Goal: Task Accomplishment & Management: Manage account settings

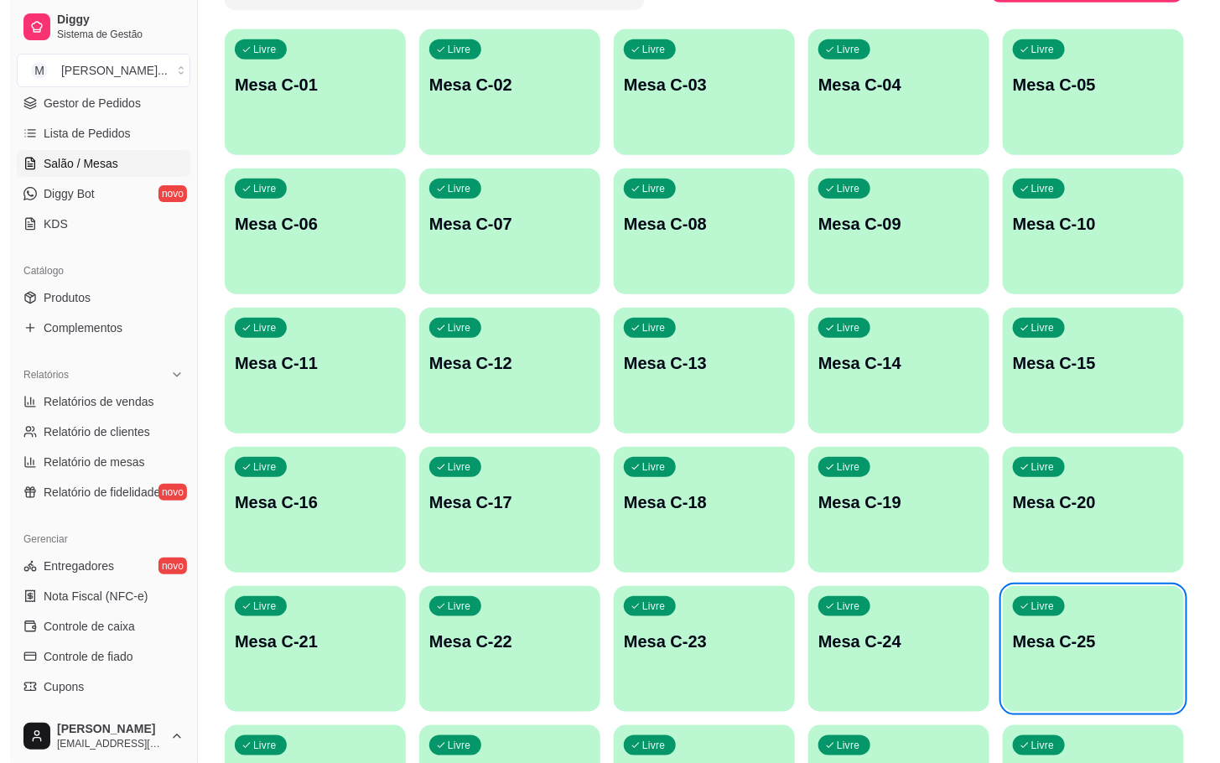
scroll to position [425, 0]
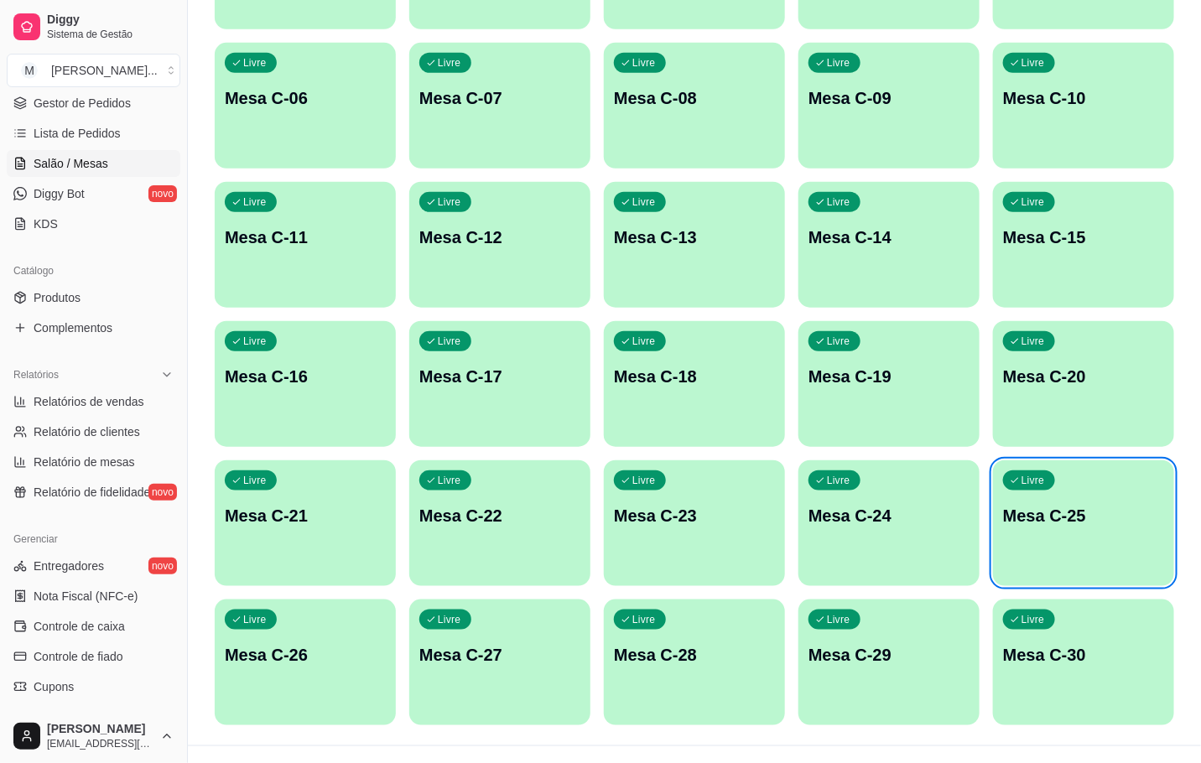
click at [328, 634] on div "Livre Mesa C-26" at bounding box center [305, 652] width 181 height 106
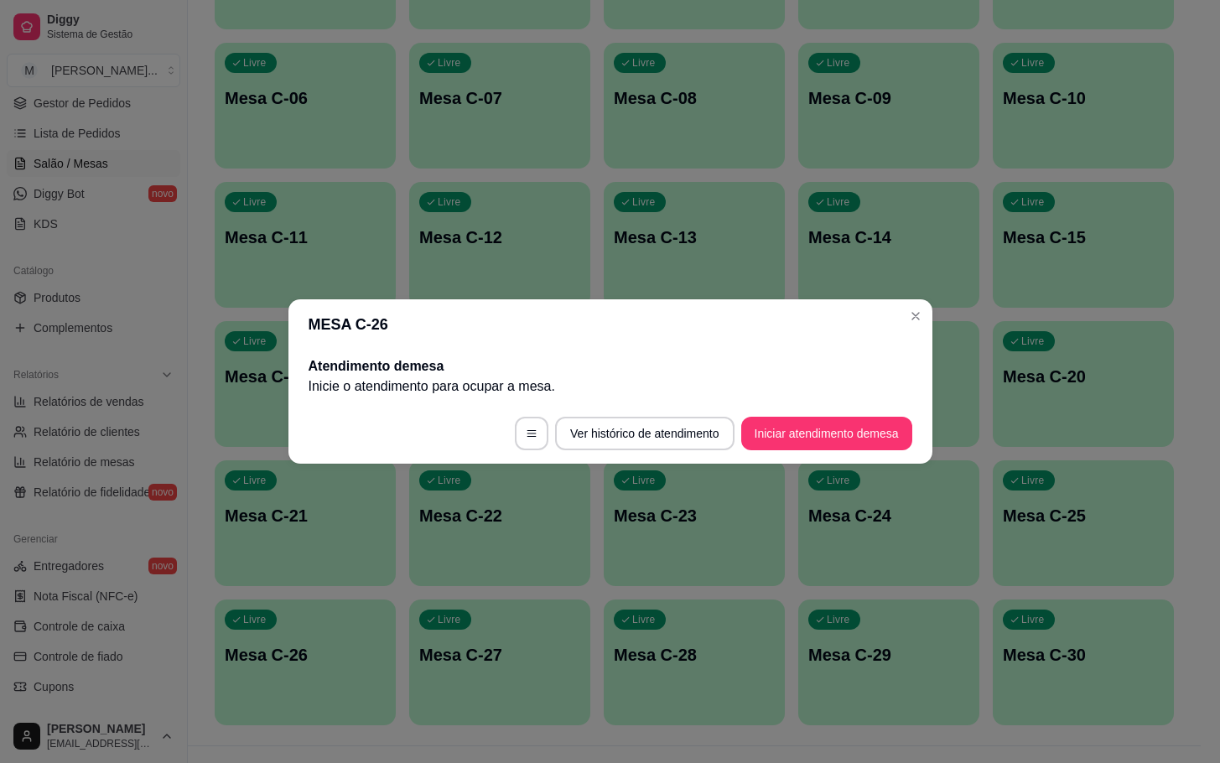
click at [886, 455] on footer "Ver histórico de atendimento Iniciar atendimento de mesa" at bounding box center [610, 433] width 644 height 60
click at [886, 441] on button "Iniciar atendimento de mesa" at bounding box center [827, 434] width 166 height 33
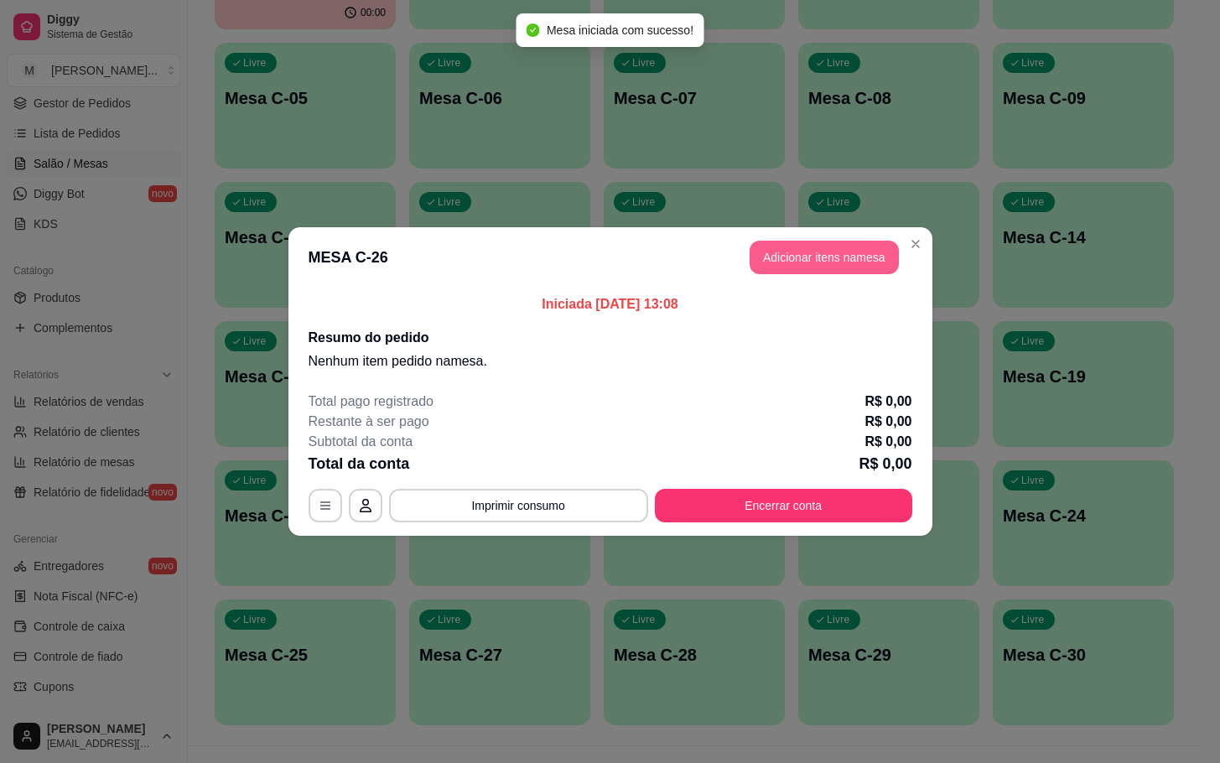
click at [876, 254] on button "Adicionar itens na mesa" at bounding box center [824, 258] width 149 height 34
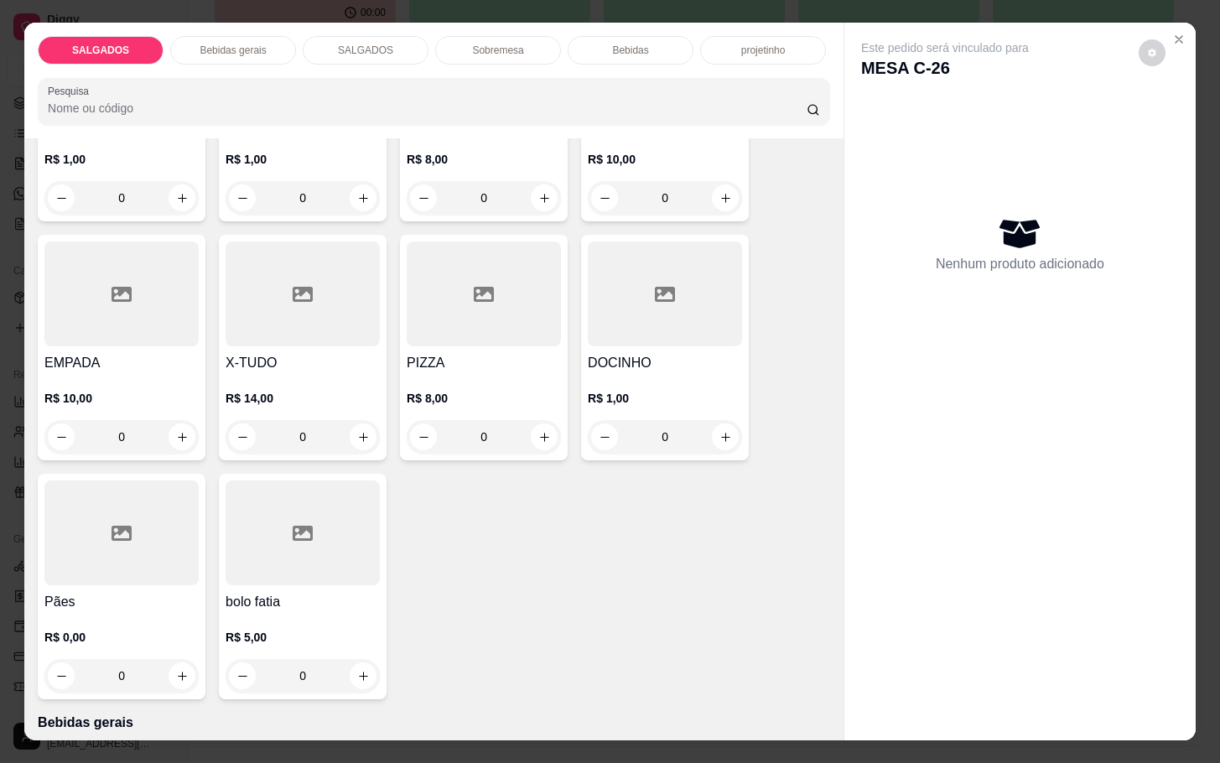
scroll to position [0, 0]
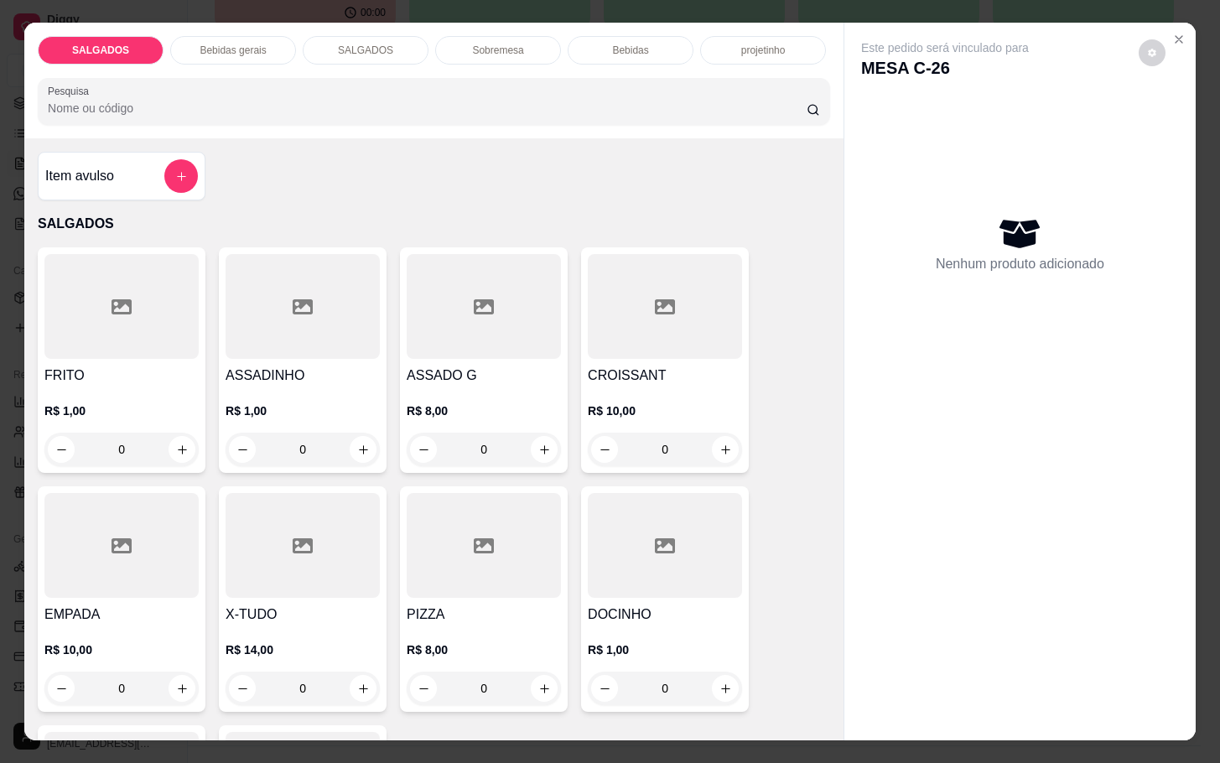
click at [484, 275] on div at bounding box center [484, 306] width 154 height 105
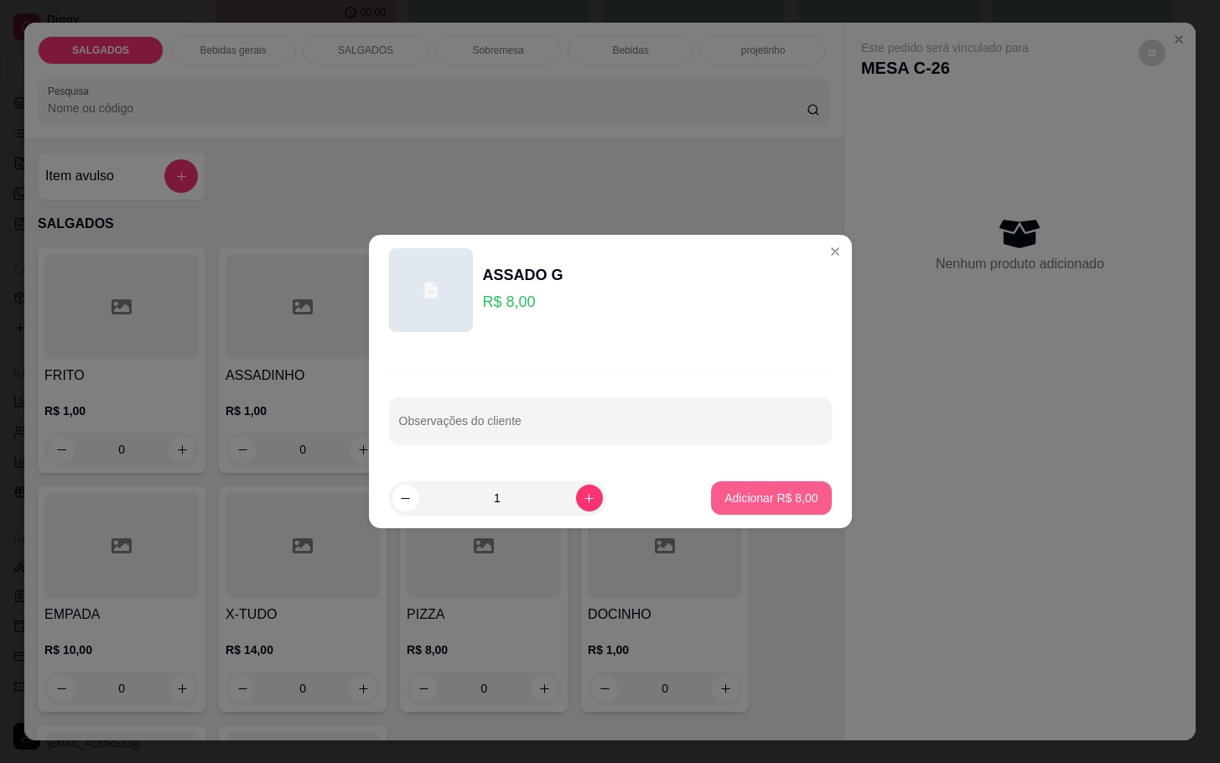
click at [805, 504] on button "Adicionar R$ 8,00" at bounding box center [771, 498] width 120 height 34
type input "1"
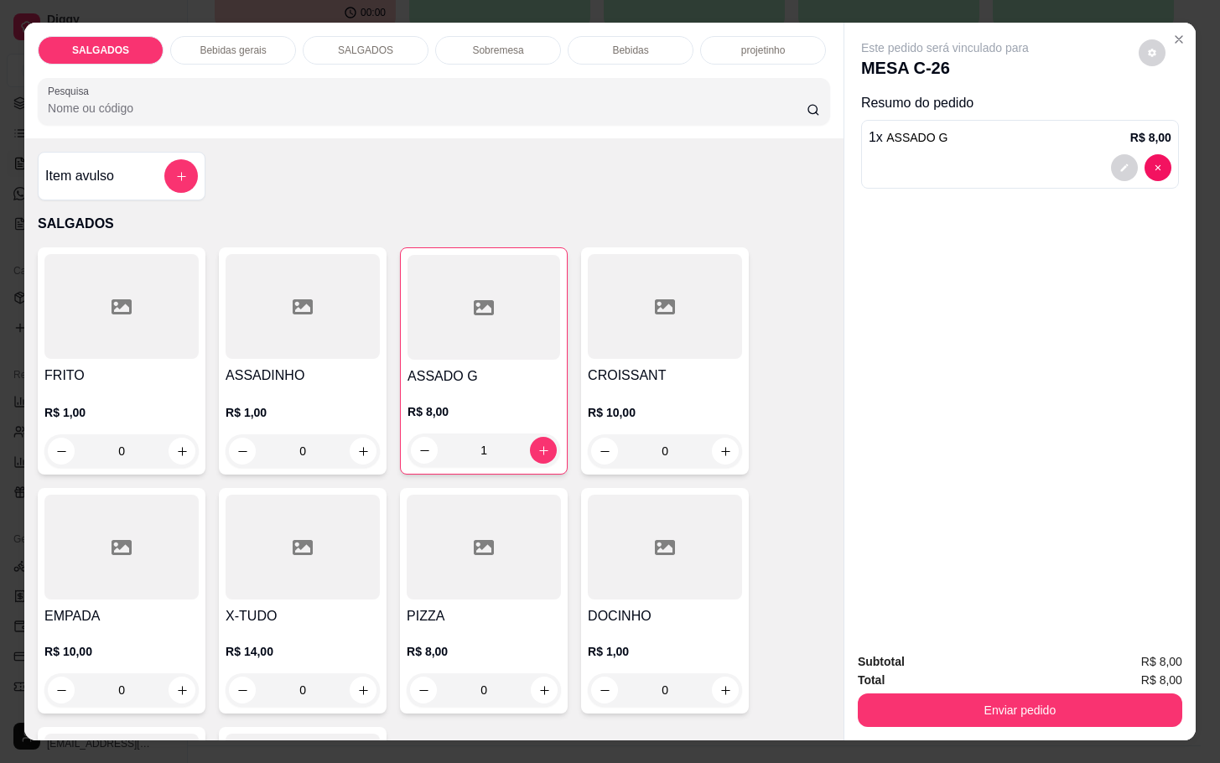
click at [627, 626] on div "R$ 1,00 0" at bounding box center [665, 666] width 154 height 80
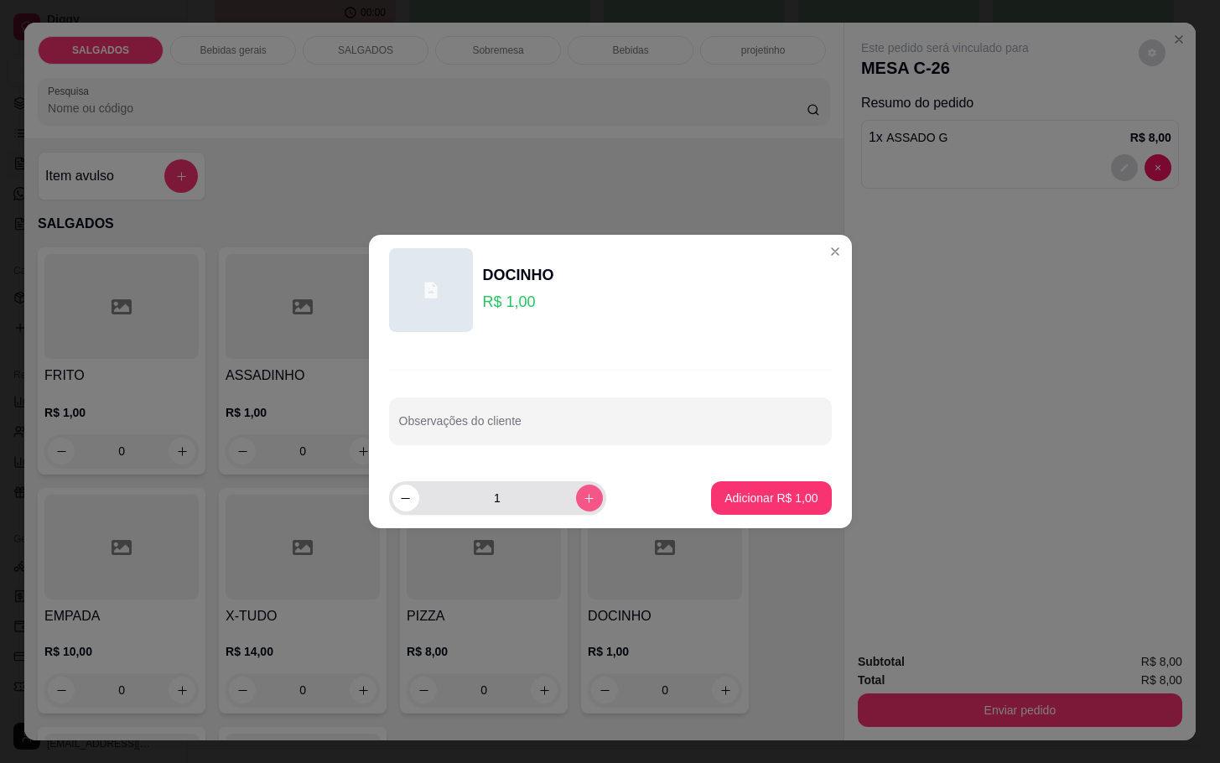
click at [584, 498] on button "increase-product-quantity" at bounding box center [589, 498] width 27 height 27
click at [584, 498] on button "increase-product-quantity" at bounding box center [589, 498] width 26 height 26
click at [589, 498] on div "4" at bounding box center [497, 498] width 210 height 34
type input "5"
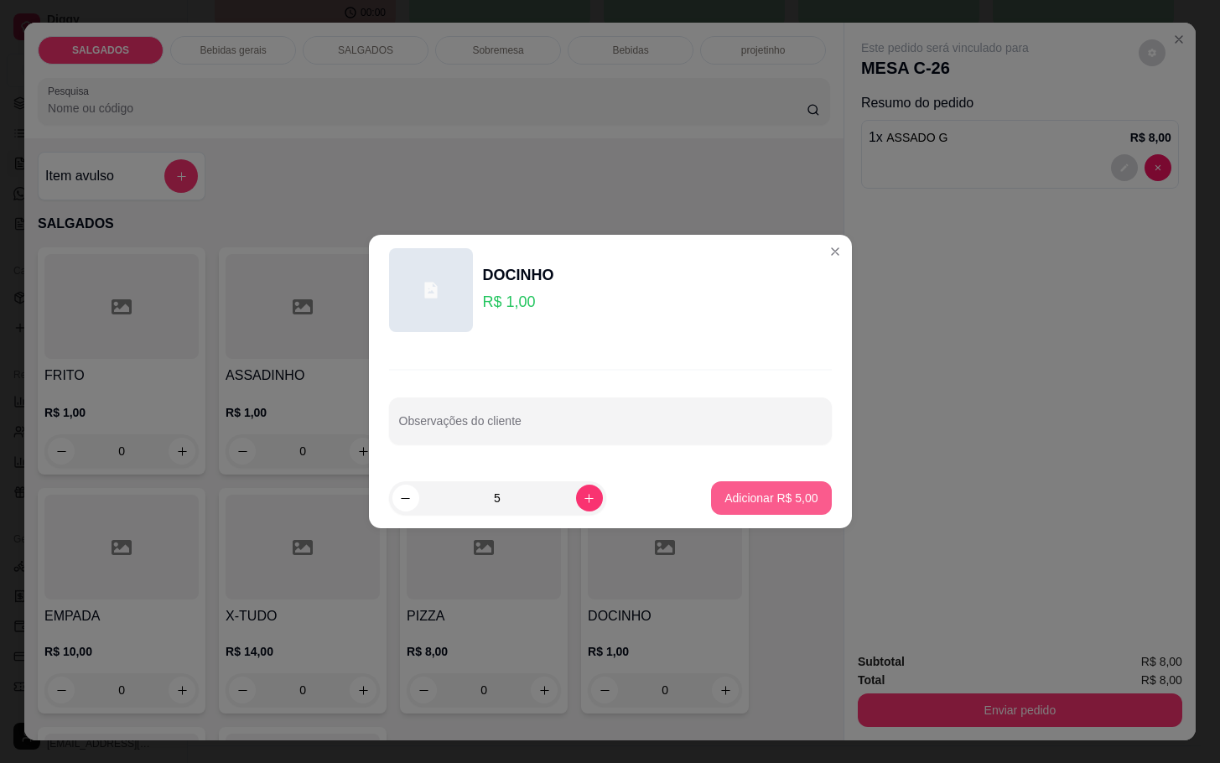
click at [711, 501] on button "Adicionar R$ 5,00" at bounding box center [771, 498] width 120 height 34
type input "5"
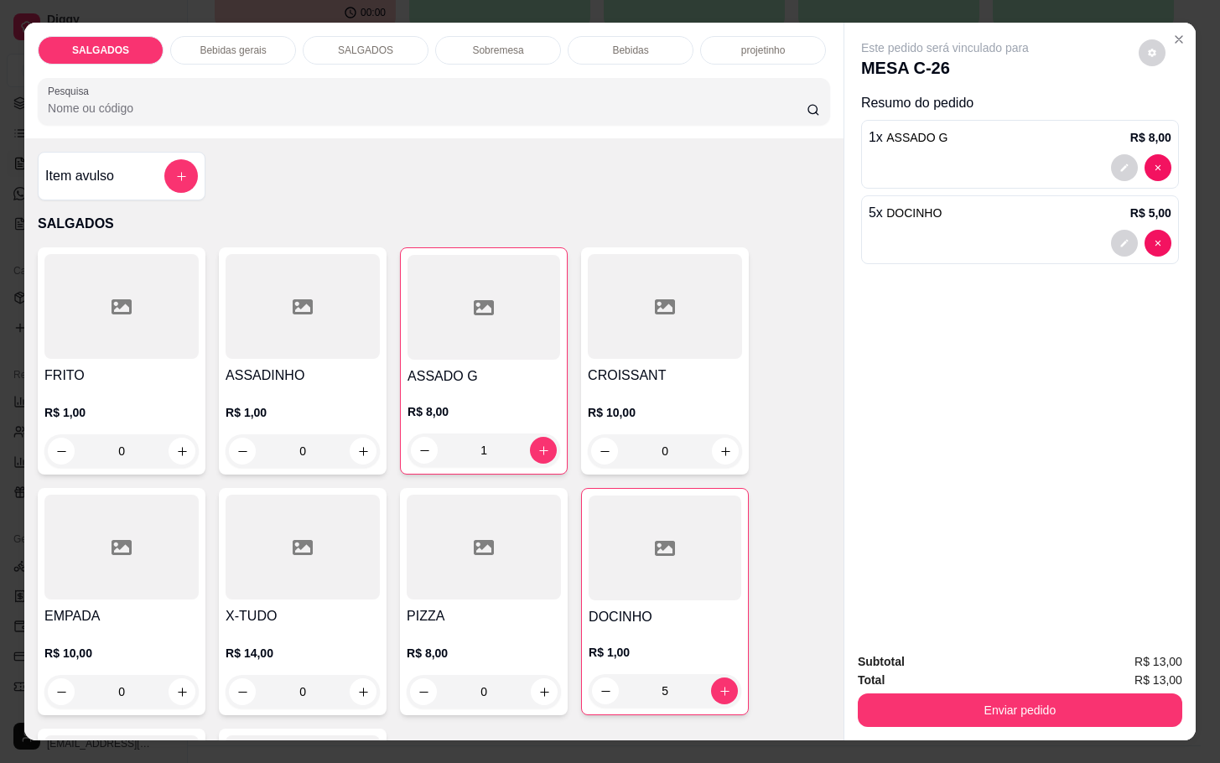
click at [230, 53] on div "Bebidas gerais" at bounding box center [233, 50] width 126 height 29
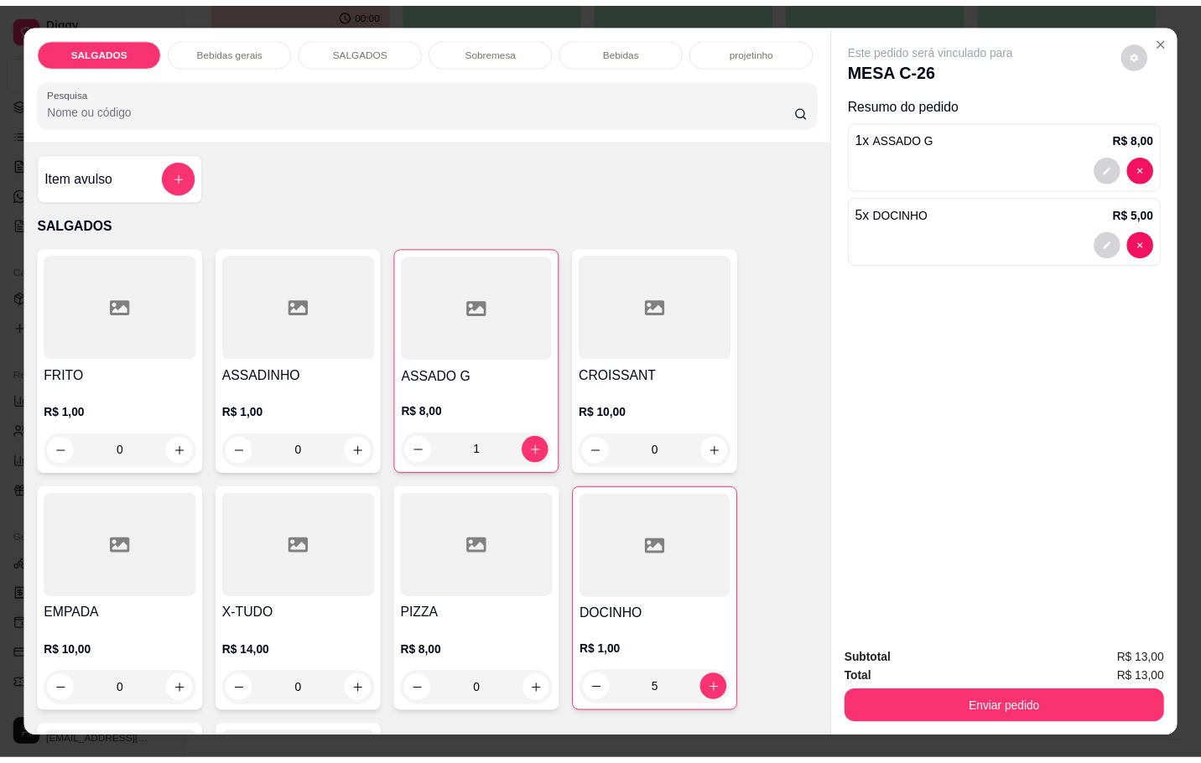
scroll to position [40, 0]
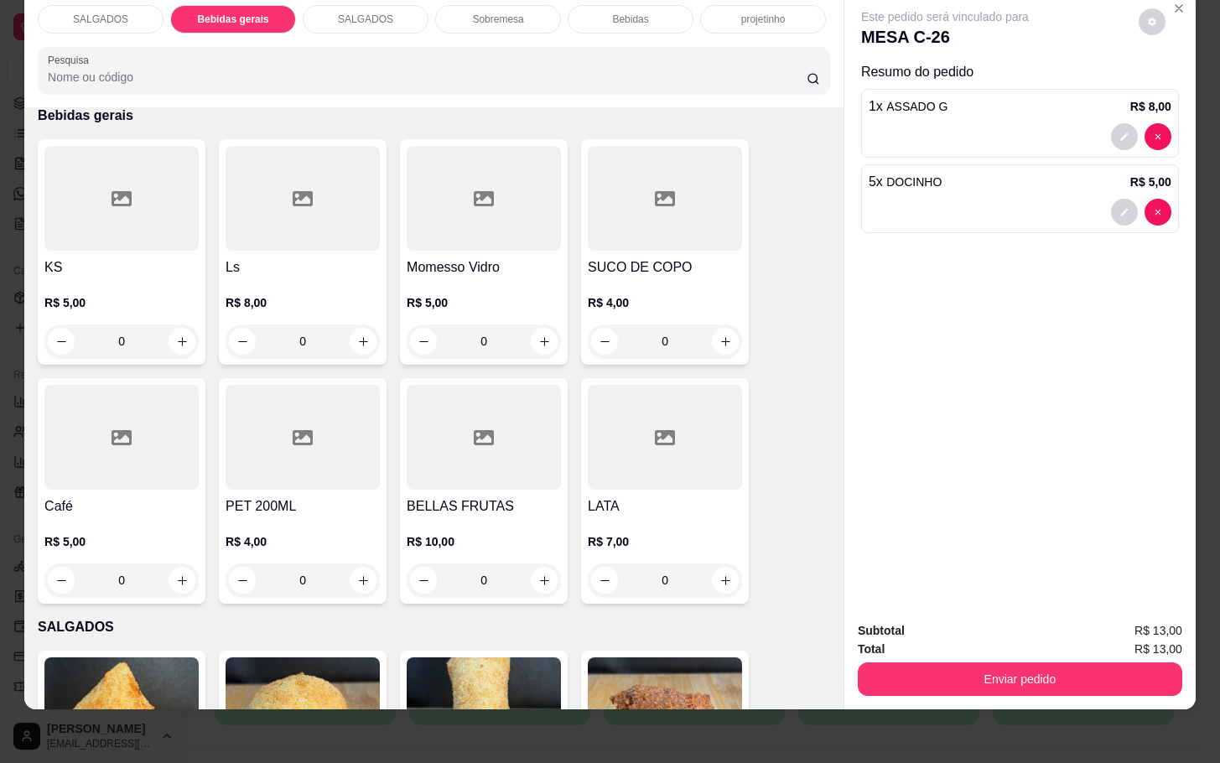
click at [637, 257] on h4 "SUCO DE COPO" at bounding box center [665, 267] width 154 height 20
click at [547, 163] on div at bounding box center [484, 198] width 154 height 105
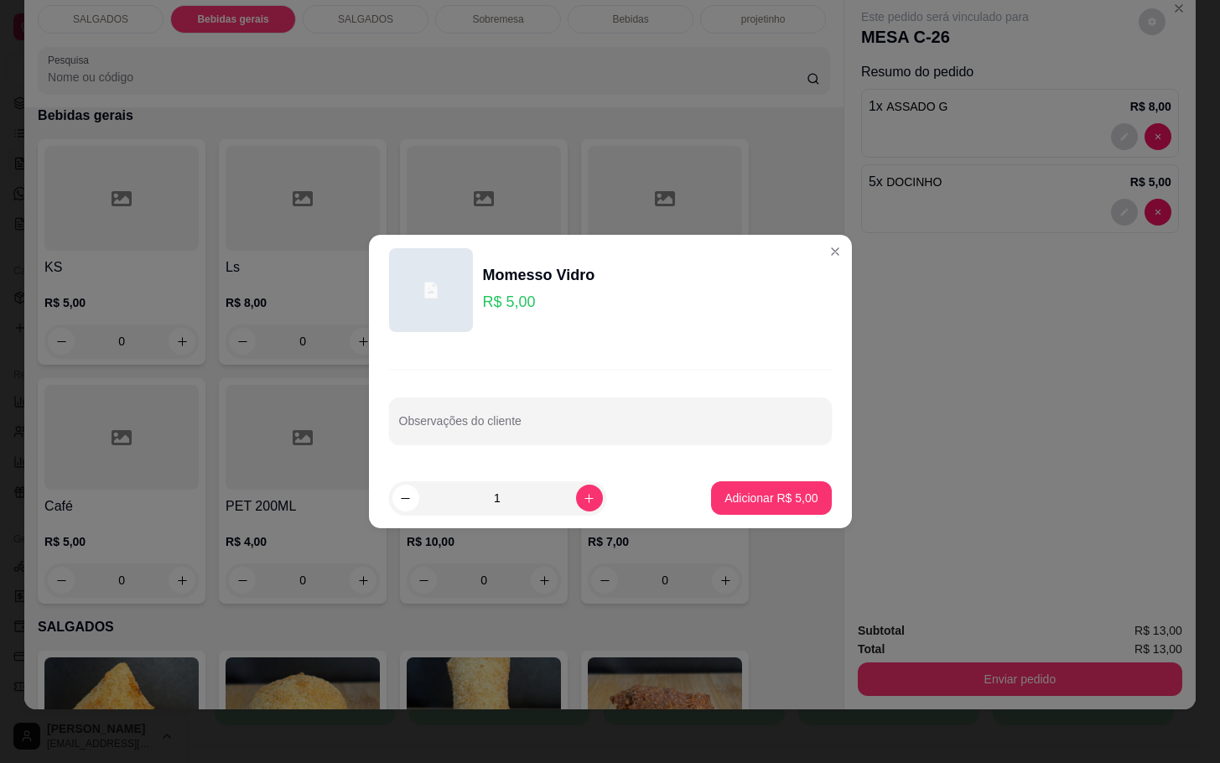
click at [725, 474] on footer "1 Adicionar R$ 5,00" at bounding box center [610, 498] width 483 height 60
click at [725, 503] on p "Adicionar R$ 5,00" at bounding box center [770, 498] width 93 height 17
type input "1"
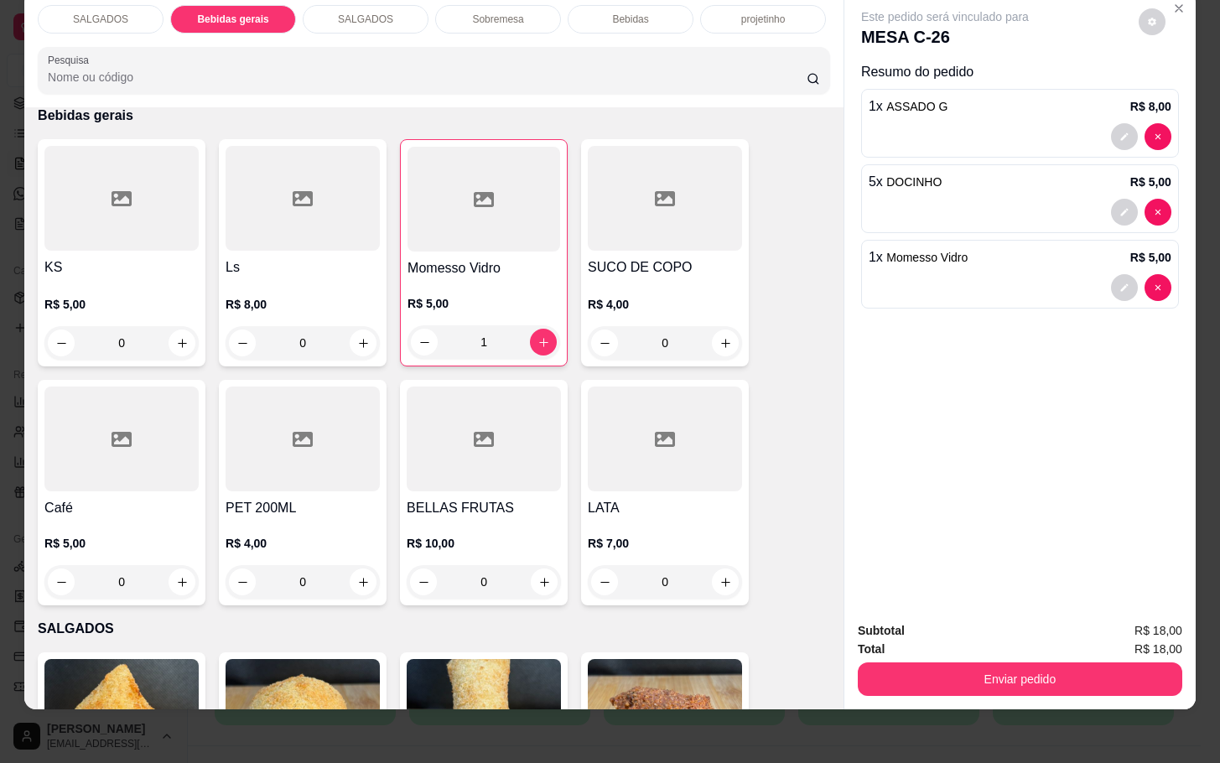
click at [918, 662] on button "Enviar pedido" at bounding box center [1020, 679] width 324 height 34
click at [936, 629] on button "Não registrar e enviar pedido" at bounding box center [961, 619] width 169 height 31
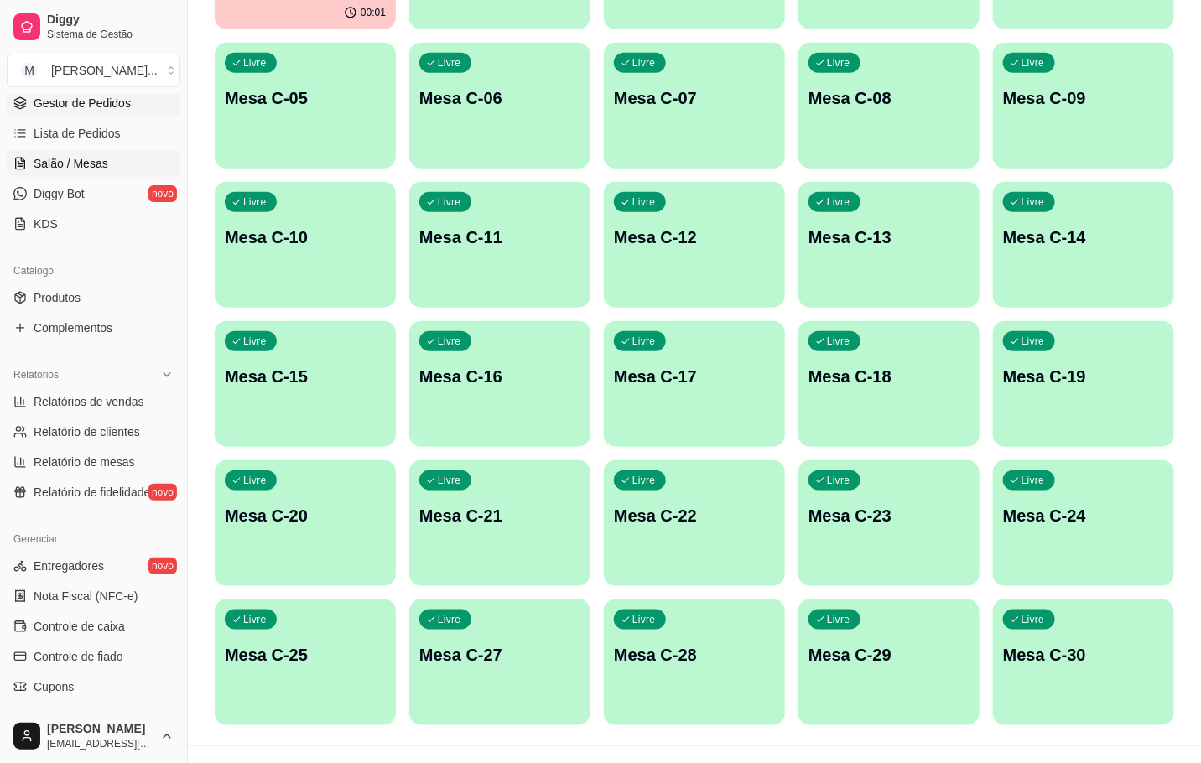
click at [111, 111] on span "Gestor de Pedidos" at bounding box center [82, 103] width 97 height 17
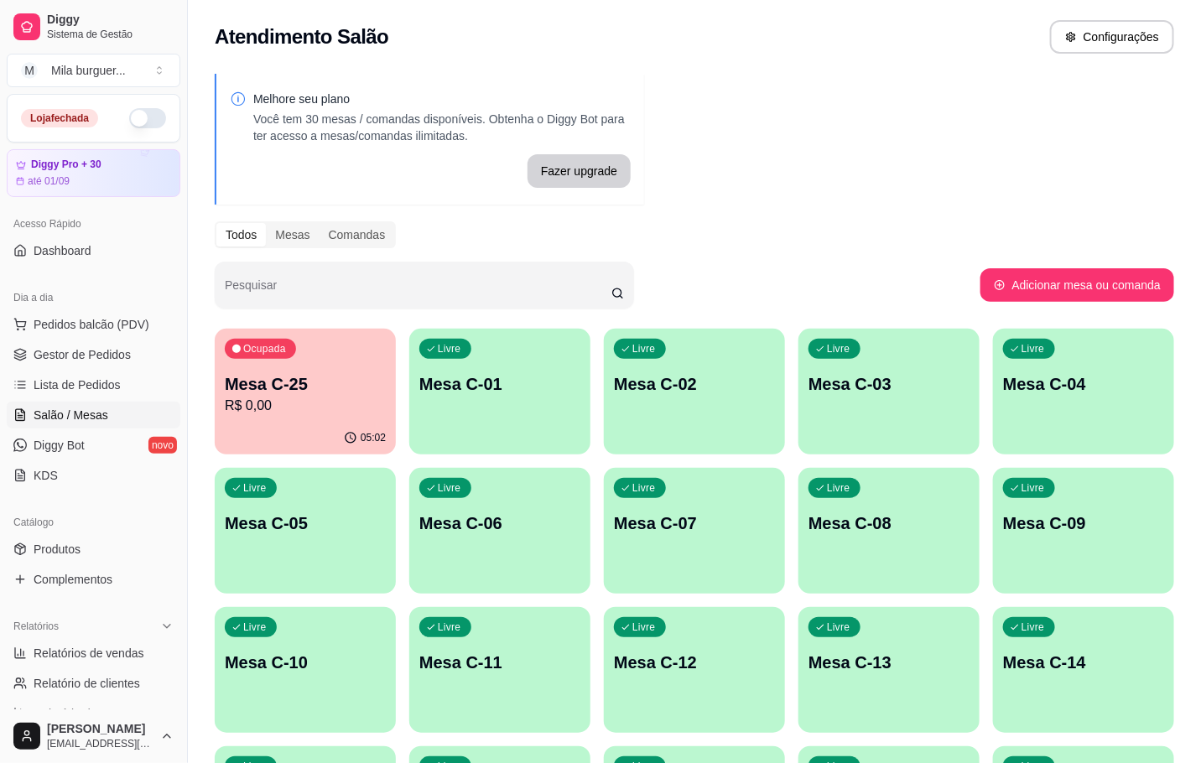
click at [939, 411] on div "Livre Mesa C-03" at bounding box center [888, 382] width 181 height 106
click at [269, 388] on p "Mesa C-25" at bounding box center [305, 383] width 161 height 23
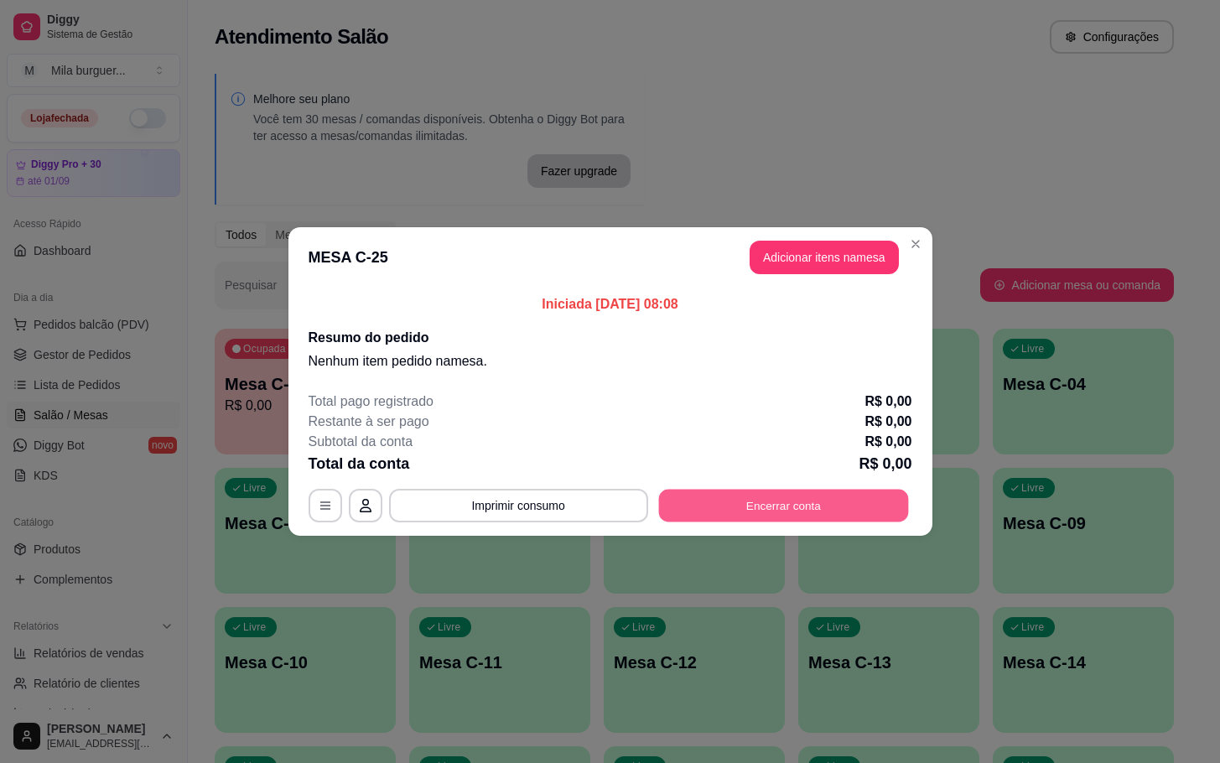
click at [800, 511] on button "Encerrar conta" at bounding box center [783, 506] width 250 height 33
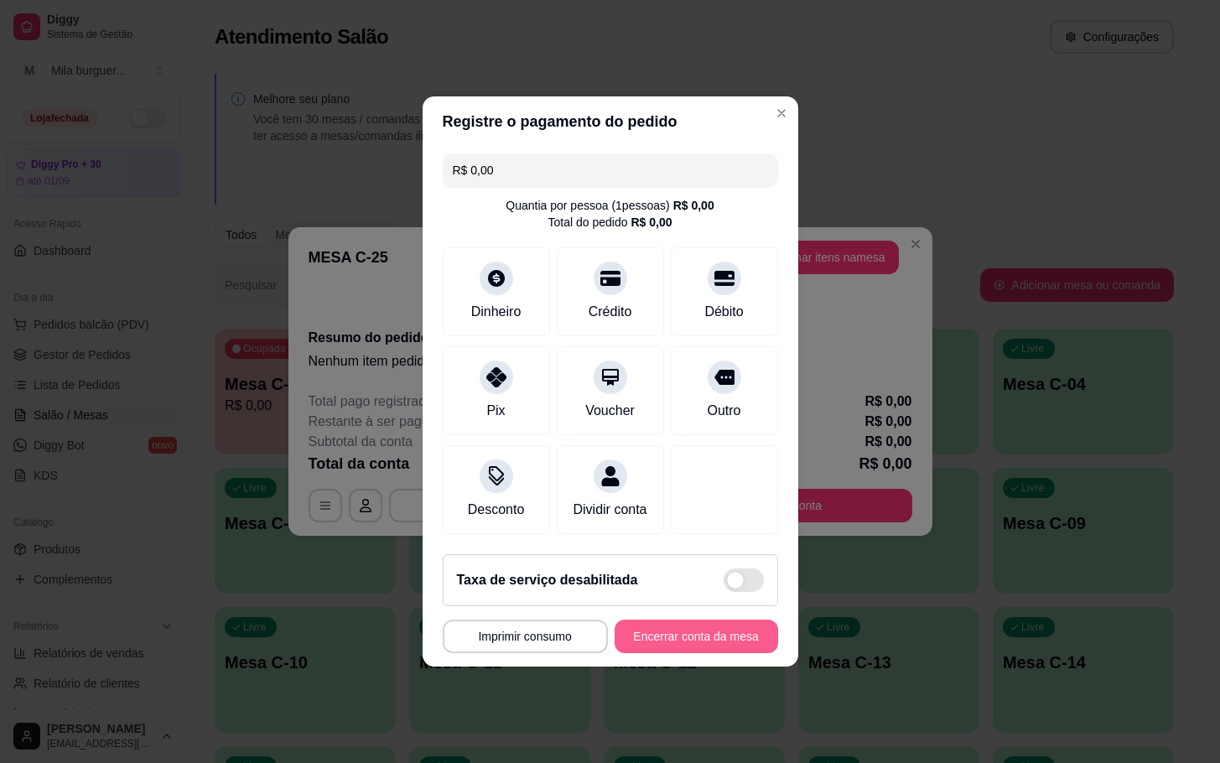
click at [692, 647] on button "Encerrar conta da mesa" at bounding box center [696, 637] width 163 height 34
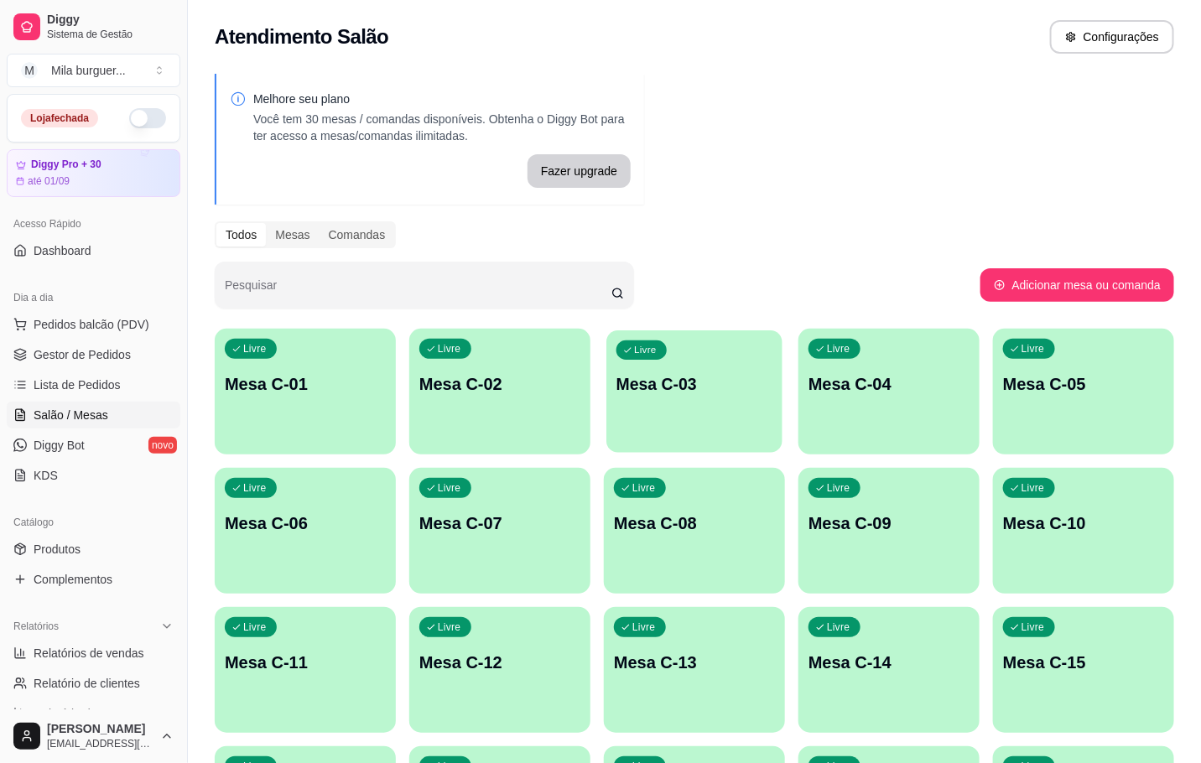
click at [669, 415] on div "Livre Mesa C-03" at bounding box center [694, 381] width 176 height 102
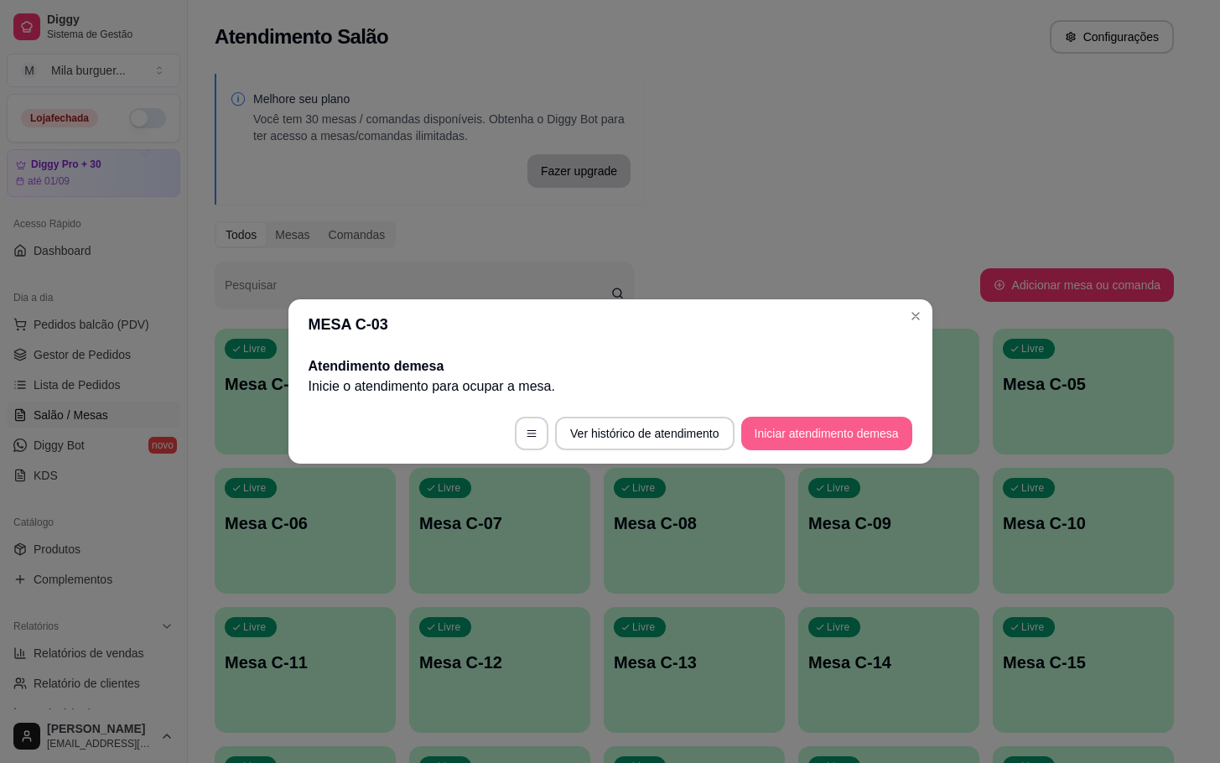
click at [833, 425] on button "Iniciar atendimento de mesa" at bounding box center [826, 434] width 171 height 34
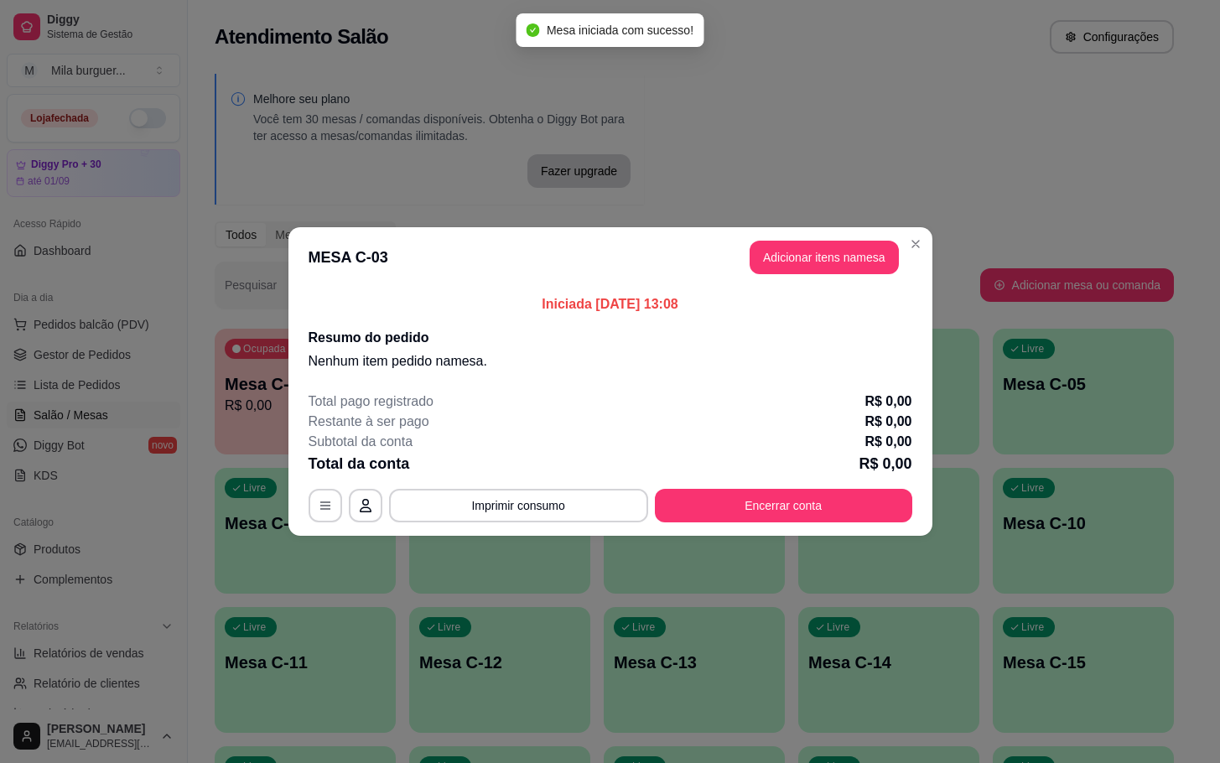
click at [807, 236] on header "MESA C-03 Adicionar itens na mesa" at bounding box center [610, 257] width 644 height 60
click at [770, 257] on button "Adicionar itens na mesa" at bounding box center [824, 257] width 144 height 33
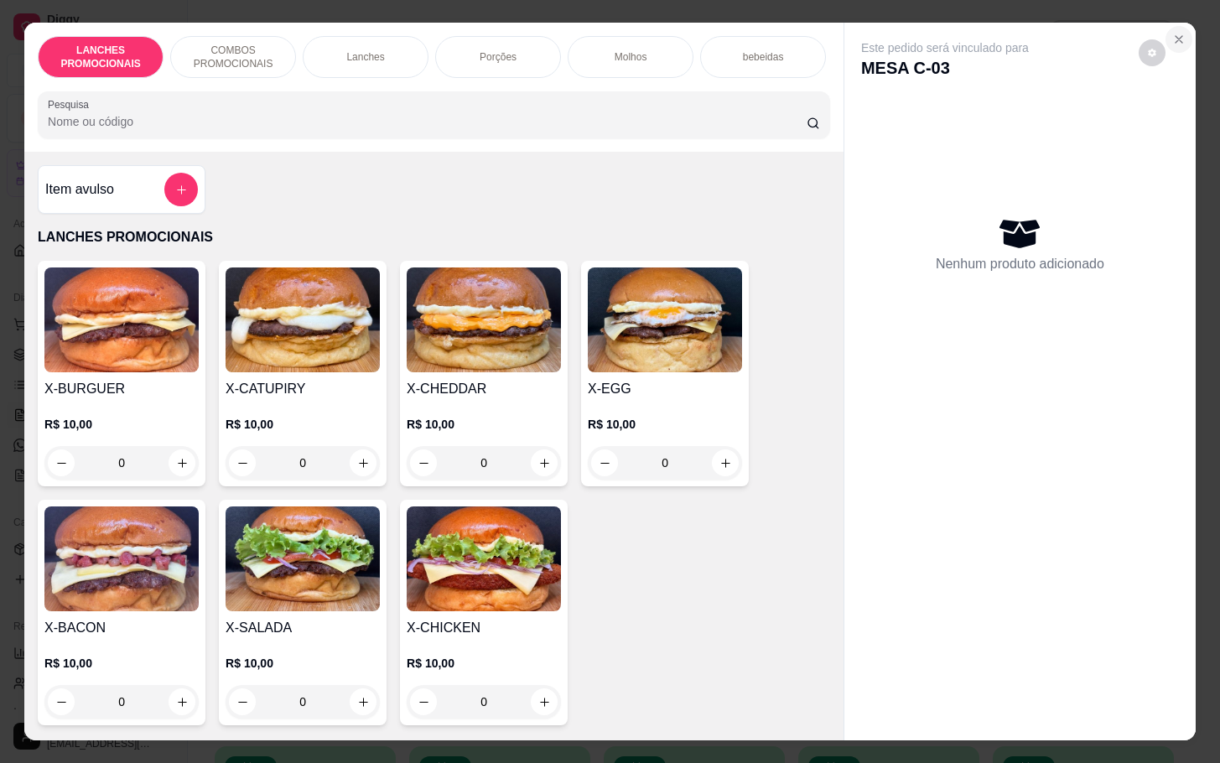
click at [1172, 35] on icon "Close" at bounding box center [1178, 39] width 13 height 13
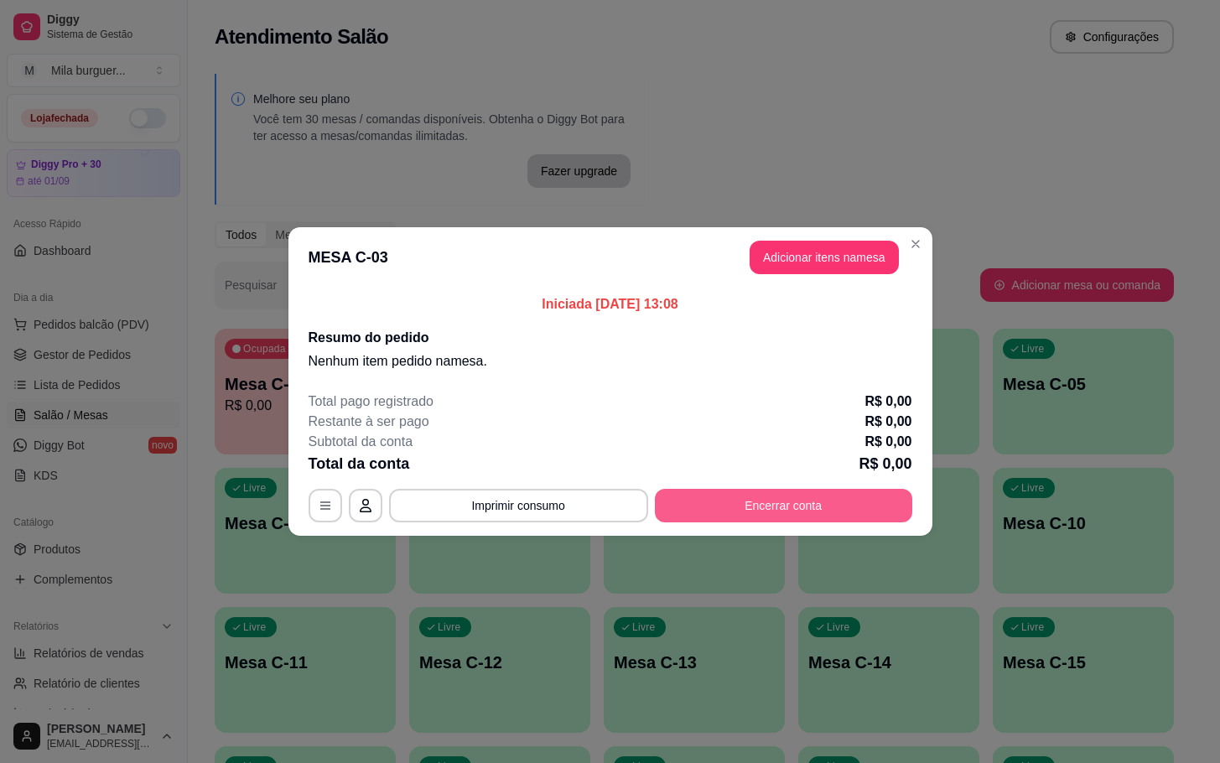
click at [783, 501] on button "Encerrar conta" at bounding box center [783, 506] width 257 height 34
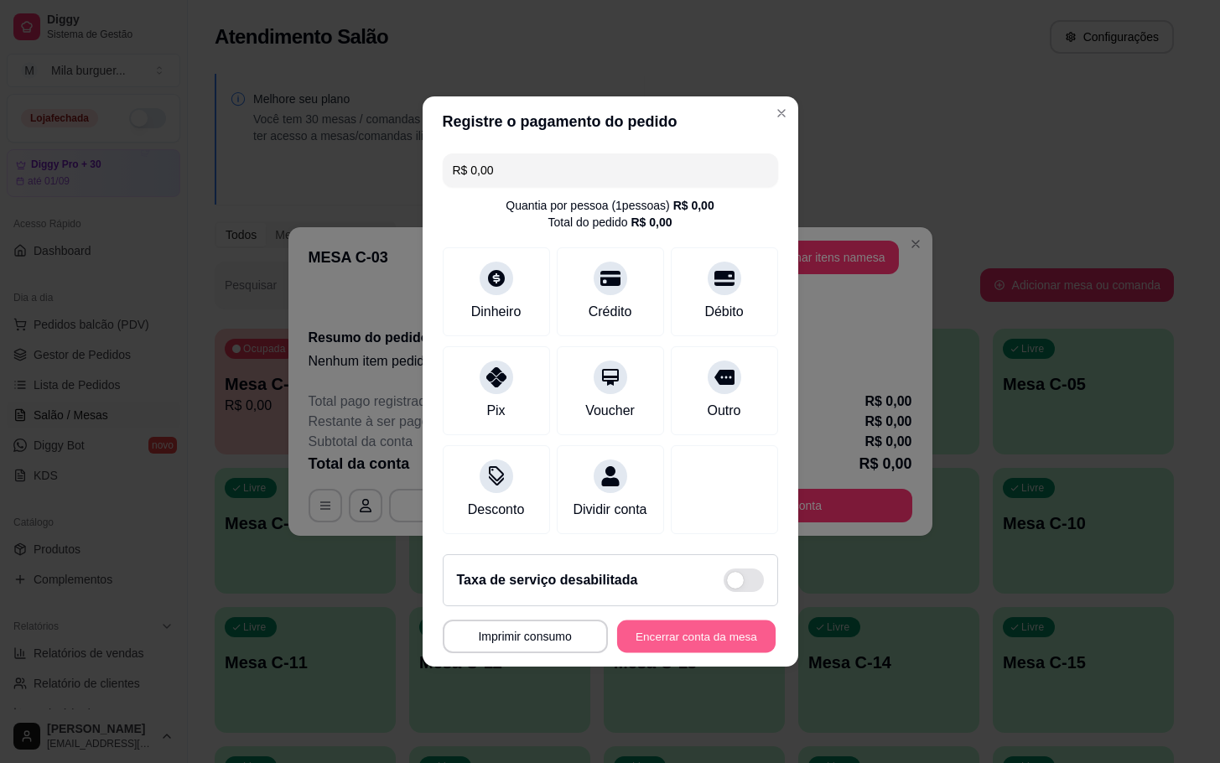
click at [705, 645] on button "Encerrar conta da mesa" at bounding box center [696, 636] width 158 height 33
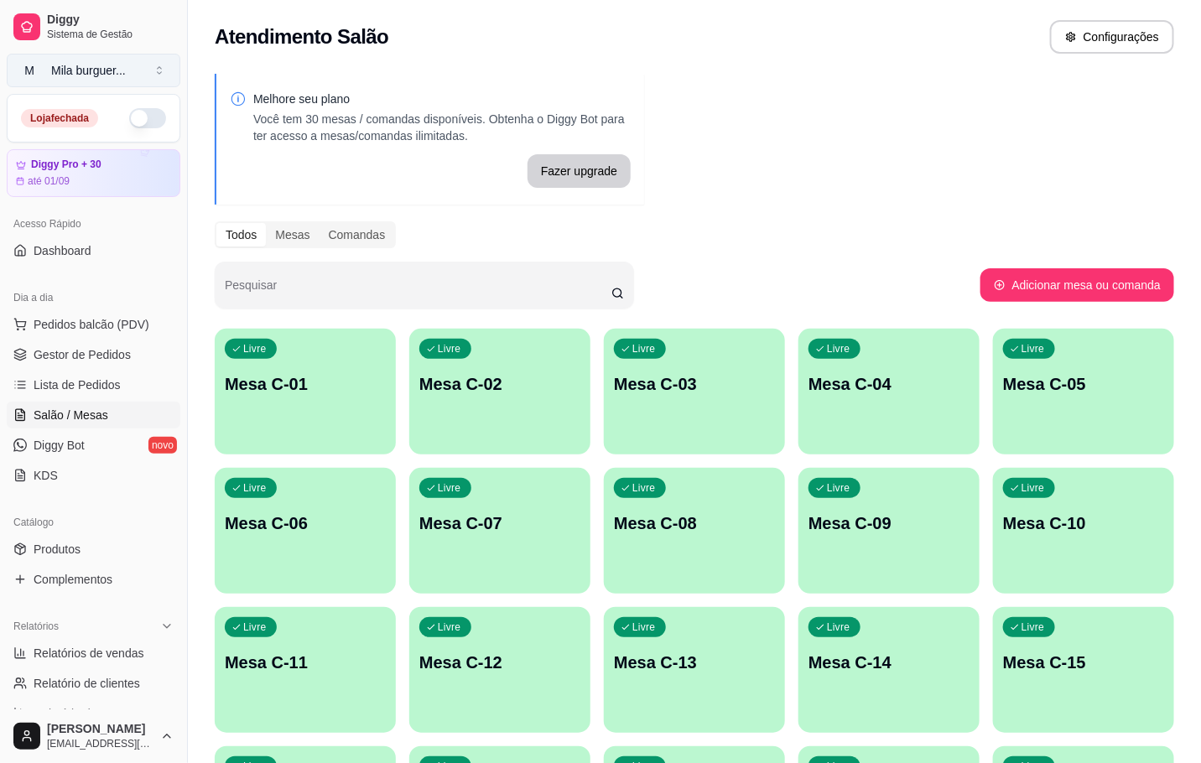
click at [147, 65] on button "M Mila burguer ..." at bounding box center [94, 71] width 174 height 34
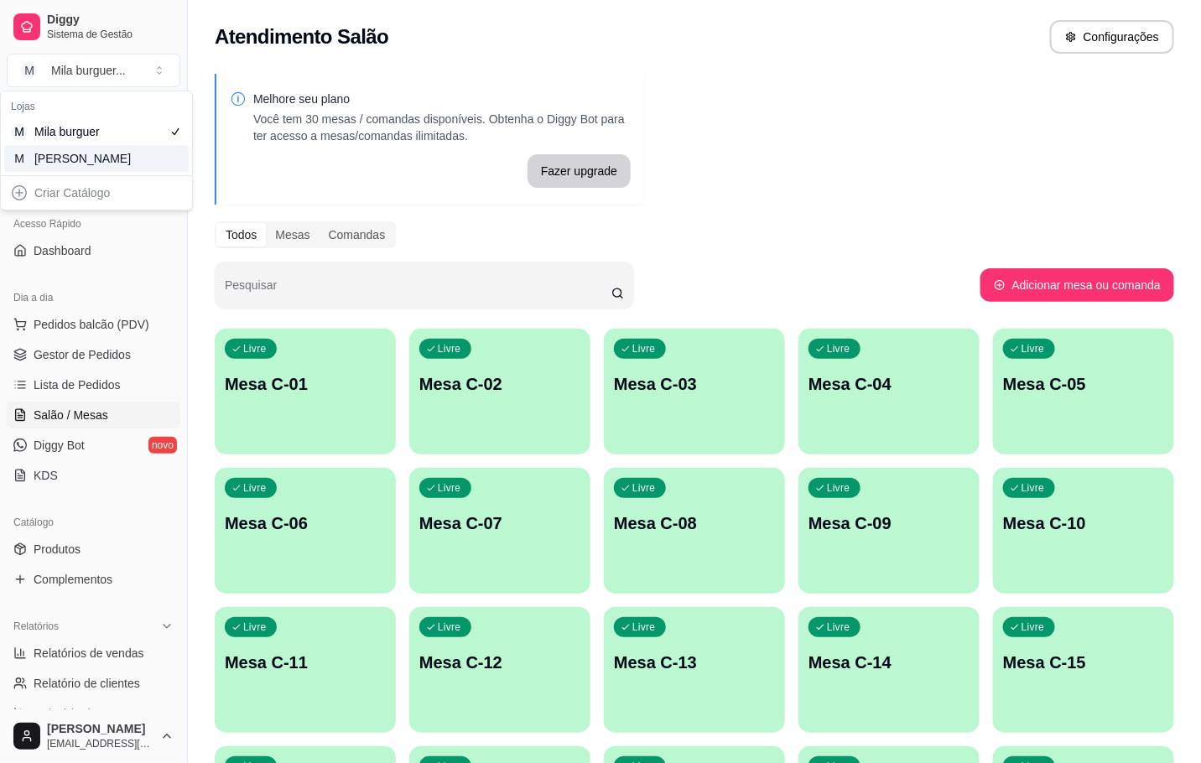
click at [106, 166] on div "[PERSON_NAME]" at bounding box center [71, 158] width 75 height 17
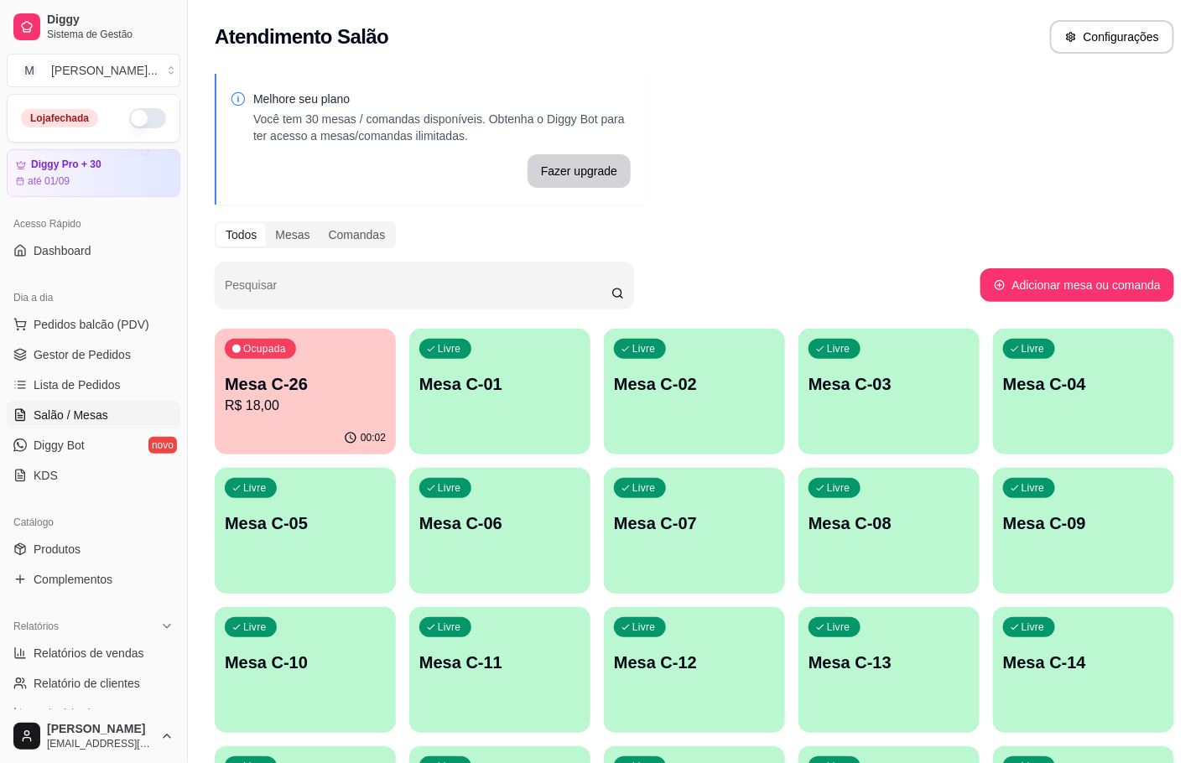
click at [914, 363] on div "Livre Mesa C-03" at bounding box center [888, 382] width 181 height 106
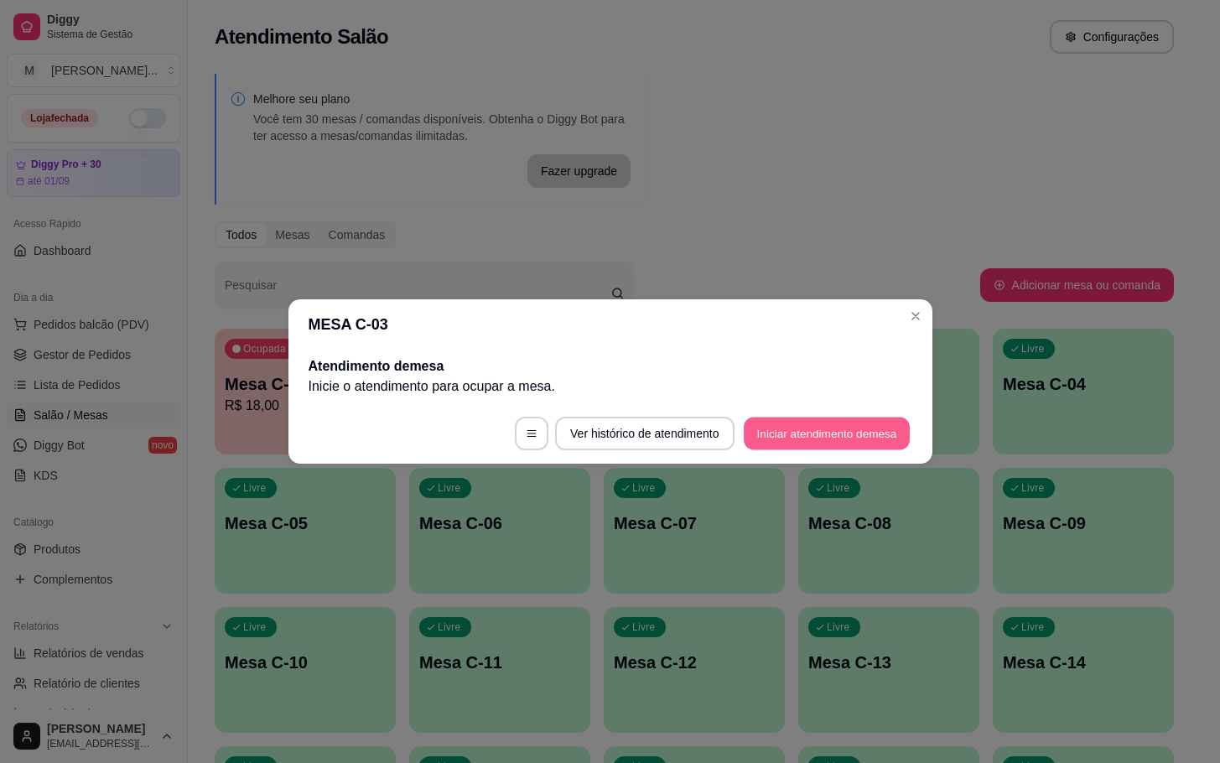
click at [801, 428] on button "Iniciar atendimento de mesa" at bounding box center [827, 434] width 166 height 33
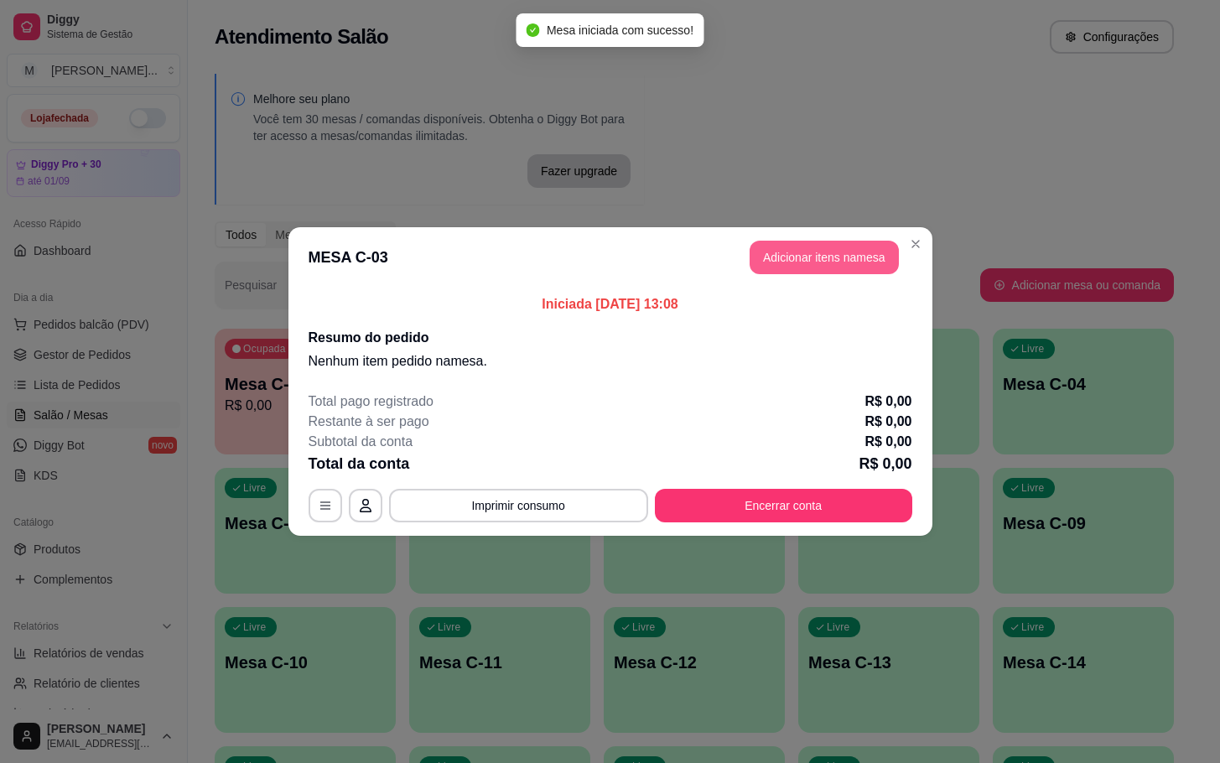
click at [805, 269] on button "Adicionar itens na mesa" at bounding box center [824, 258] width 149 height 34
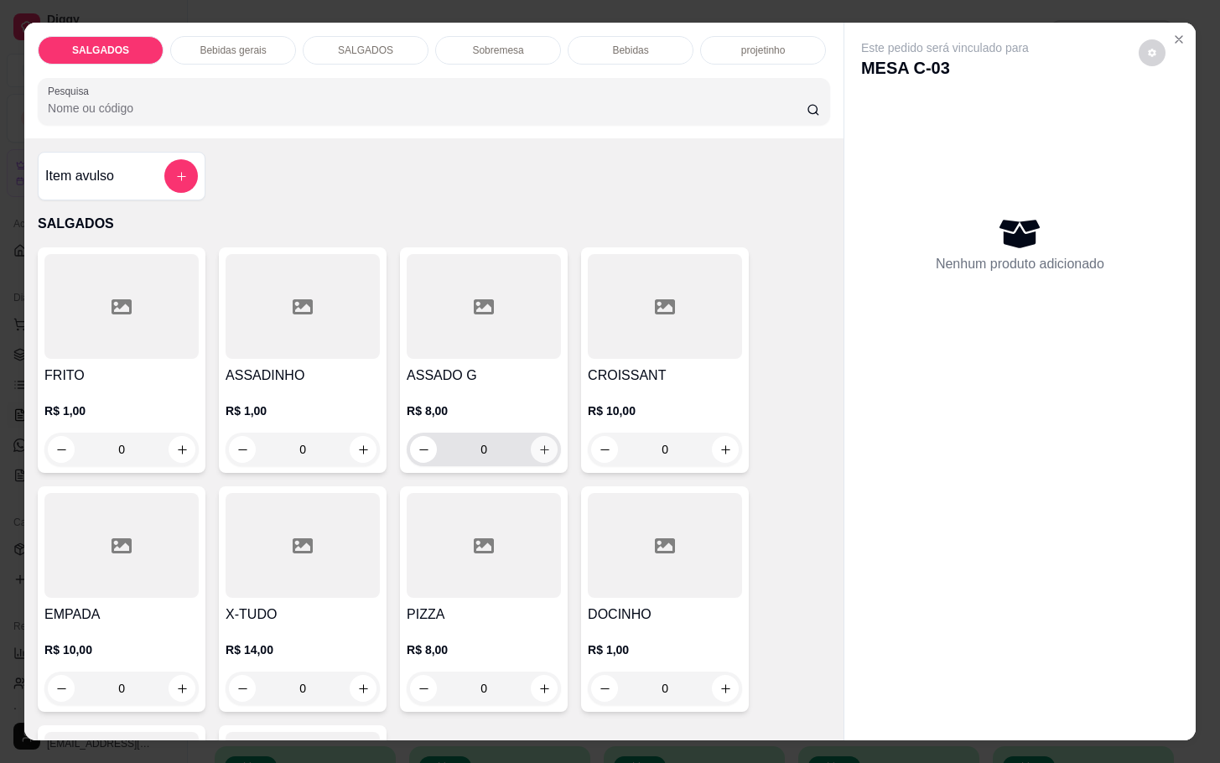
click at [538, 444] on icon "increase-product-quantity" at bounding box center [544, 450] width 13 height 13
type input "1"
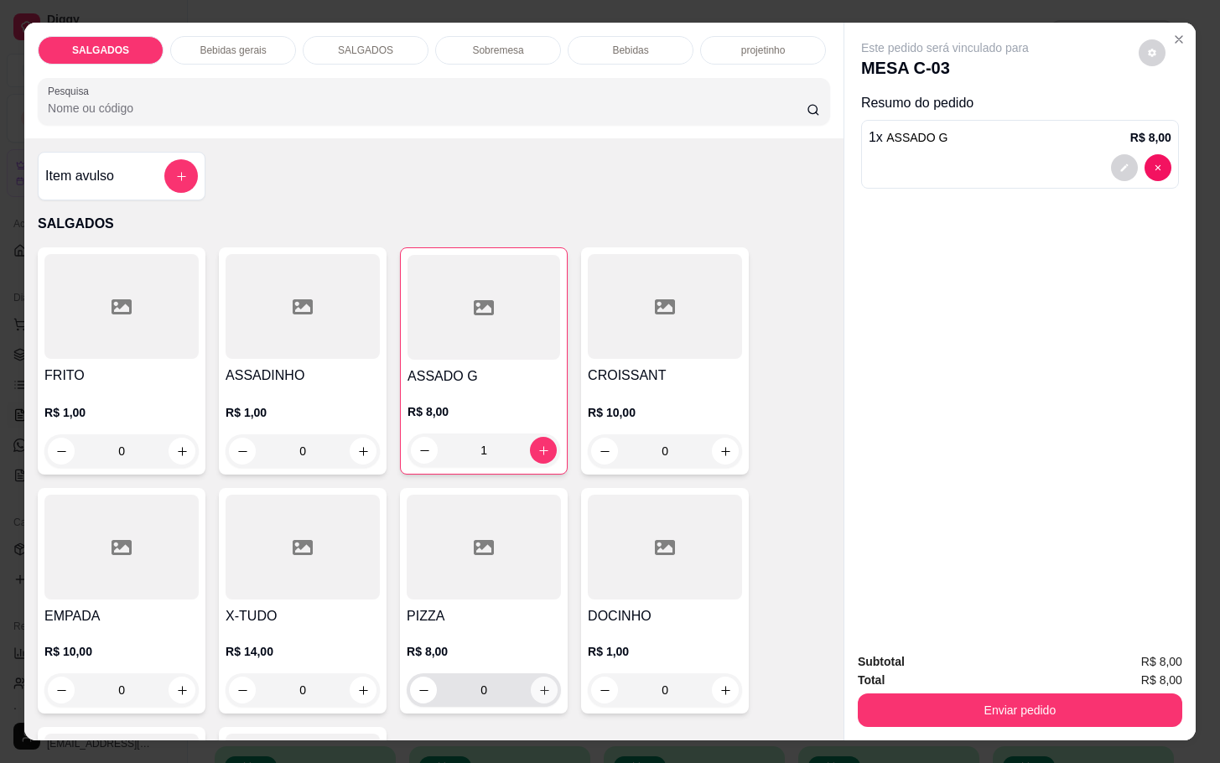
click at [541, 684] on icon "increase-product-quantity" at bounding box center [544, 690] width 13 height 13
type input "1"
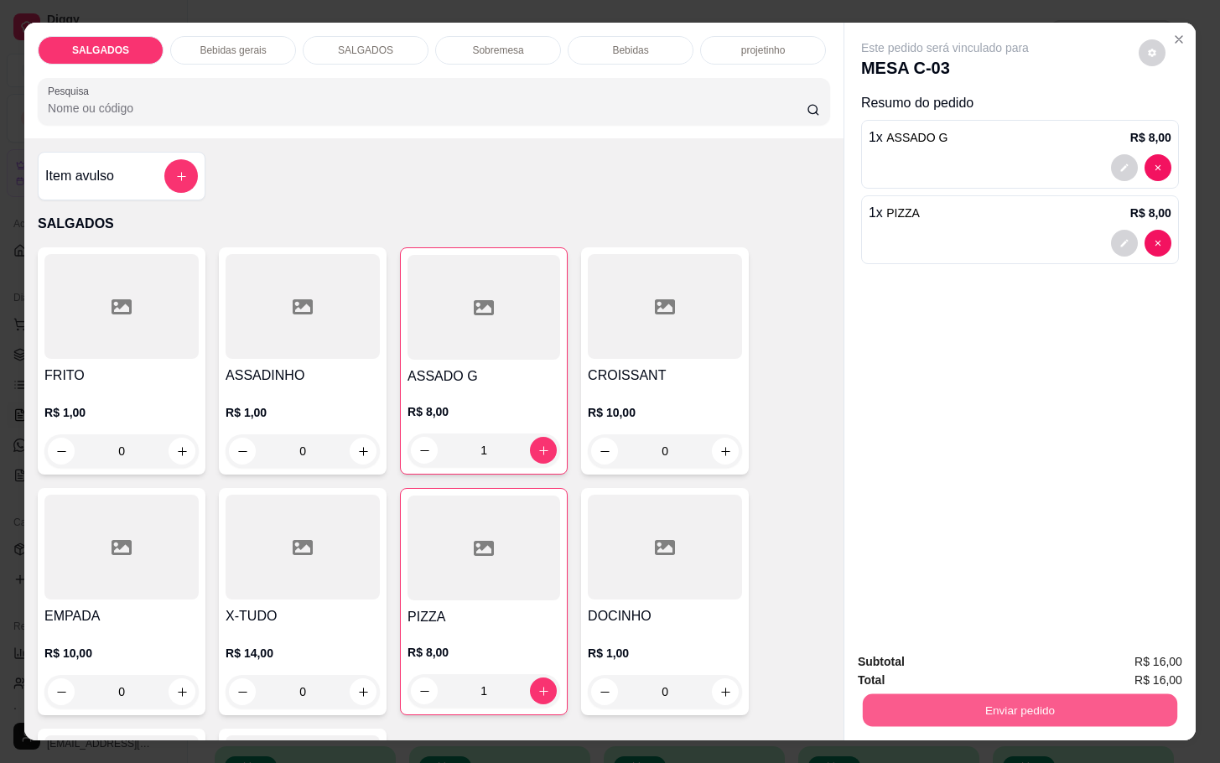
click at [924, 713] on button "Enviar pedido" at bounding box center [1020, 709] width 314 height 33
click at [911, 656] on button "Não registrar e enviar pedido" at bounding box center [961, 660] width 174 height 32
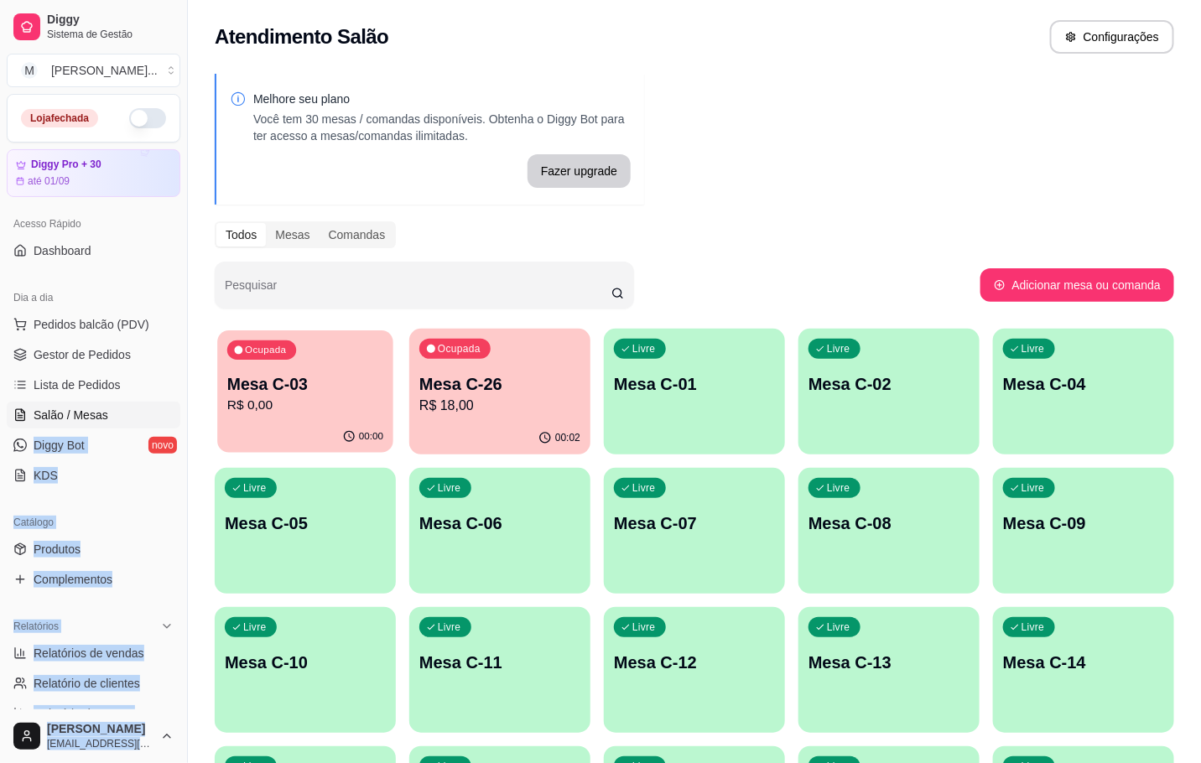
click at [285, 433] on div "00:00" at bounding box center [305, 437] width 176 height 32
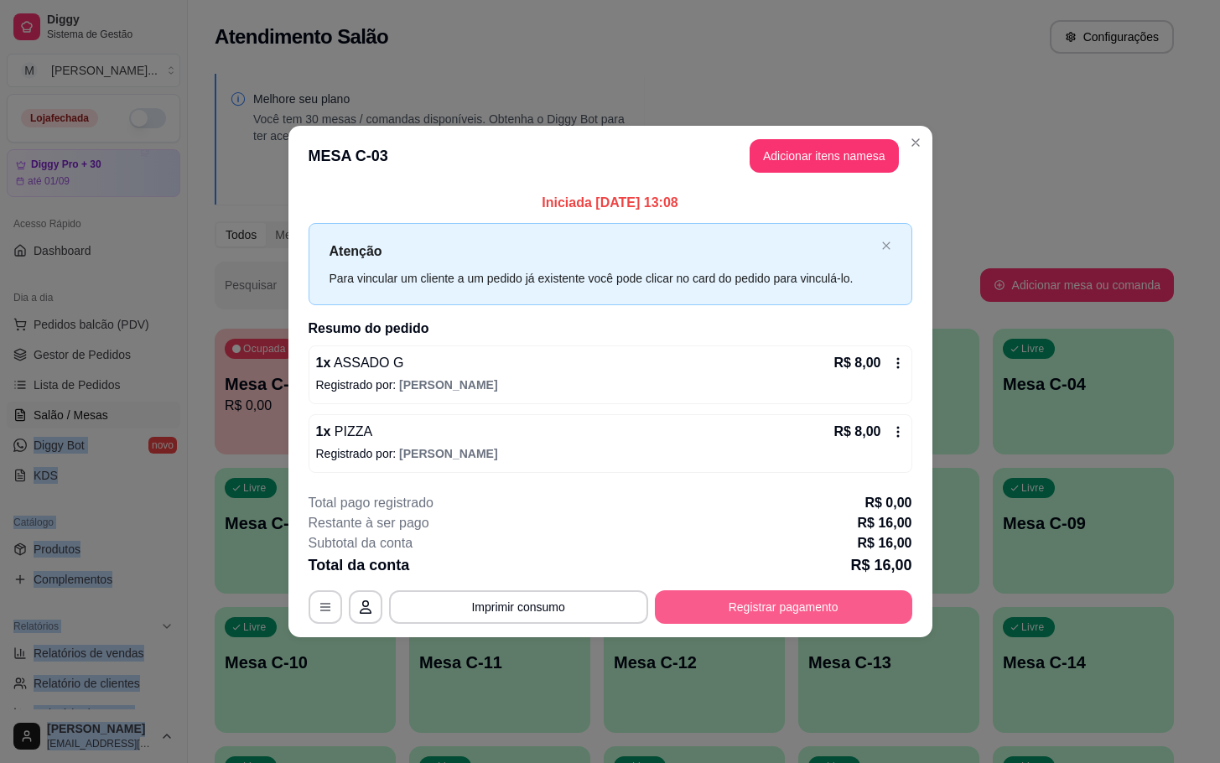
click at [743, 592] on button "Registrar pagamento" at bounding box center [783, 607] width 257 height 34
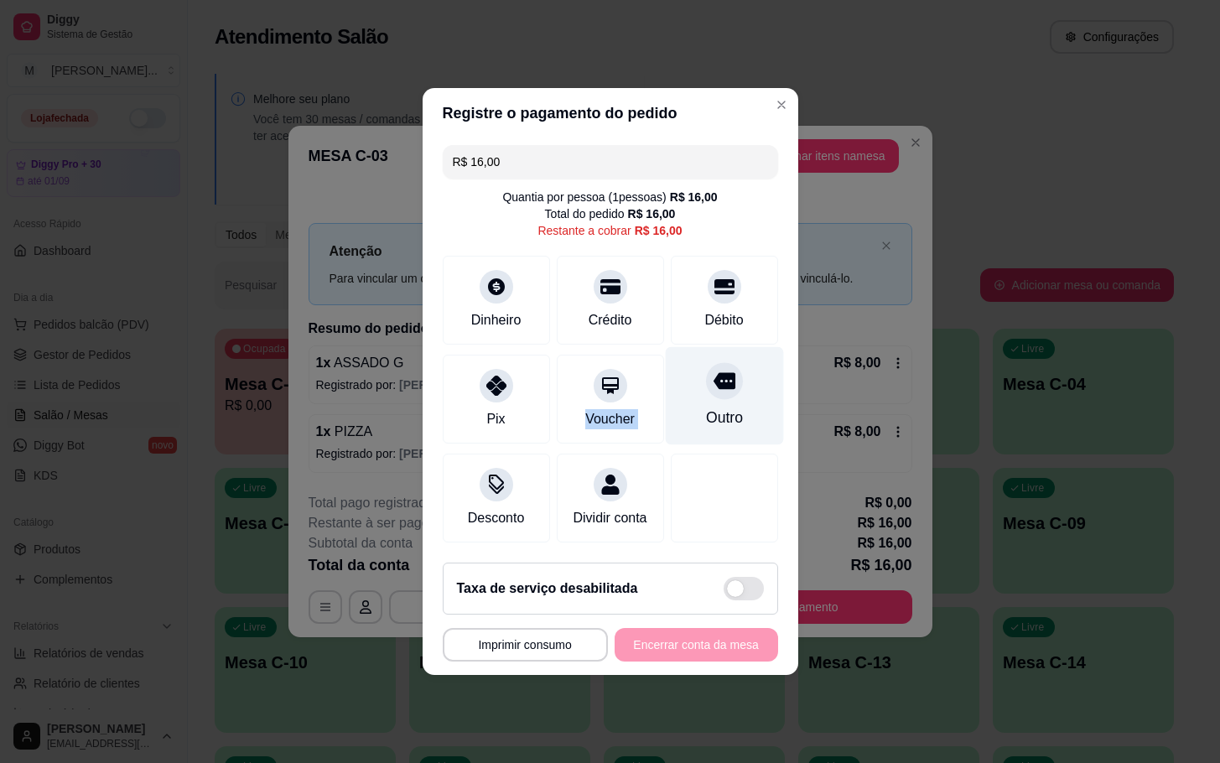
click at [657, 377] on div "Pix Voucher Outro" at bounding box center [610, 399] width 335 height 89
click at [723, 410] on div "Outro" at bounding box center [723, 418] width 37 height 22
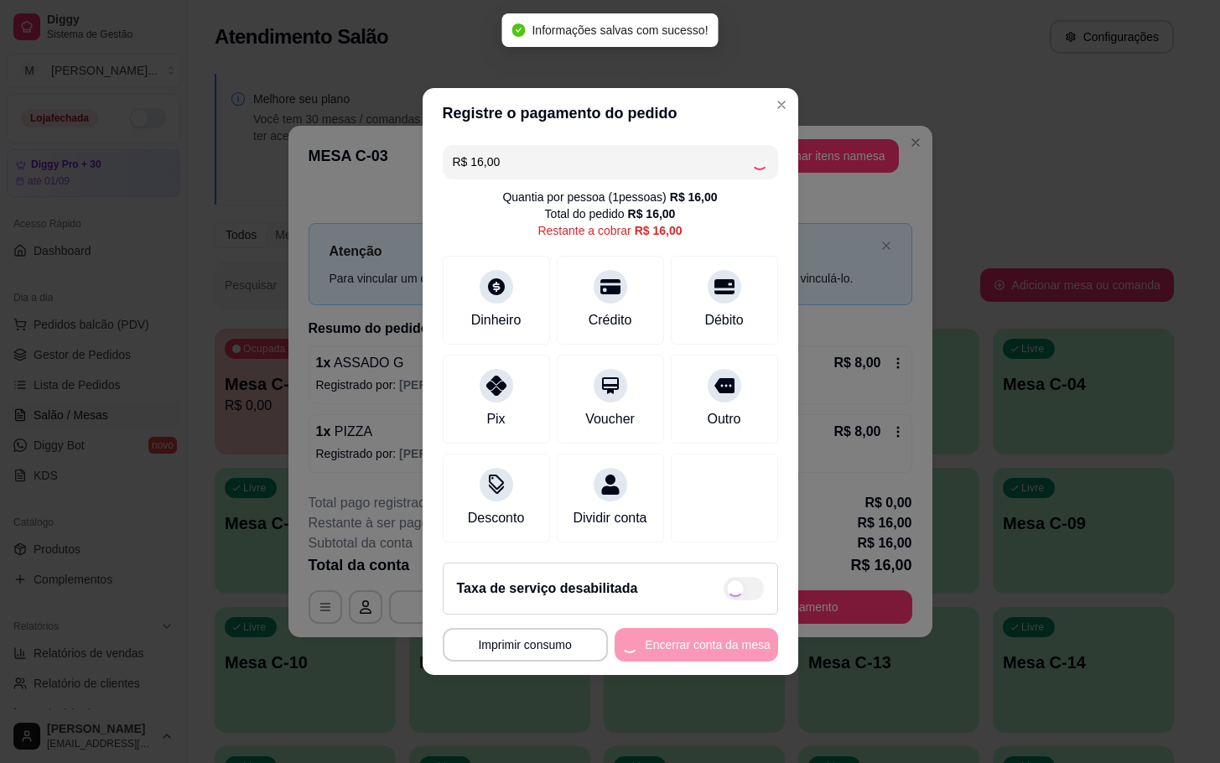
type input "R$ 0,00"
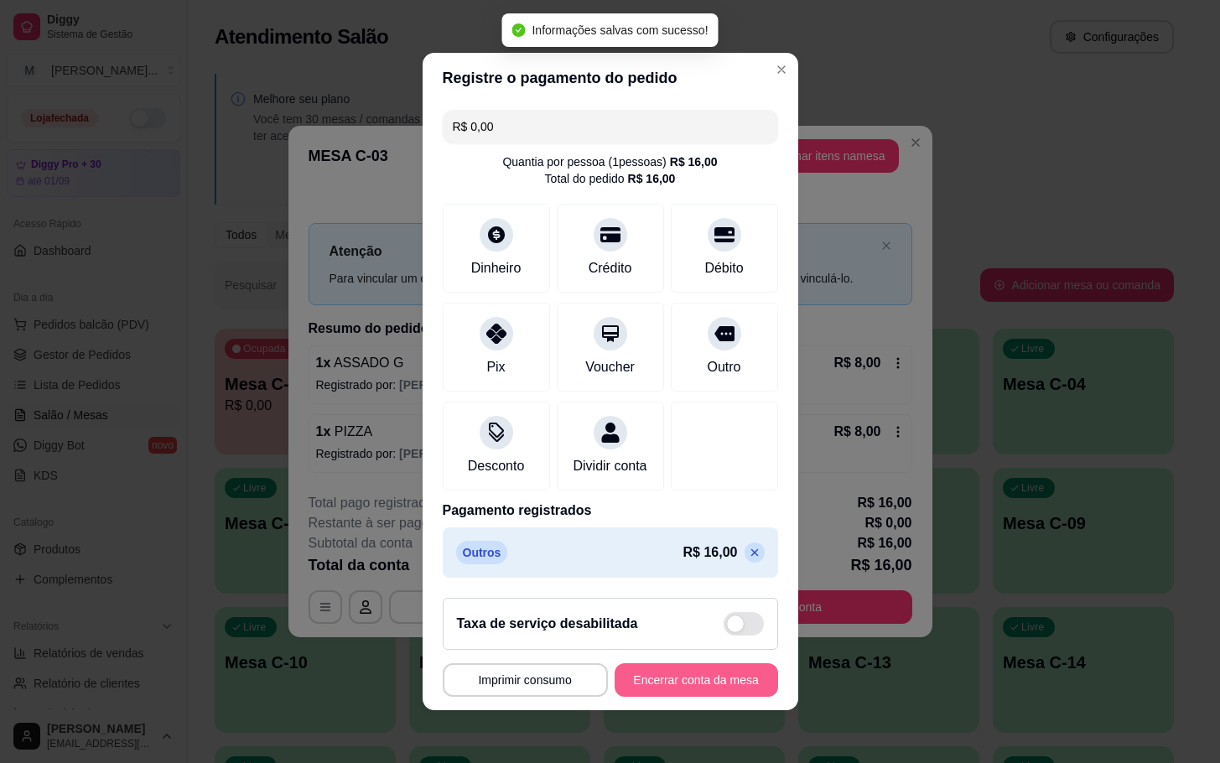
click at [670, 697] on button "Encerrar conta da mesa" at bounding box center [696, 680] width 163 height 34
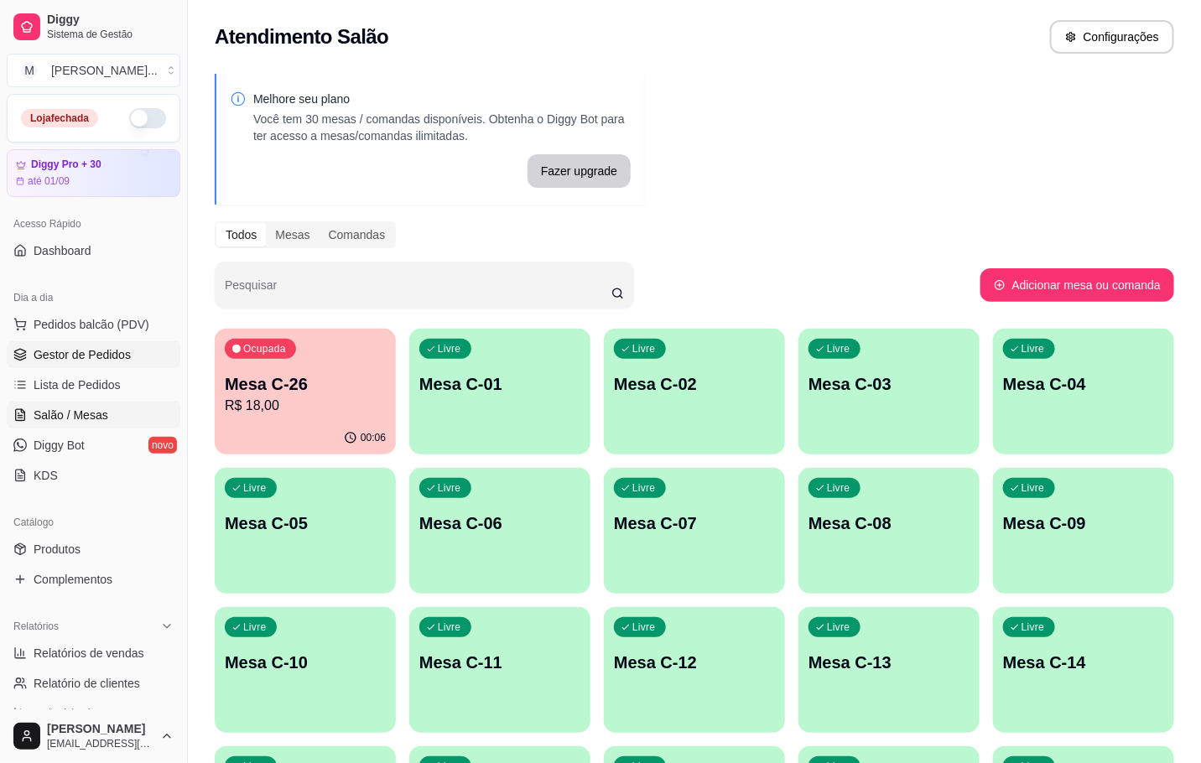
click at [66, 345] on link "Gestor de Pedidos" at bounding box center [94, 354] width 174 height 27
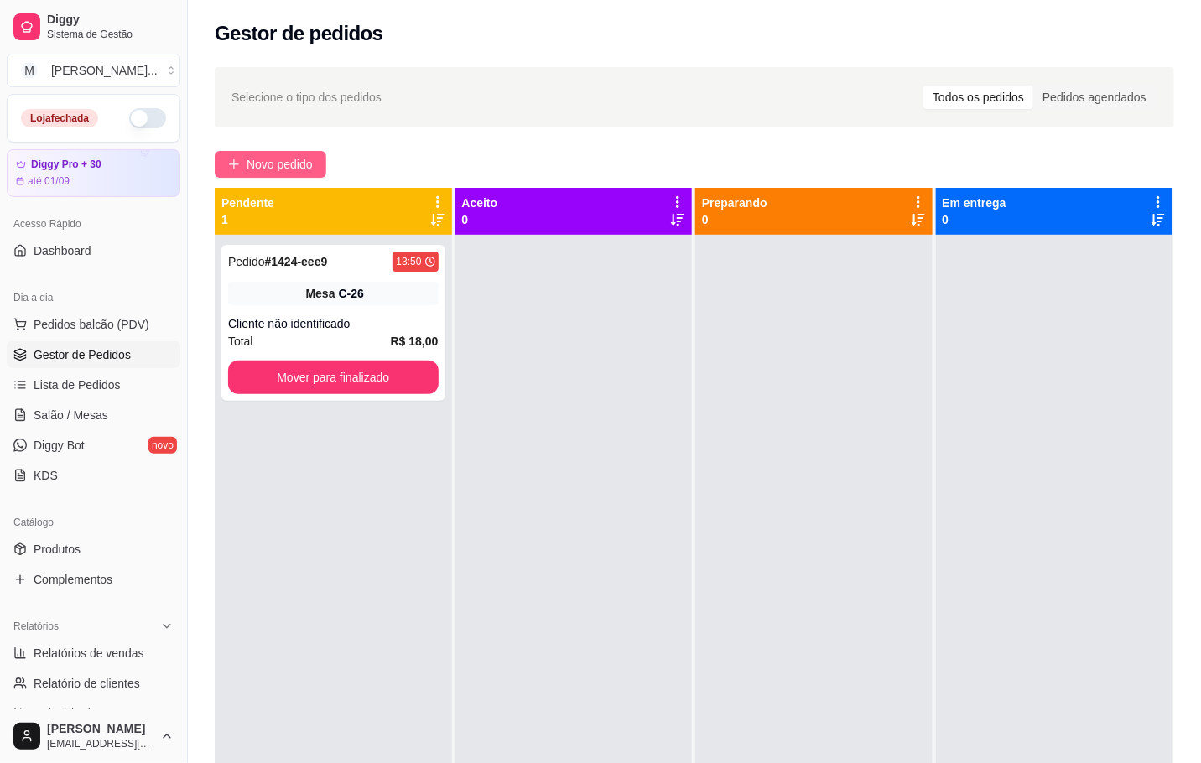
click at [237, 174] on button "Novo pedido" at bounding box center [271, 164] width 112 height 27
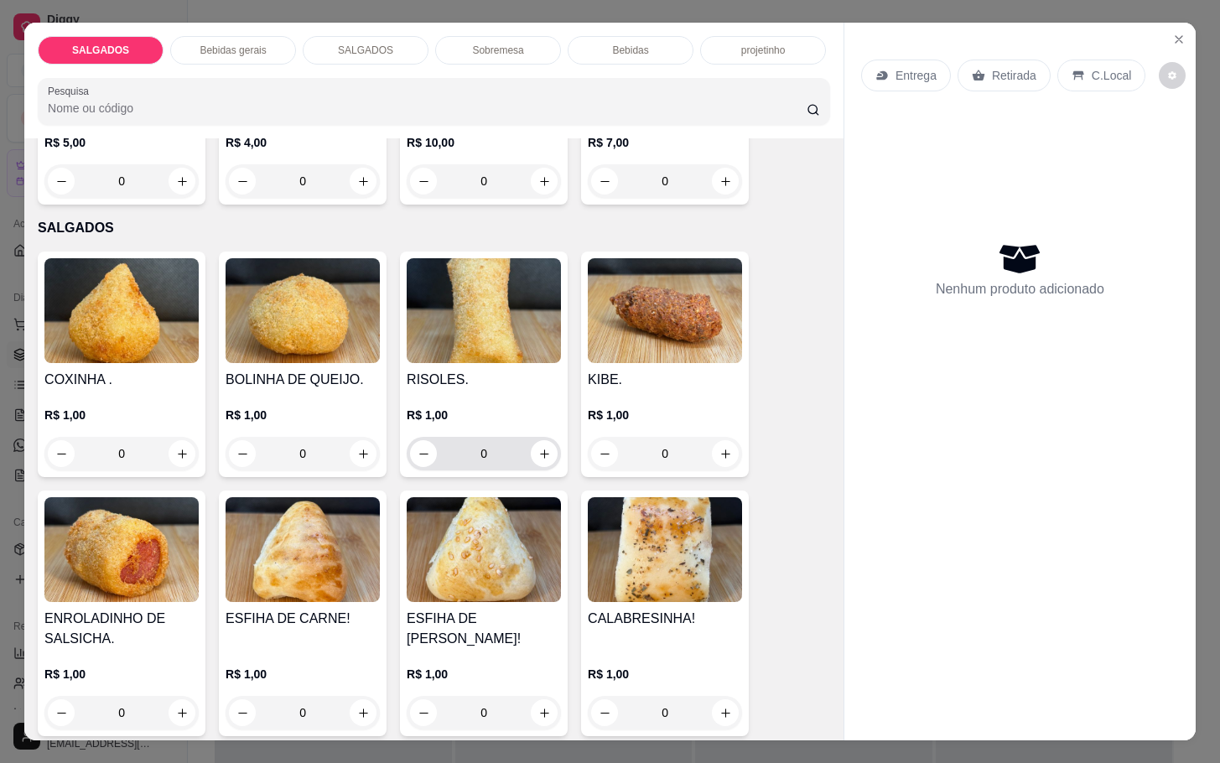
scroll to position [1761, 0]
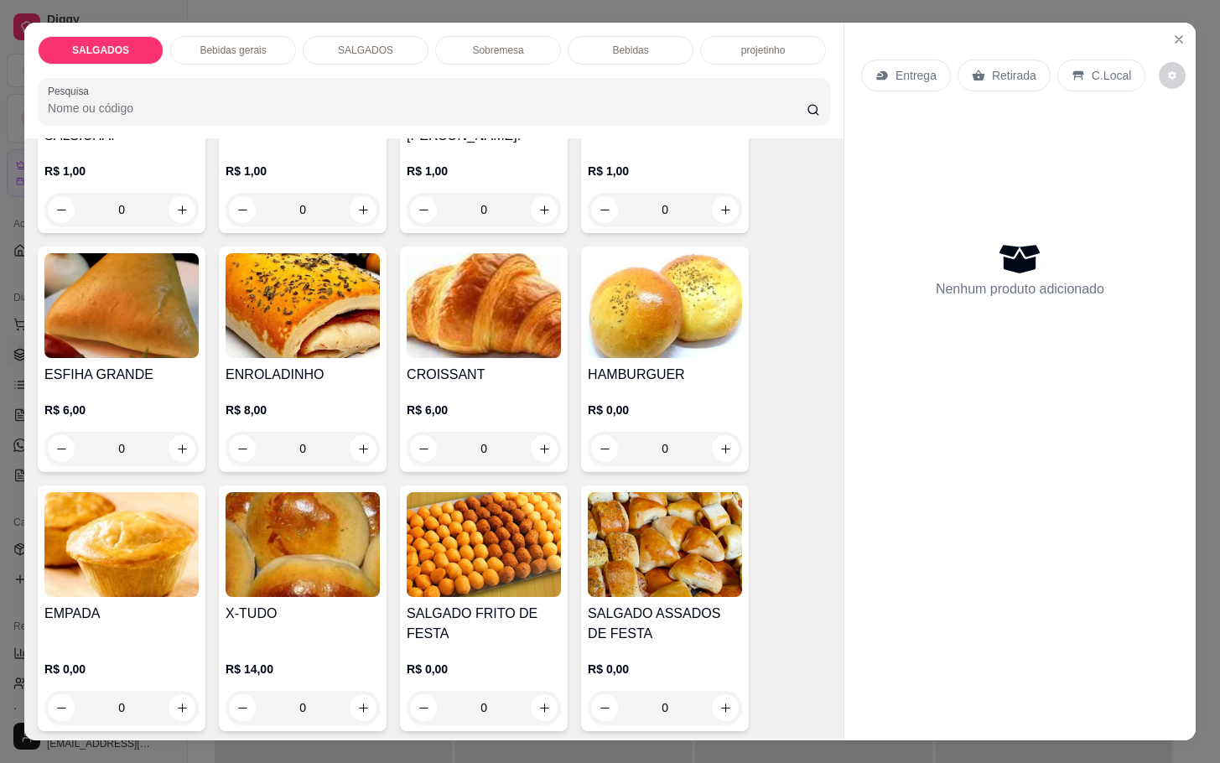
click at [513, 493] on img at bounding box center [484, 544] width 154 height 105
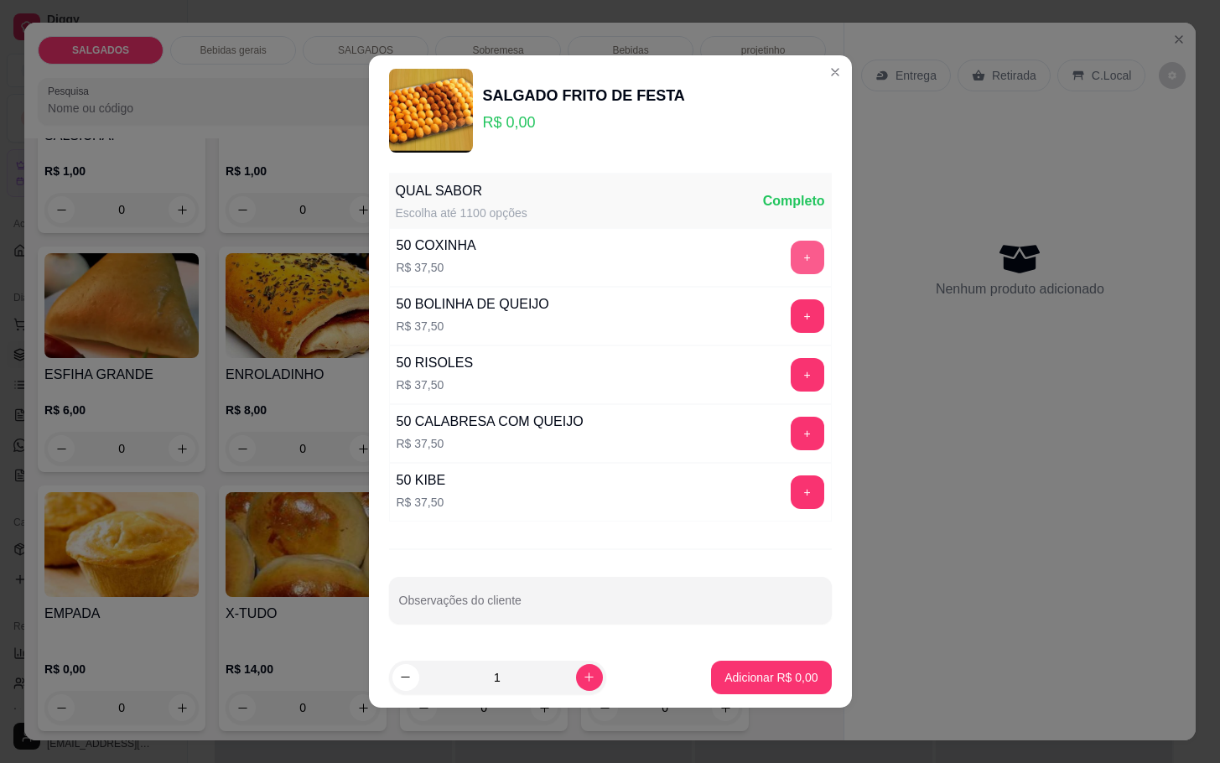
click at [791, 247] on button "+" at bounding box center [808, 258] width 34 height 34
click at [791, 305] on button "+" at bounding box center [807, 315] width 33 height 33
click at [724, 665] on button "Adicionar R$ 75,00" at bounding box center [768, 677] width 123 height 33
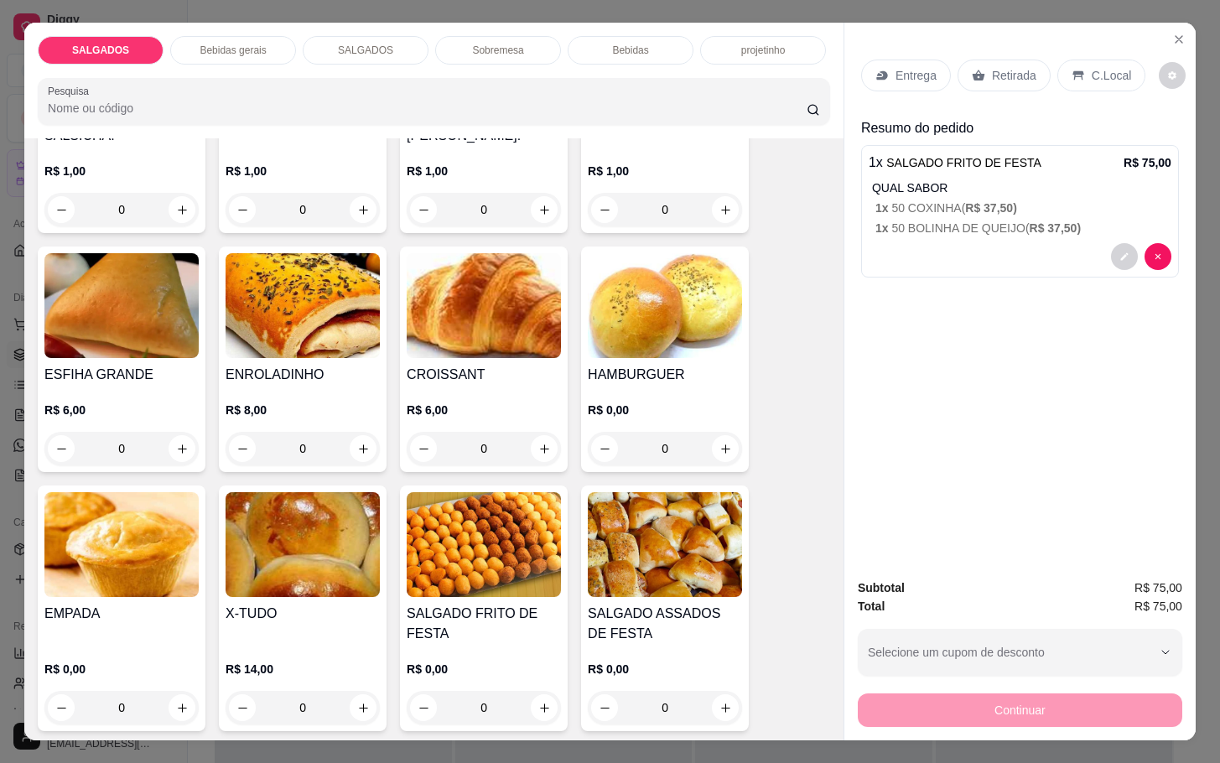
click at [994, 69] on p "Retirada" at bounding box center [1014, 75] width 44 height 17
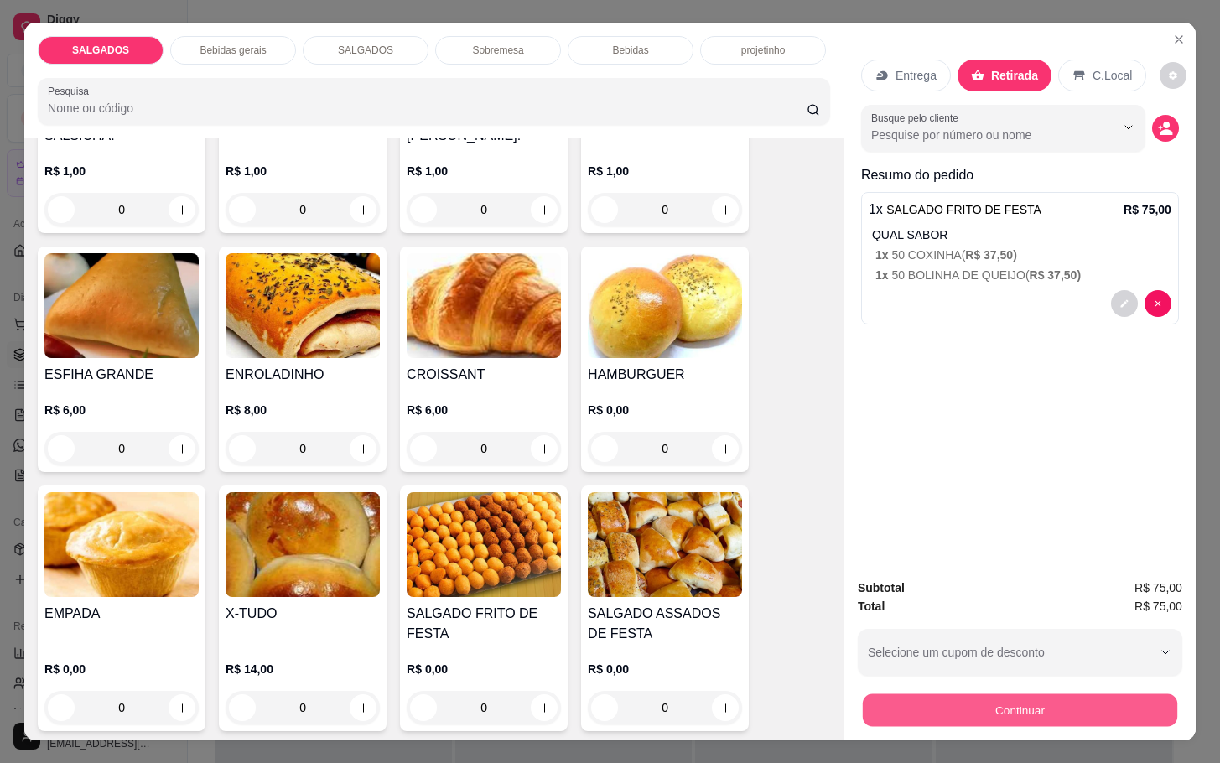
click at [1007, 700] on button "Continuar" at bounding box center [1020, 709] width 314 height 33
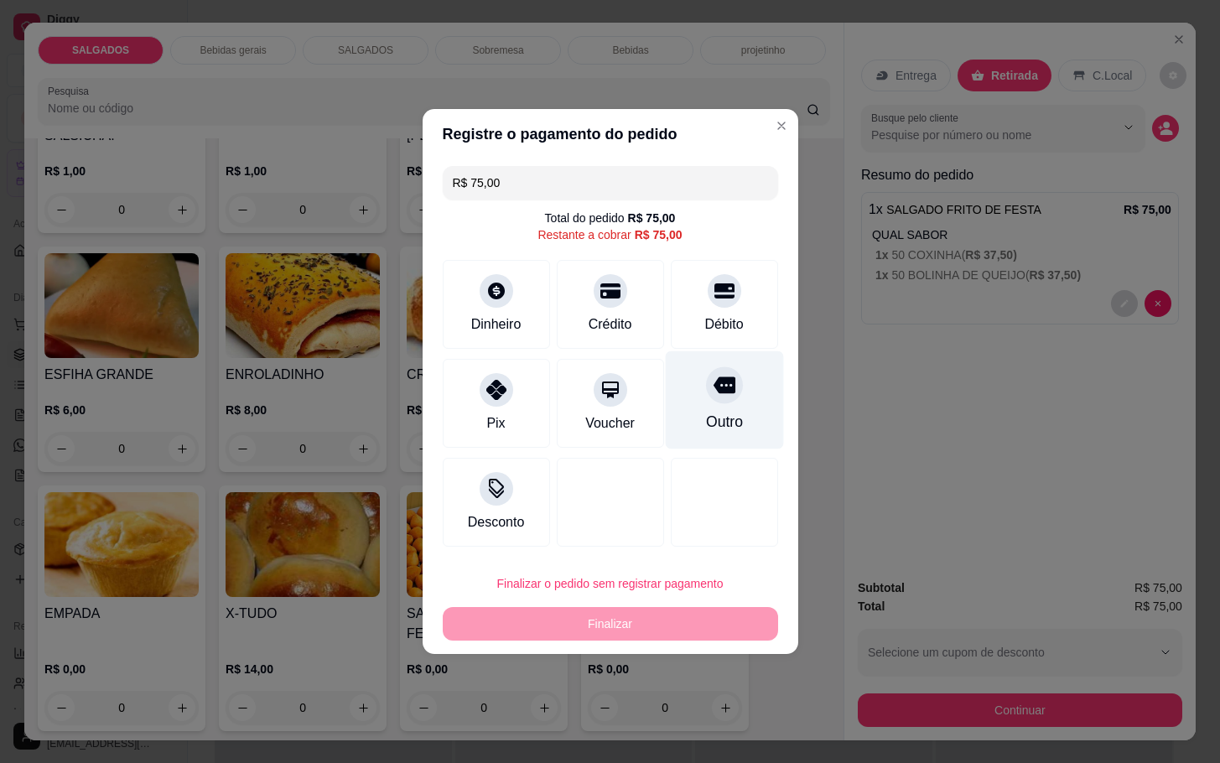
click at [713, 388] on icon at bounding box center [724, 385] width 22 height 22
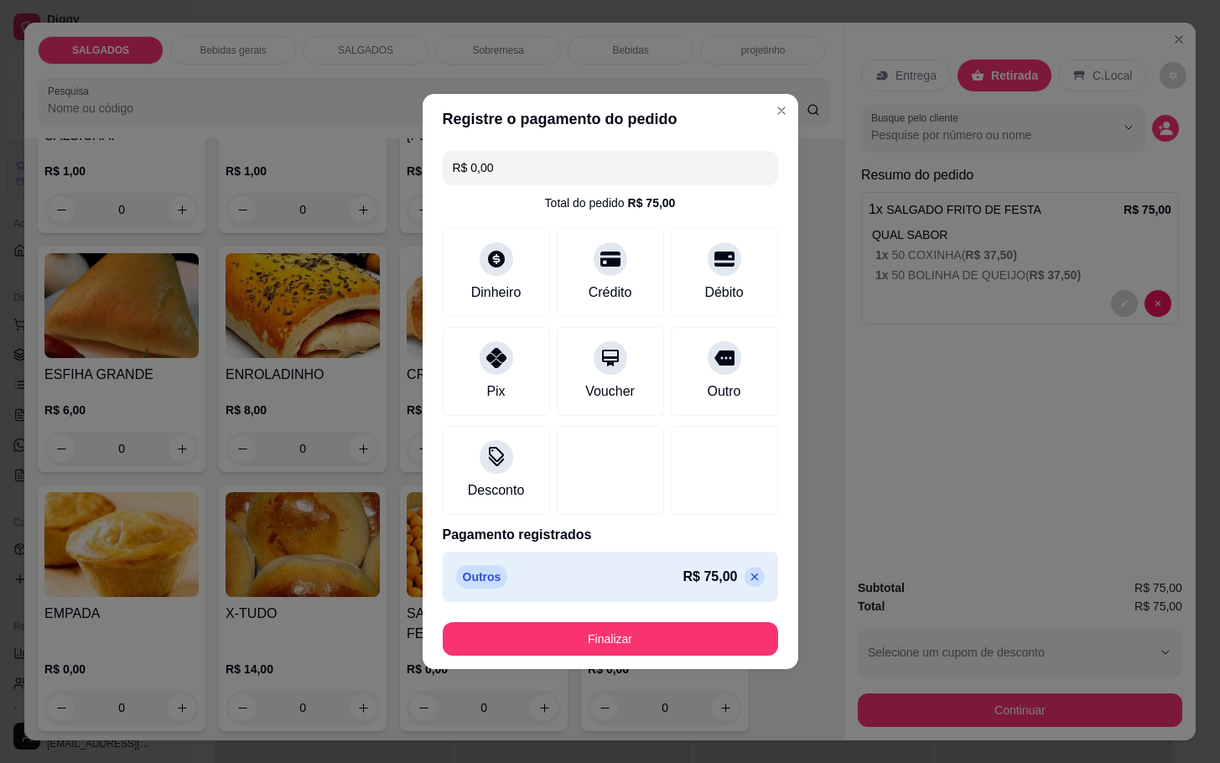
click at [630, 574] on div "Outros R$ 75,00" at bounding box center [610, 576] width 309 height 23
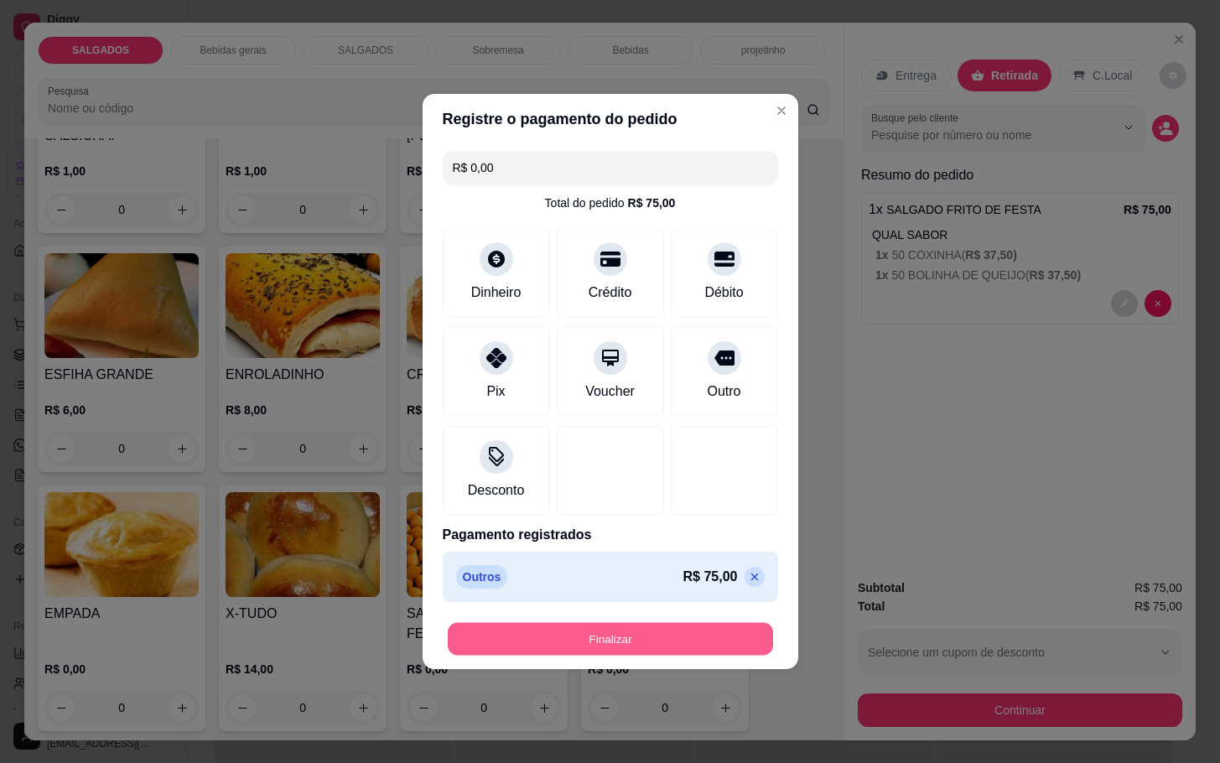
click at [634, 635] on button "Finalizar" at bounding box center [610, 639] width 325 height 33
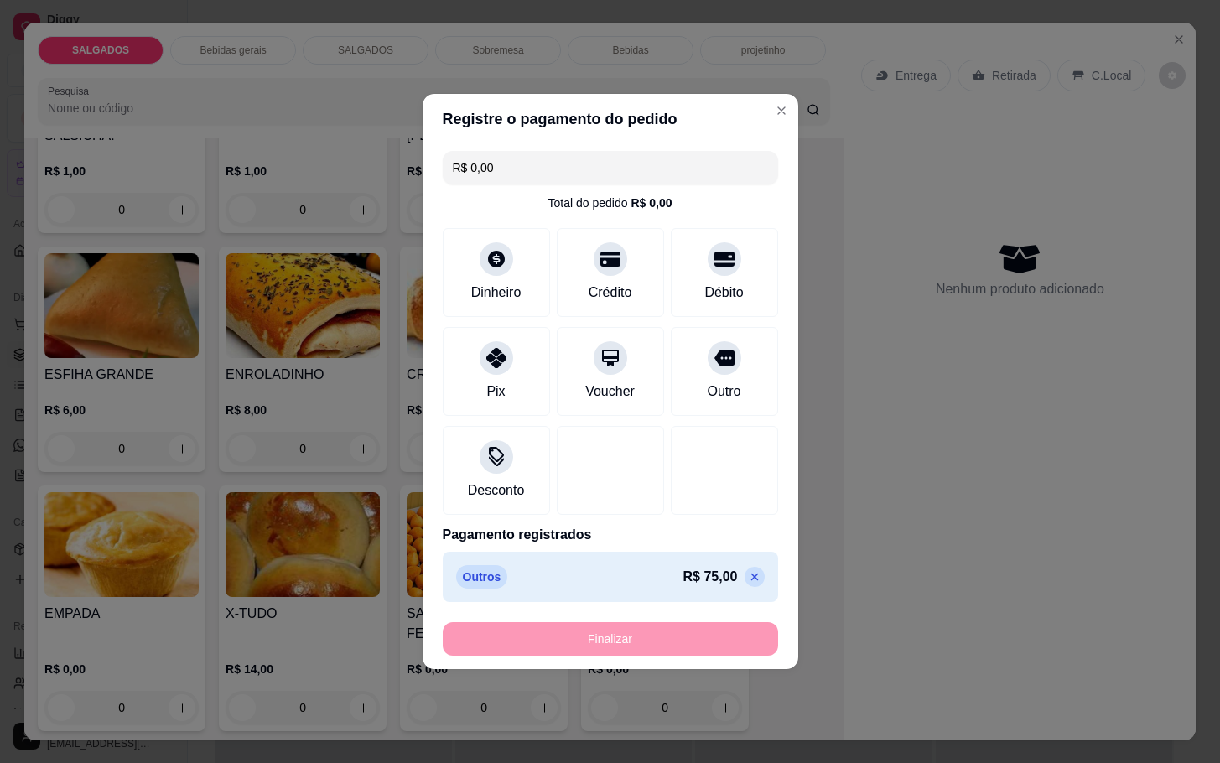
type input "-R$ 75,00"
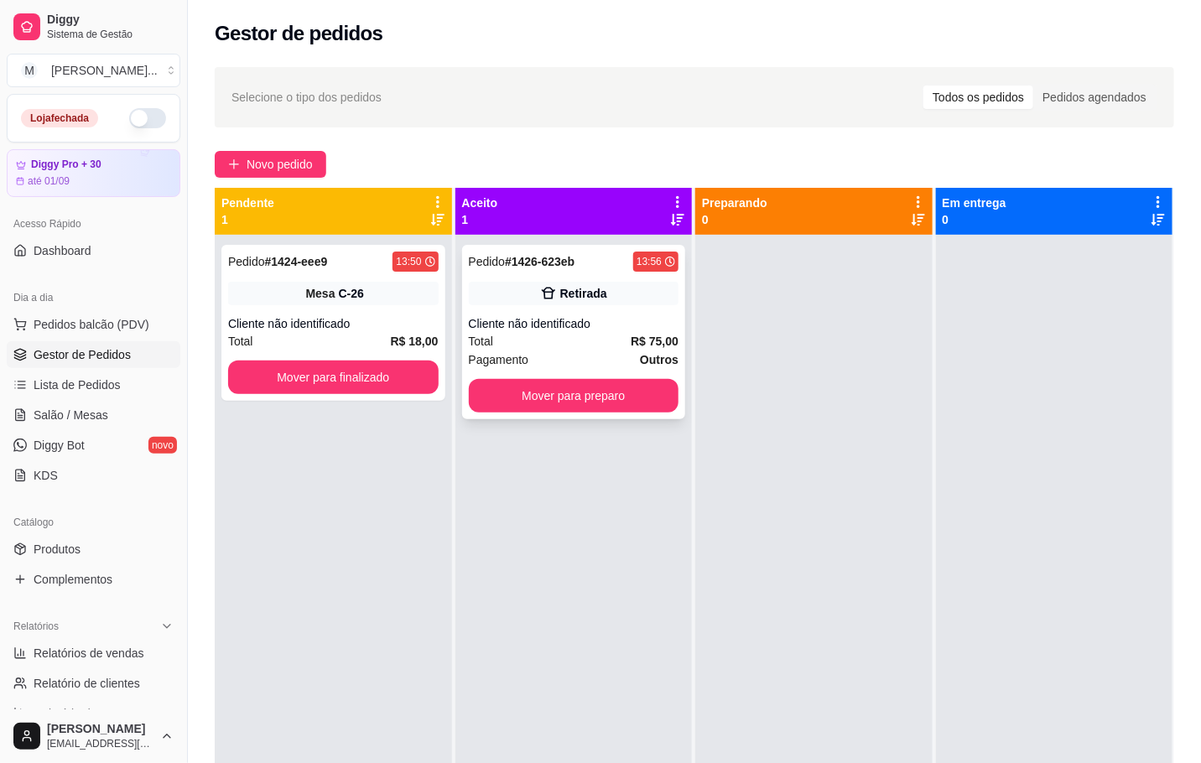
click at [518, 315] on div "Cliente não identificado" at bounding box center [574, 323] width 210 height 17
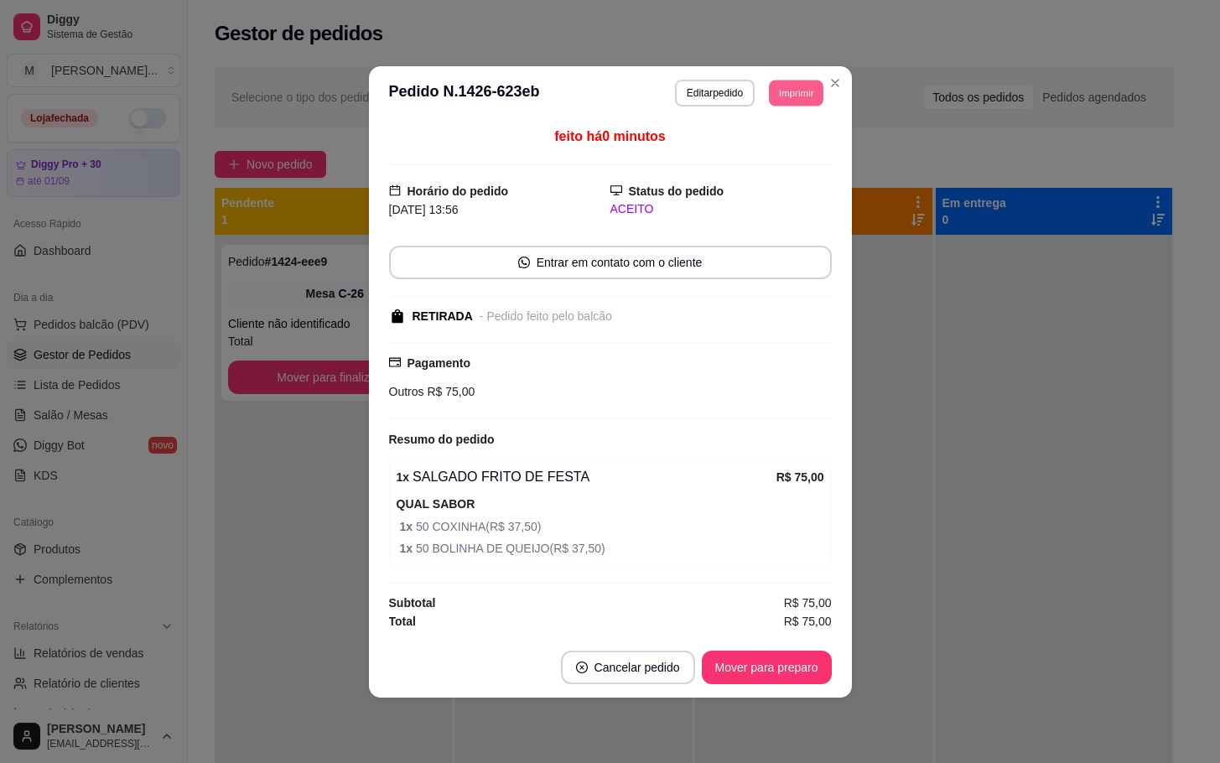
click at [791, 86] on button "Imprimir" at bounding box center [796, 93] width 54 height 26
click at [798, 141] on button "IMPRESSORA" at bounding box center [764, 148] width 117 height 26
click at [800, 103] on div "**********" at bounding box center [750, 93] width 150 height 27
click at [797, 151] on button "IMPRESSORA" at bounding box center [765, 148] width 122 height 27
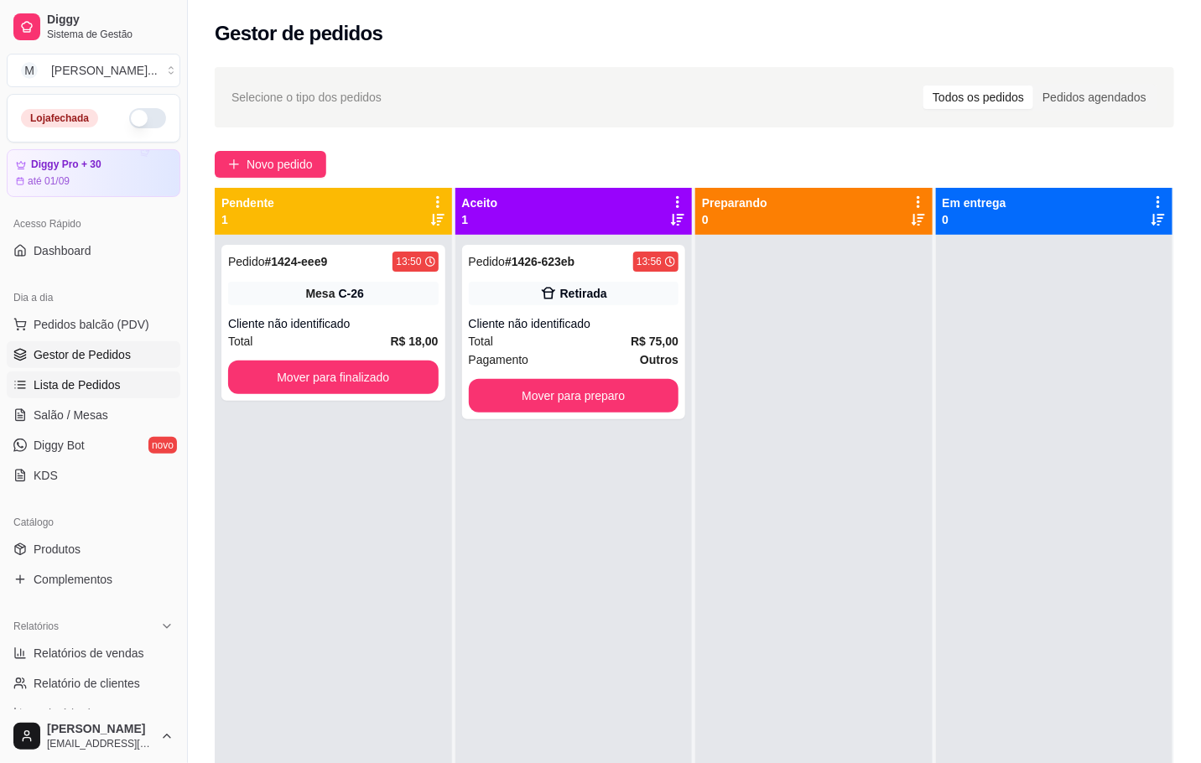
click at [71, 385] on span "Lista de Pedidos" at bounding box center [77, 384] width 87 height 17
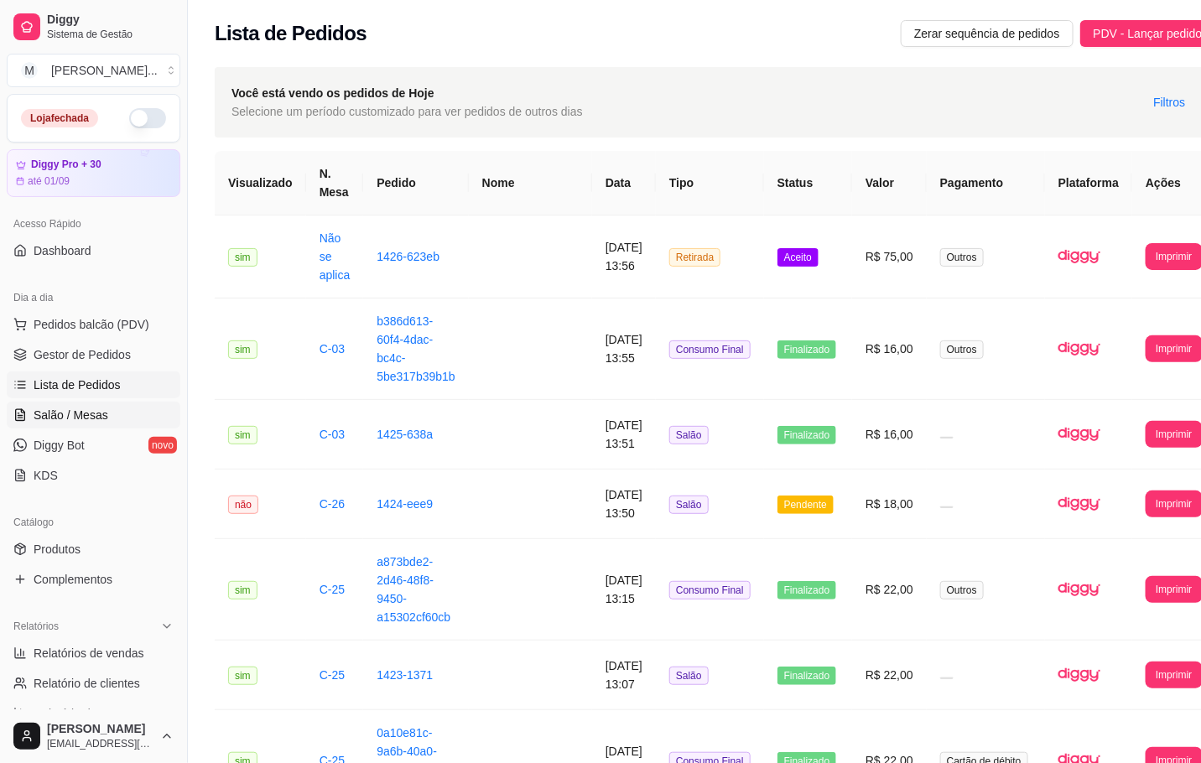
click at [88, 408] on span "Salão / Mesas" at bounding box center [71, 415] width 75 height 17
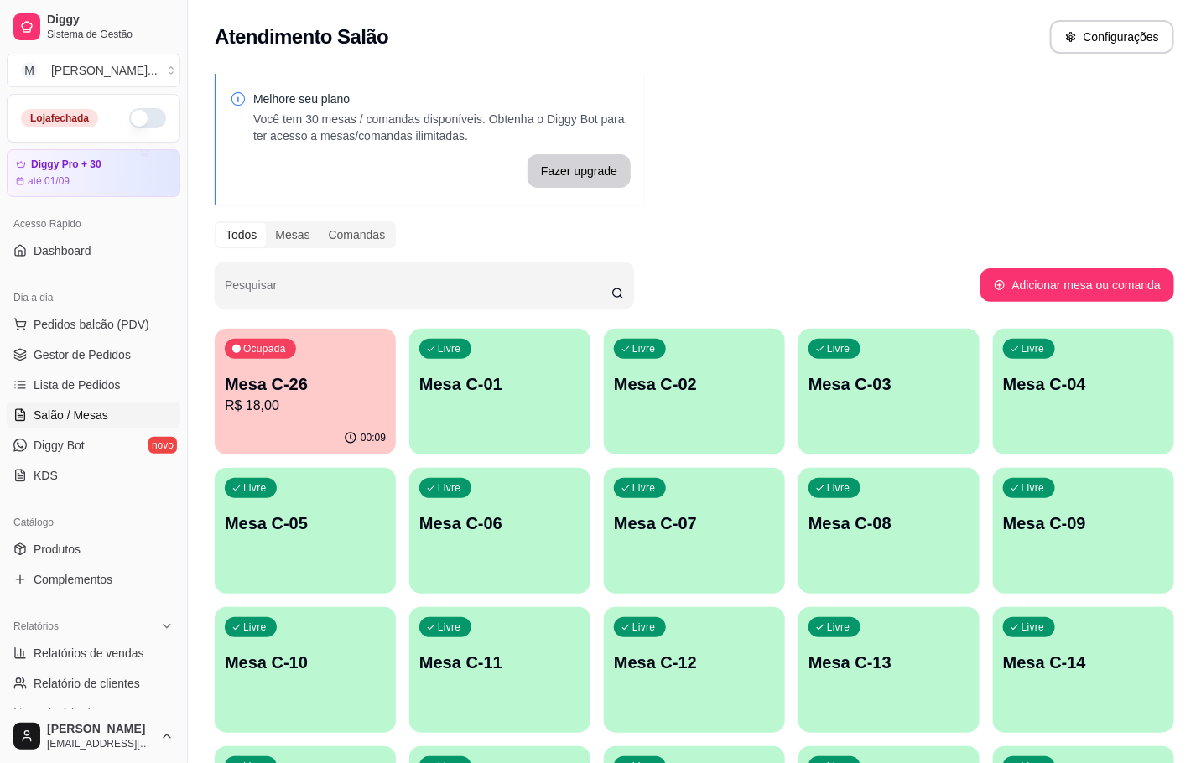
click at [272, 407] on div "Ocupada Mesa C-26 R$ 18,00" at bounding box center [305, 375] width 181 height 93
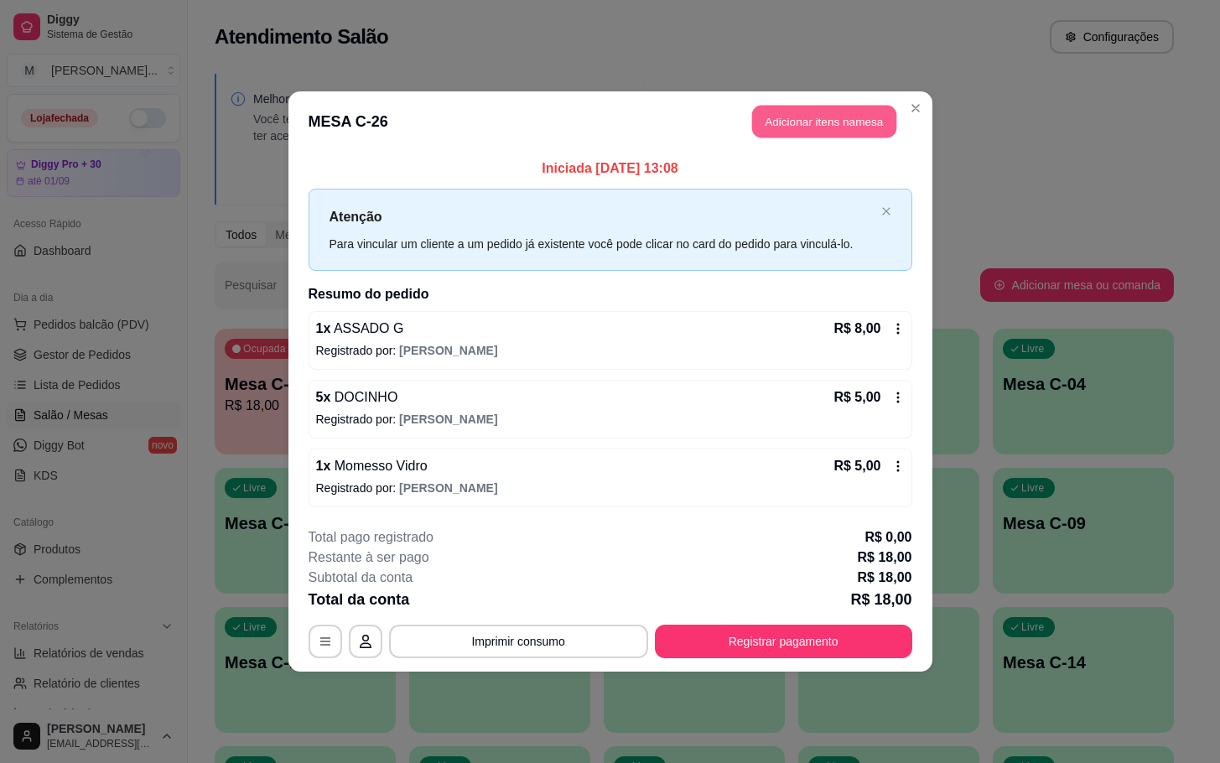
click at [808, 122] on button "Adicionar itens na mesa" at bounding box center [824, 122] width 144 height 33
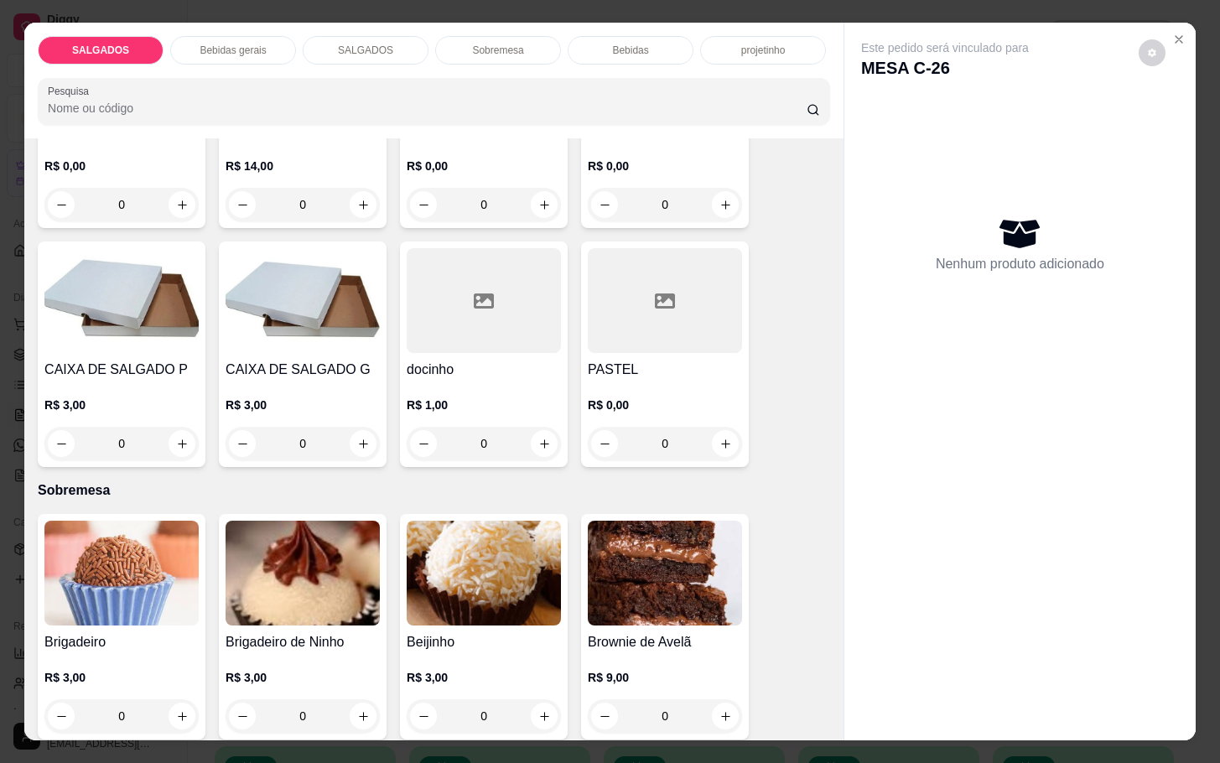
scroll to position [2515, 0]
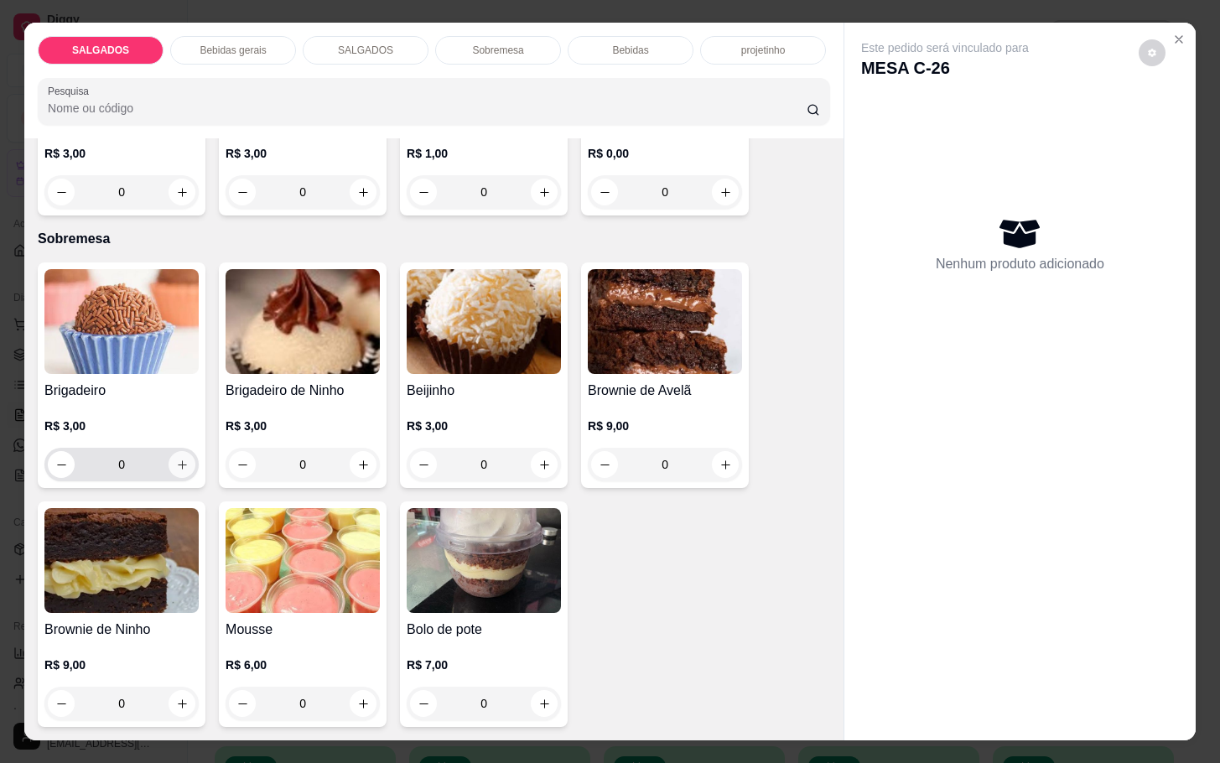
click at [176, 465] on button "increase-product-quantity" at bounding box center [182, 464] width 27 height 27
type input "1"
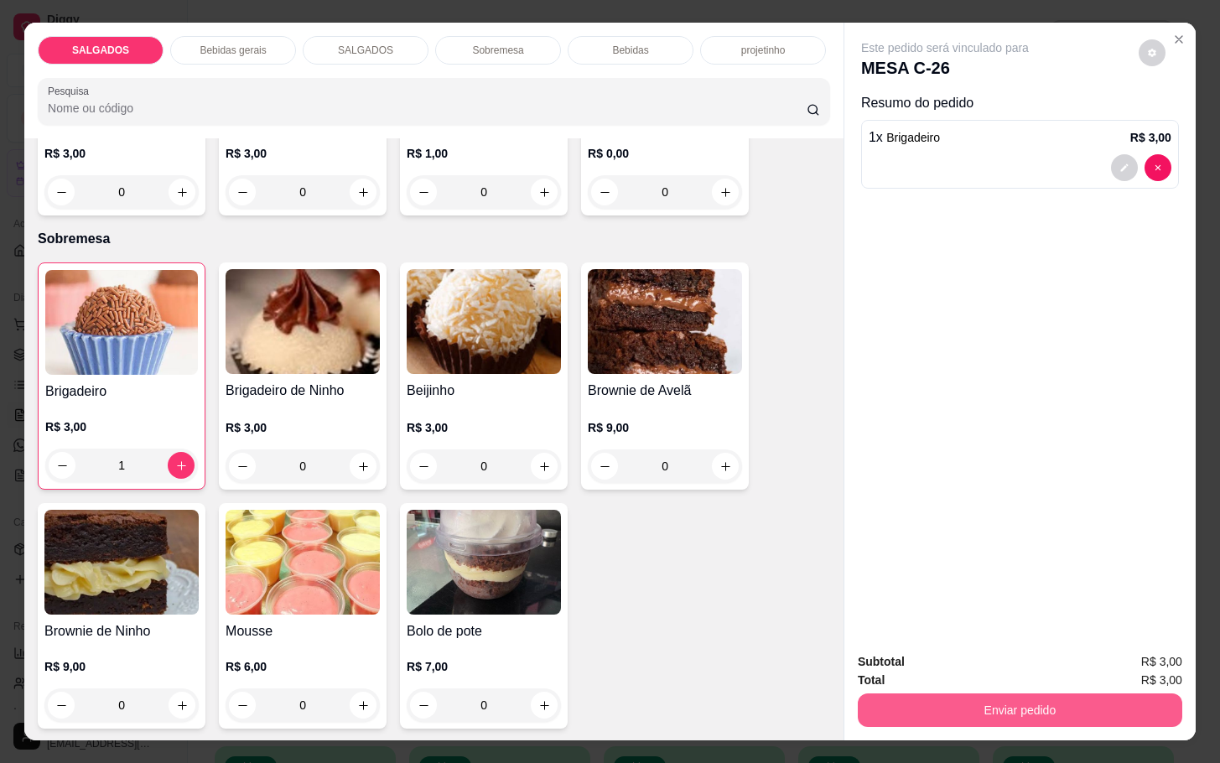
click at [908, 699] on button "Enviar pedido" at bounding box center [1020, 710] width 324 height 34
click at [906, 675] on button "Não registrar e enviar pedido" at bounding box center [961, 660] width 174 height 32
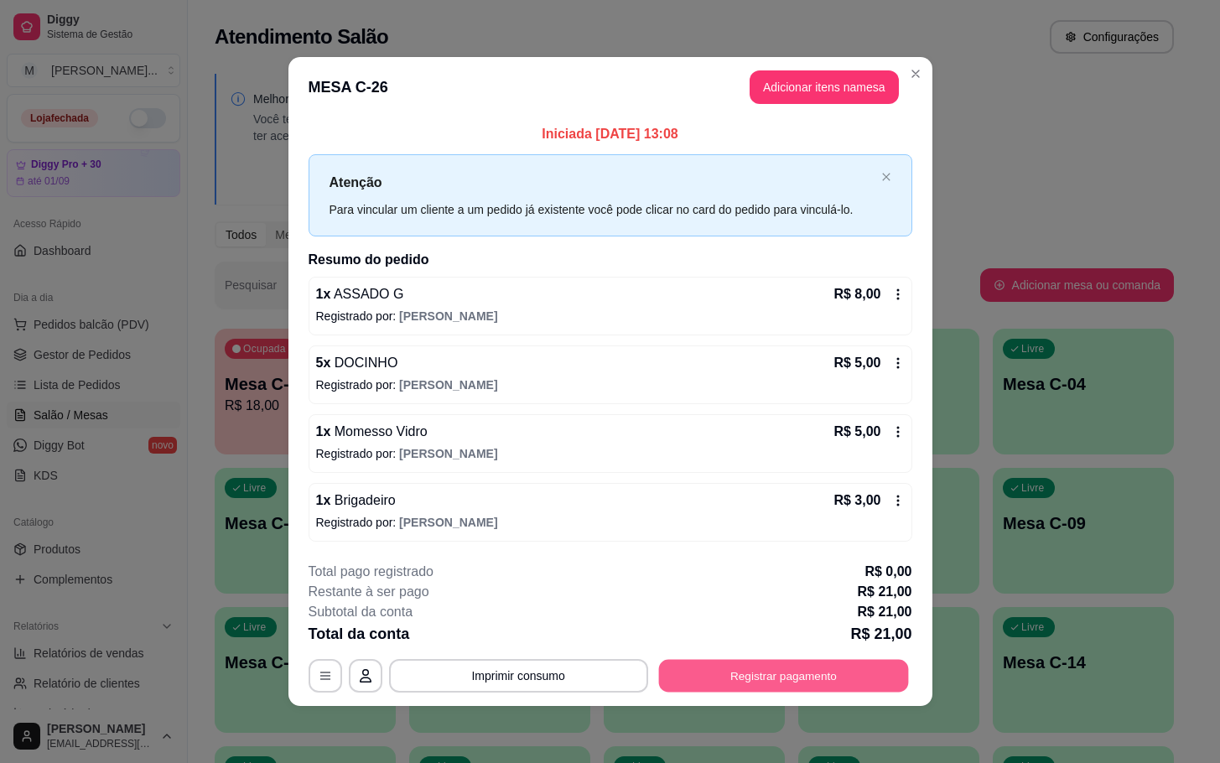
click at [775, 669] on button "Registrar pagamento" at bounding box center [783, 675] width 250 height 33
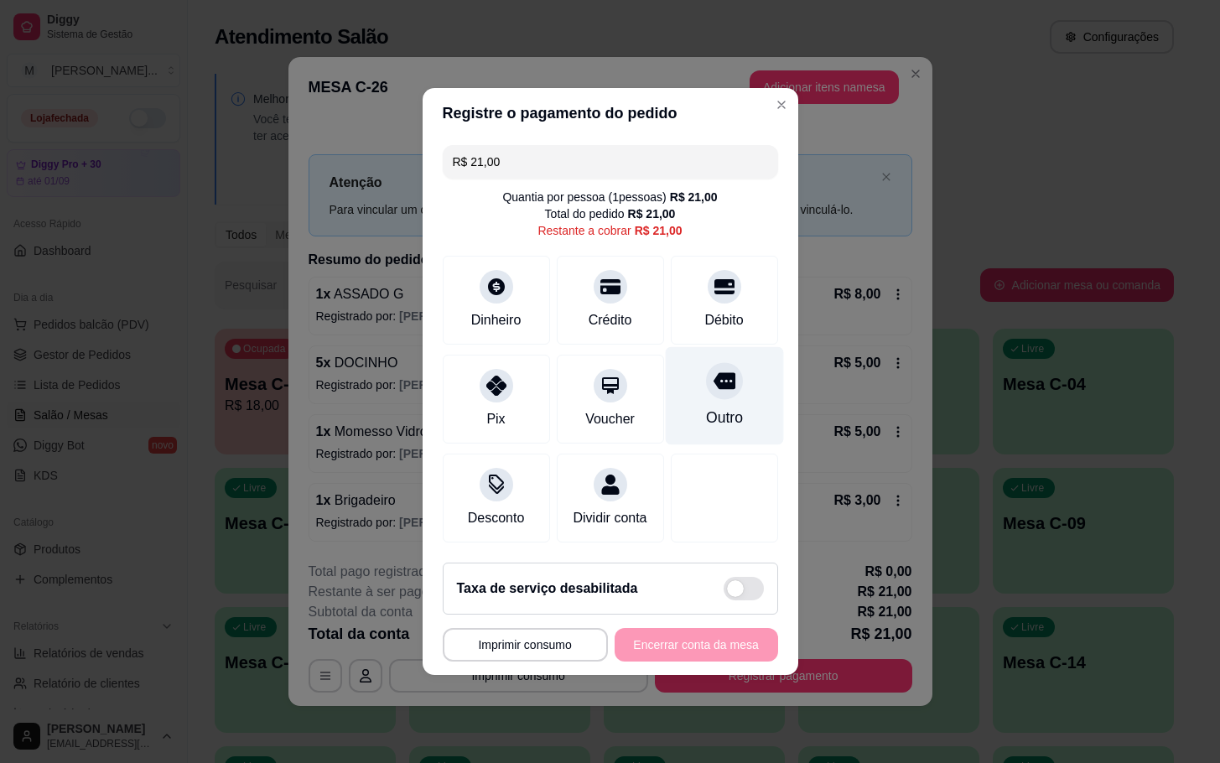
click at [715, 395] on div "Outro" at bounding box center [724, 396] width 118 height 98
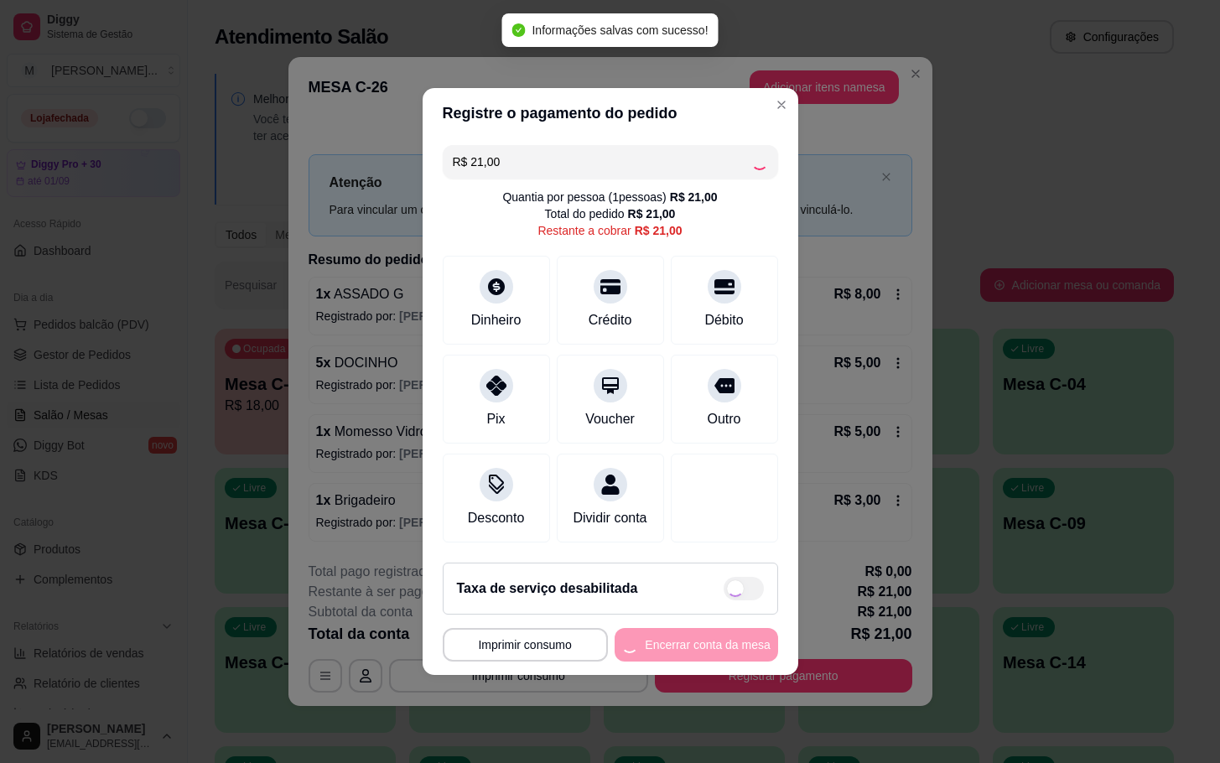
type input "R$ 0,00"
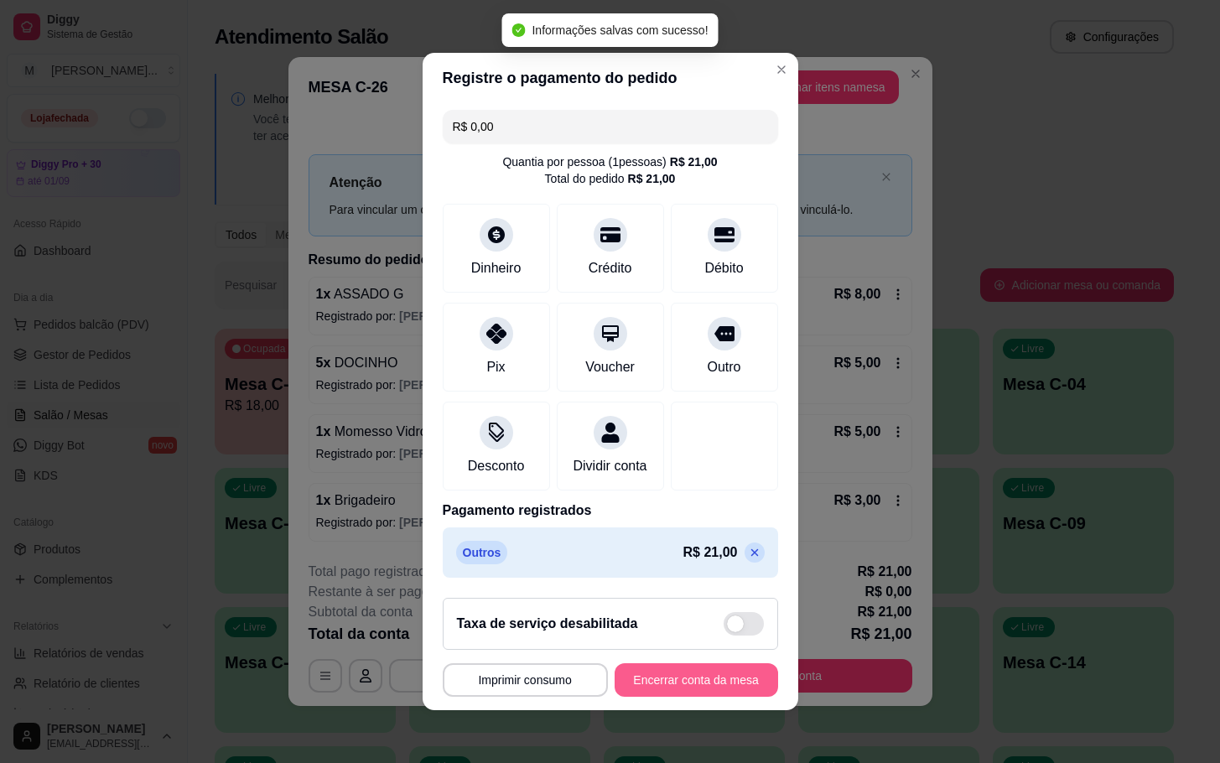
click at [702, 687] on button "Encerrar conta da mesa" at bounding box center [696, 680] width 163 height 34
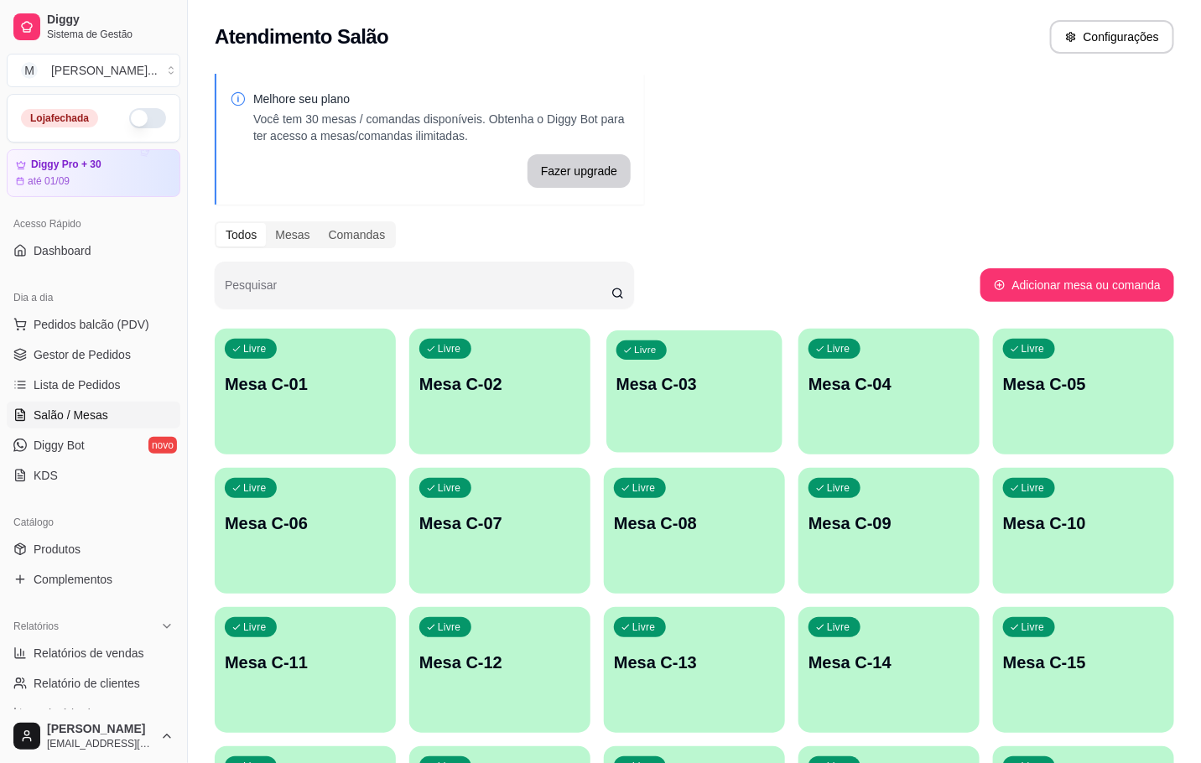
click at [670, 355] on div "Livre Mesa C-03" at bounding box center [694, 381] width 176 height 102
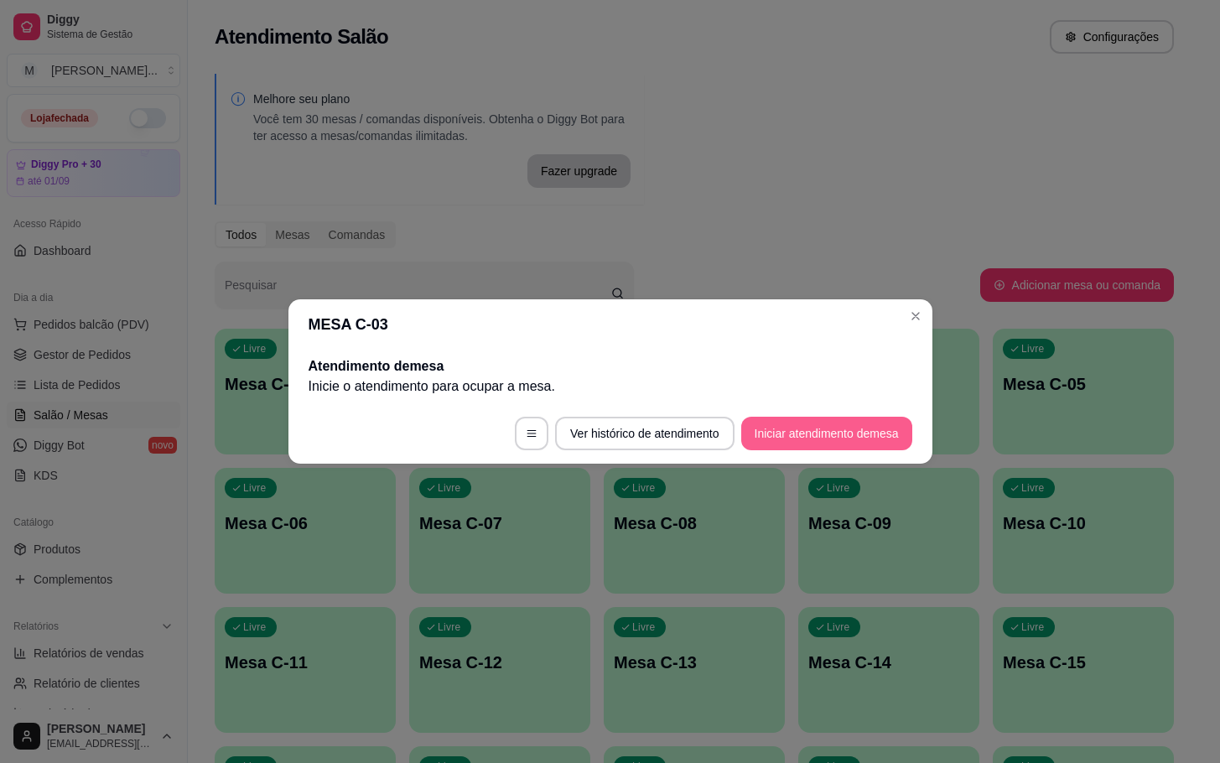
click at [830, 441] on button "Iniciar atendimento de mesa" at bounding box center [826, 434] width 171 height 34
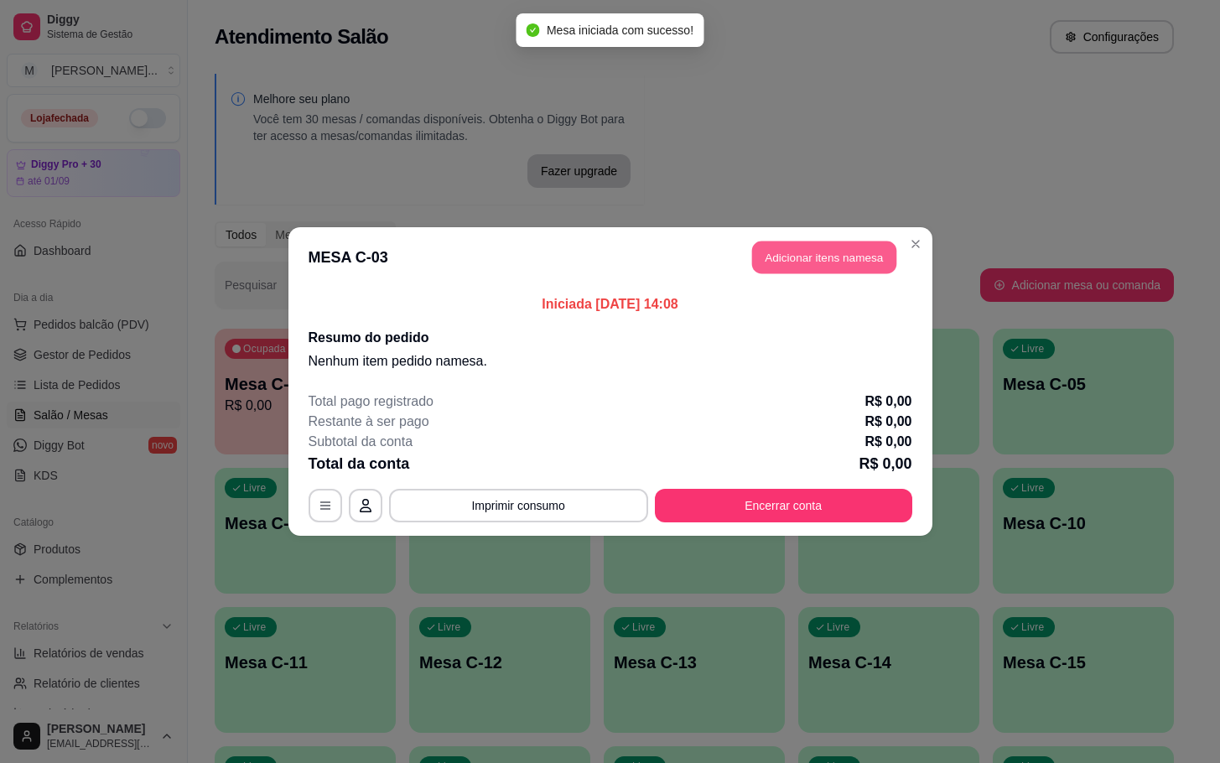
click at [786, 250] on button "Adicionar itens na mesa" at bounding box center [824, 257] width 144 height 33
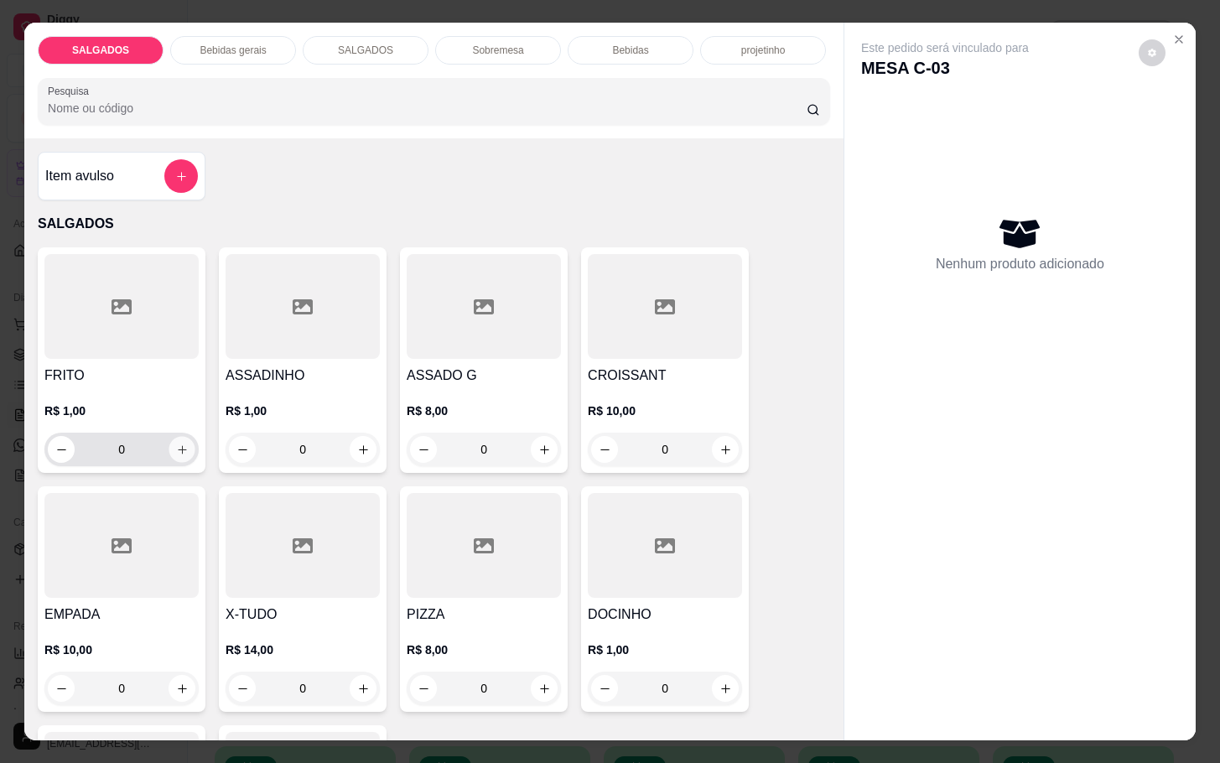
click at [181, 438] on button "increase-product-quantity" at bounding box center [182, 450] width 26 height 26
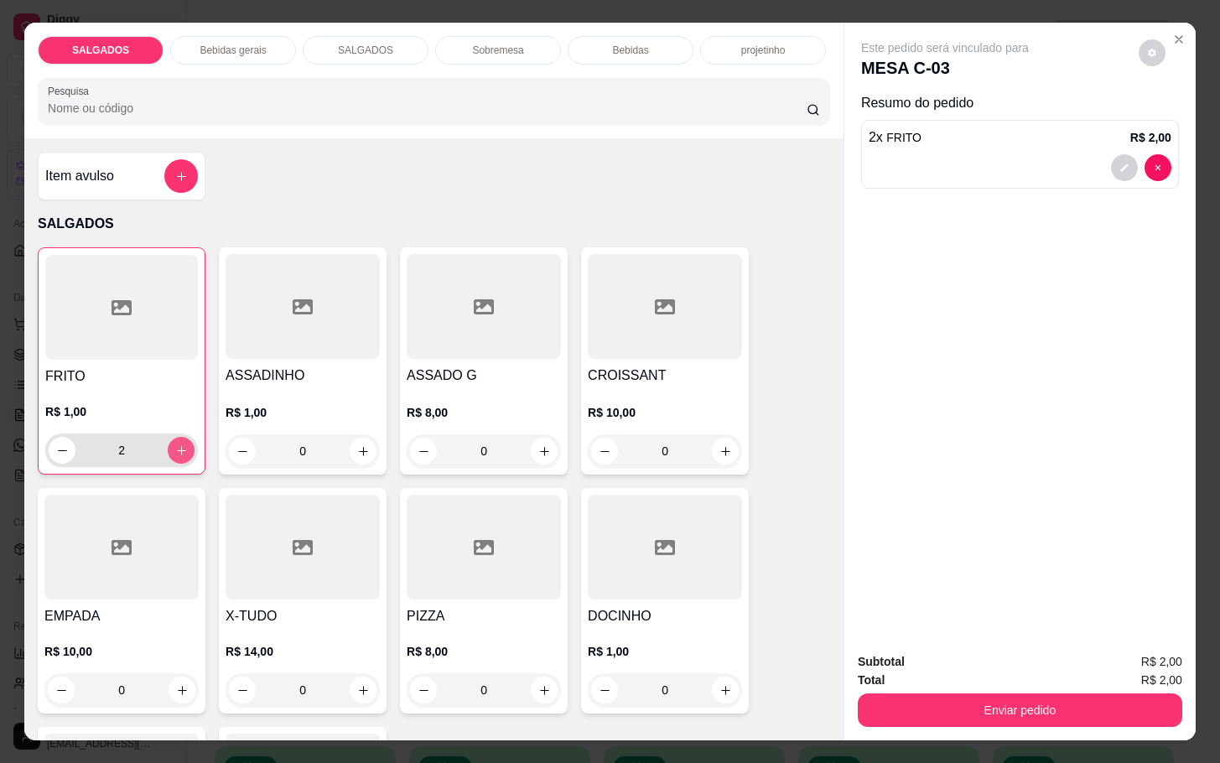
click at [181, 438] on button "increase-product-quantity" at bounding box center [181, 450] width 27 height 27
click at [181, 438] on button "increase-product-quantity" at bounding box center [182, 451] width 26 height 26
click at [181, 438] on button "increase-product-quantity" at bounding box center [181, 450] width 27 height 27
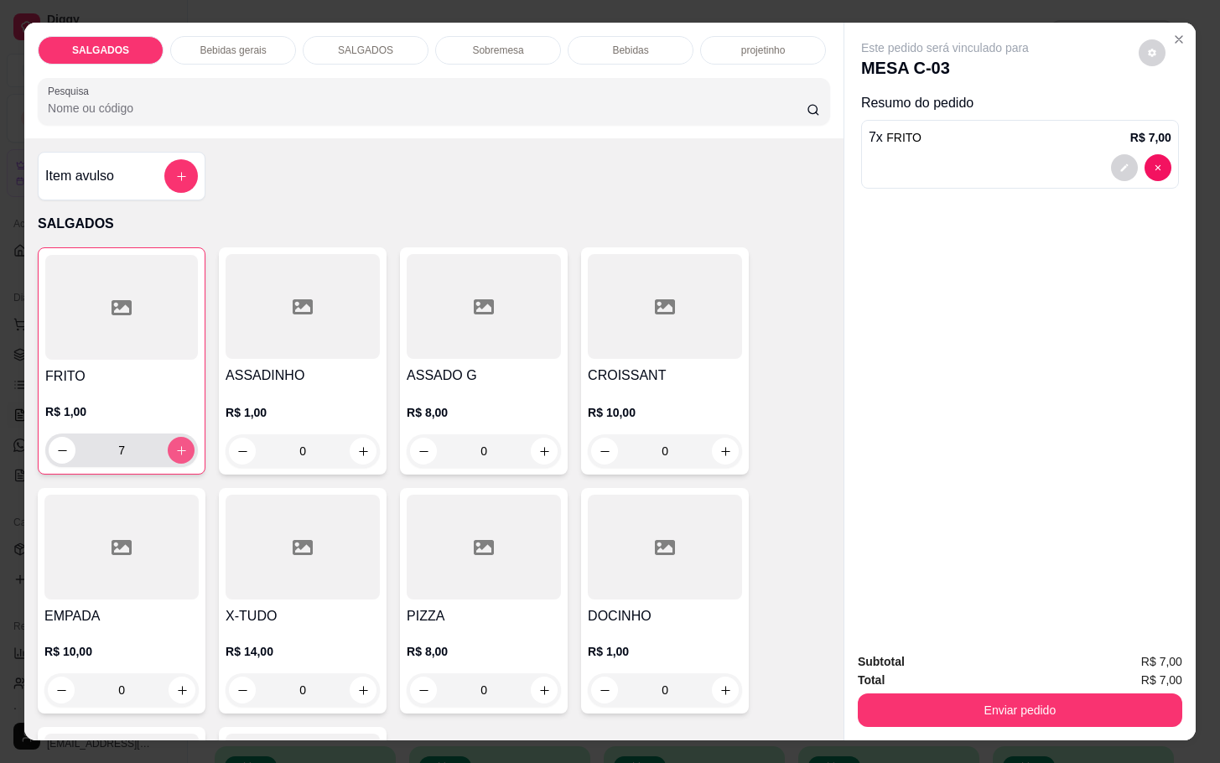
click at [181, 438] on button "increase-product-quantity" at bounding box center [181, 450] width 27 height 27
click at [181, 438] on button "increase-product-quantity" at bounding box center [182, 451] width 26 height 26
click at [181, 438] on button "increase-product-quantity" at bounding box center [181, 450] width 27 height 27
click at [181, 438] on button "increase-product-quantity" at bounding box center [182, 451] width 26 height 26
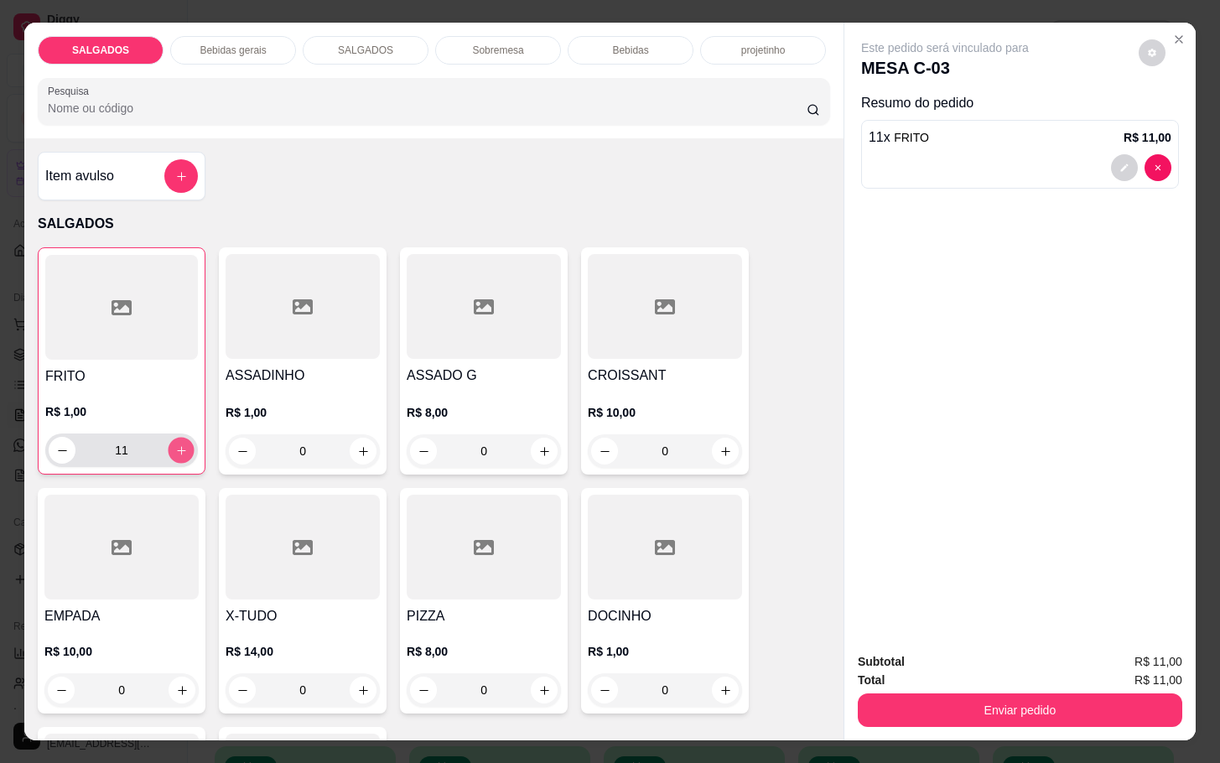
type input "12"
click at [538, 445] on icon "increase-product-quantity" at bounding box center [544, 451] width 13 height 13
type input "1"
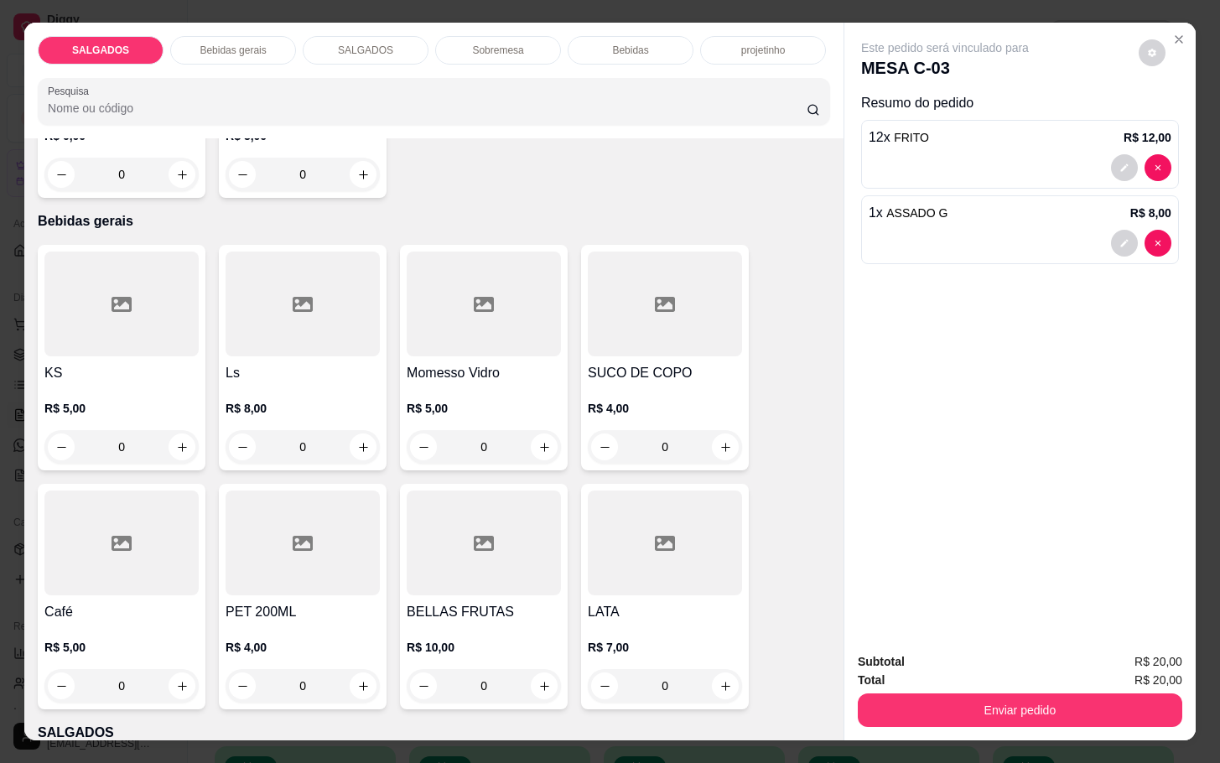
scroll to position [880, 0]
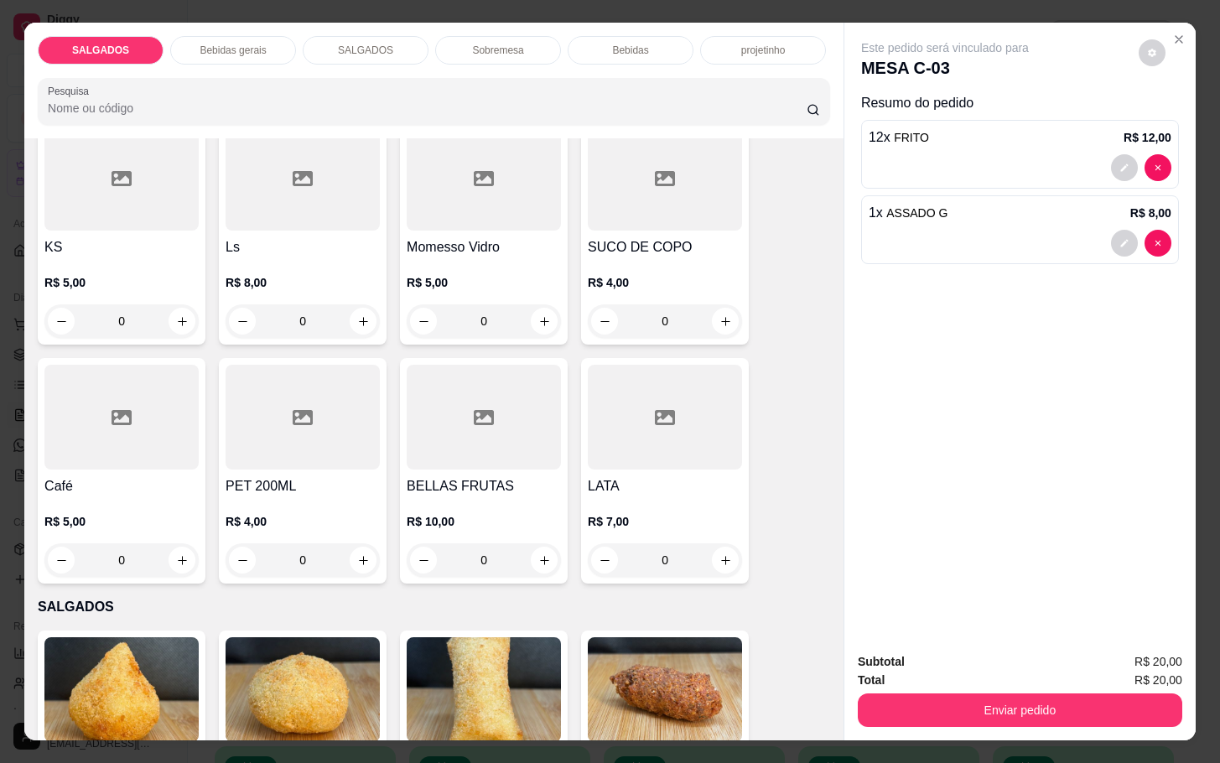
click at [141, 498] on div "R$ 5,00 0" at bounding box center [121, 536] width 154 height 80
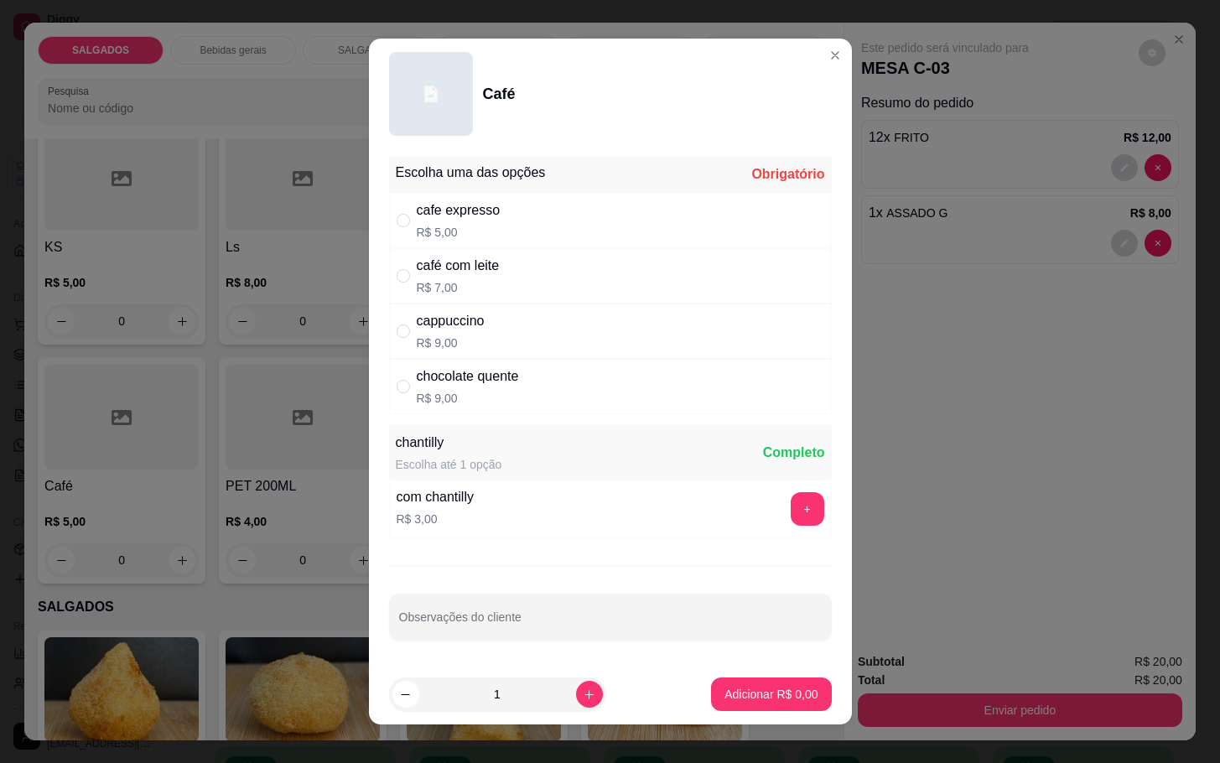
click at [474, 265] on div "café com leite" at bounding box center [458, 266] width 83 height 20
radio input "true"
click at [724, 692] on p "Adicionar R$ 7,00" at bounding box center [770, 694] width 93 height 17
type input "1"
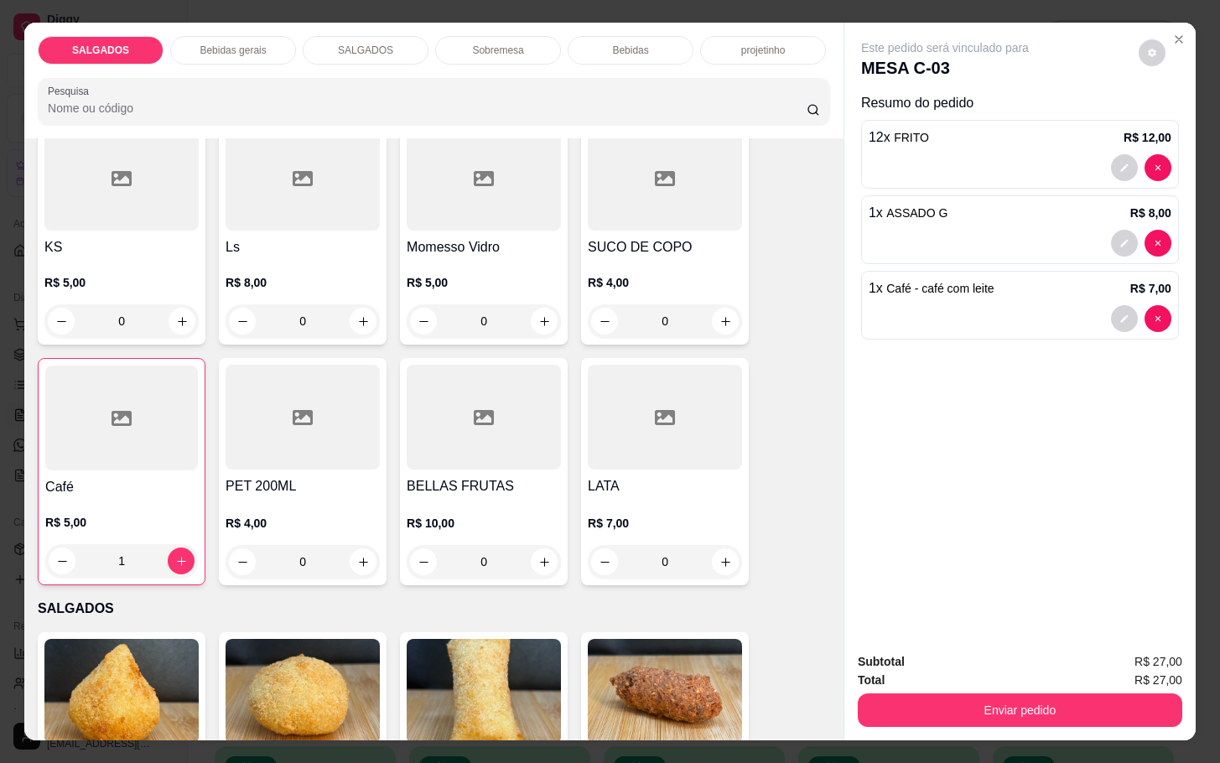
click at [83, 262] on div "R$ 5,00 0" at bounding box center [121, 297] width 154 height 80
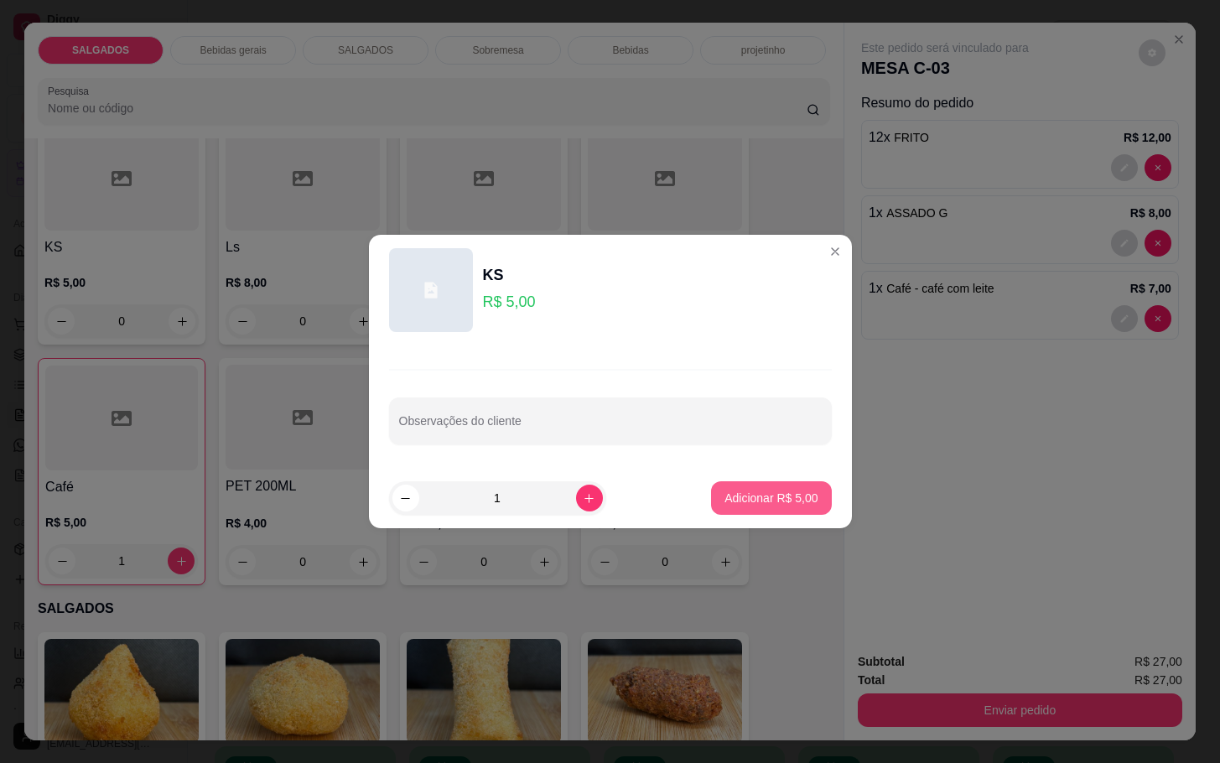
click at [780, 514] on button "Adicionar R$ 5,00" at bounding box center [771, 498] width 120 height 34
type input "1"
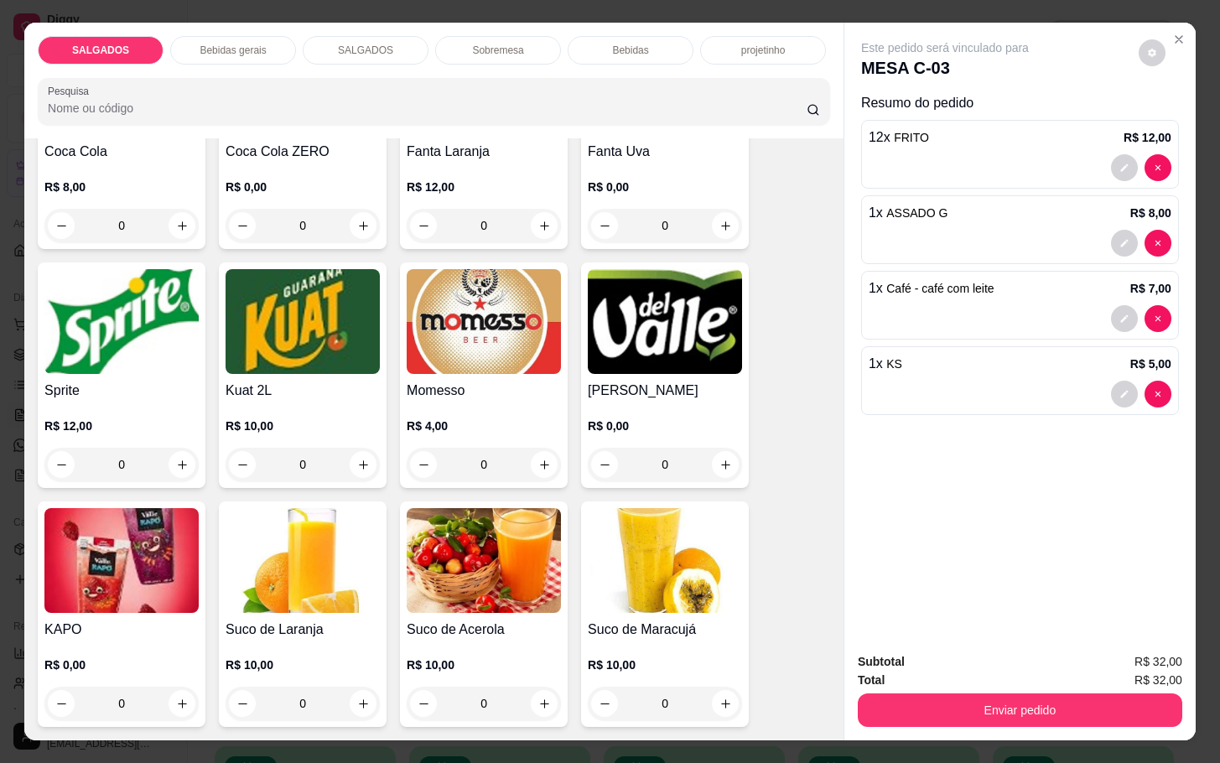
scroll to position [3522, 0]
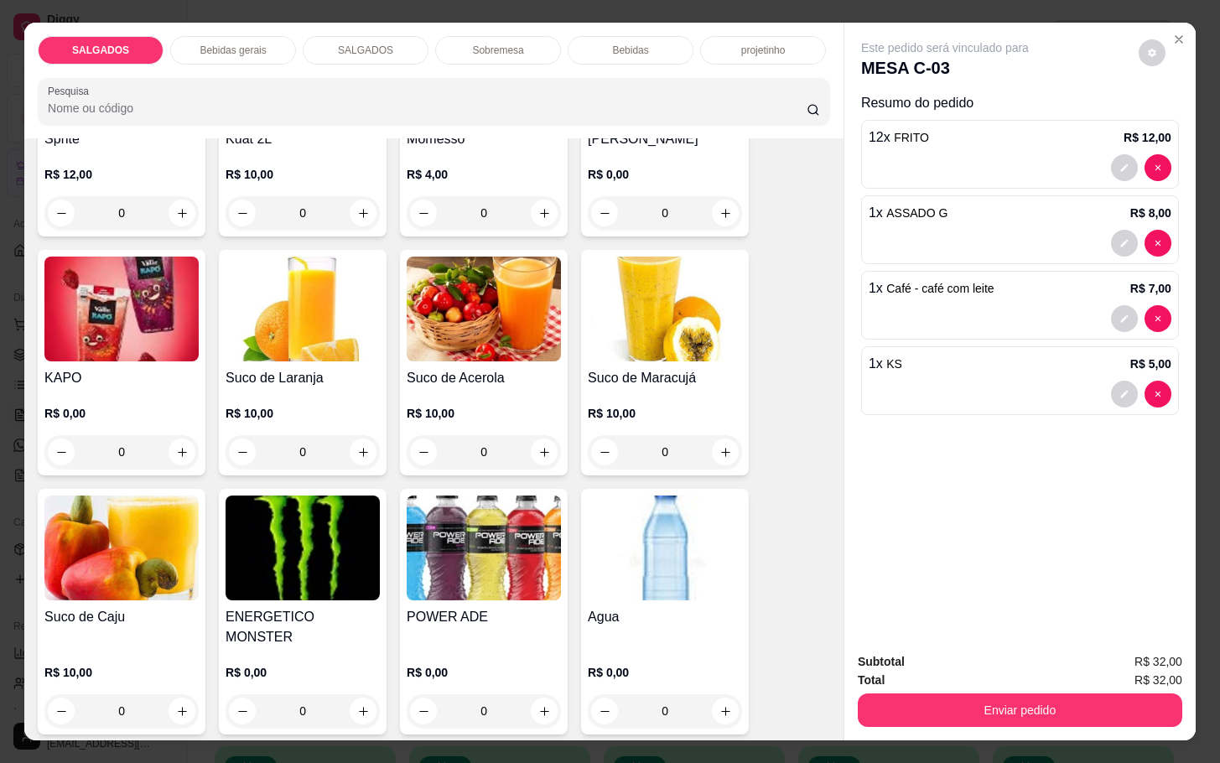
click at [137, 308] on img at bounding box center [121, 309] width 154 height 105
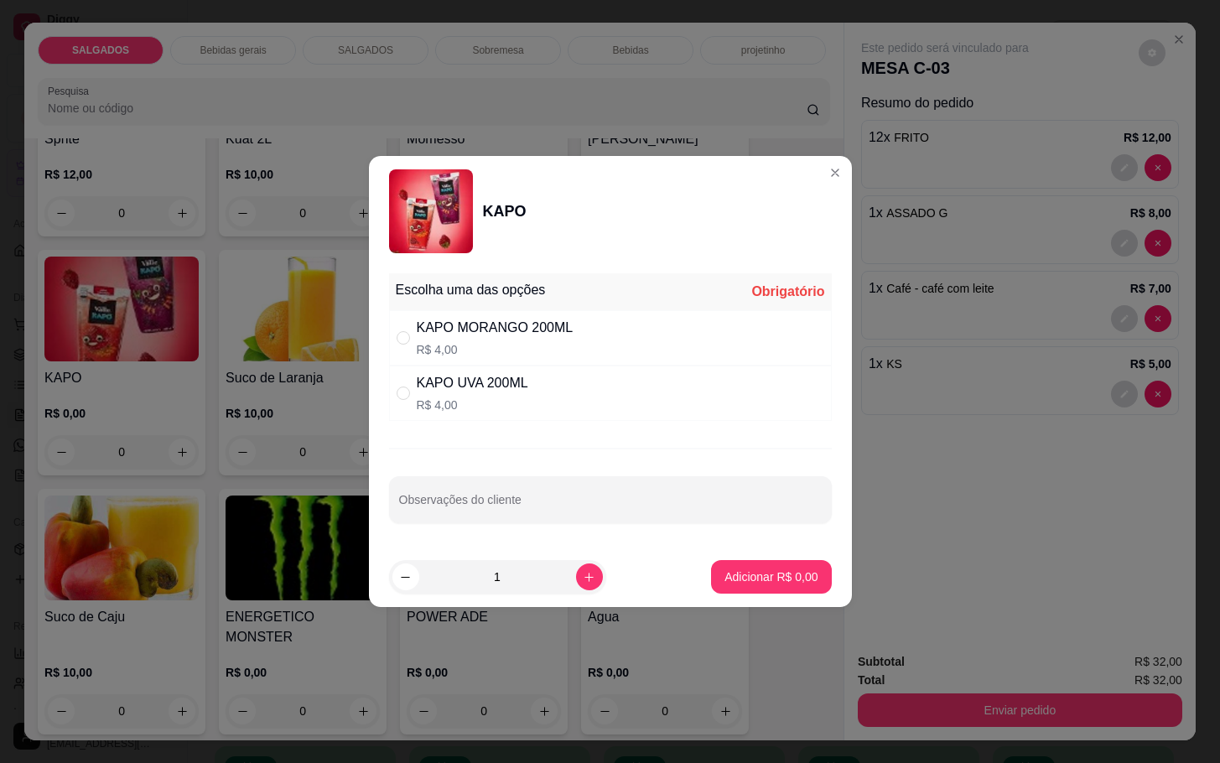
click at [537, 325] on div "KAPO MORANGO 200ML" at bounding box center [495, 328] width 157 height 20
radio input "true"
click at [752, 582] on p "Adicionar R$ 4,00" at bounding box center [771, 576] width 91 height 16
type input "1"
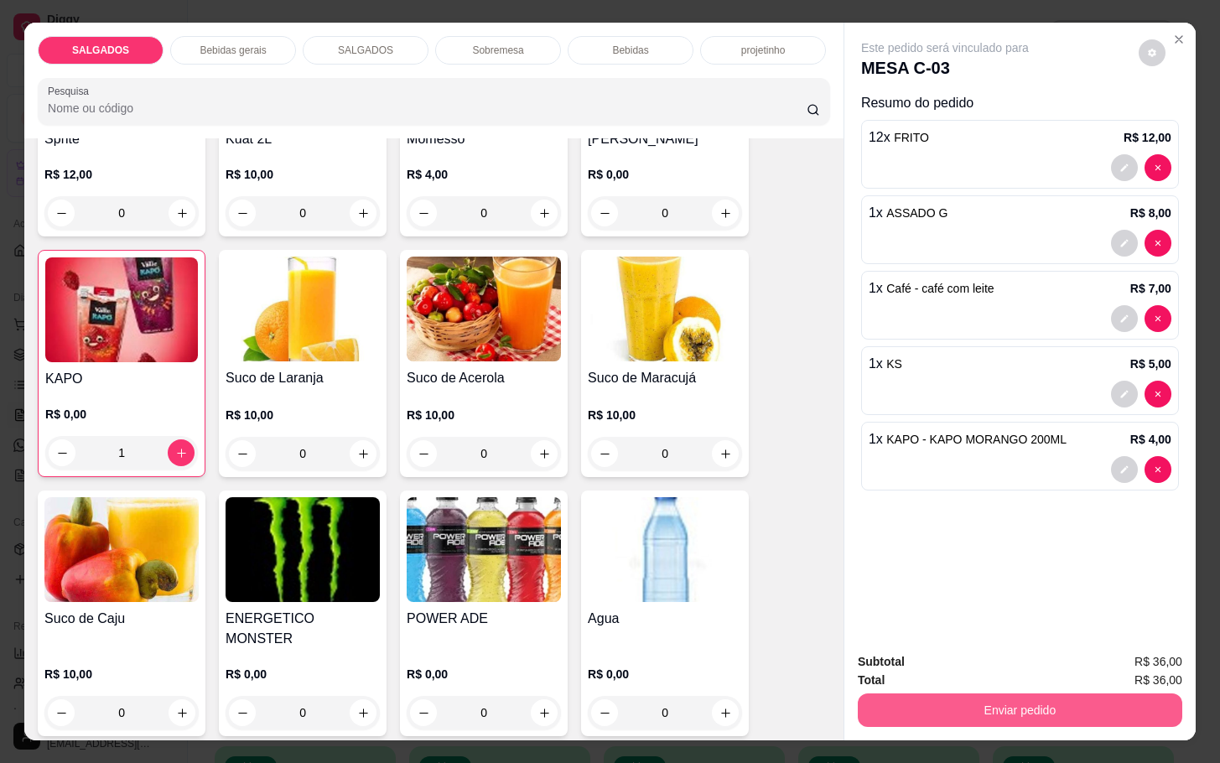
click at [864, 698] on button "Enviar pedido" at bounding box center [1020, 710] width 324 height 34
click at [921, 652] on button "Não registrar e enviar pedido" at bounding box center [961, 659] width 169 height 31
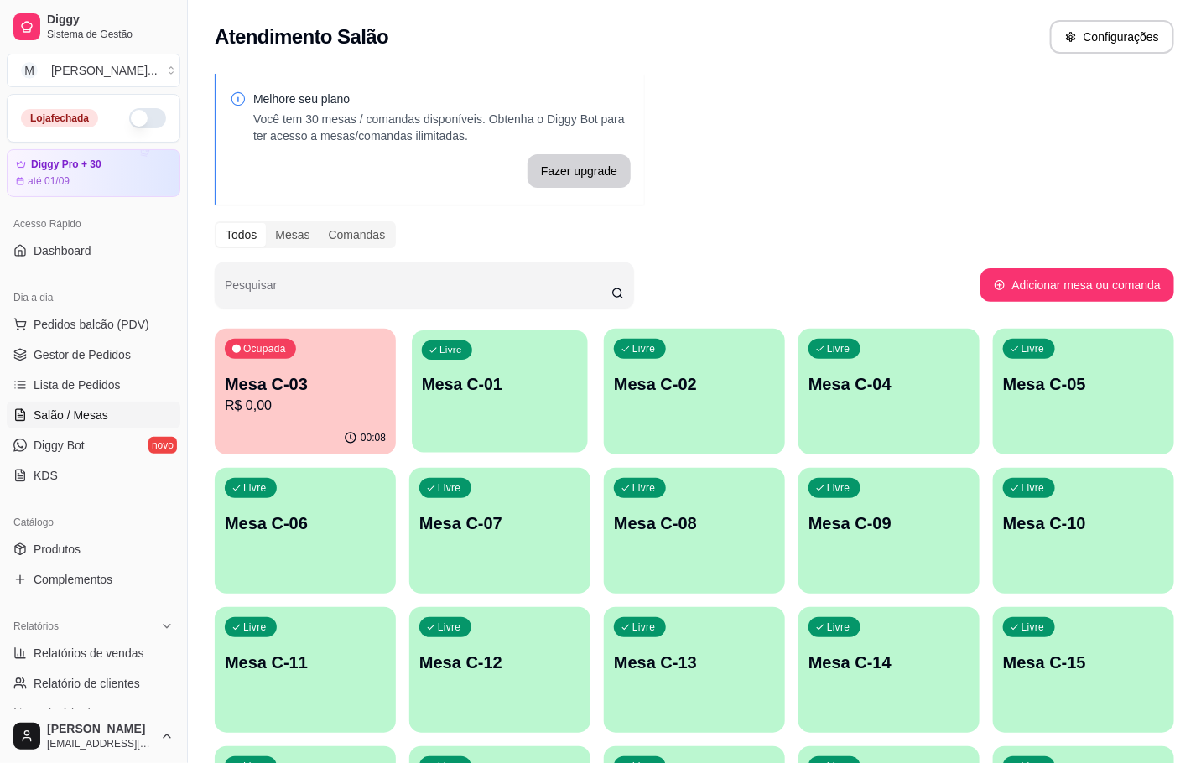
click at [451, 408] on div "Livre Mesa C-01" at bounding box center [500, 381] width 176 height 102
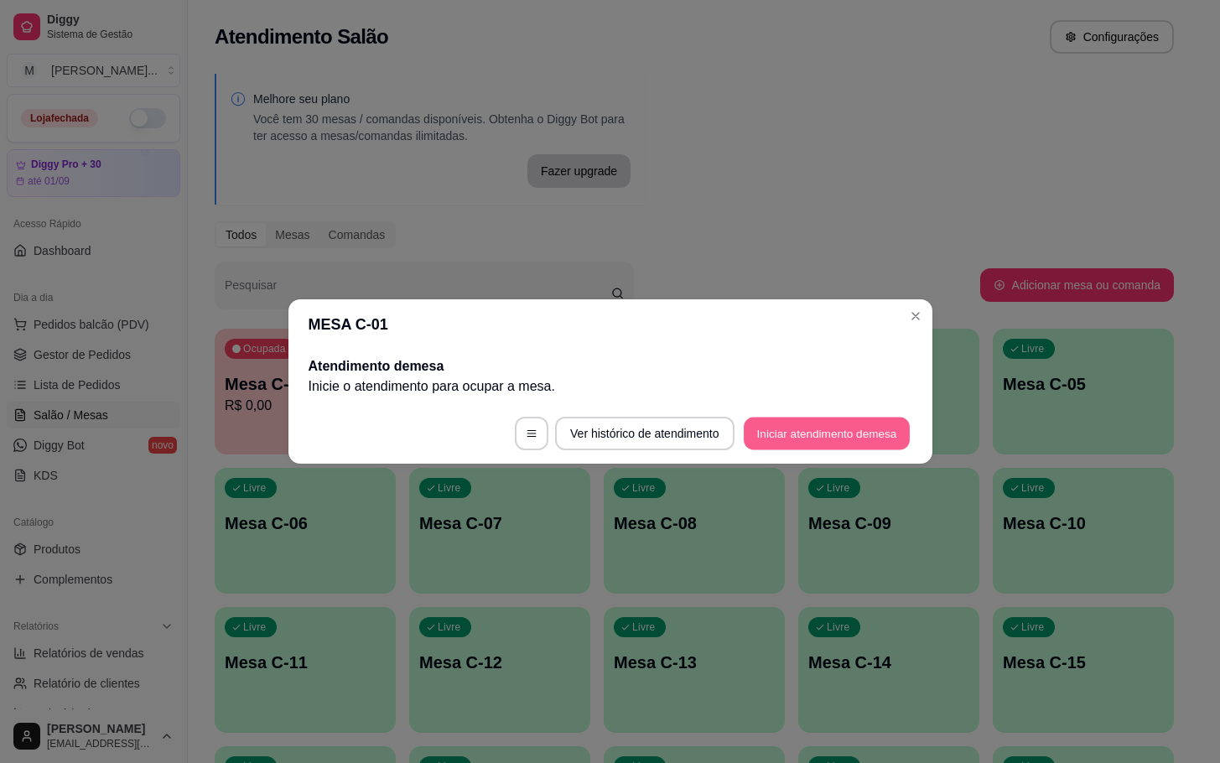
click at [790, 436] on button "Iniciar atendimento de mesa" at bounding box center [827, 434] width 166 height 33
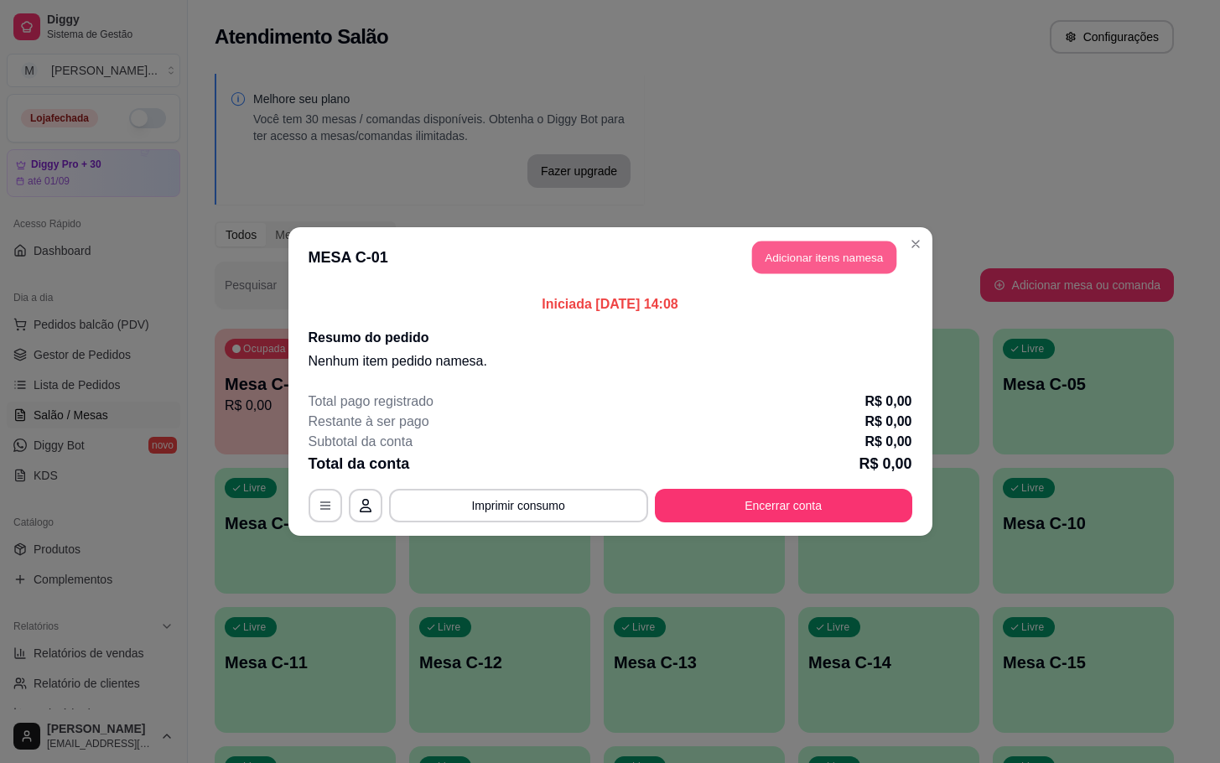
click at [858, 246] on button "Adicionar itens na mesa" at bounding box center [824, 257] width 144 height 33
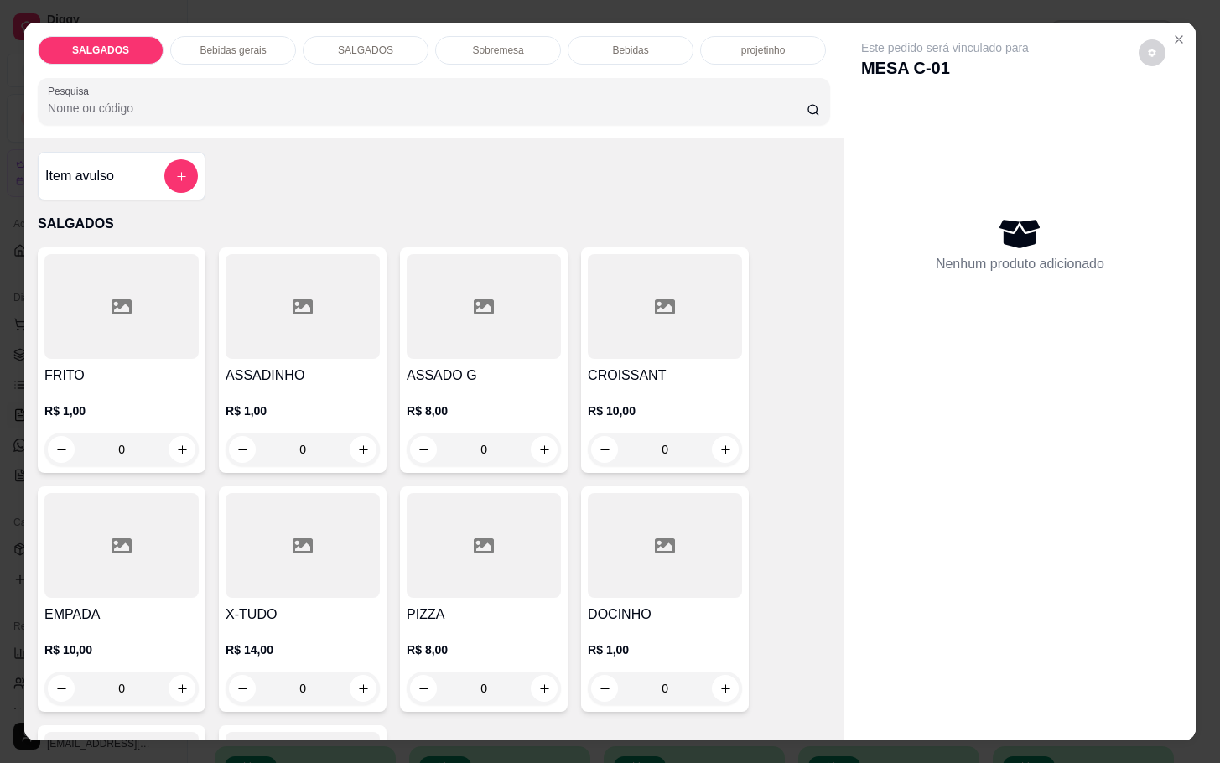
click at [121, 410] on p "R$ 1,00" at bounding box center [121, 410] width 154 height 17
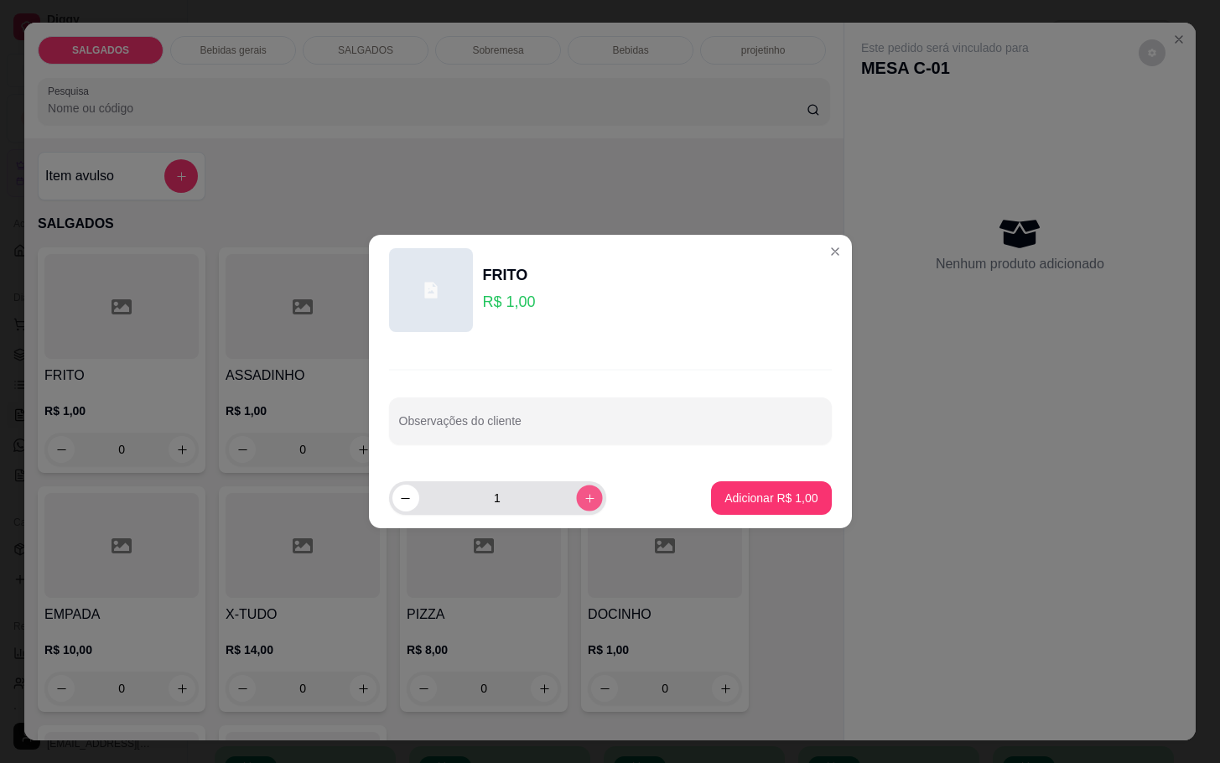
click at [583, 492] on icon "increase-product-quantity" at bounding box center [589, 498] width 13 height 13
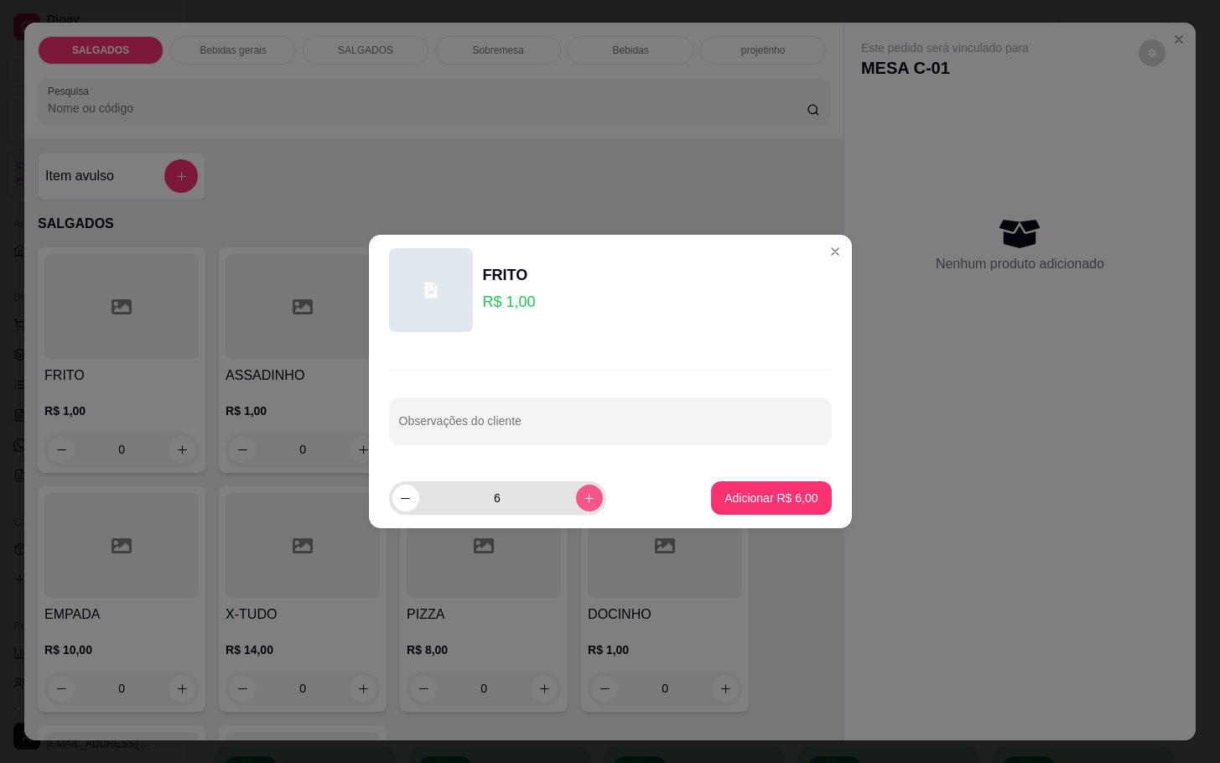
click at [583, 492] on icon "increase-product-quantity" at bounding box center [589, 498] width 13 height 13
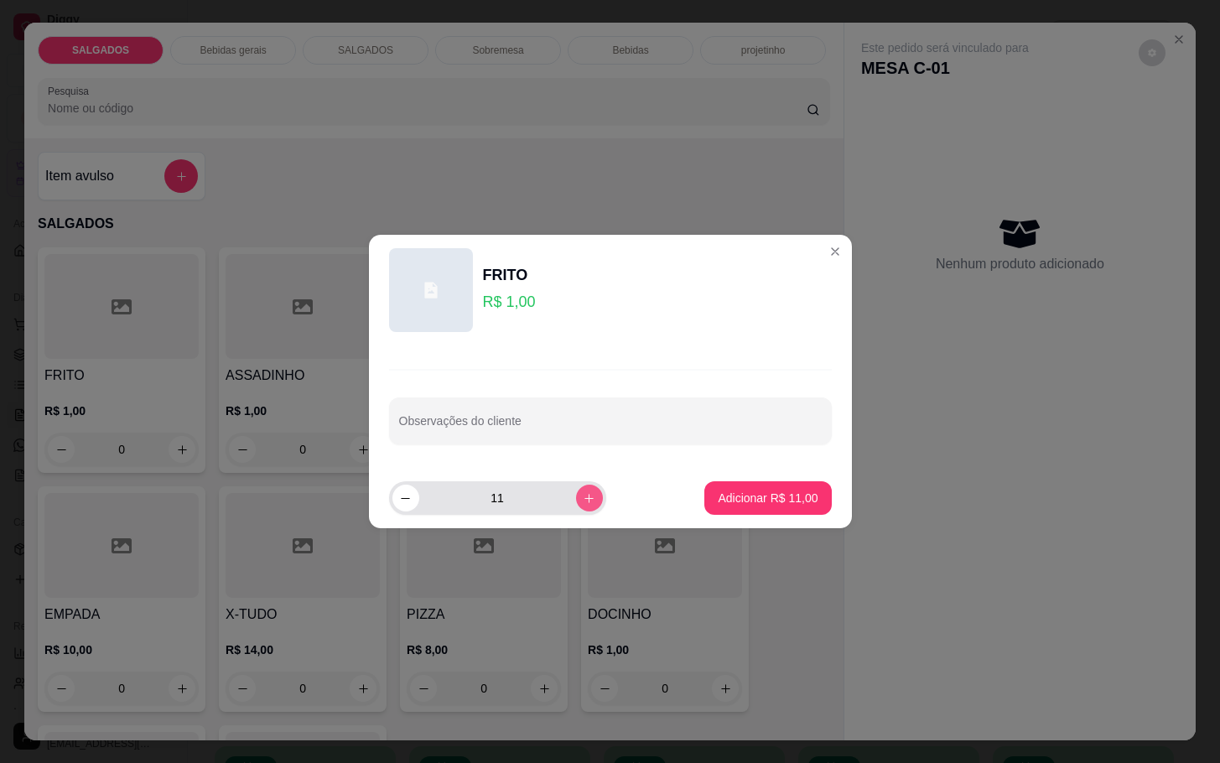
click at [583, 492] on icon "increase-product-quantity" at bounding box center [589, 498] width 13 height 13
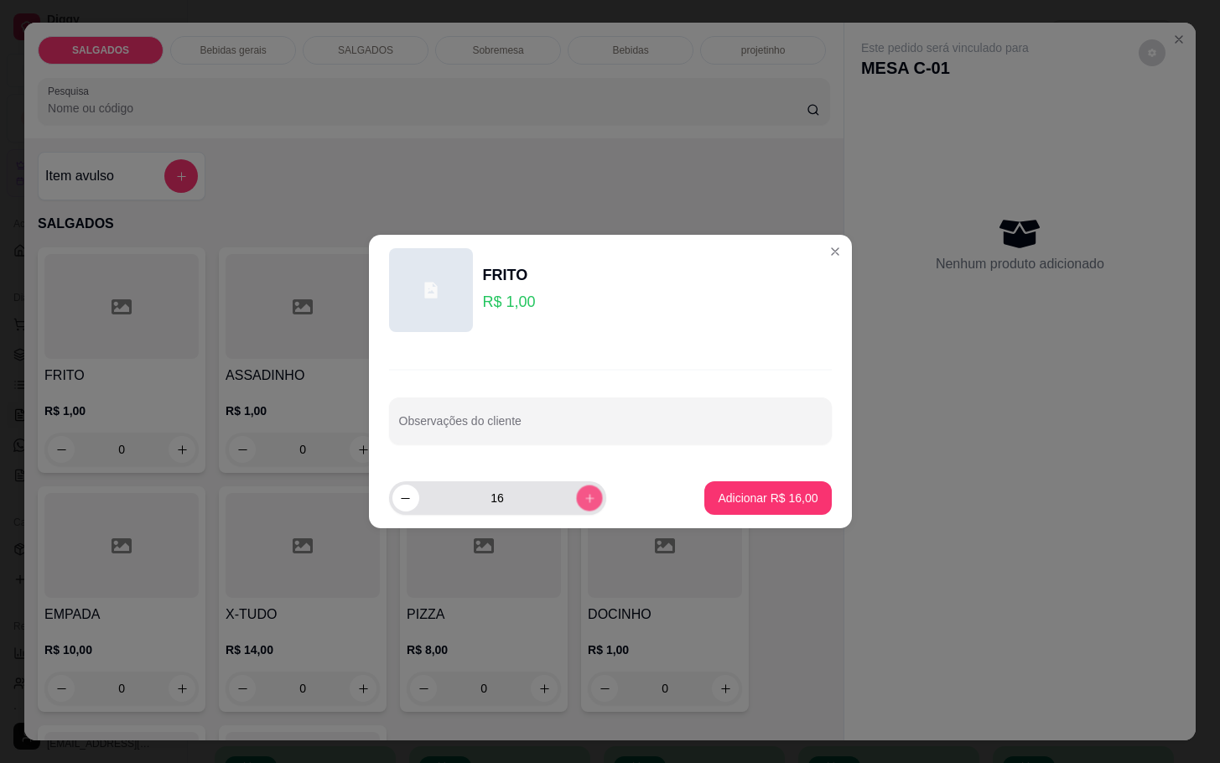
click at [583, 492] on icon "increase-product-quantity" at bounding box center [589, 498] width 13 height 13
type input "20"
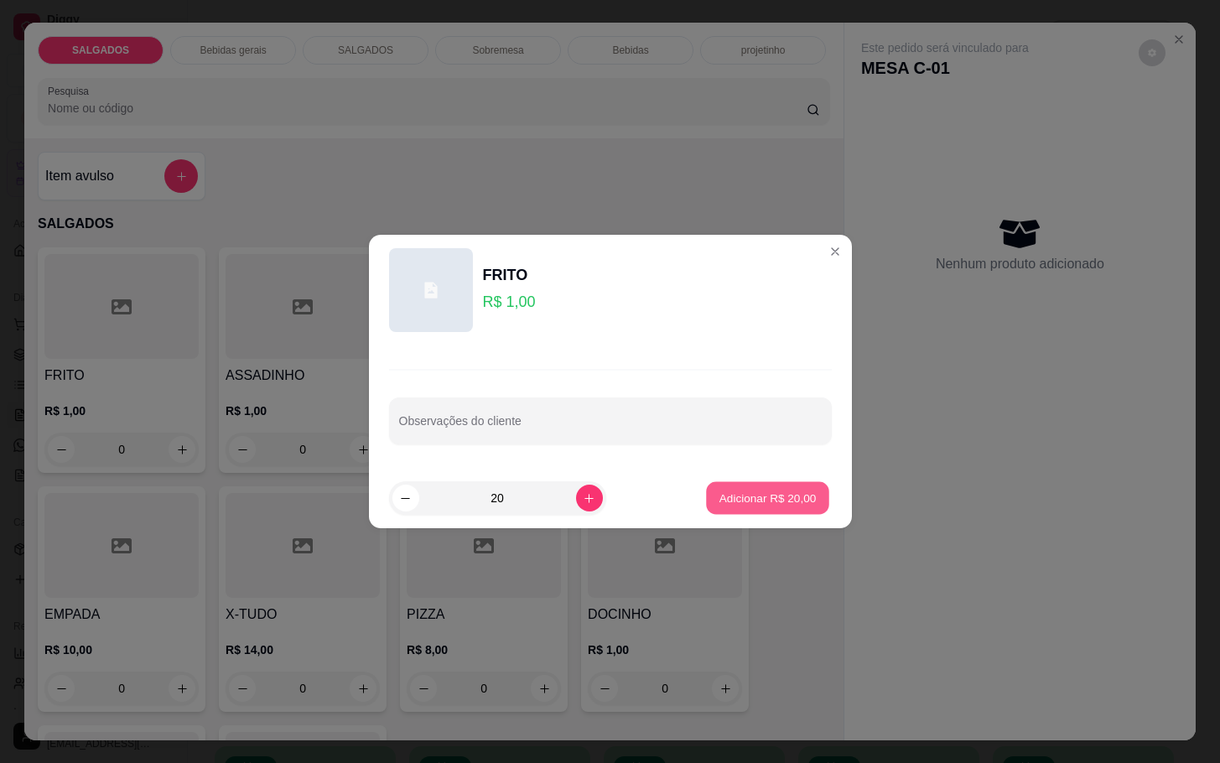
click at [719, 490] on p "Adicionar R$ 20,00" at bounding box center [767, 498] width 97 height 16
type input "20"
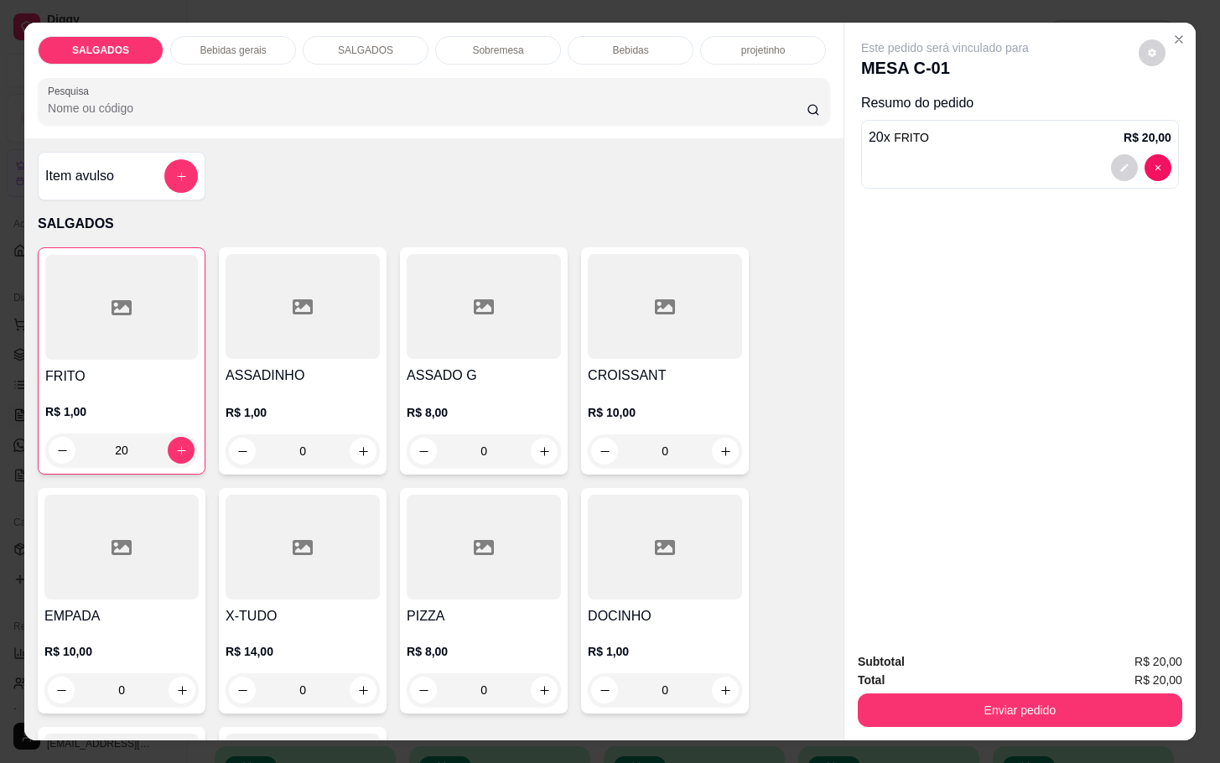
click at [200, 44] on p "Bebidas gerais" at bounding box center [233, 50] width 66 height 13
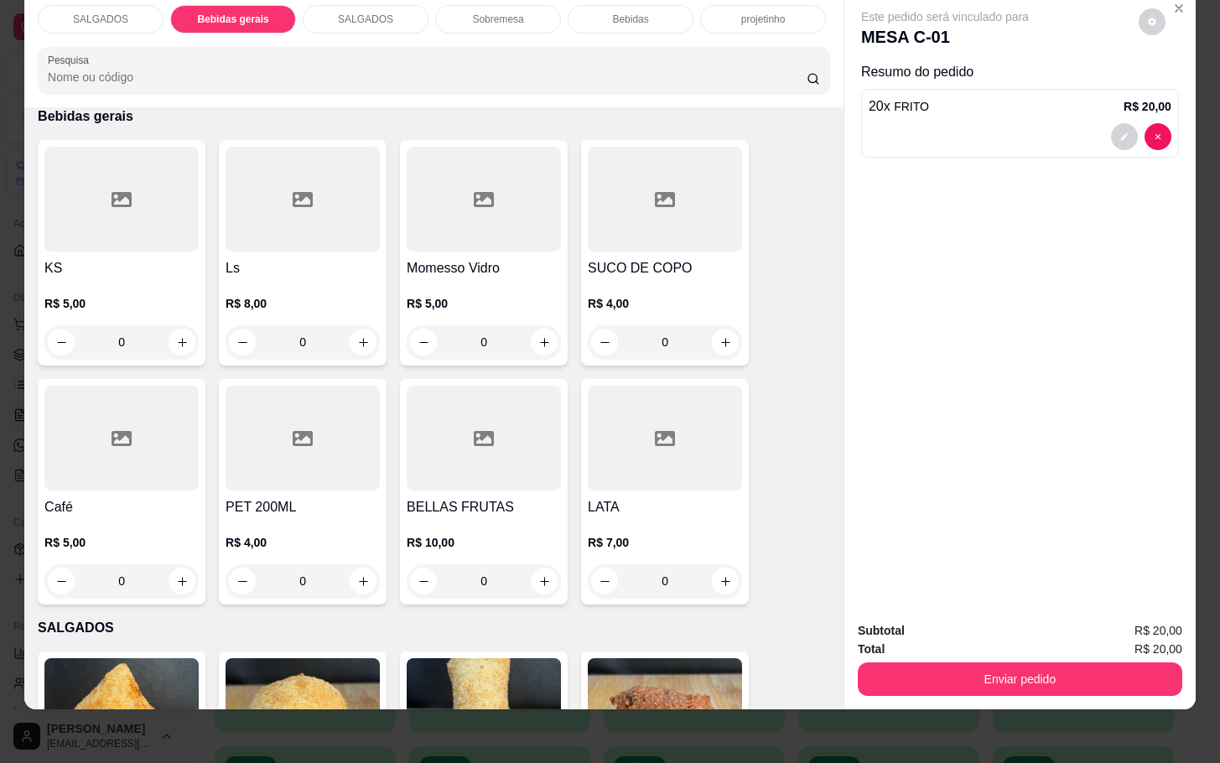
click at [612, 15] on div "SALGADOS Bebidas gerais SALGADOS Sobremesa Bebidas projetinho Pesquisa" at bounding box center [433, 50] width 819 height 116
click at [615, 15] on div "Bebidas" at bounding box center [631, 19] width 126 height 29
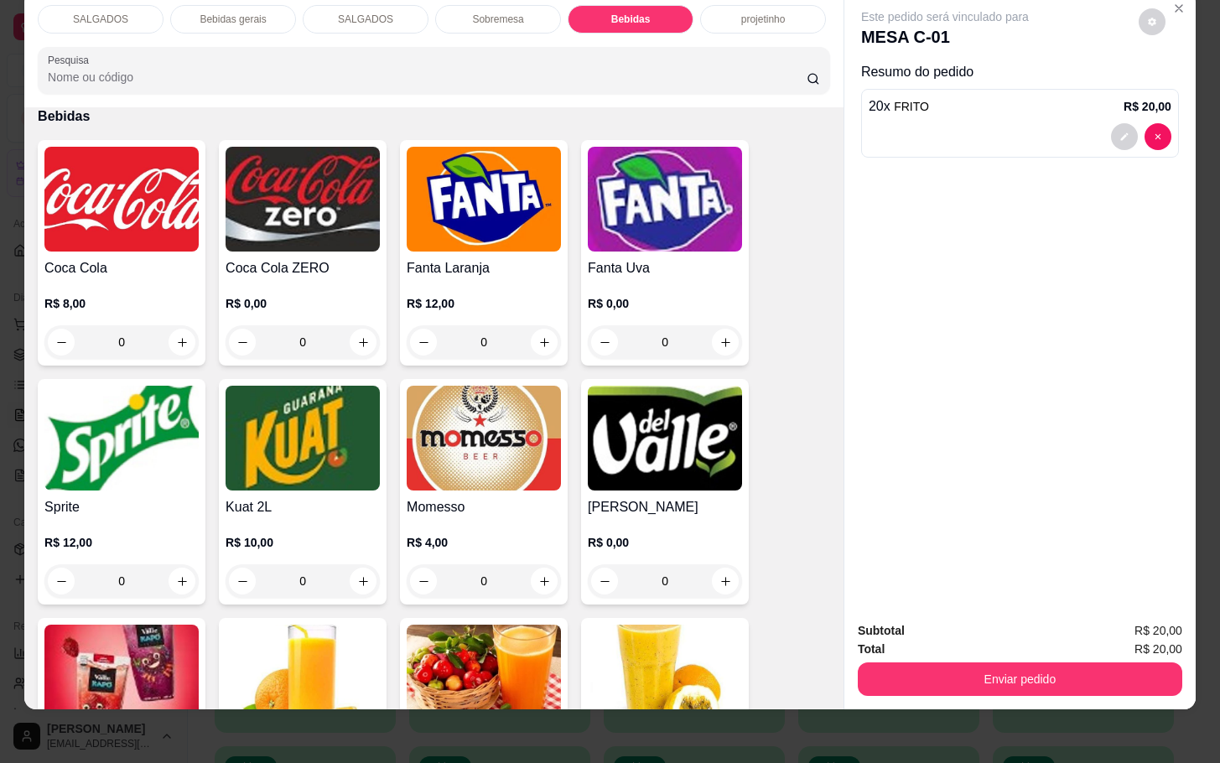
click at [506, 478] on div "Momesso R$ 4,00 0" at bounding box center [484, 492] width 168 height 226
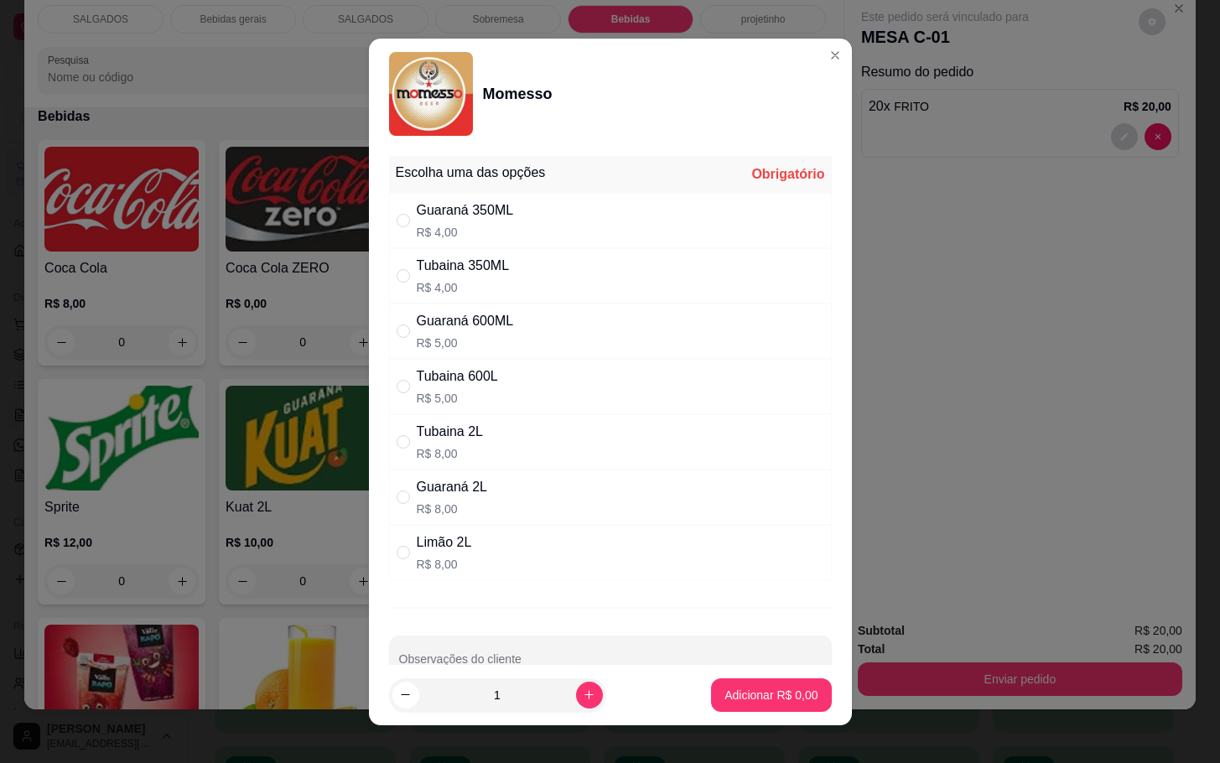
click at [554, 536] on div "Limão 2L R$ 8,00" at bounding box center [610, 552] width 443 height 55
radio input "true"
click at [724, 694] on p "Adicionar R$ 8,00" at bounding box center [770, 695] width 93 height 17
type input "1"
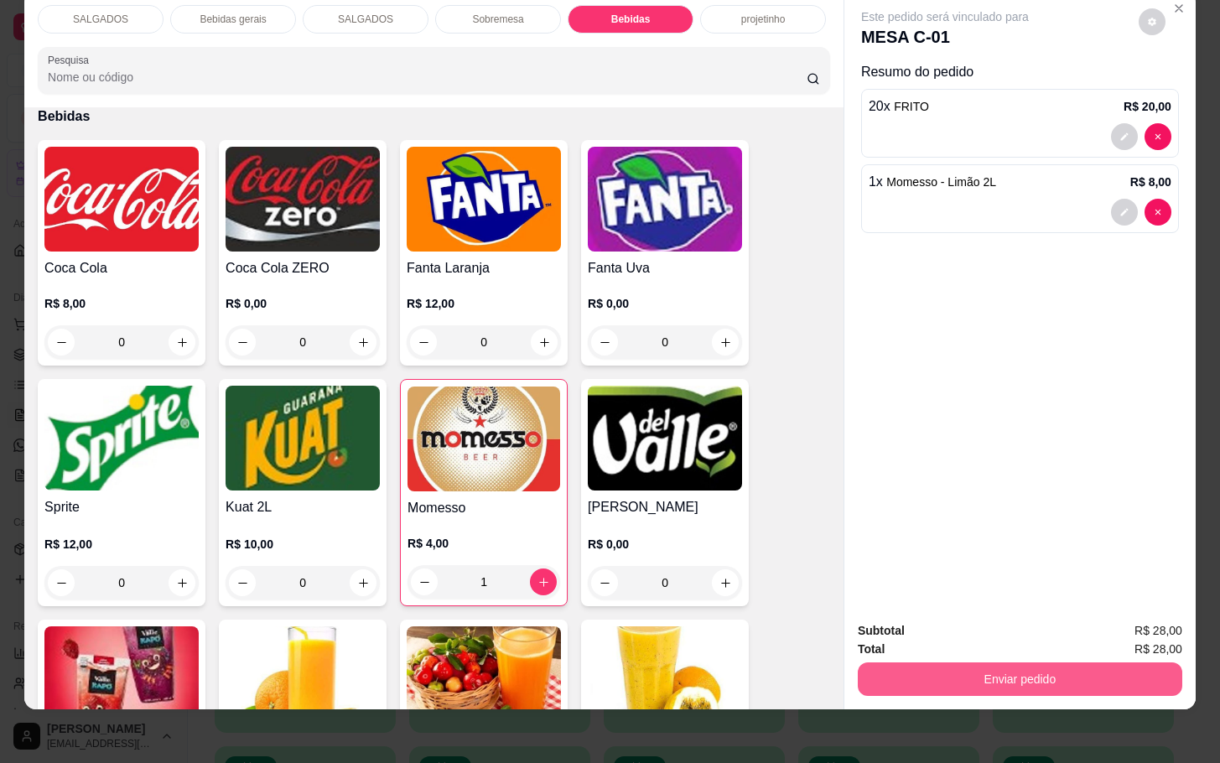
click at [929, 662] on button "Enviar pedido" at bounding box center [1020, 679] width 324 height 34
click at [936, 615] on button "Não registrar e enviar pedido" at bounding box center [961, 620] width 174 height 32
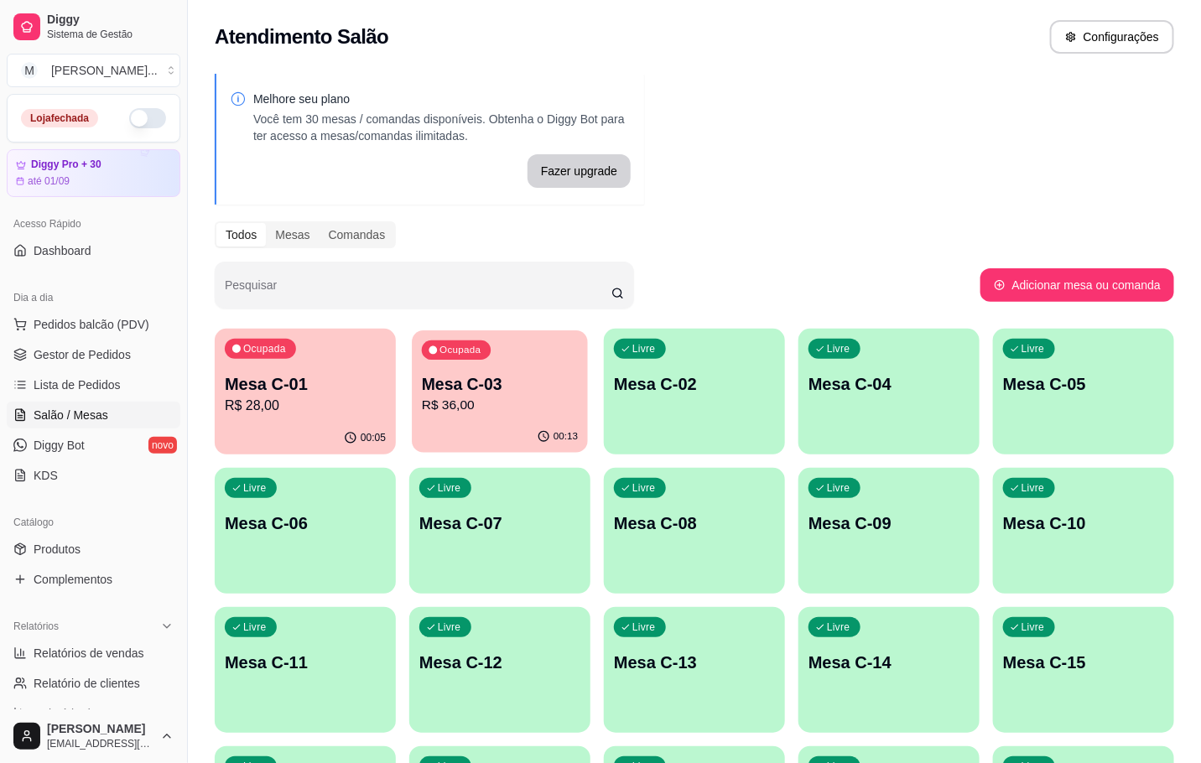
click at [569, 401] on p "R$ 36,00" at bounding box center [500, 405] width 156 height 19
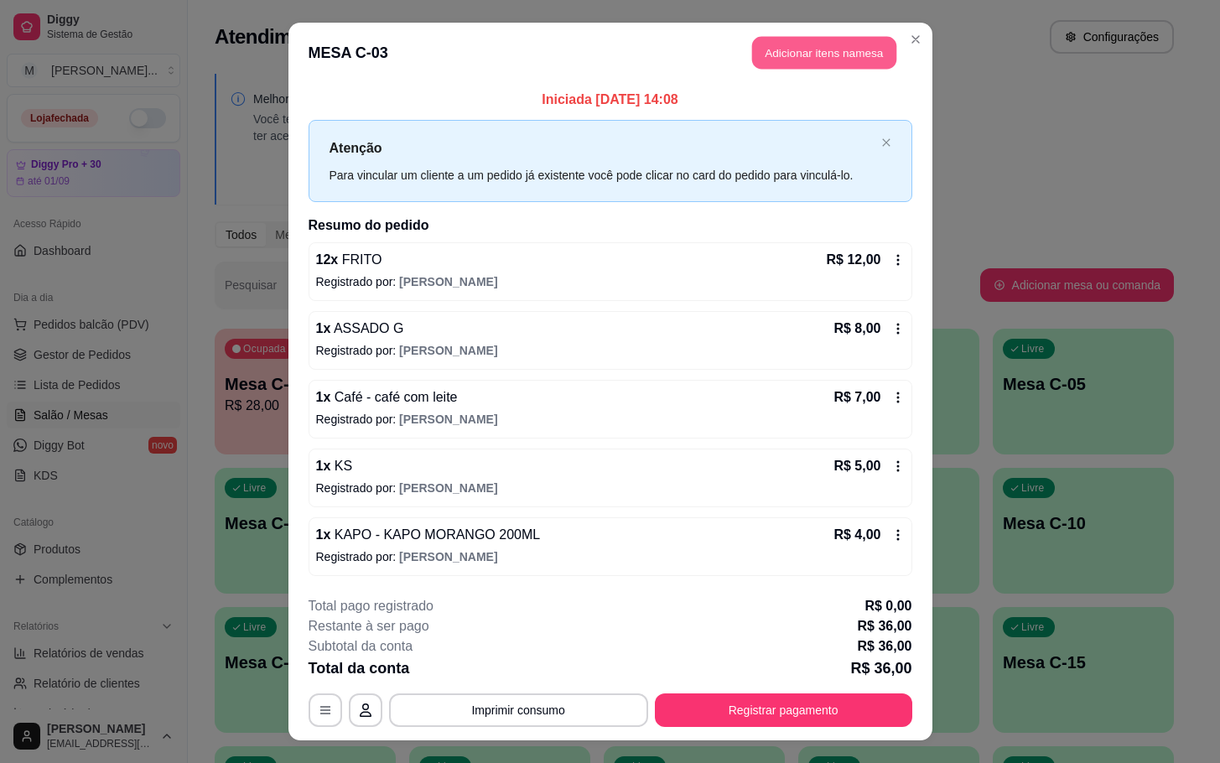
click at [752, 48] on button "Adicionar itens na mesa" at bounding box center [824, 53] width 144 height 33
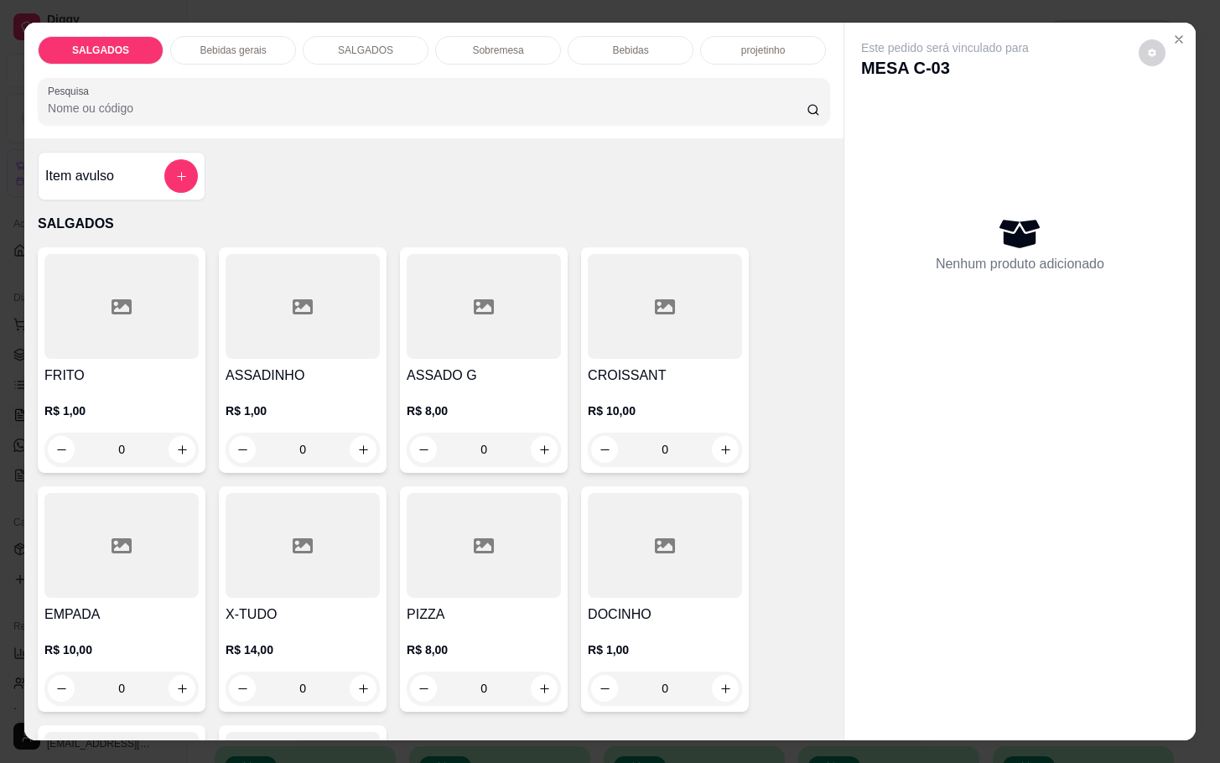
scroll to position [126, 0]
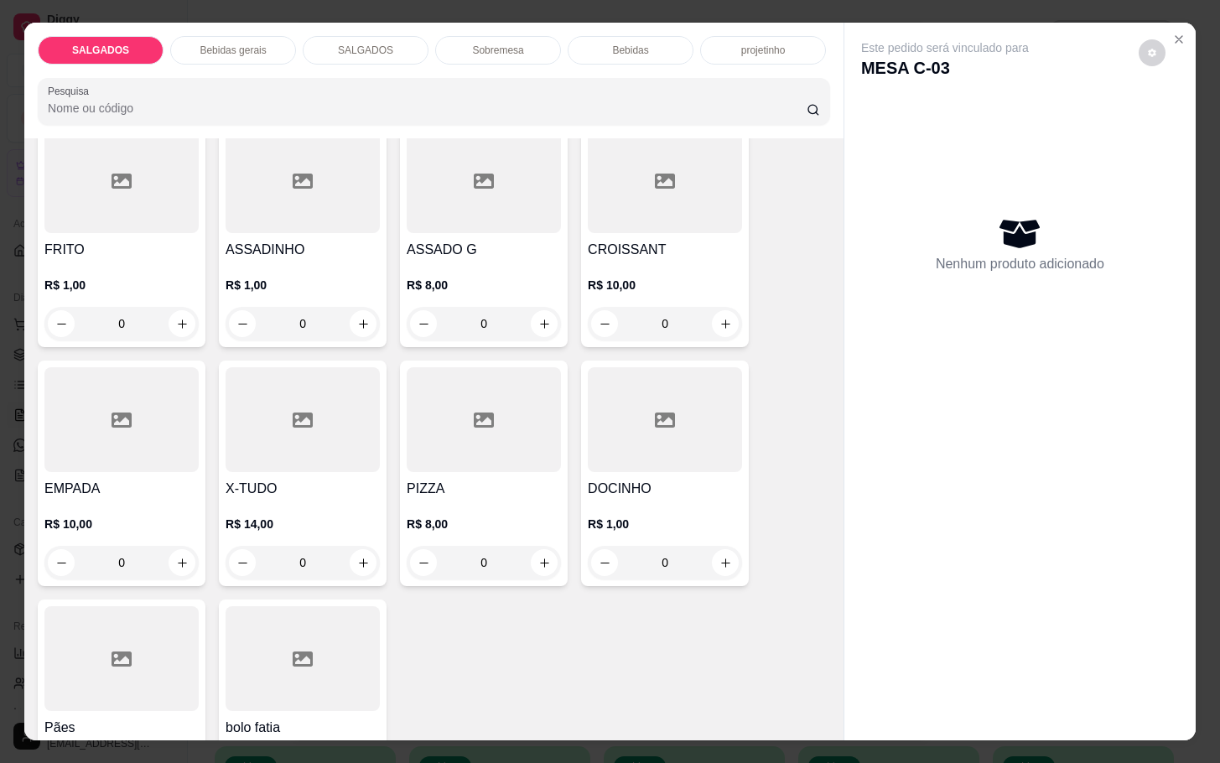
click at [294, 657] on icon at bounding box center [303, 658] width 20 height 15
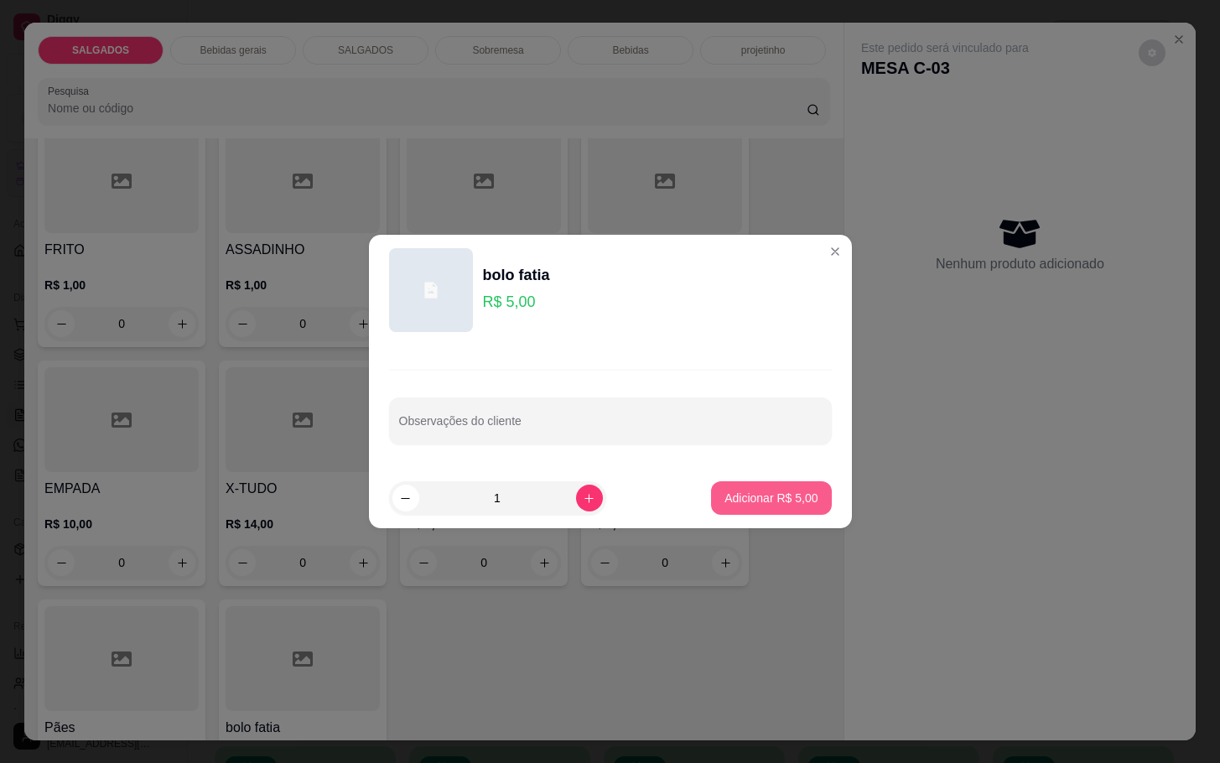
click at [724, 506] on p "Adicionar R$ 5,00" at bounding box center [770, 498] width 93 height 17
type input "1"
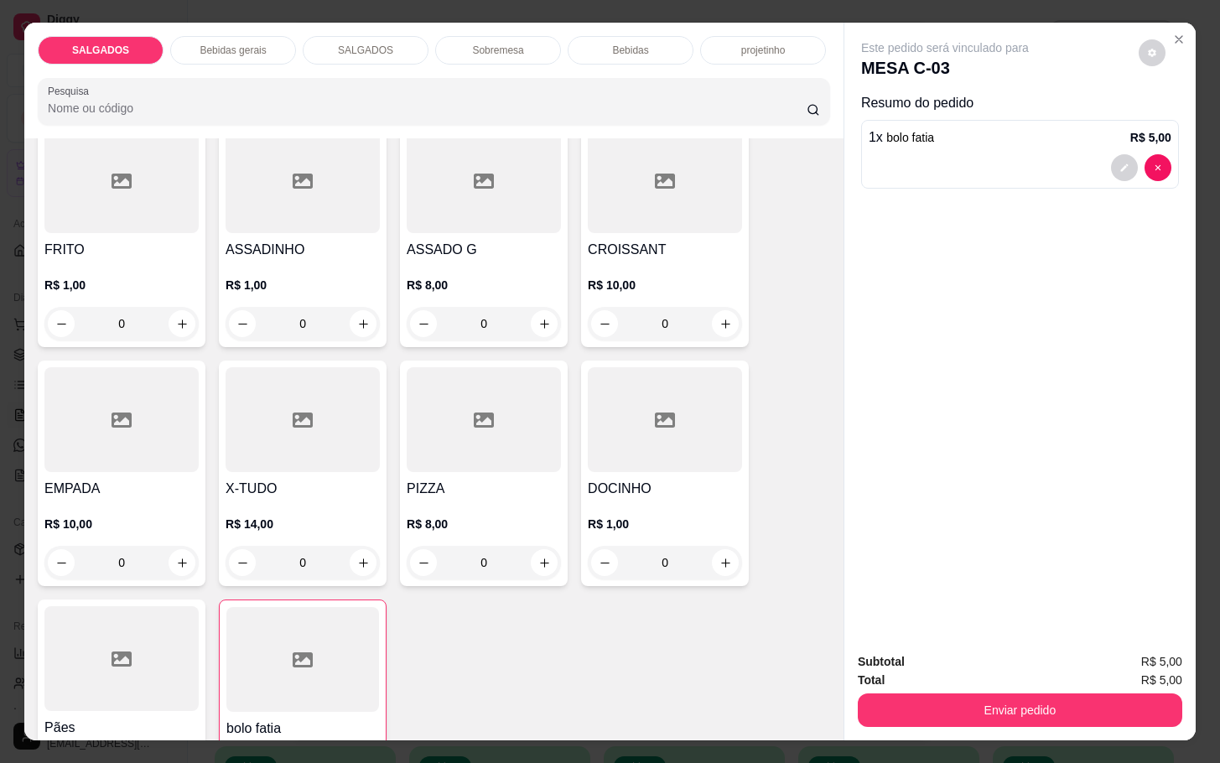
scroll to position [0, 0]
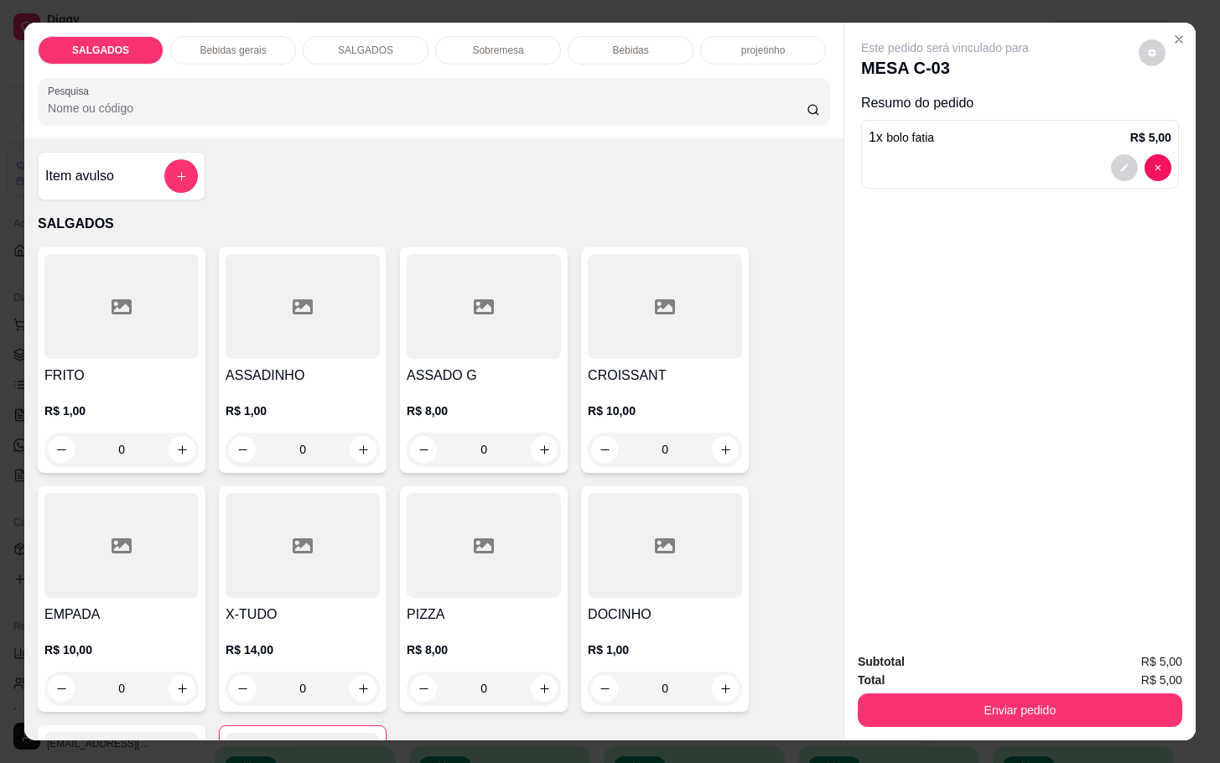
click at [511, 56] on div "SALGADOS Bebidas gerais SALGADOS Sobremesa Bebidas projetinho Pesquisa" at bounding box center [433, 81] width 819 height 116
click at [511, 55] on div "Sobremesa" at bounding box center [498, 50] width 126 height 29
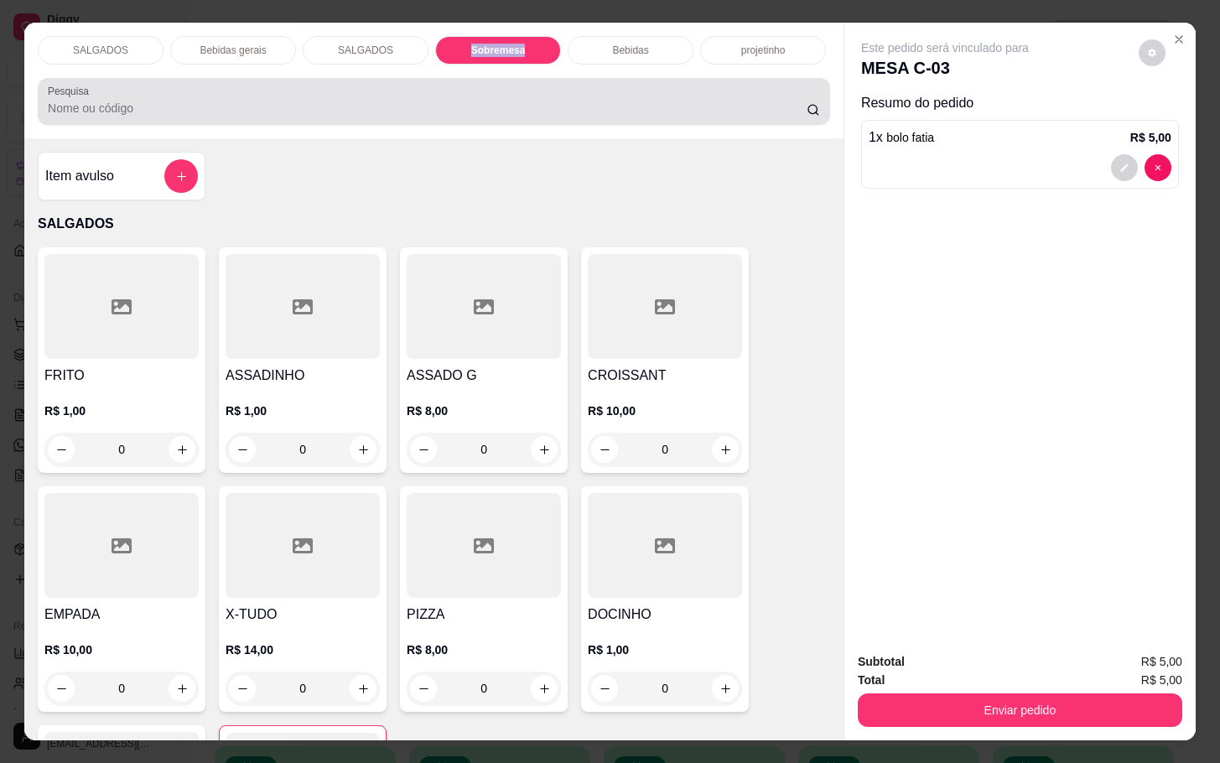
scroll to position [40, 0]
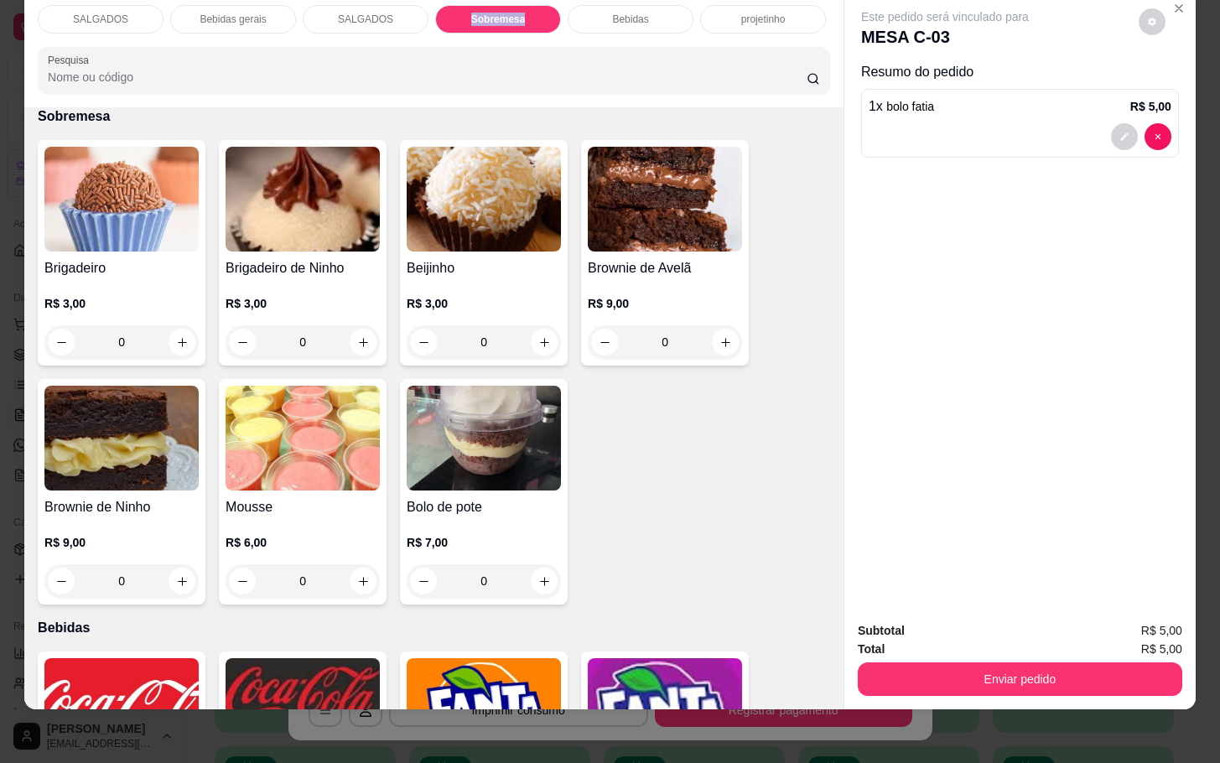
click at [280, 444] on img at bounding box center [303, 438] width 154 height 105
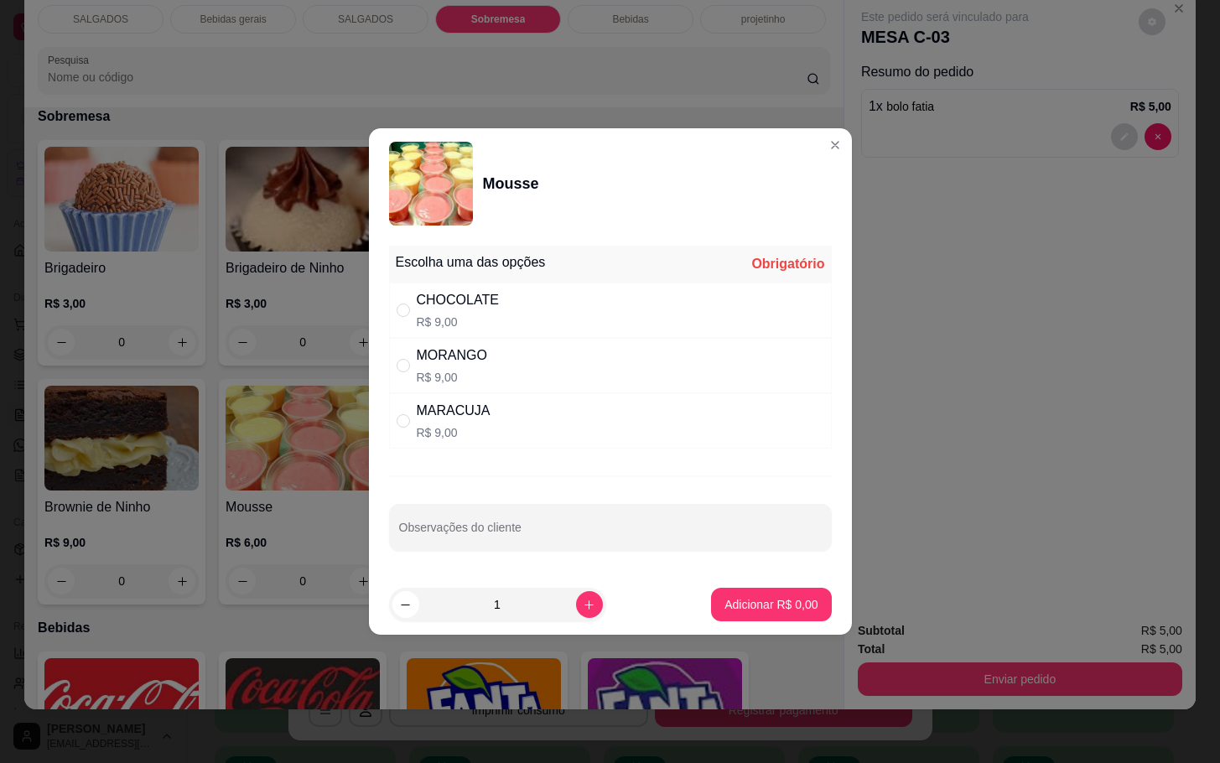
click at [476, 332] on div "CHOCOLATE R$ 9,00" at bounding box center [610, 310] width 443 height 55
radio input "true"
click at [753, 610] on p "Adicionar R$ 9,00" at bounding box center [771, 604] width 91 height 16
type input "1"
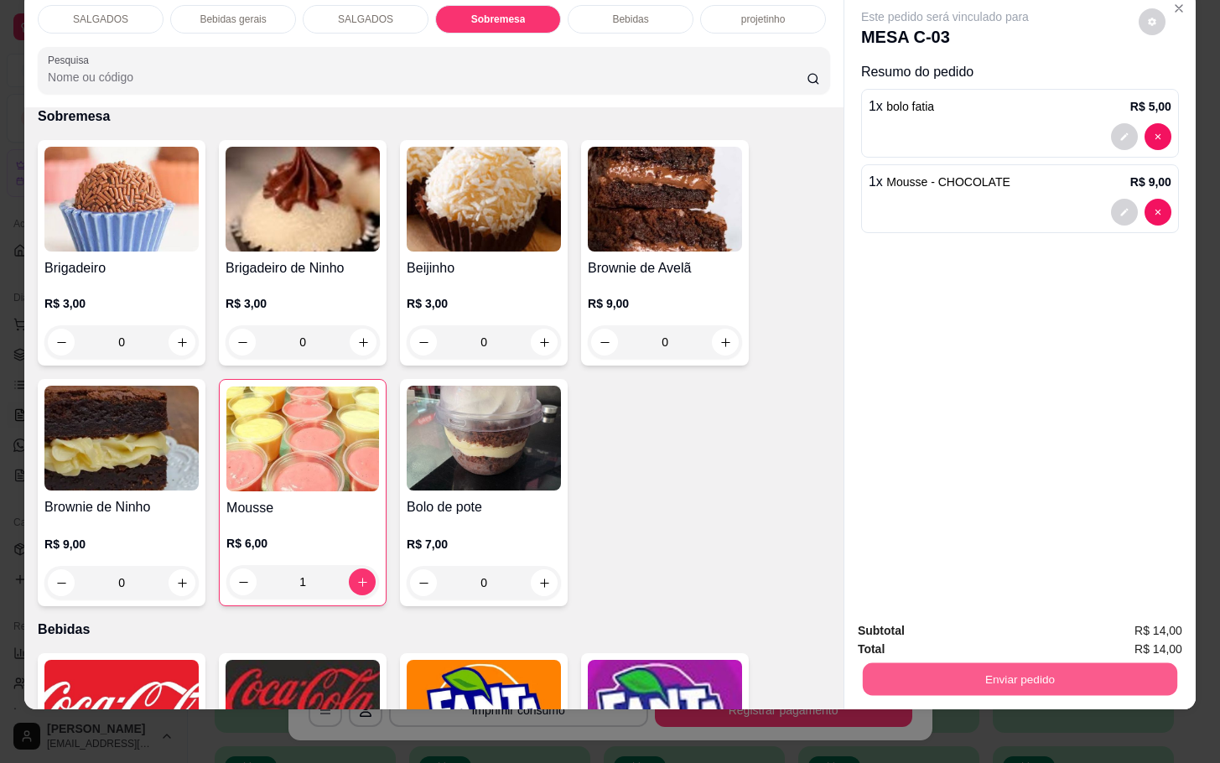
click at [905, 662] on button "Enviar pedido" at bounding box center [1020, 678] width 314 height 33
click at [904, 621] on button "Não registrar e enviar pedido" at bounding box center [961, 619] width 169 height 31
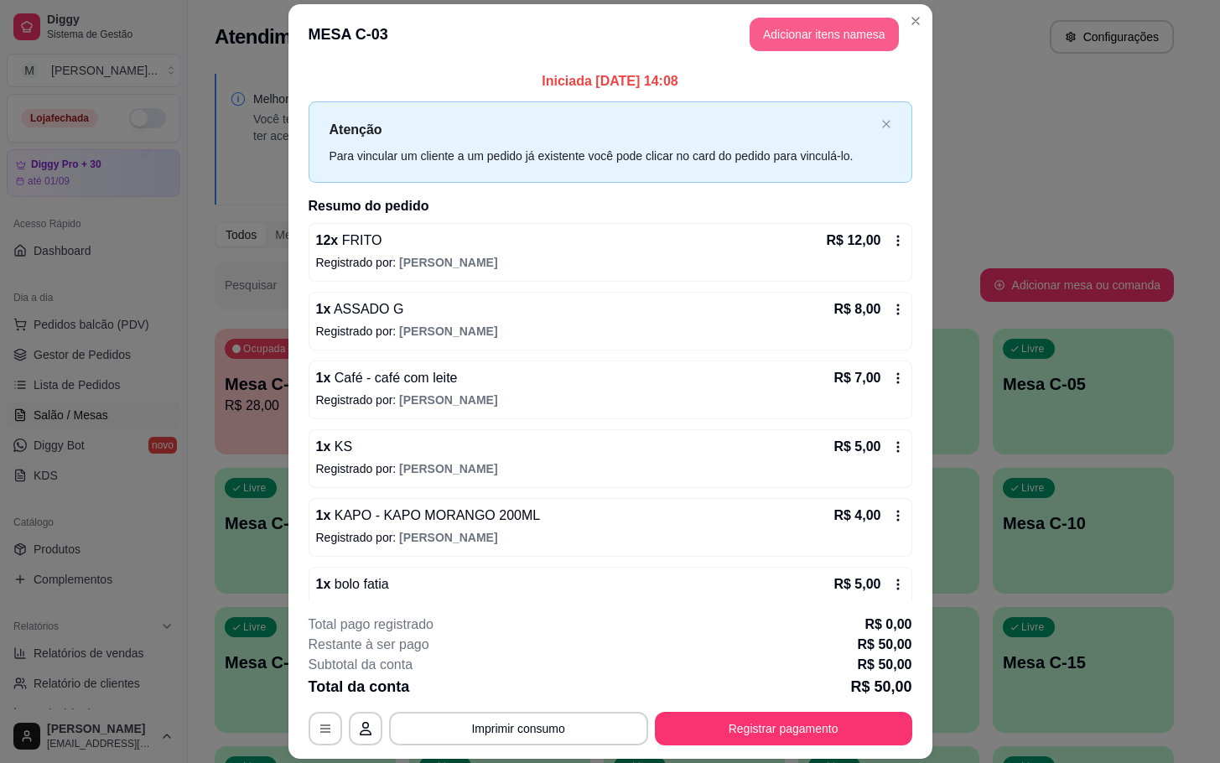
click at [846, 46] on button "Adicionar itens na mesa" at bounding box center [824, 35] width 149 height 34
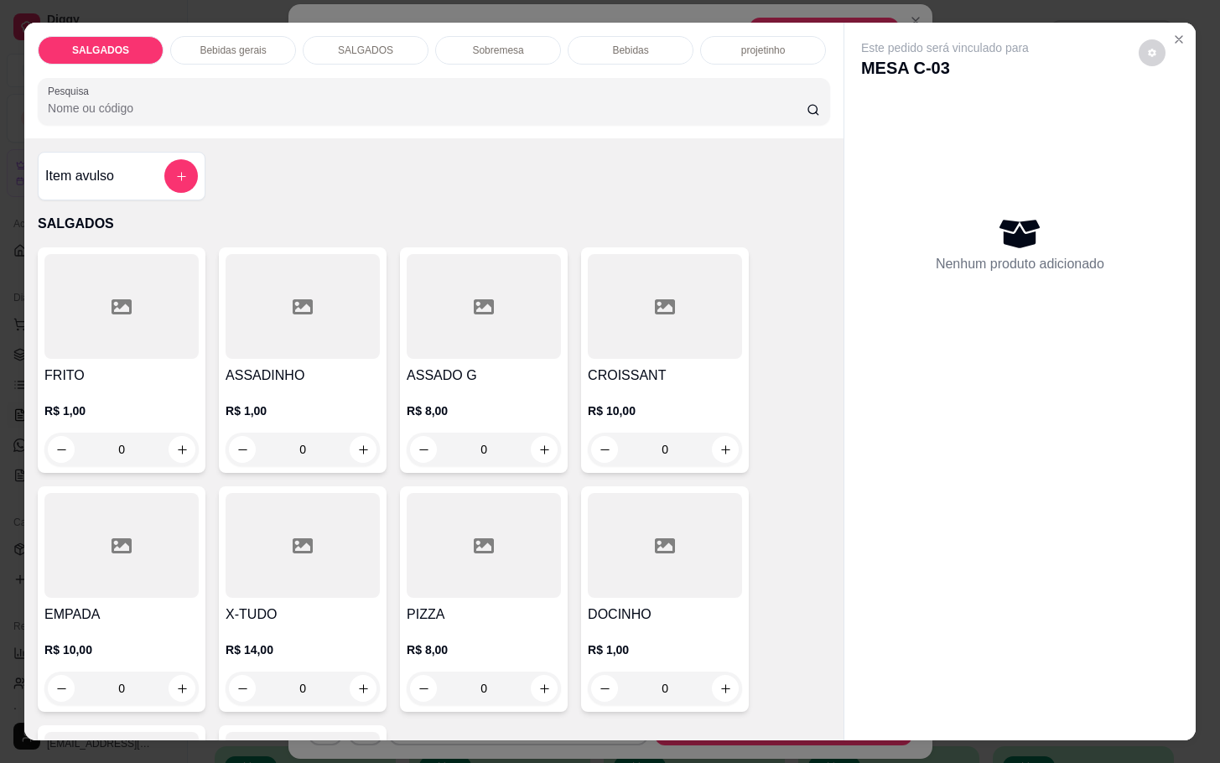
click at [152, 340] on div at bounding box center [121, 306] width 154 height 105
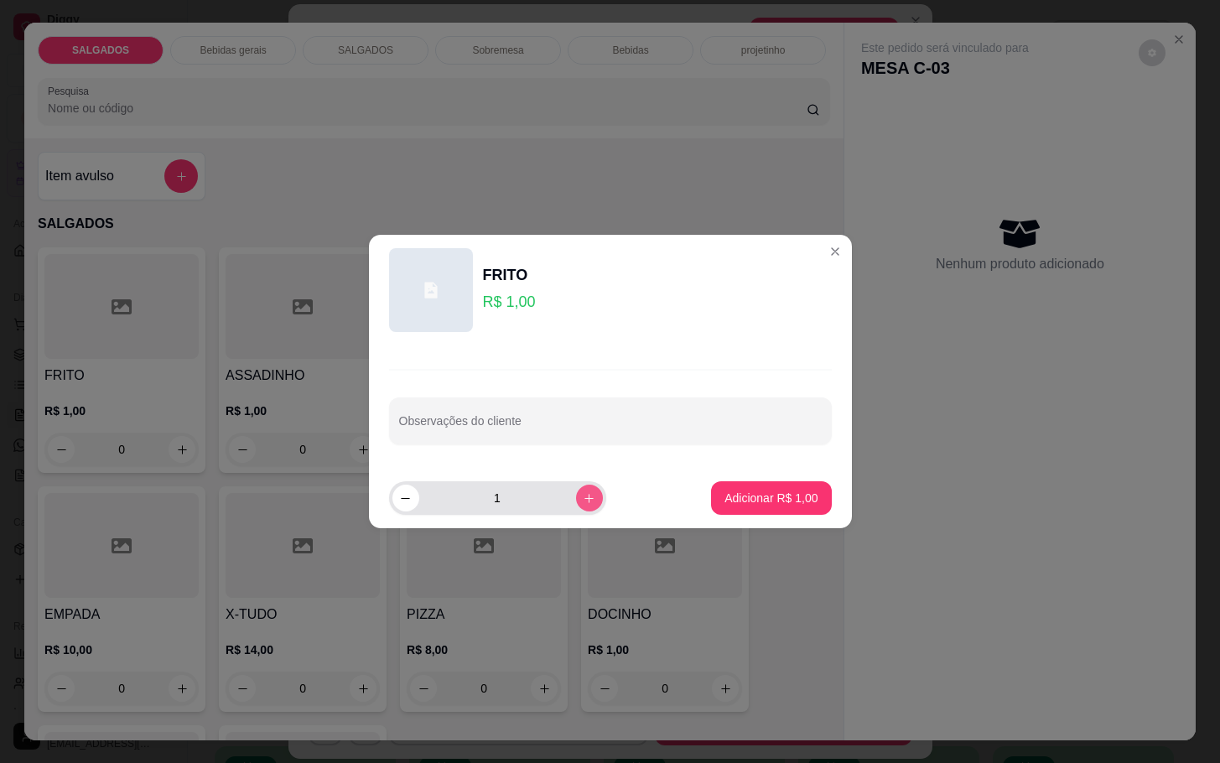
click at [583, 494] on icon "increase-product-quantity" at bounding box center [589, 498] width 13 height 13
click at [576, 498] on button "increase-product-quantity" at bounding box center [589, 498] width 27 height 27
click at [576, 498] on button "increase-product-quantity" at bounding box center [589, 498] width 26 height 26
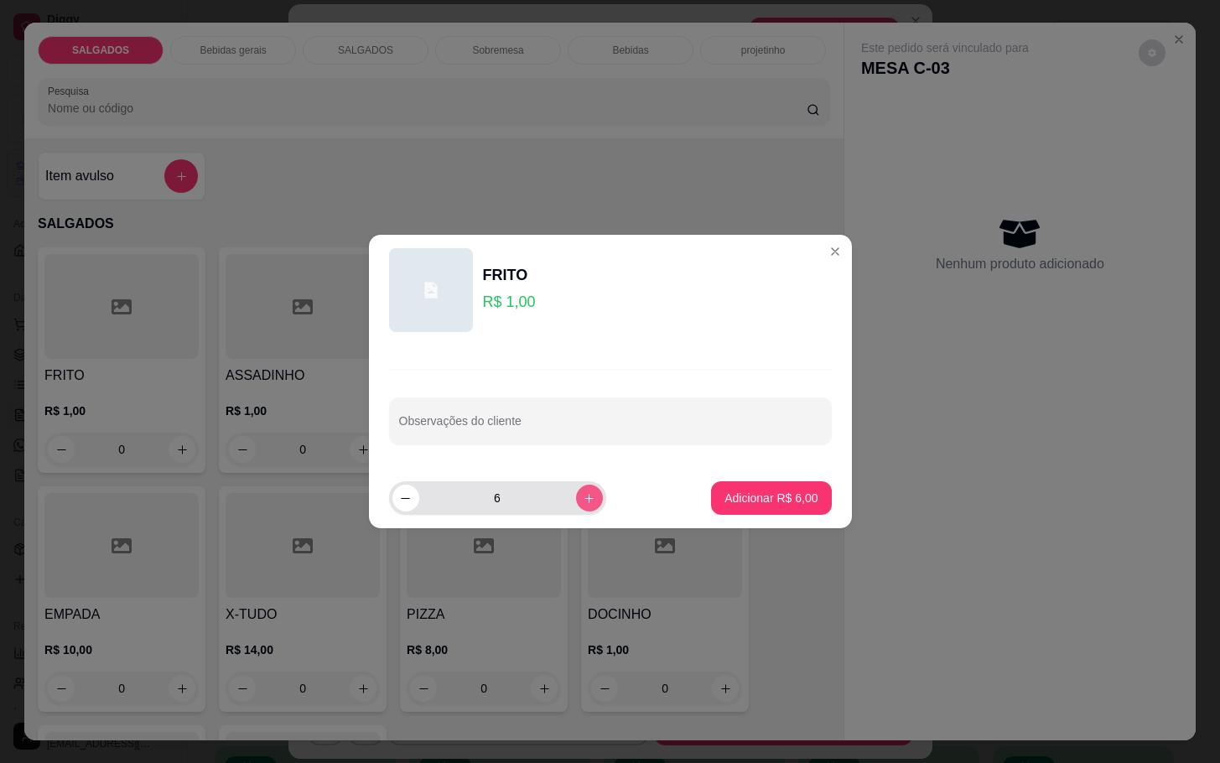
click at [576, 498] on button "increase-product-quantity" at bounding box center [589, 498] width 27 height 27
click at [576, 498] on button "increase-product-quantity" at bounding box center [589, 498] width 26 height 26
click at [583, 498] on icon "increase-product-quantity" at bounding box center [589, 498] width 13 height 13
click at [583, 496] on icon "increase-product-quantity" at bounding box center [589, 498] width 13 height 13
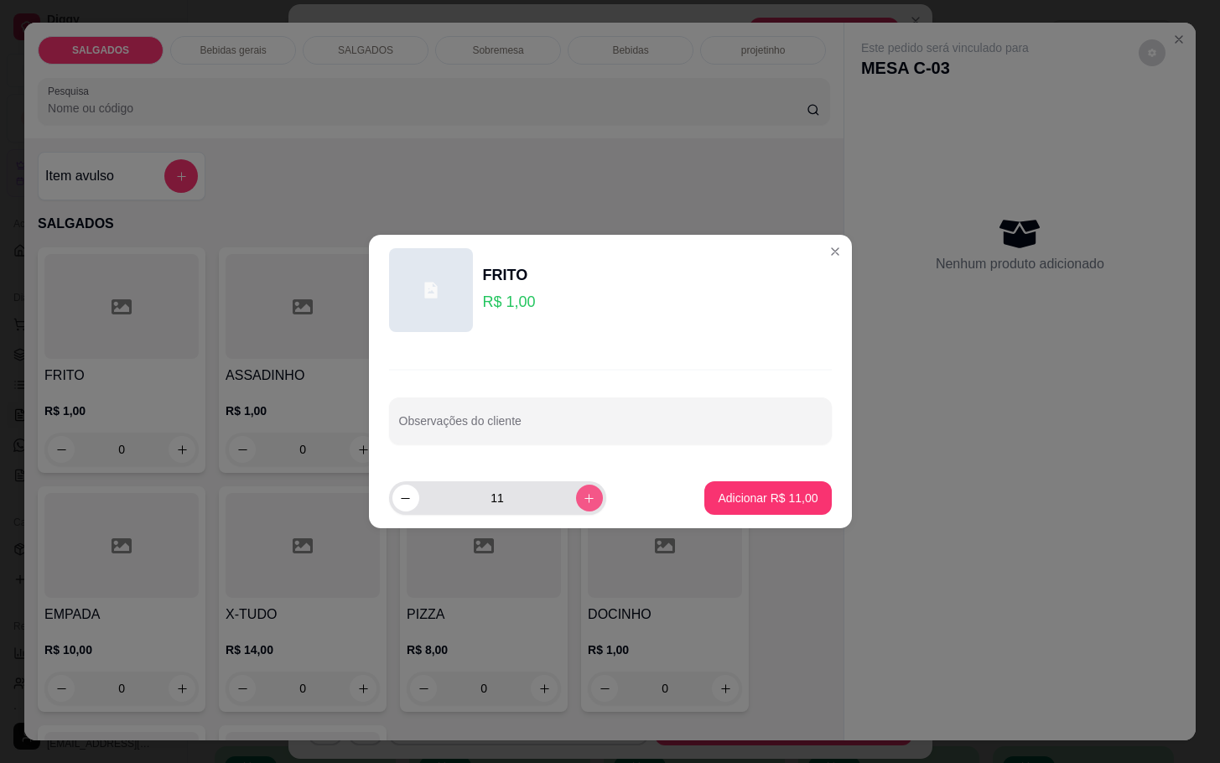
click at [576, 498] on button "increase-product-quantity" at bounding box center [589, 498] width 27 height 27
click at [576, 499] on button "increase-product-quantity" at bounding box center [589, 498] width 27 height 27
click at [564, 498] on div "14" at bounding box center [497, 498] width 210 height 34
click at [576, 498] on button "increase-product-quantity" at bounding box center [589, 498] width 27 height 27
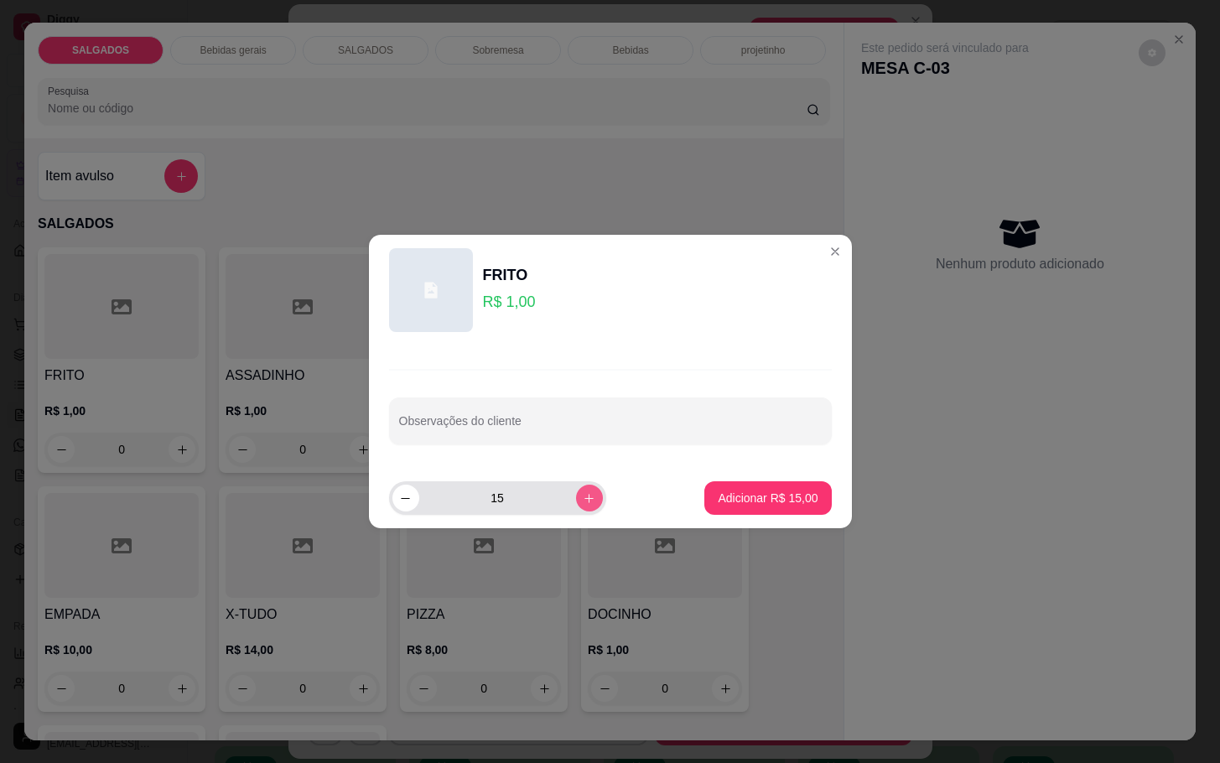
click at [583, 496] on icon "increase-product-quantity" at bounding box center [589, 498] width 13 height 13
click at [583, 503] on icon "increase-product-quantity" at bounding box center [589, 498] width 13 height 13
click at [576, 504] on button "increase-product-quantity" at bounding box center [589, 498] width 27 height 27
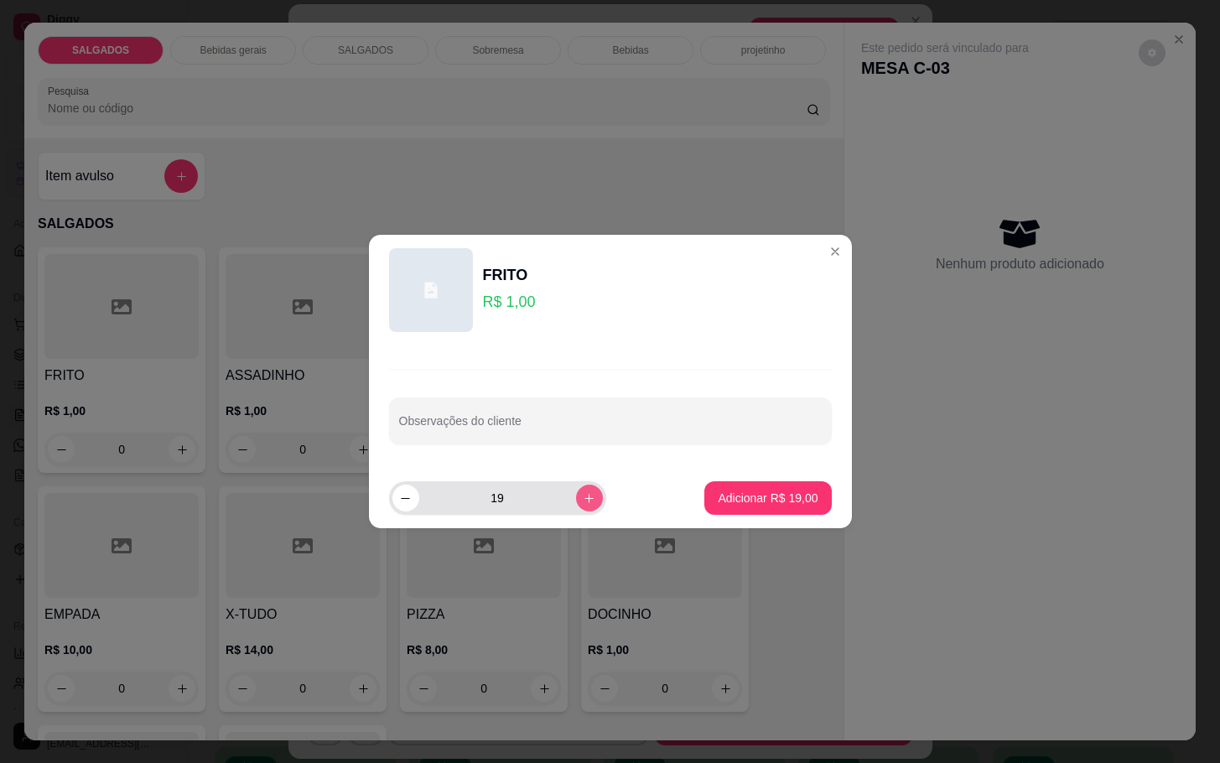
type input "20"
click at [802, 484] on button "Adicionar R$ 20,00" at bounding box center [767, 498] width 127 height 34
type input "20"
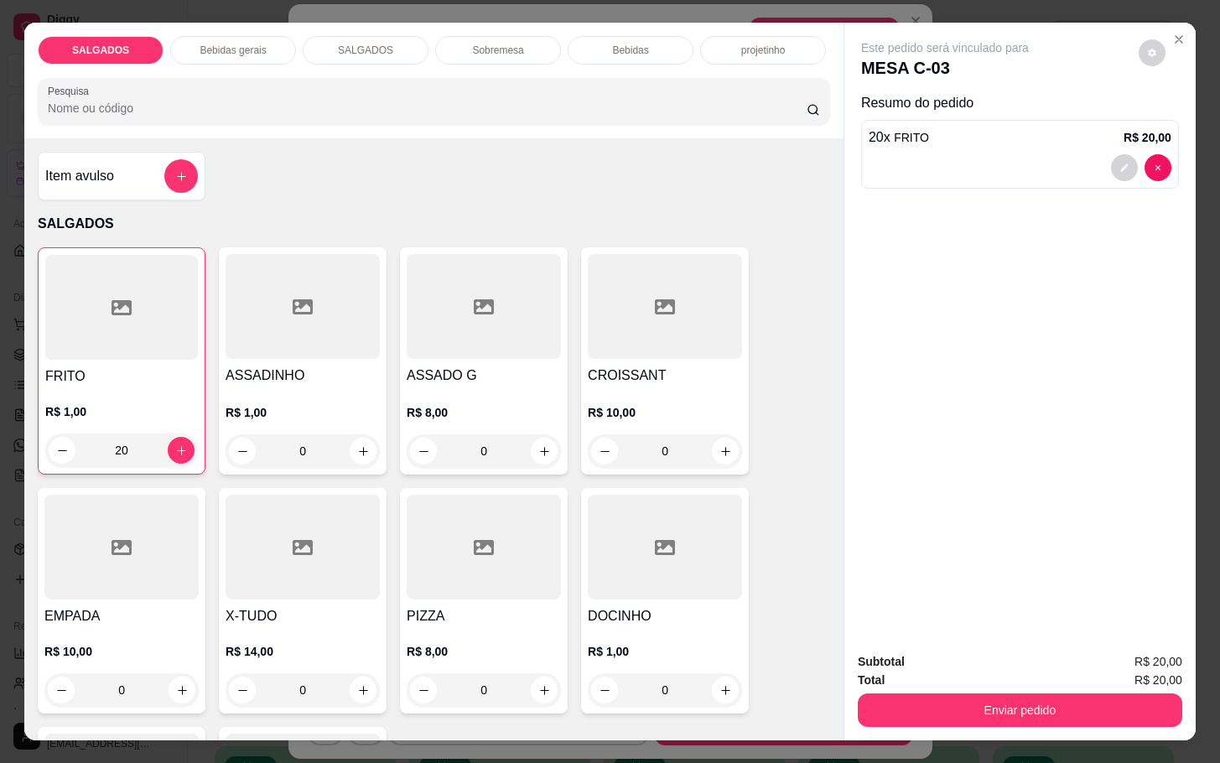
click at [978, 677] on div "Total R$ 20,00" at bounding box center [1020, 680] width 324 height 18
drag, startPoint x: 968, startPoint y: 682, endPoint x: 959, endPoint y: 682, distance: 9.2
click at [968, 689] on div "Enviar pedido" at bounding box center [1020, 708] width 324 height 38
click at [964, 703] on button "Enviar pedido" at bounding box center [1020, 710] width 324 height 34
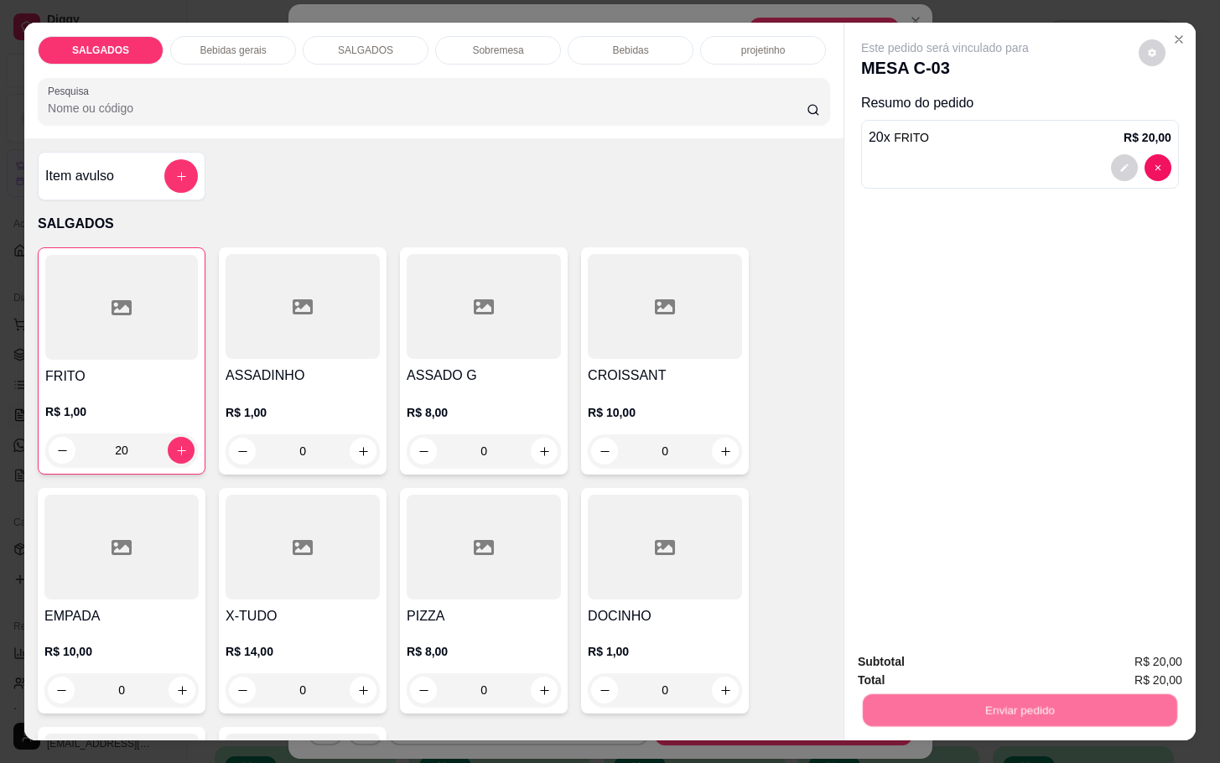
click at [962, 667] on button "Não registrar e enviar pedido" at bounding box center [961, 659] width 169 height 31
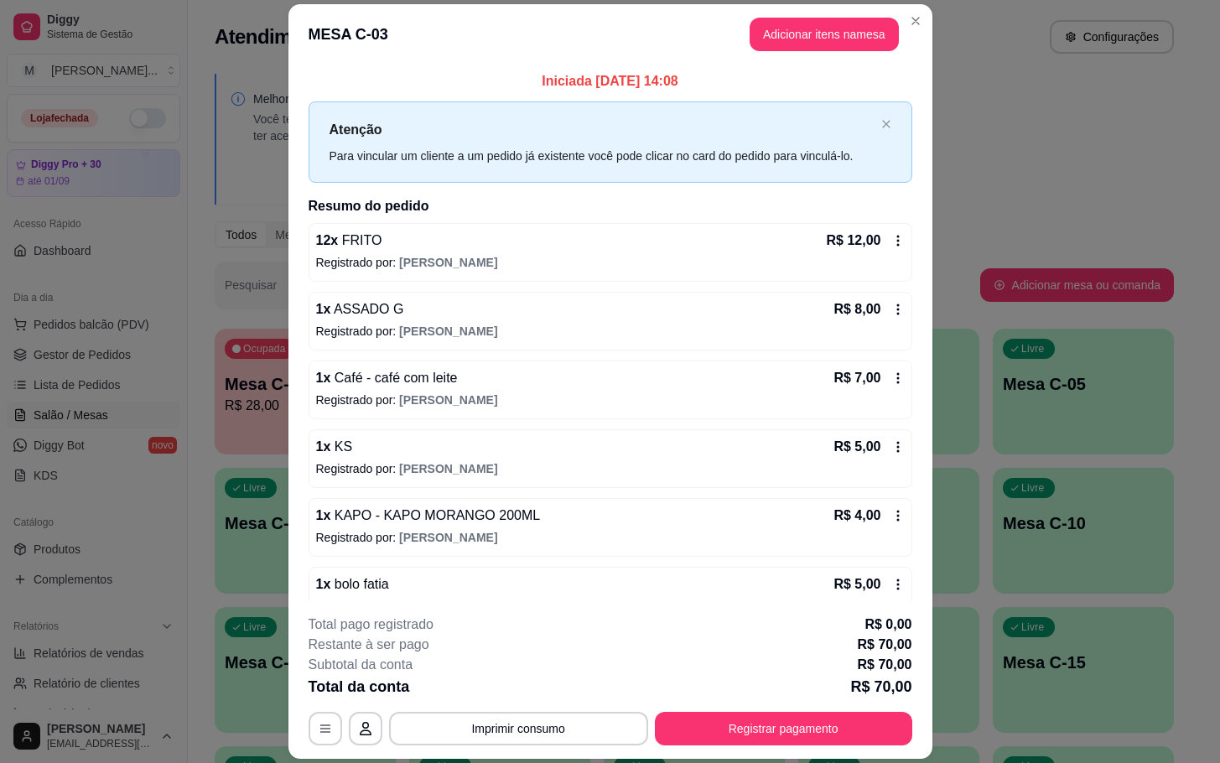
drag, startPoint x: 858, startPoint y: 708, endPoint x: 873, endPoint y: 730, distance: 26.7
click at [860, 709] on div "**********" at bounding box center [611, 680] width 604 height 131
click at [876, 730] on button "Registrar pagamento" at bounding box center [783, 729] width 250 height 33
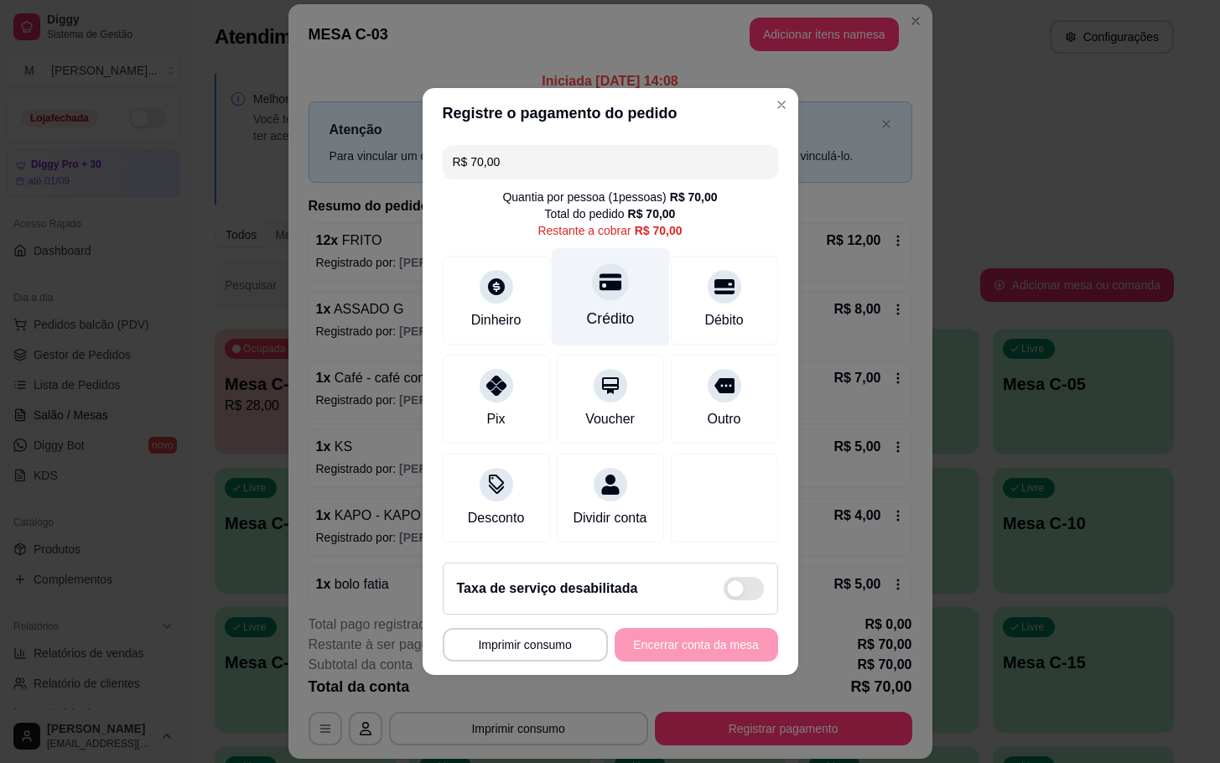
click at [637, 259] on div "Crédito" at bounding box center [610, 297] width 118 height 98
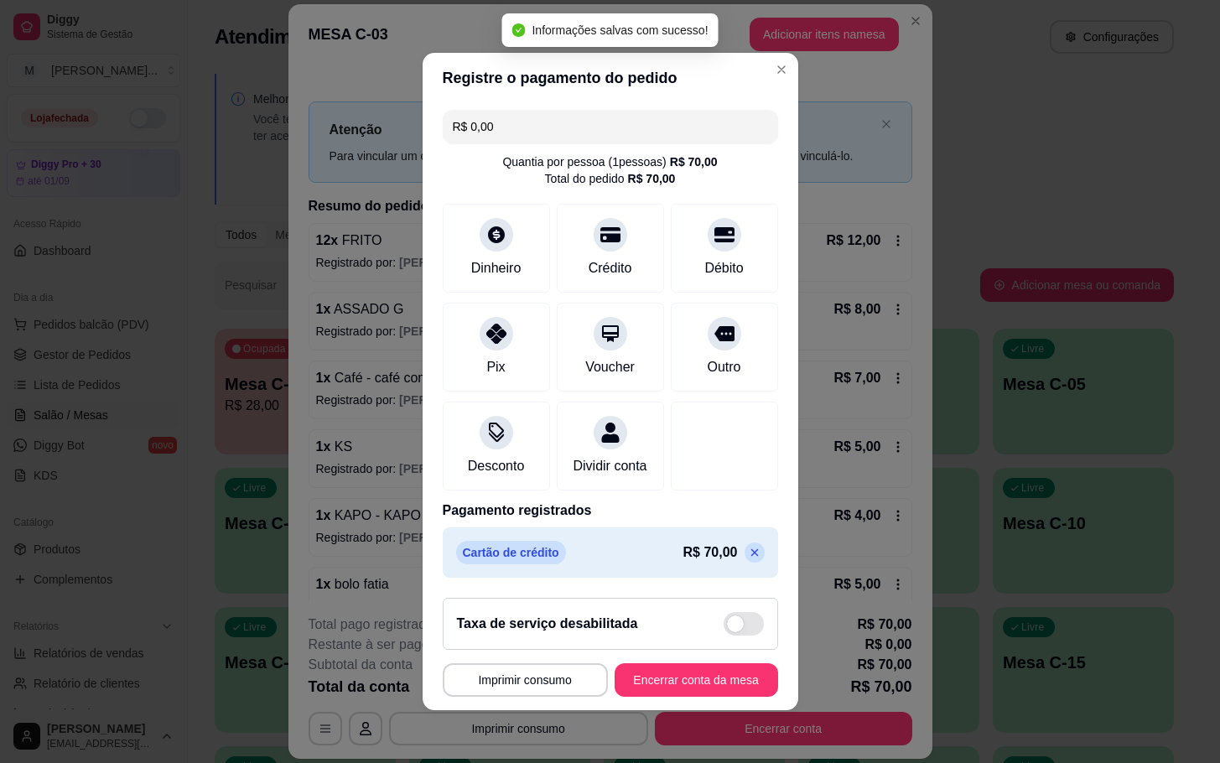
type input "R$ 0,00"
click at [725, 682] on button "Encerrar conta da mesa" at bounding box center [696, 680] width 163 height 34
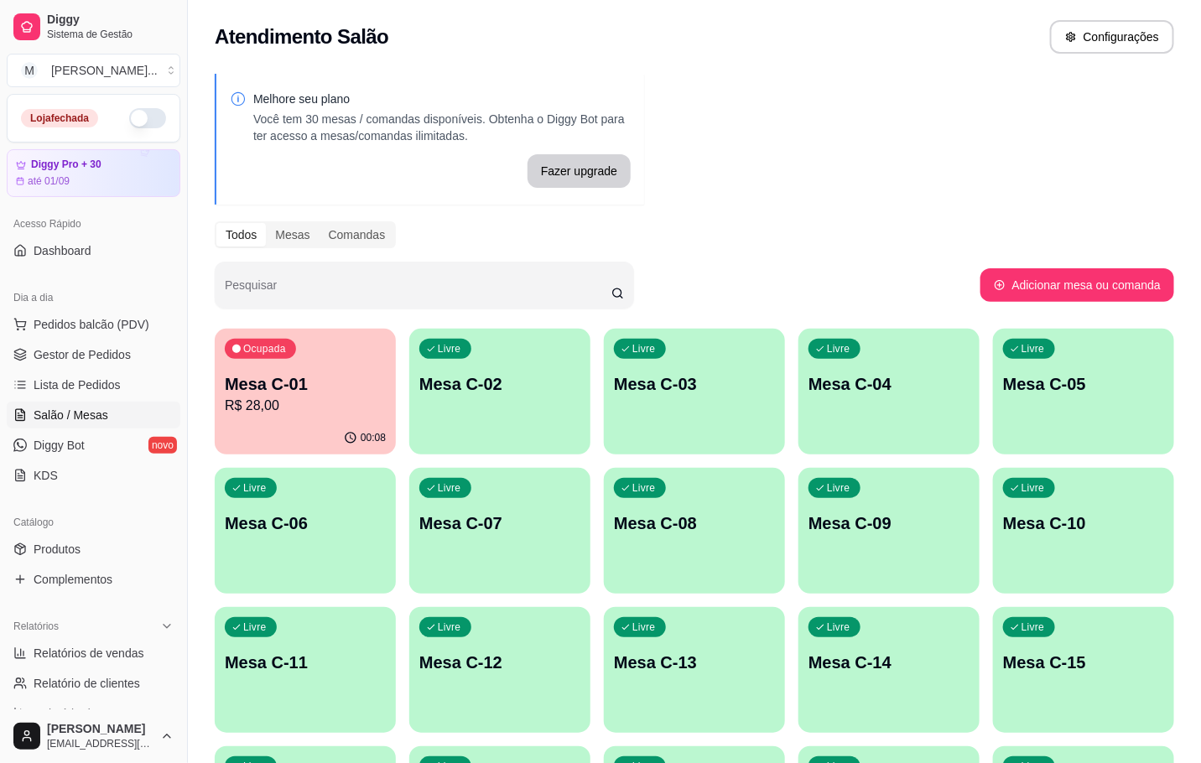
click at [320, 428] on div "00:08" at bounding box center [305, 438] width 181 height 33
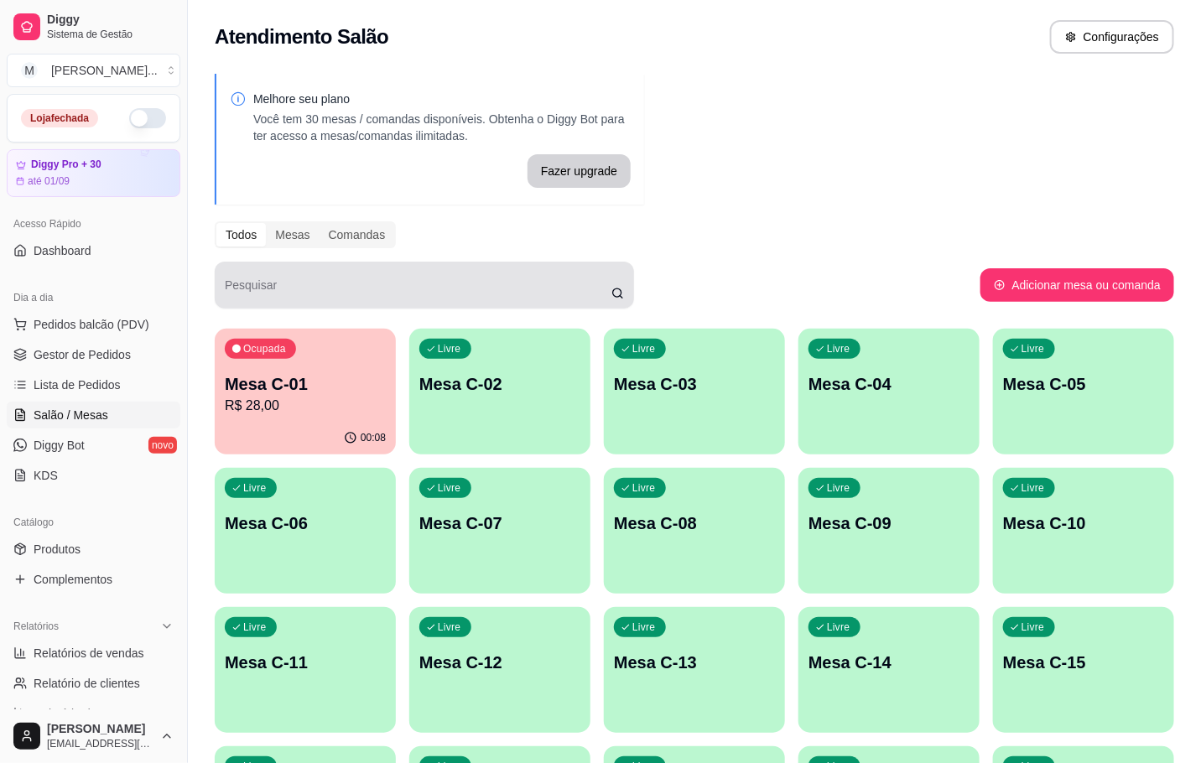
drag, startPoint x: 215, startPoint y: 295, endPoint x: 255, endPoint y: 314, distance: 44.6
click at [220, 295] on div "Melhore seu plano Você tem 30 mesas / comandas disponíveis. Obtenha o Diggy Bot…" at bounding box center [694, 617] width 1013 height 1107
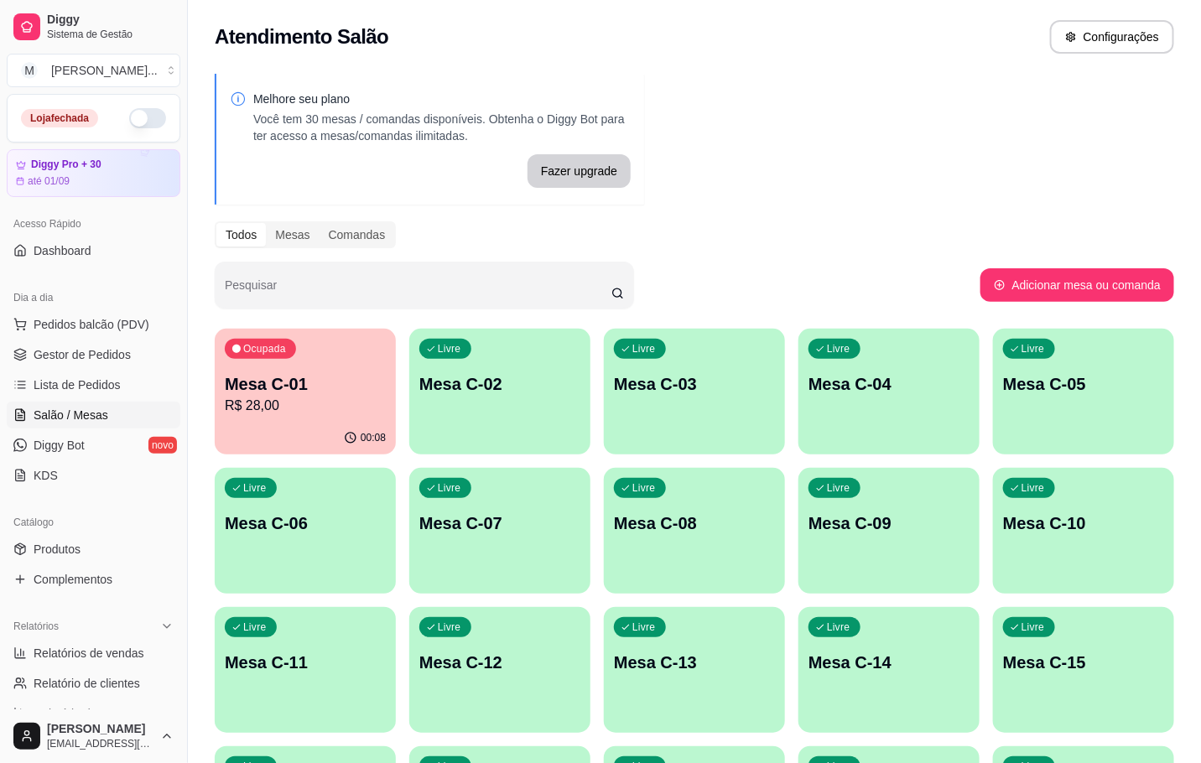
click at [287, 357] on div "Ocupada" at bounding box center [260, 349] width 71 height 20
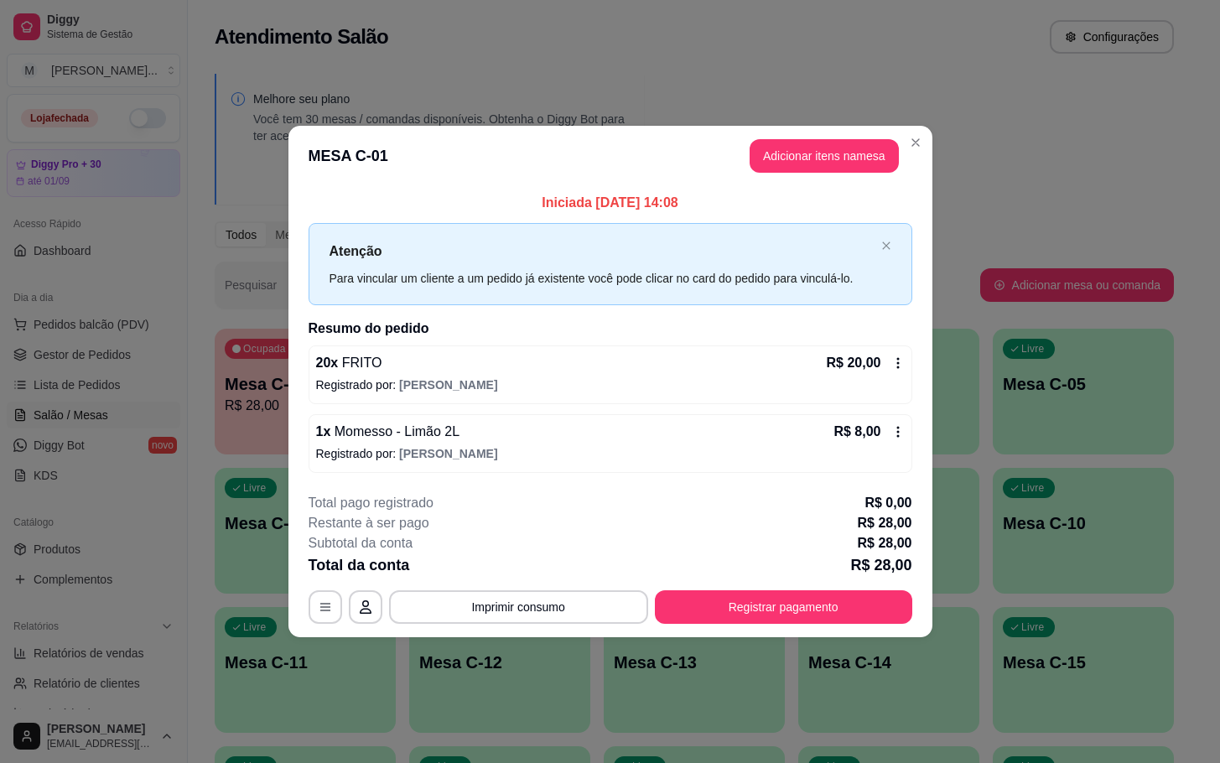
drag, startPoint x: 803, startPoint y: 589, endPoint x: 810, endPoint y: 599, distance: 11.4
click at [806, 592] on div "**********" at bounding box center [611, 558] width 604 height 131
click at [810, 599] on button "Registrar pagamento" at bounding box center [783, 607] width 257 height 34
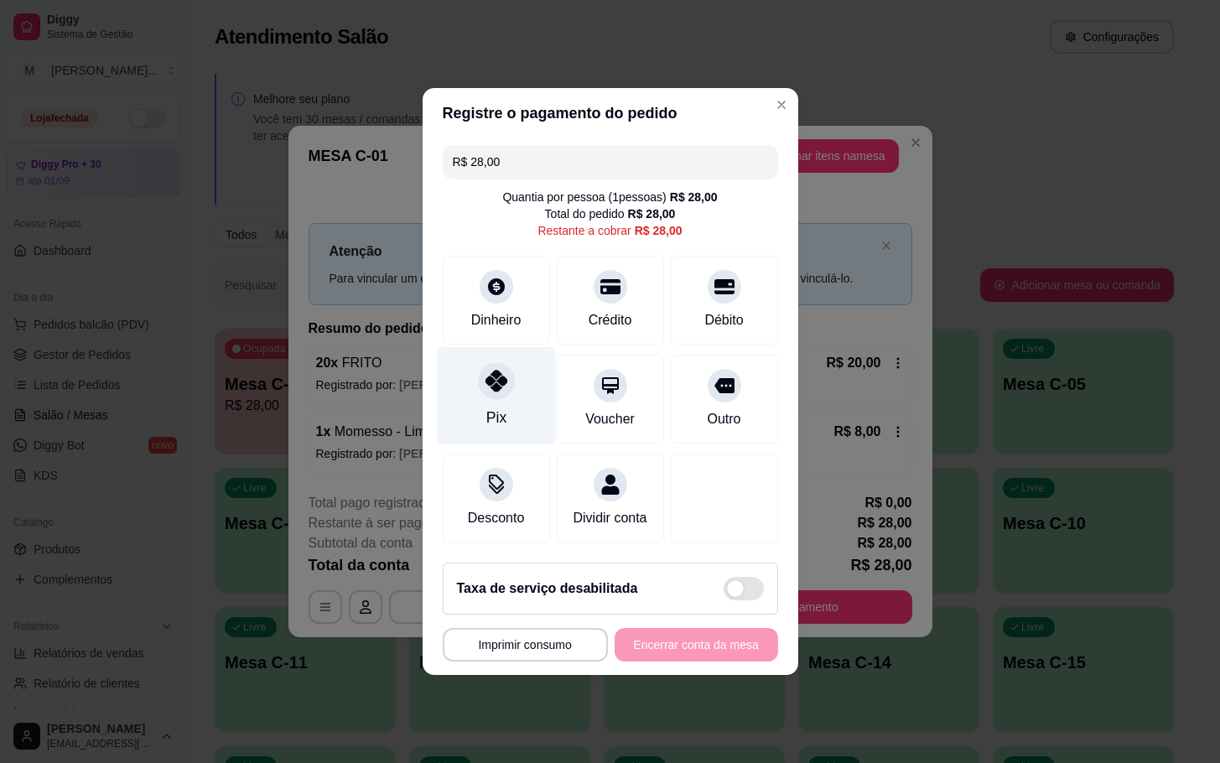
click at [521, 376] on div "Pix" at bounding box center [496, 396] width 118 height 98
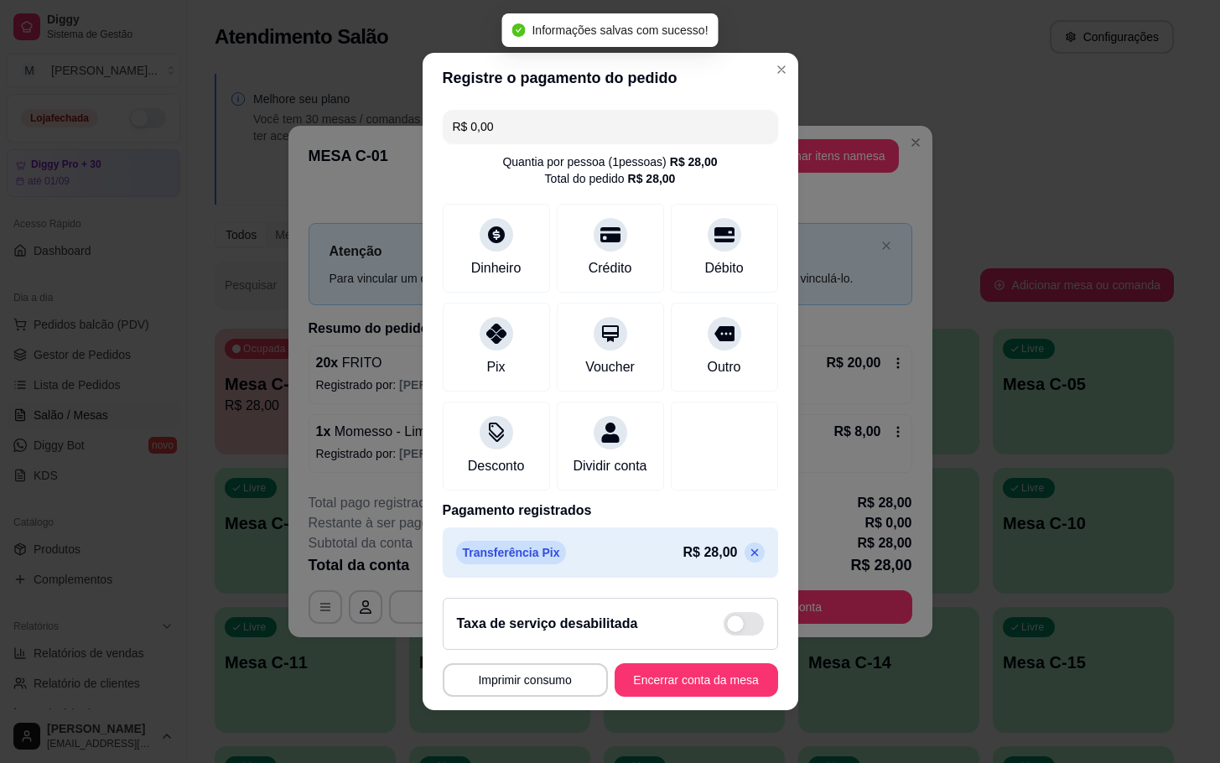
click at [748, 559] on icon at bounding box center [754, 552] width 13 height 13
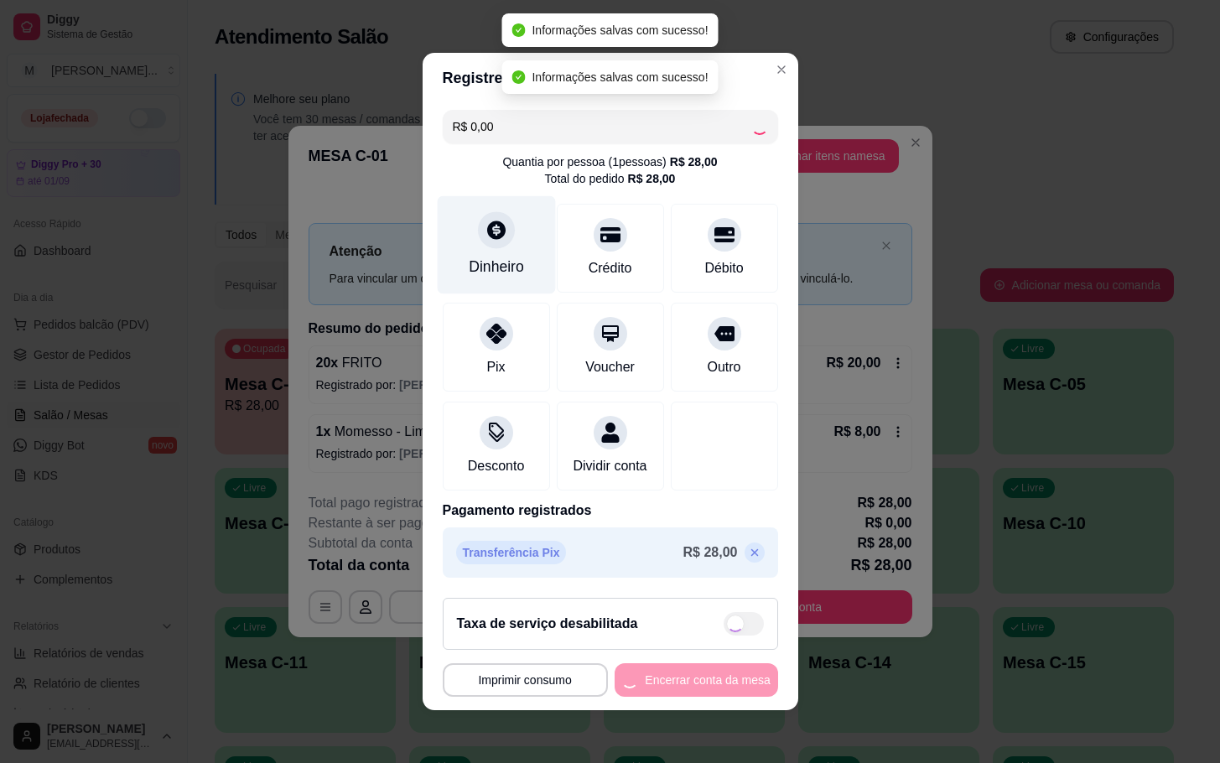
type input "R$ 28,00"
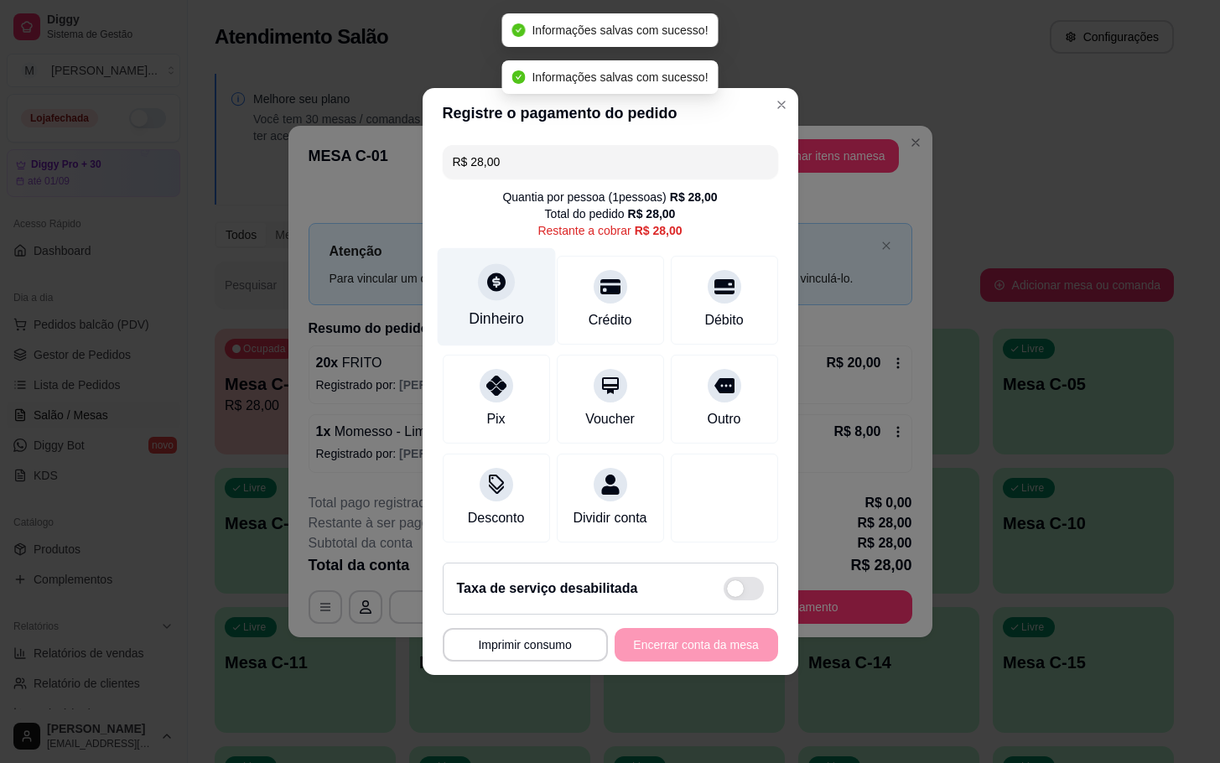
click at [518, 262] on div "Dinheiro" at bounding box center [496, 297] width 118 height 98
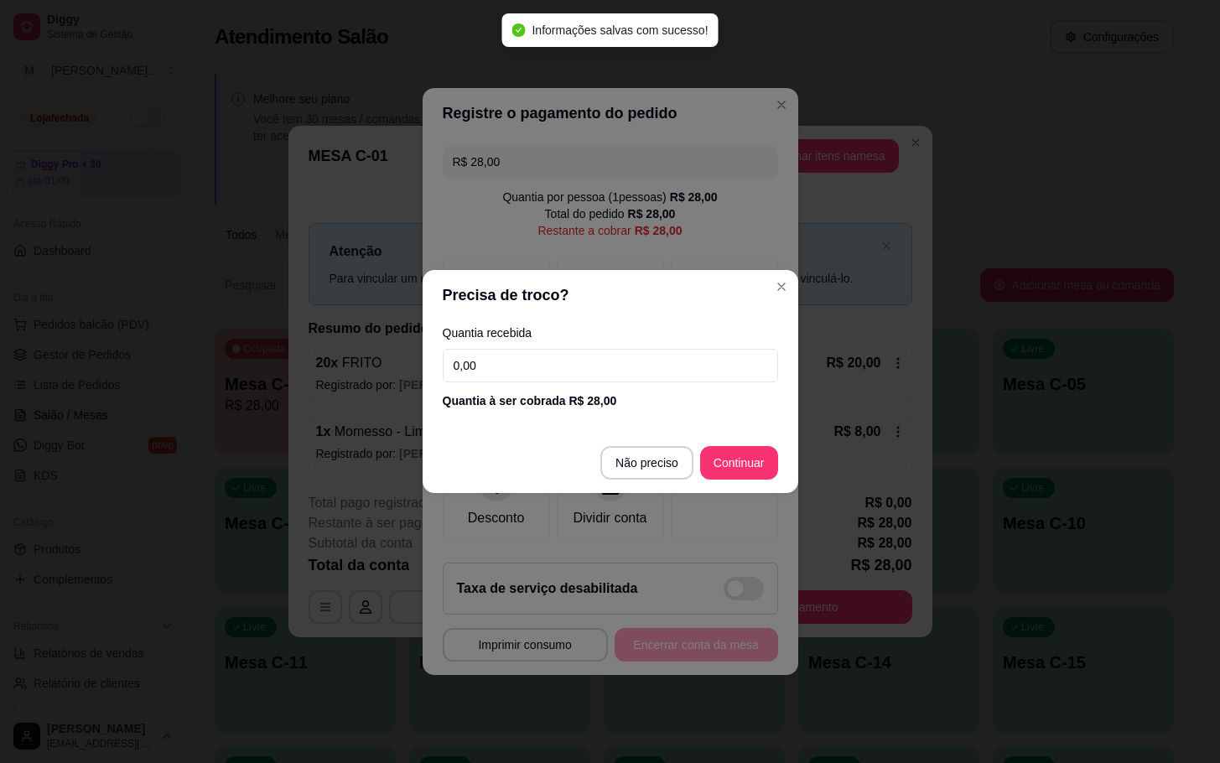
drag, startPoint x: 672, startPoint y: 315, endPoint x: 690, endPoint y: 342, distance: 32.6
click at [682, 315] on header "Precisa de troco?" at bounding box center [611, 295] width 376 height 50
click at [695, 345] on div "Quantia recebida 0,00 Quantia à ser cobrada R$ 28,00" at bounding box center [611, 368] width 376 height 96
drag, startPoint x: 692, startPoint y: 380, endPoint x: 675, endPoint y: 382, distance: 17.0
click at [685, 385] on div "Quantia recebida 0,00 Quantia à ser cobrada R$ 28,00" at bounding box center [611, 368] width 376 height 96
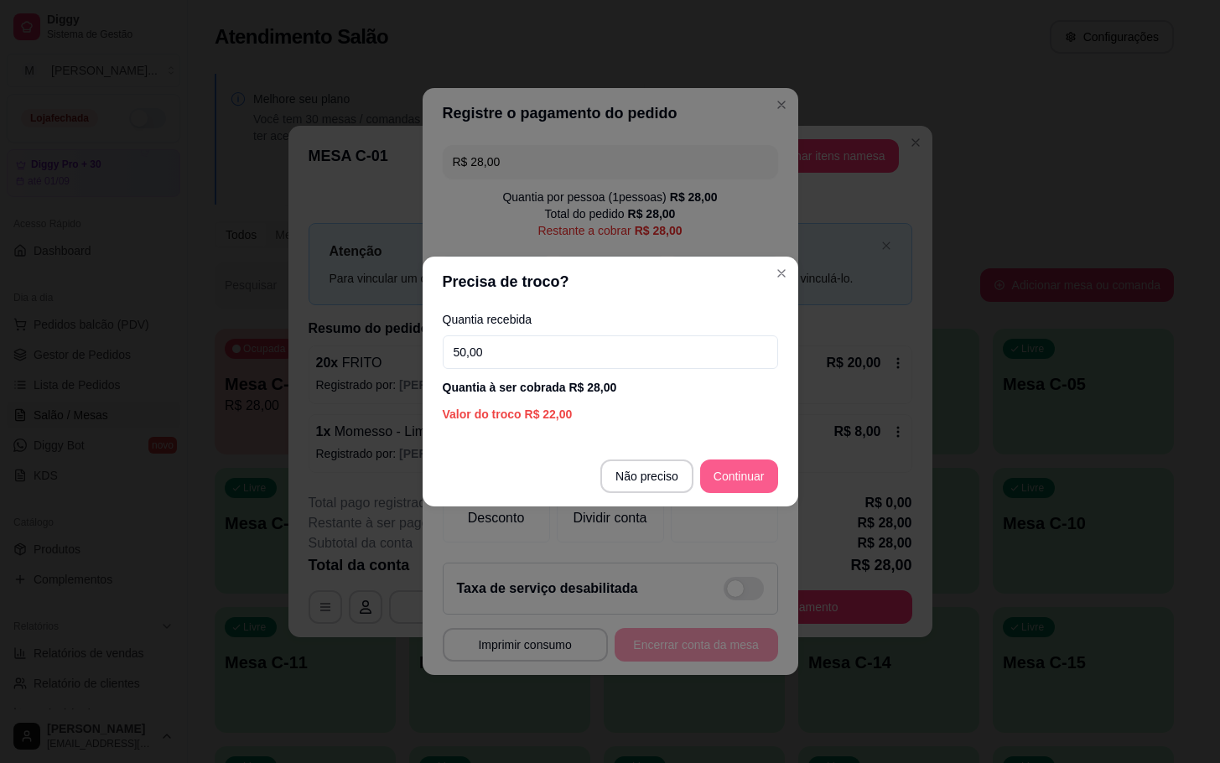
type input "50,00"
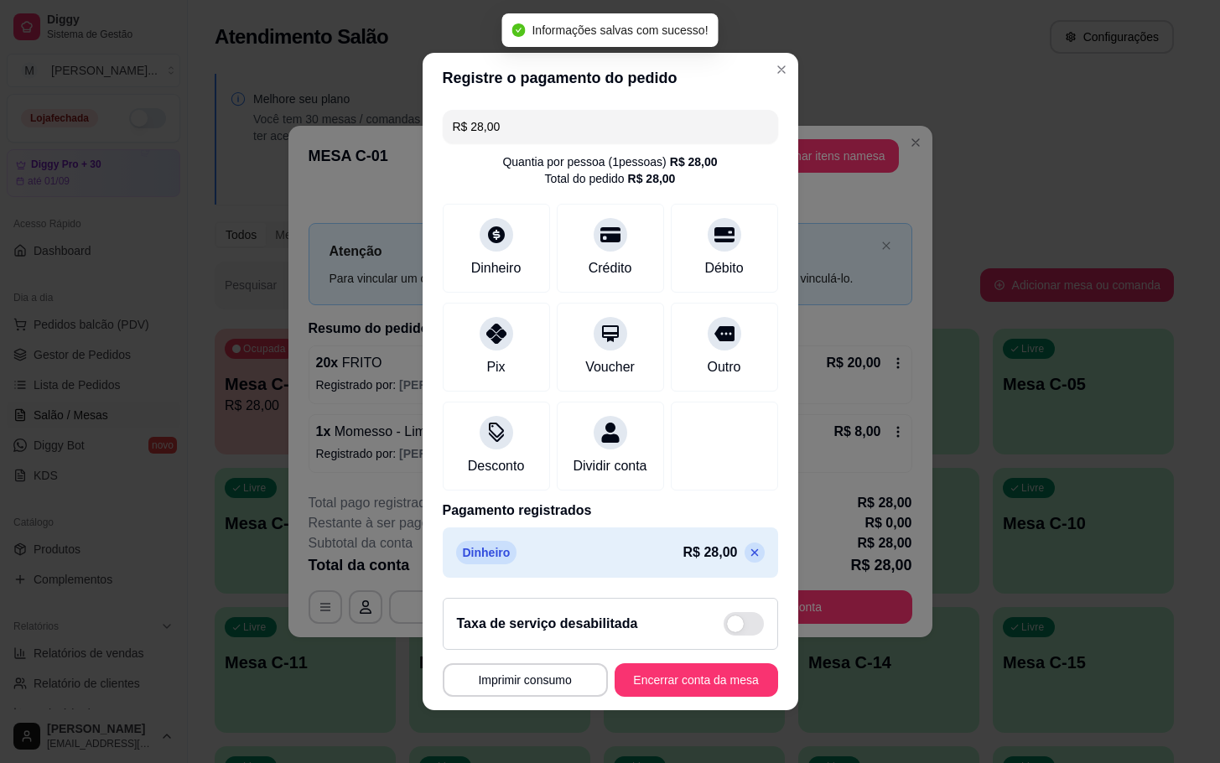
type input "R$ 0,00"
click at [719, 674] on div "**********" at bounding box center [610, 680] width 335 height 34
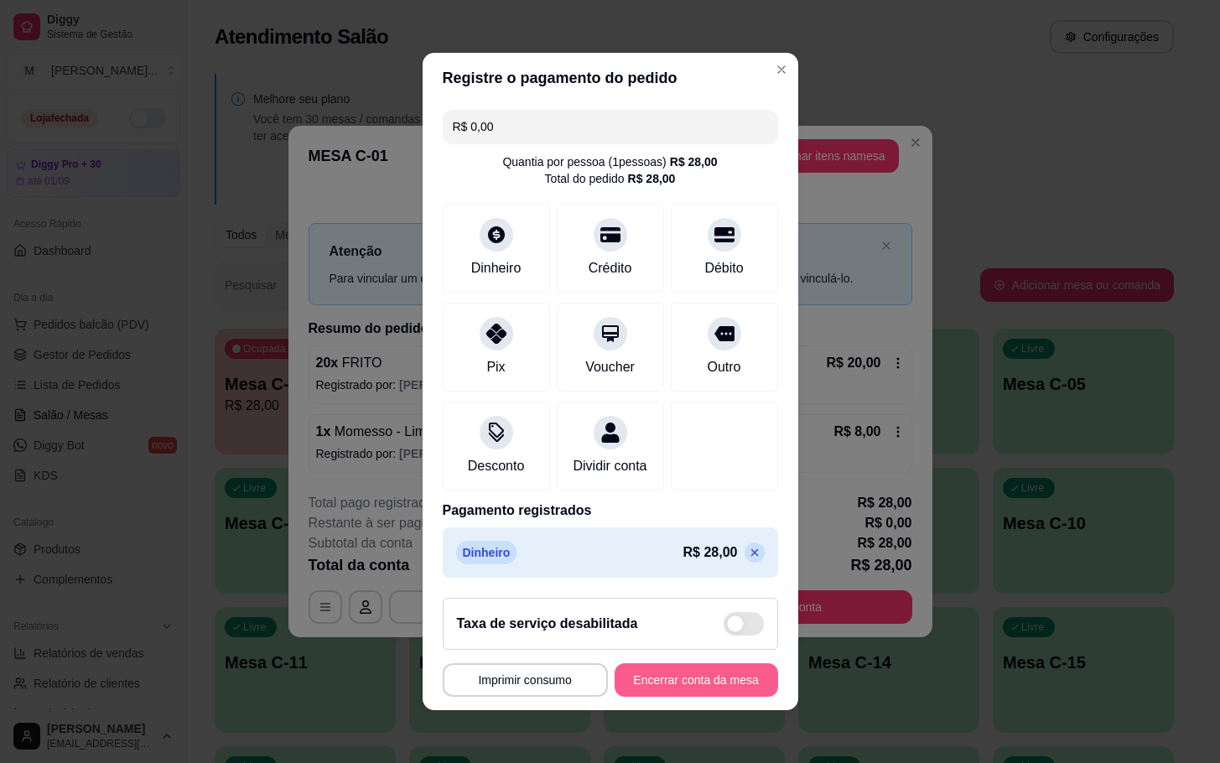
click at [687, 692] on button "Encerrar conta da mesa" at bounding box center [696, 680] width 163 height 34
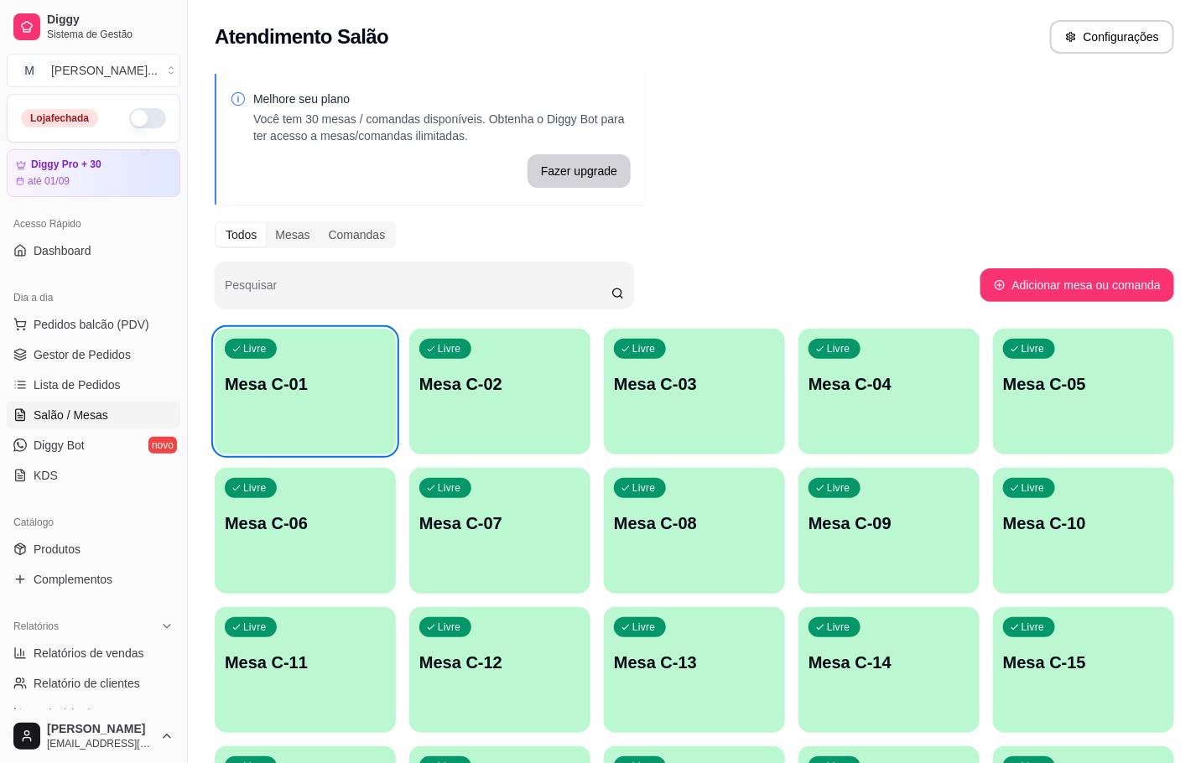
click at [743, 380] on p "Mesa C-03" at bounding box center [694, 383] width 161 height 23
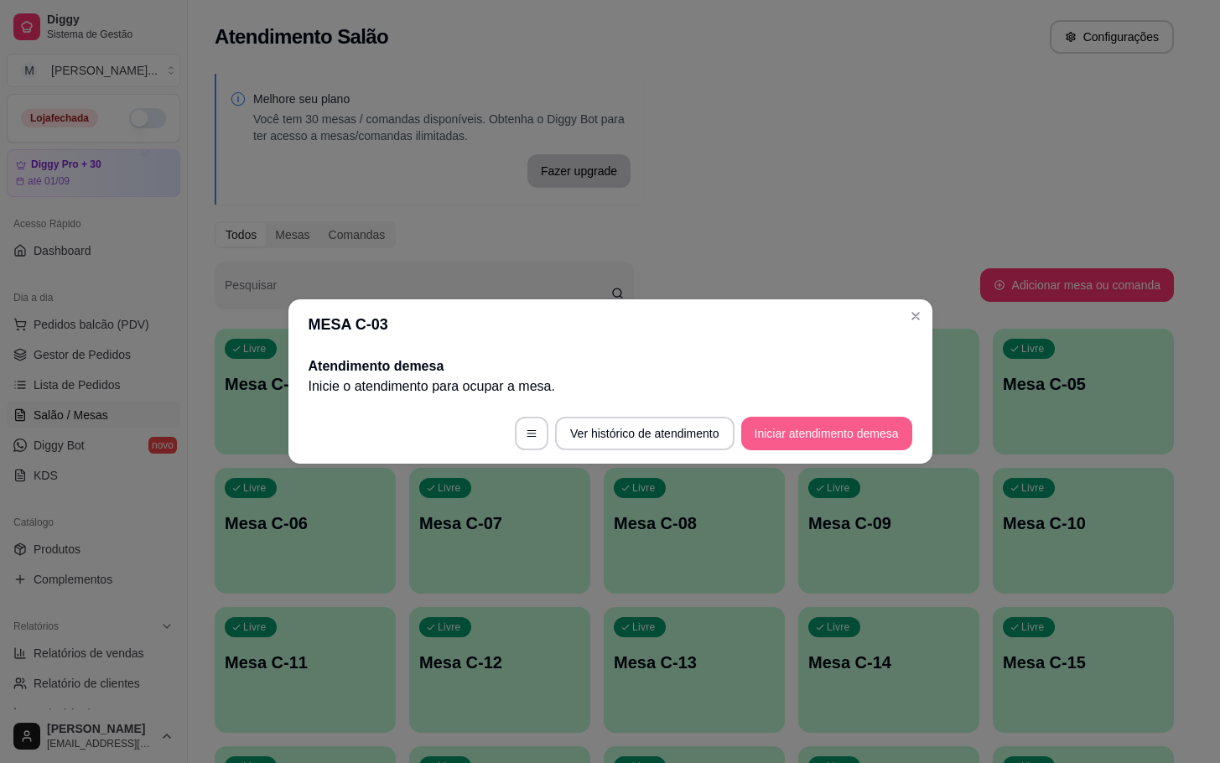
click at [818, 426] on button "Iniciar atendimento de mesa" at bounding box center [826, 434] width 171 height 34
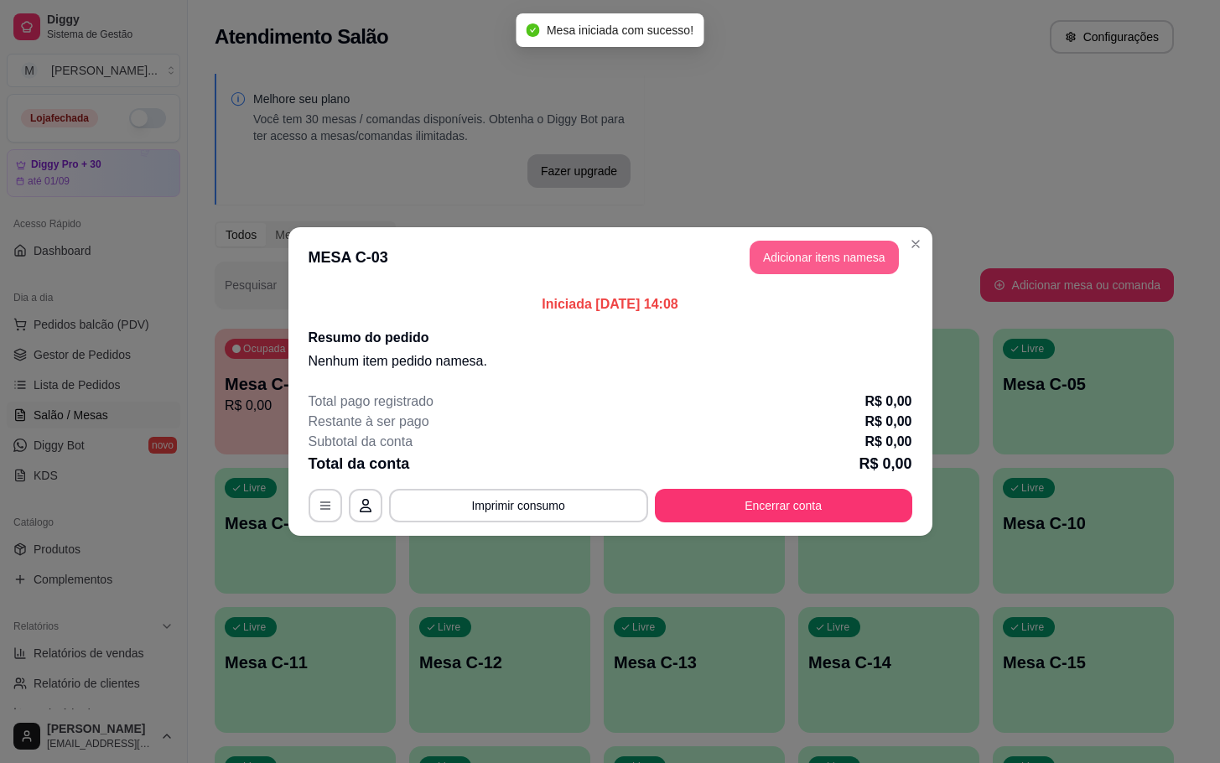
click at [845, 272] on button "Adicionar itens na mesa" at bounding box center [824, 258] width 149 height 34
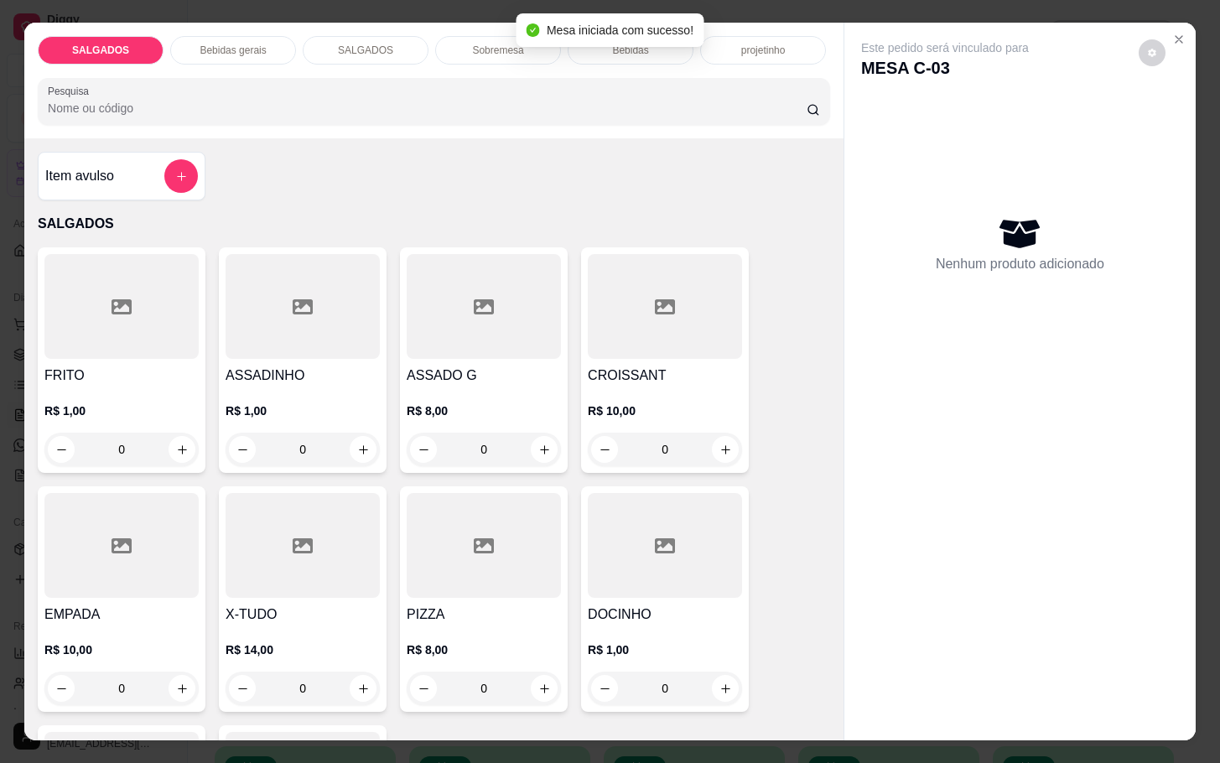
click at [184, 313] on div at bounding box center [121, 306] width 154 height 105
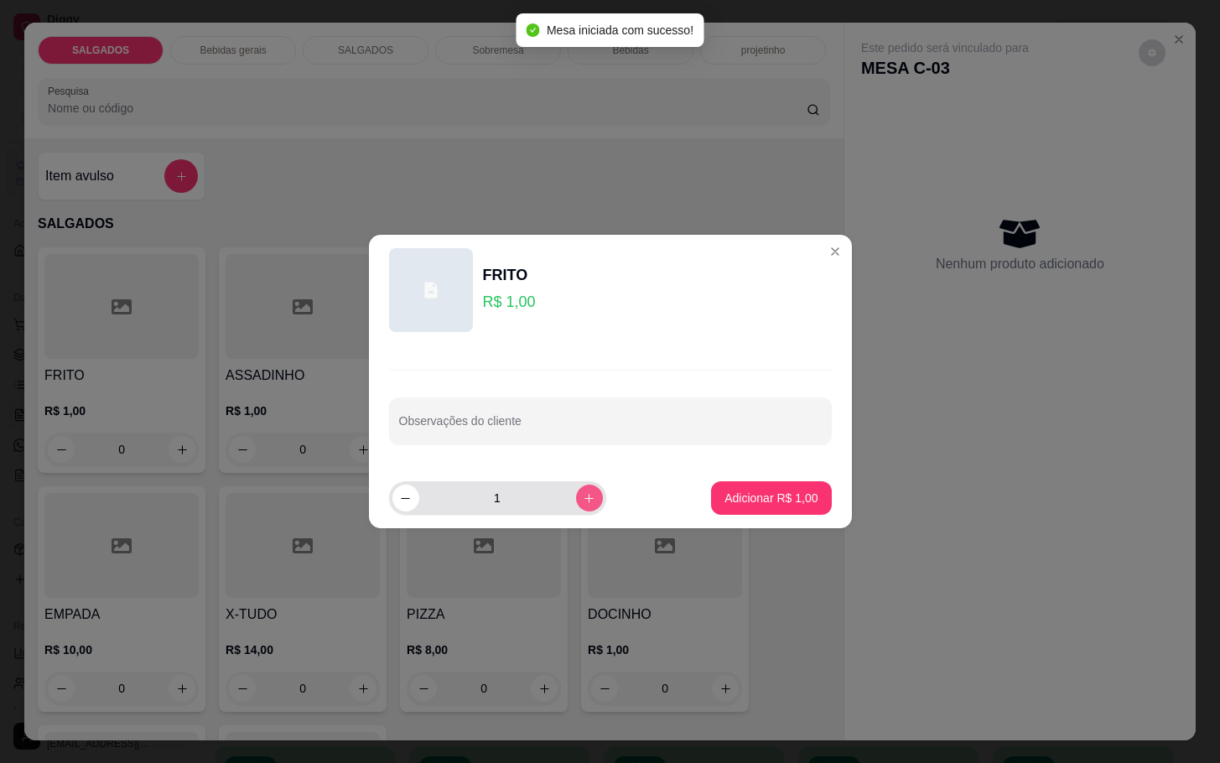
click at [576, 509] on button "increase-product-quantity" at bounding box center [589, 498] width 27 height 27
click at [576, 509] on button "increase-product-quantity" at bounding box center [589, 498] width 26 height 26
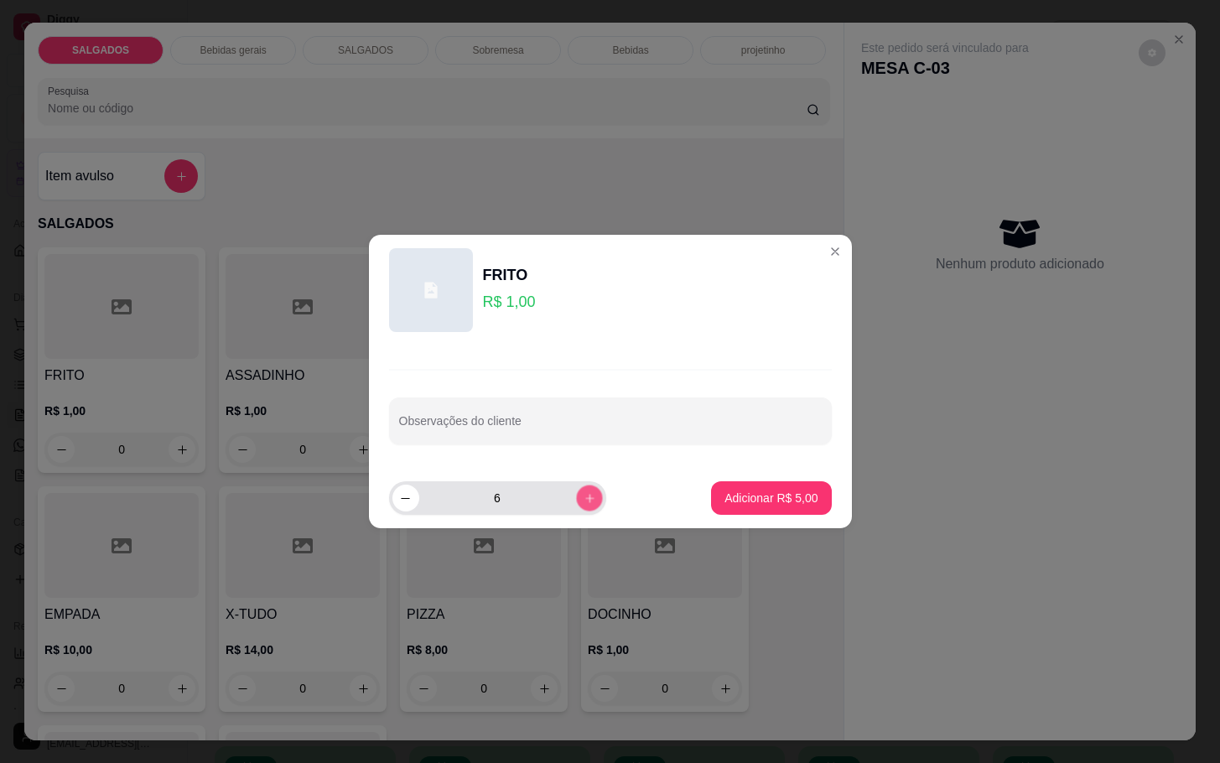
click at [576, 509] on button "increase-product-quantity" at bounding box center [589, 498] width 26 height 26
click at [567, 509] on div "7" at bounding box center [497, 498] width 210 height 34
click at [576, 509] on button "increase-product-quantity" at bounding box center [589, 498] width 26 height 26
click at [583, 501] on icon "increase-product-quantity" at bounding box center [589, 498] width 13 height 13
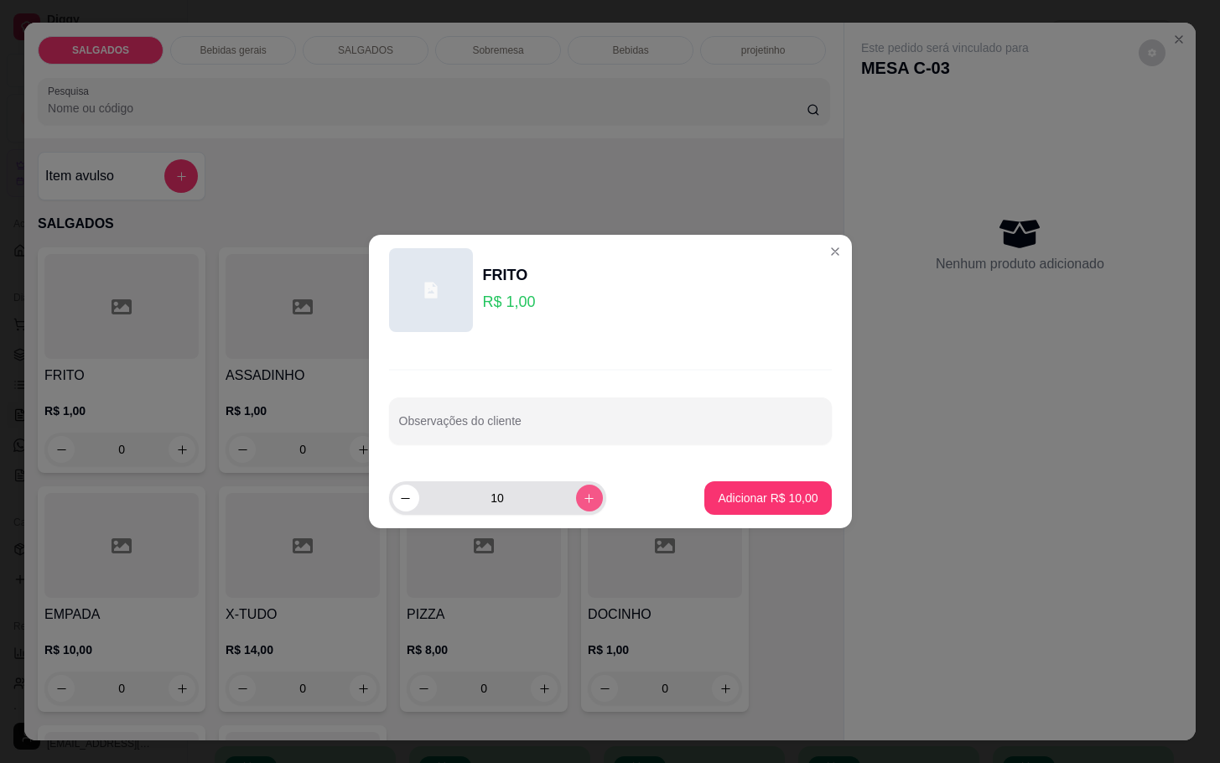
click at [583, 501] on icon "increase-product-quantity" at bounding box center [589, 498] width 13 height 13
click at [576, 501] on button "increase-product-quantity" at bounding box center [589, 498] width 26 height 26
click at [576, 498] on button "increase-product-quantity" at bounding box center [589, 498] width 26 height 26
click at [583, 498] on icon "increase-product-quantity" at bounding box center [589, 498] width 13 height 13
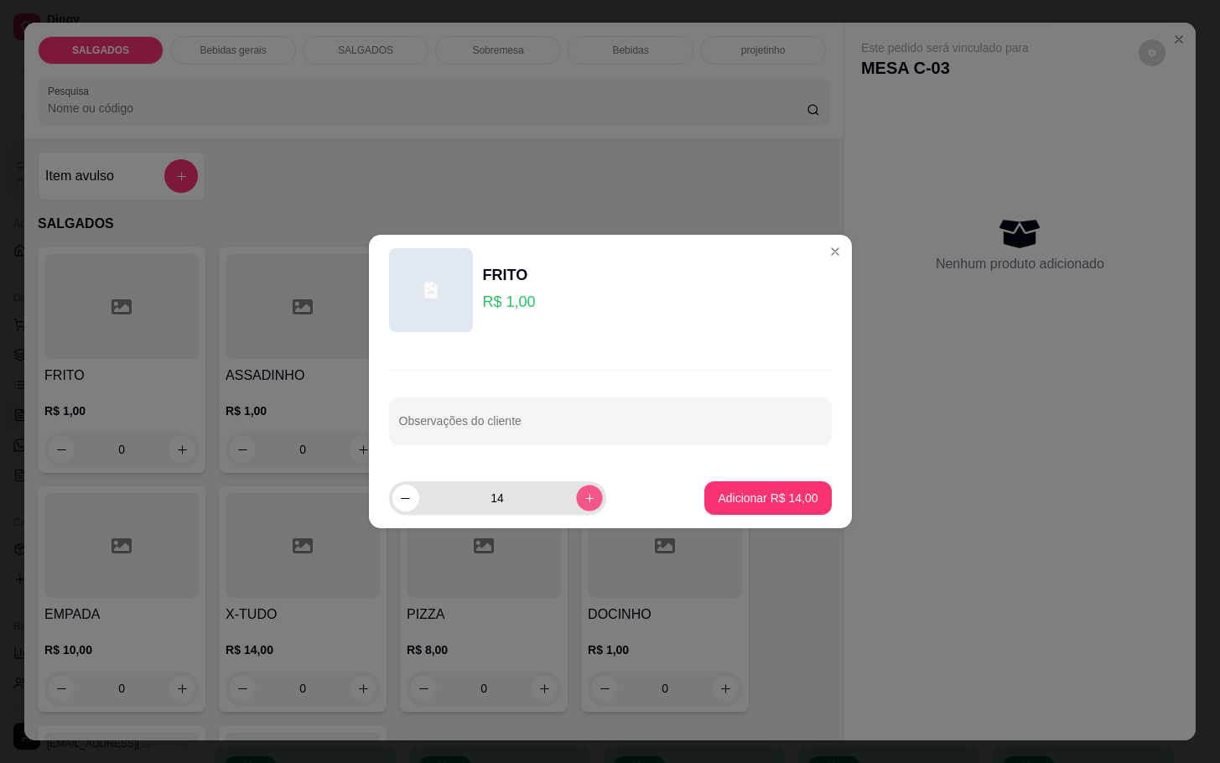
type input "15"
click at [783, 506] on p "Adicionar R$ 15,00" at bounding box center [768, 498] width 100 height 17
type input "15"
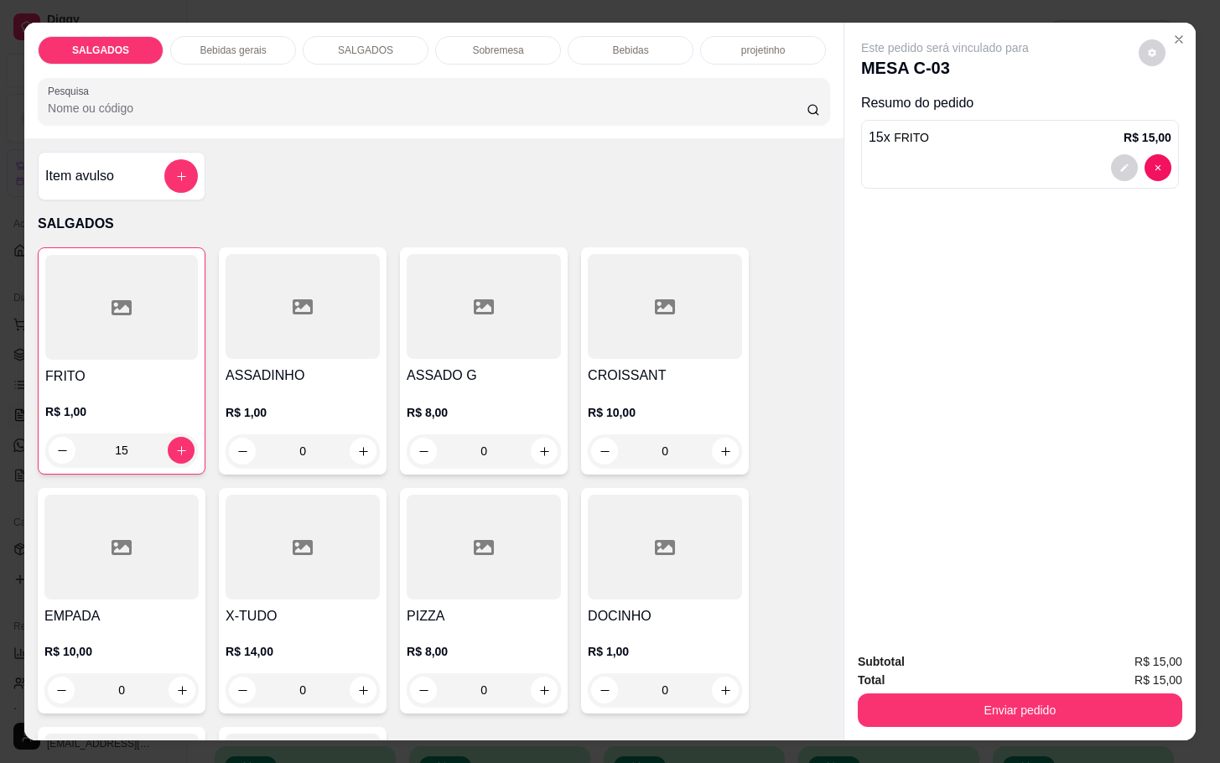
click at [667, 53] on div "Bebidas" at bounding box center [631, 50] width 126 height 29
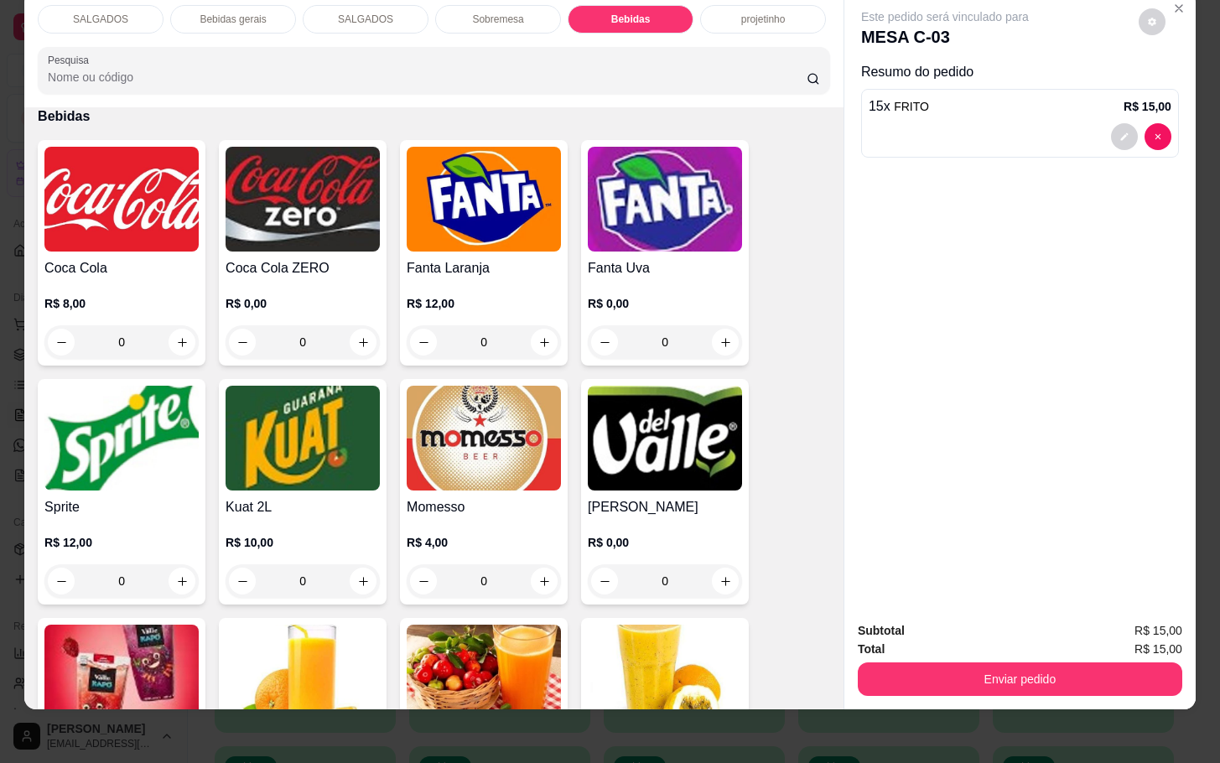
click at [483, 430] on img at bounding box center [484, 438] width 154 height 105
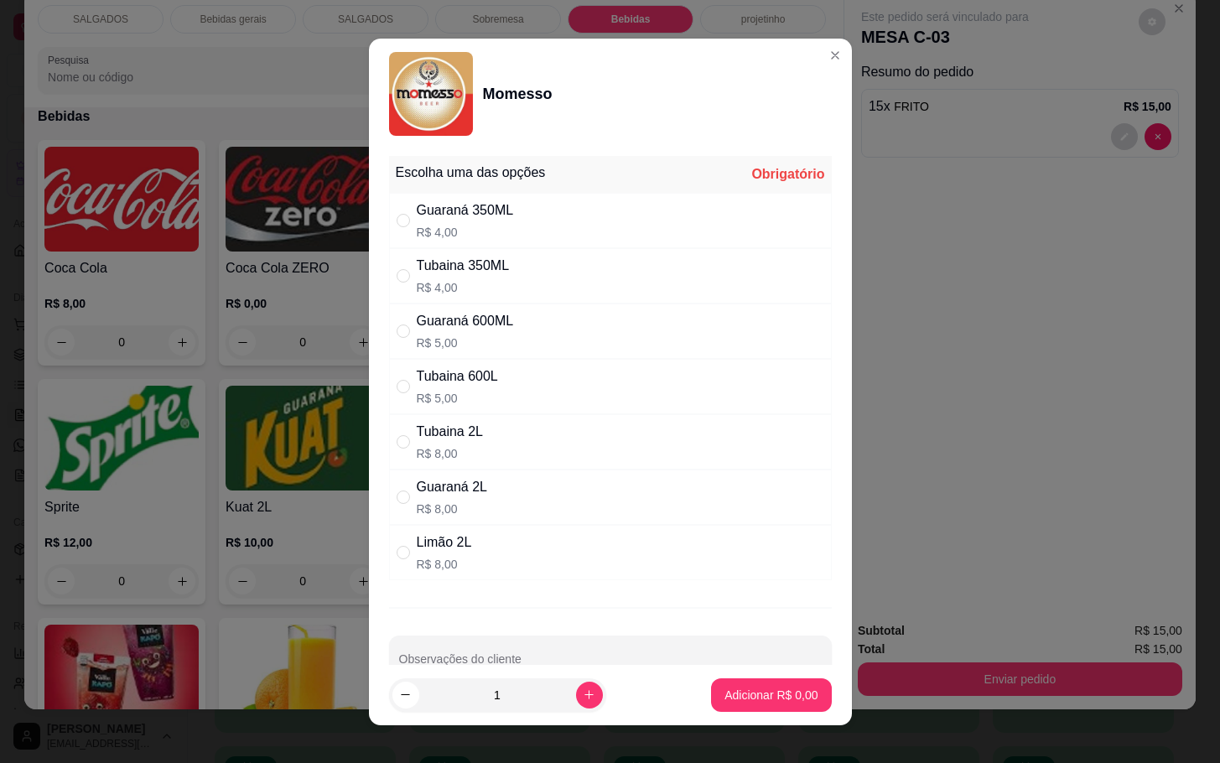
click at [599, 459] on div "Tubaina 2L R$ 8,00" at bounding box center [610, 441] width 443 height 55
radio input "true"
click at [733, 689] on p "Adicionar R$ 8,00" at bounding box center [770, 695] width 93 height 17
type input "1"
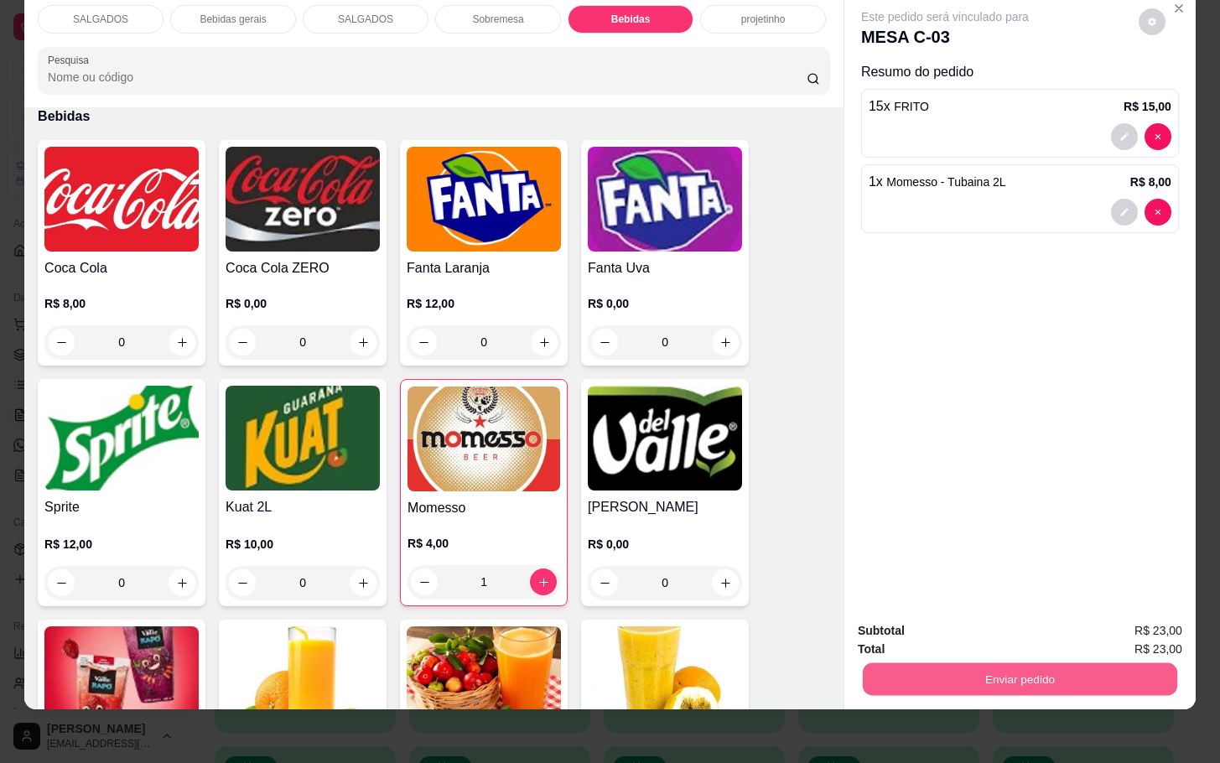
click at [986, 667] on button "Enviar pedido" at bounding box center [1020, 678] width 314 height 33
click at [993, 614] on button "Não registrar e enviar pedido" at bounding box center [961, 620] width 174 height 32
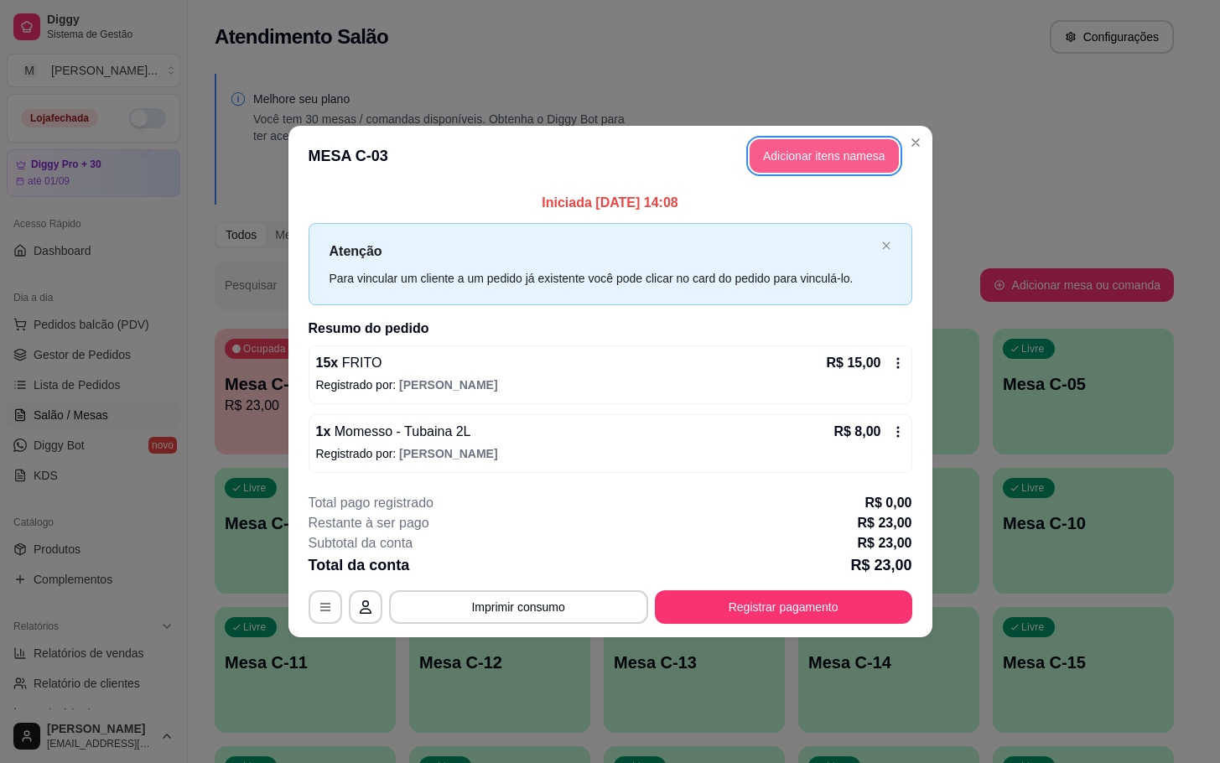
click at [773, 156] on button "Adicionar itens na mesa" at bounding box center [824, 156] width 149 height 34
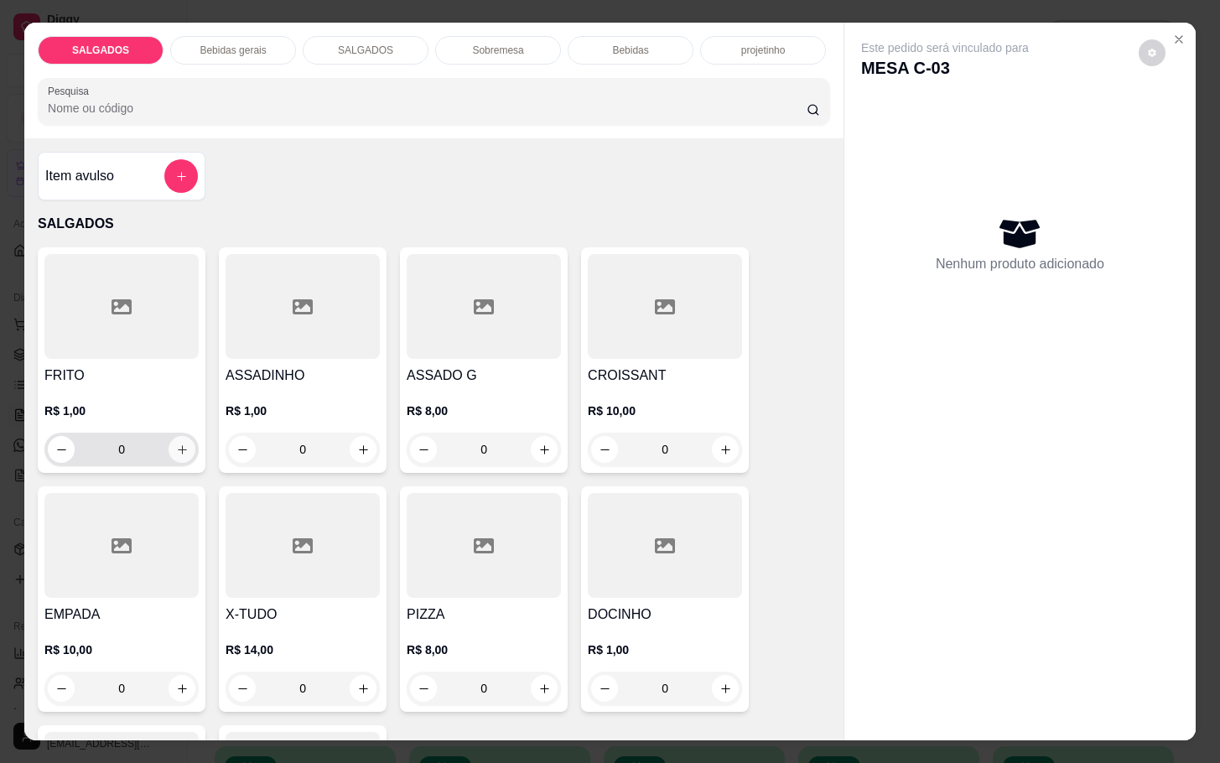
click at [179, 436] on button "increase-product-quantity" at bounding box center [182, 449] width 27 height 27
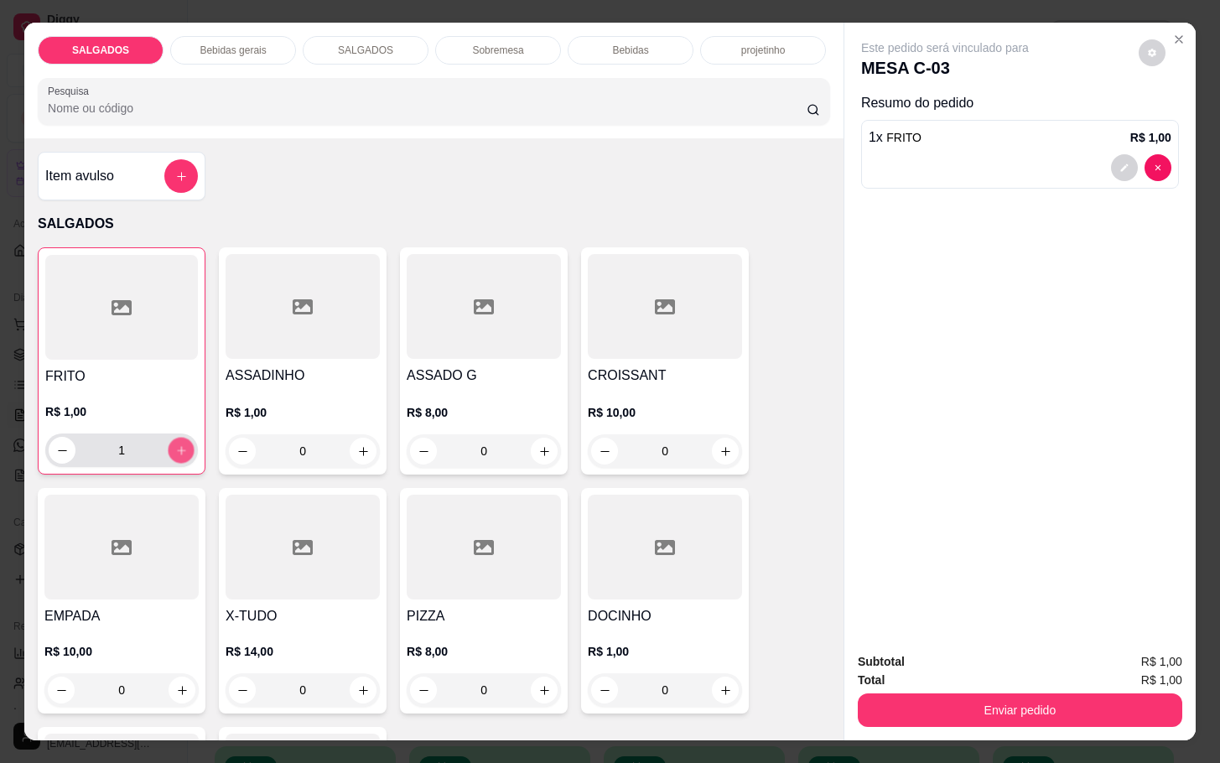
click at [179, 438] on button "increase-product-quantity" at bounding box center [182, 451] width 26 height 26
click at [179, 437] on button "increase-product-quantity" at bounding box center [181, 450] width 27 height 27
click at [179, 438] on button "increase-product-quantity" at bounding box center [182, 451] width 26 height 26
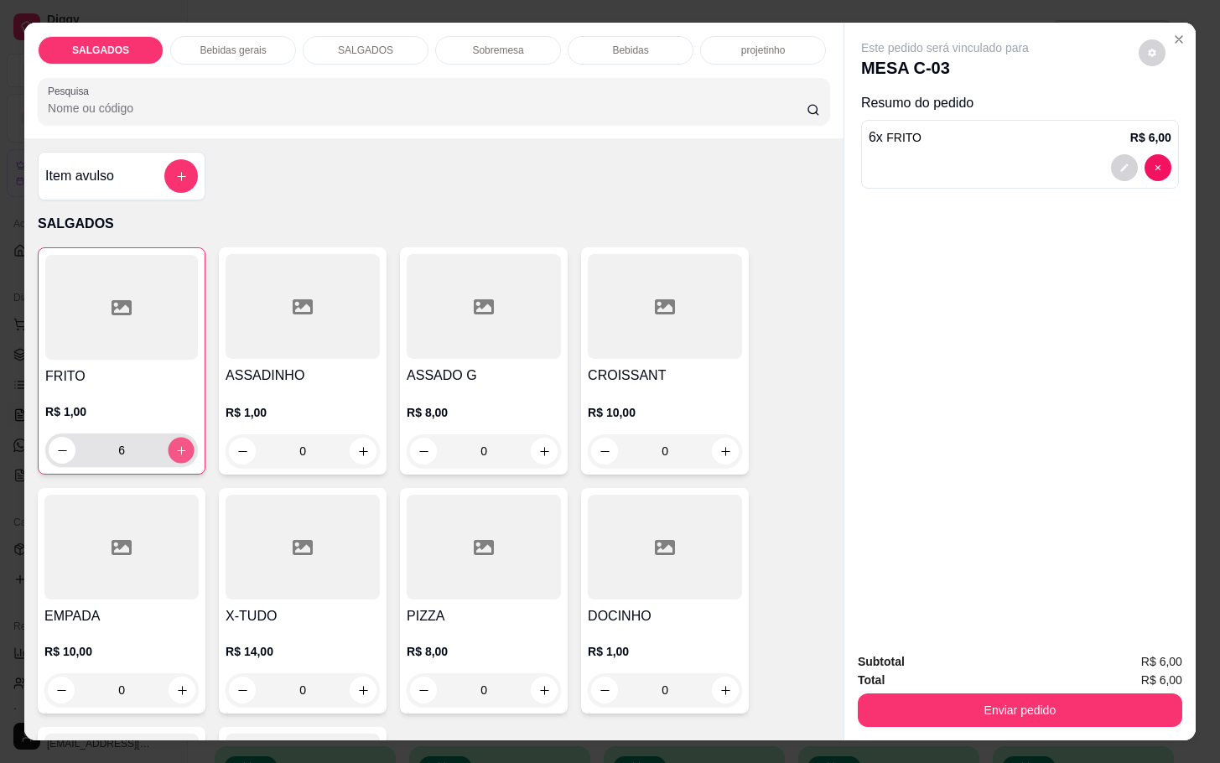
click at [179, 438] on button "increase-product-quantity" at bounding box center [182, 451] width 26 height 26
click at [179, 437] on button "increase-product-quantity" at bounding box center [181, 450] width 27 height 27
type input "10"
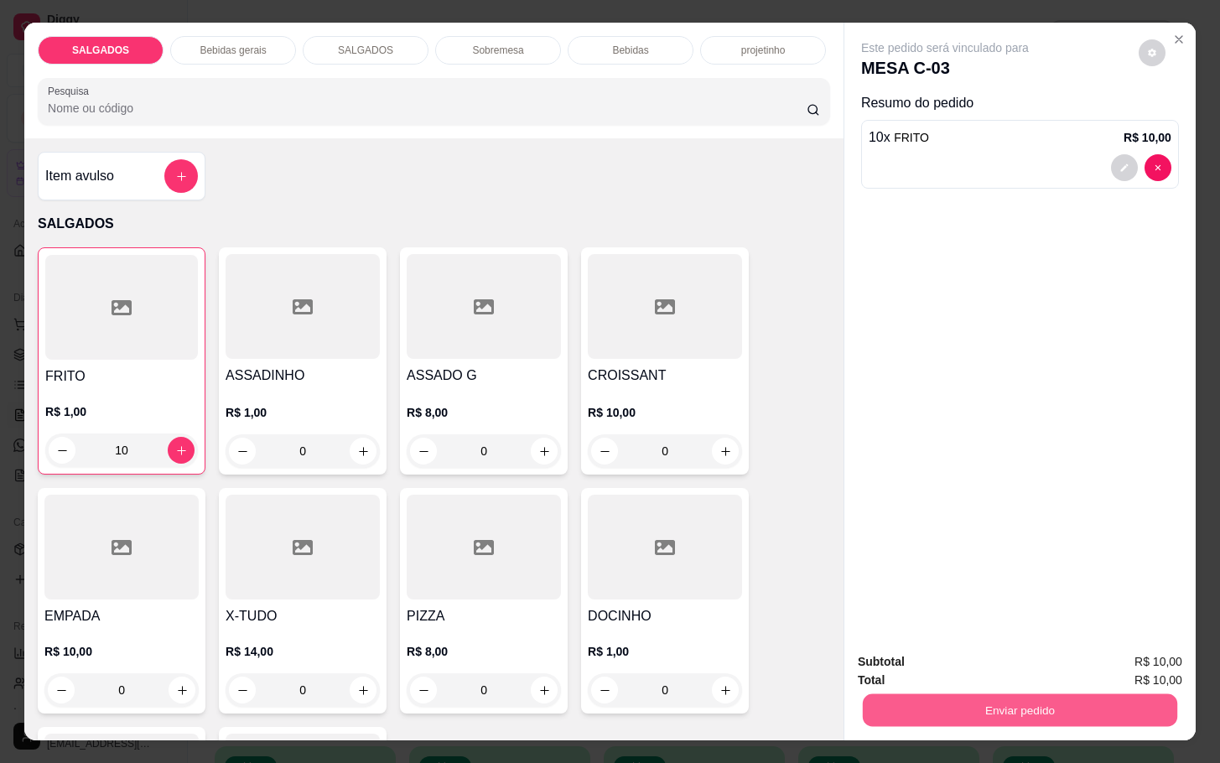
click at [1024, 689] on div "Enviar pedido" at bounding box center [1020, 708] width 324 height 38
click at [986, 689] on div "Enviar pedido" at bounding box center [1020, 708] width 324 height 38
click at [986, 699] on button "Enviar pedido" at bounding box center [1020, 710] width 324 height 34
click at [976, 657] on button "Não registrar e enviar pedido" at bounding box center [961, 659] width 169 height 31
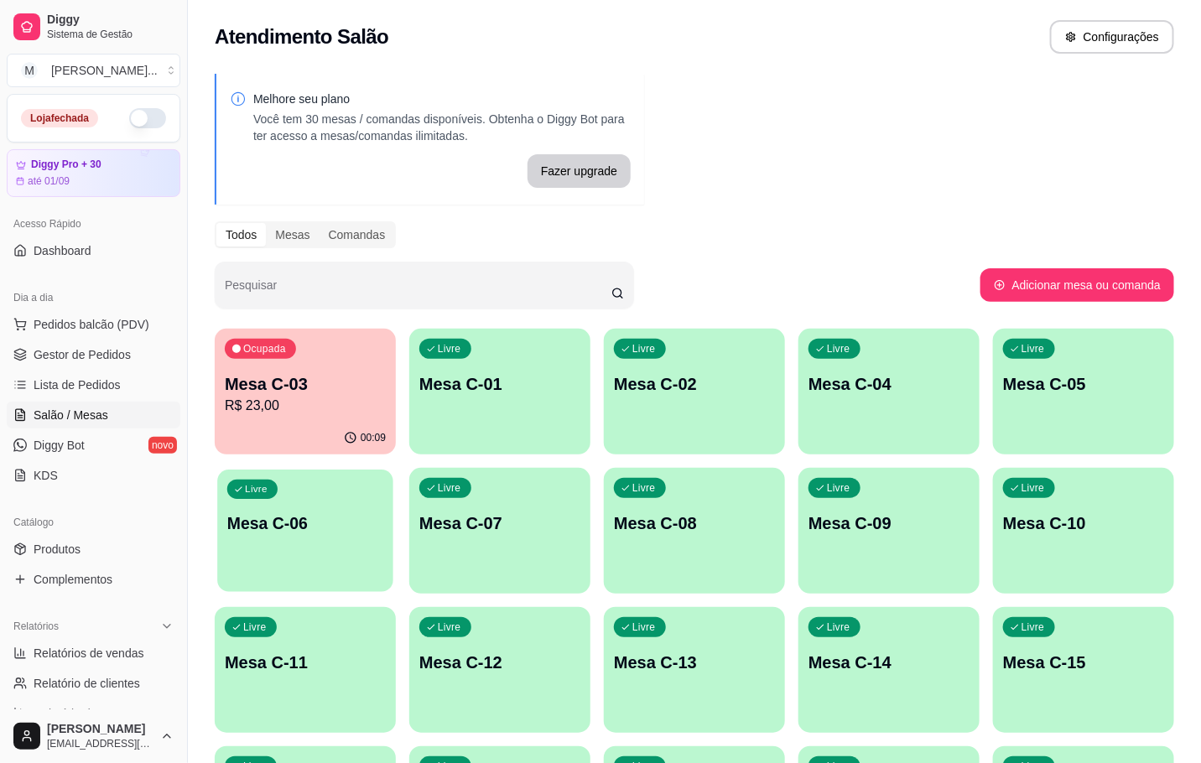
click at [319, 501] on div "Livre Mesa C-06" at bounding box center [305, 520] width 176 height 102
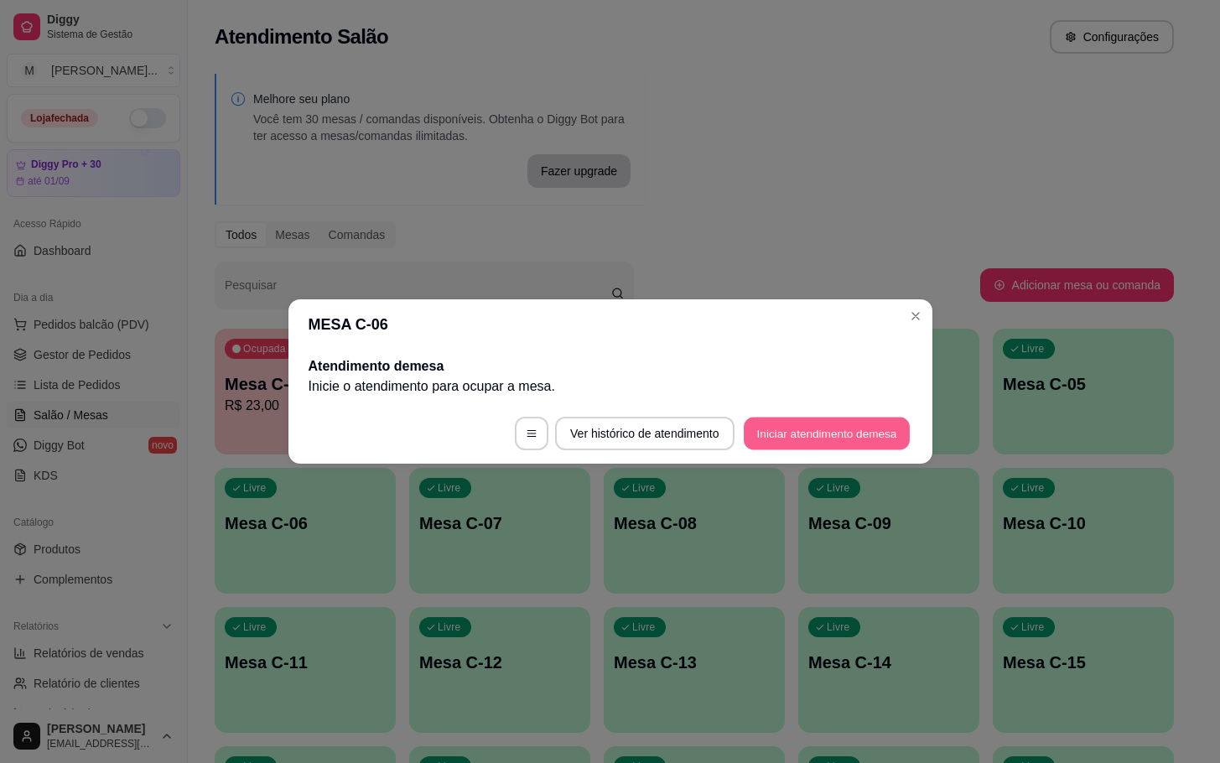
click at [783, 435] on button "Iniciar atendimento de mesa" at bounding box center [827, 434] width 166 height 33
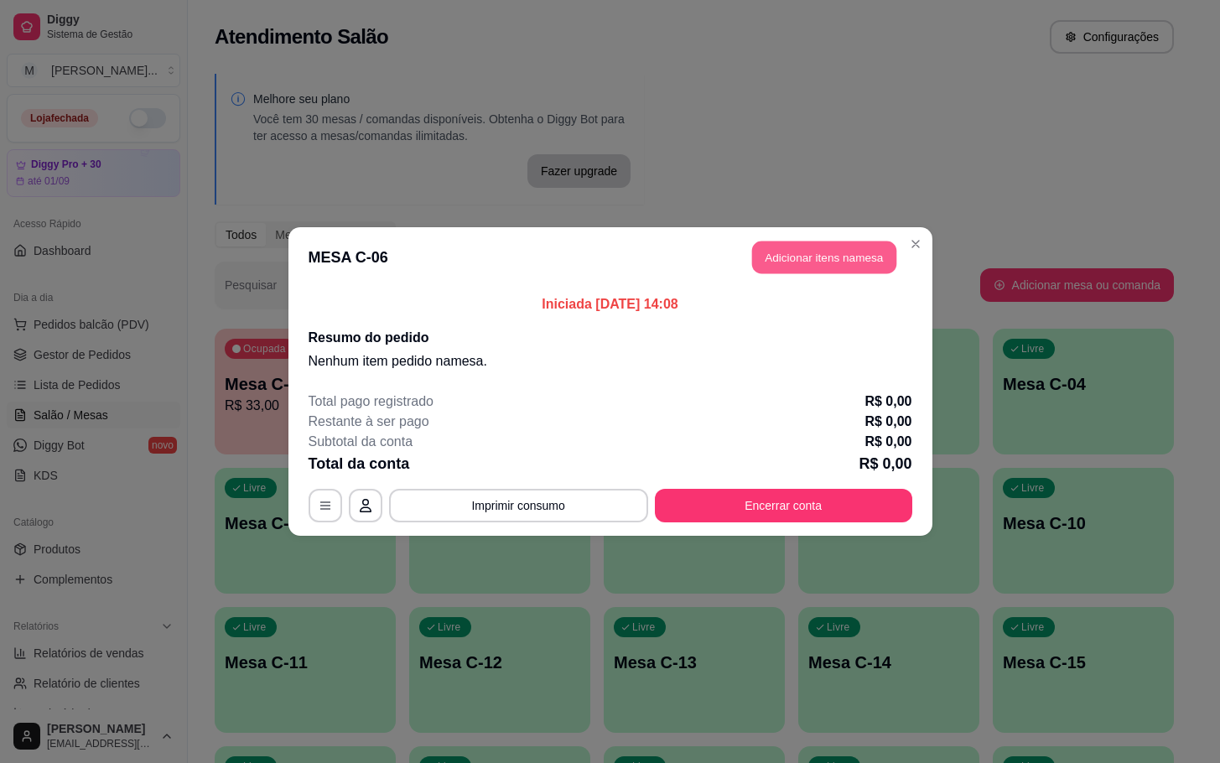
click at [792, 260] on button "Adicionar itens na mesa" at bounding box center [824, 257] width 144 height 33
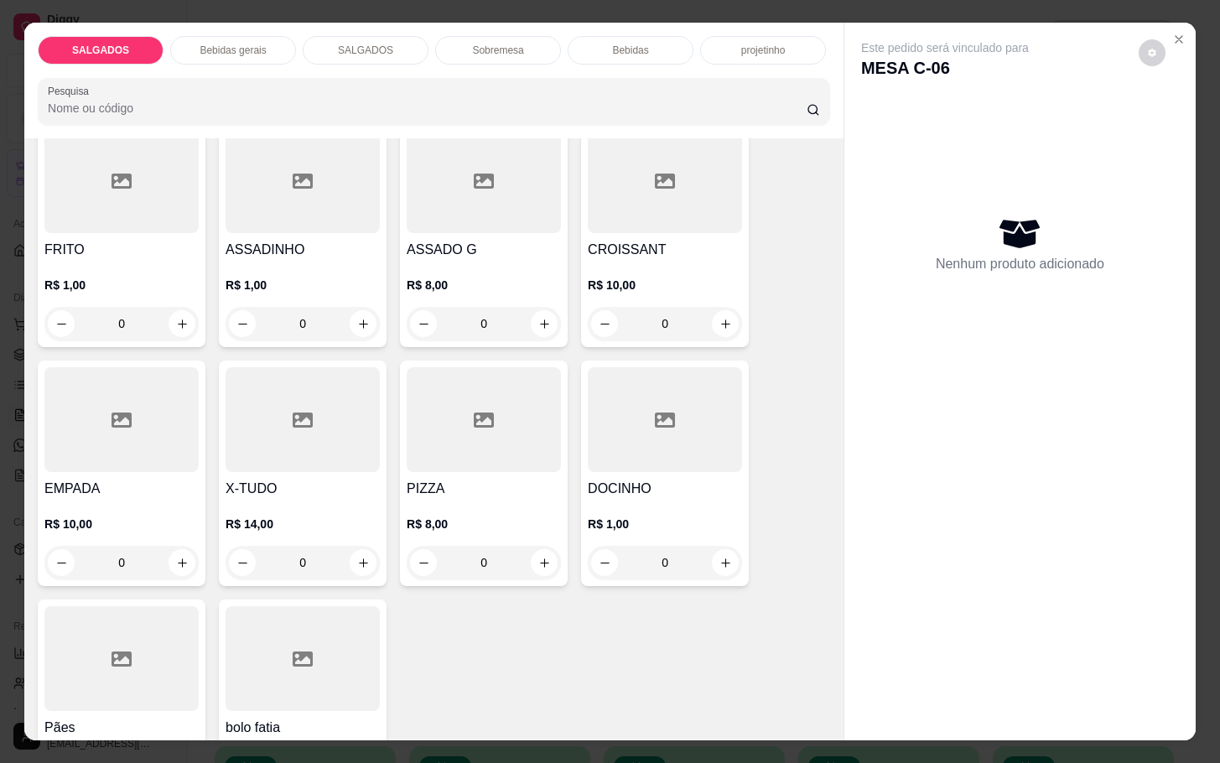
scroll to position [252, 0]
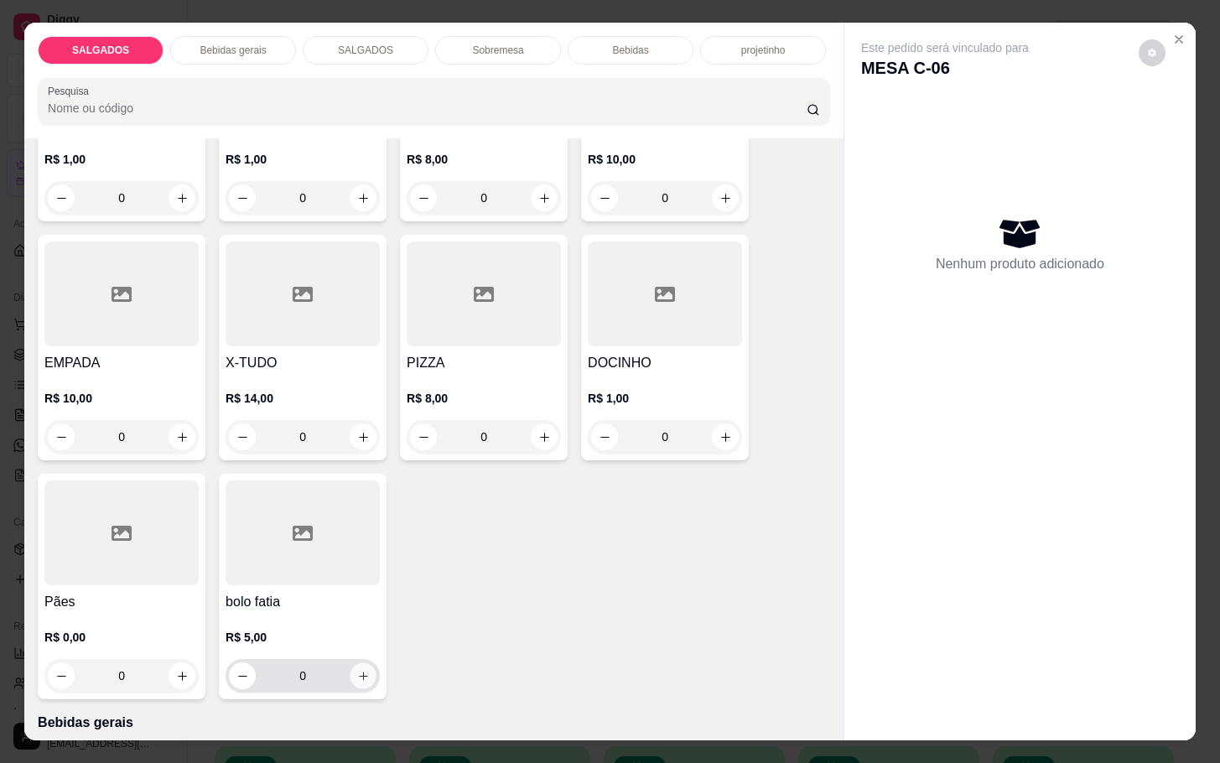
click at [358, 670] on icon "increase-product-quantity" at bounding box center [363, 676] width 13 height 13
type input "1"
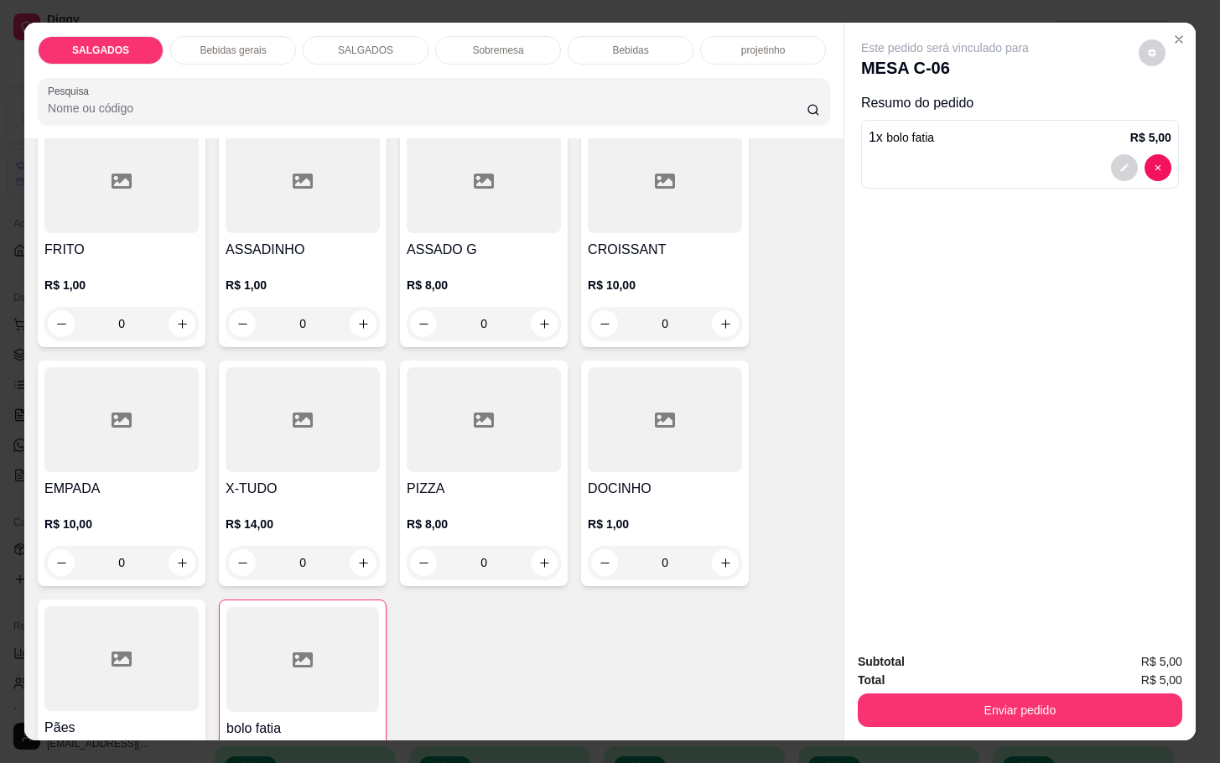
scroll to position [0, 0]
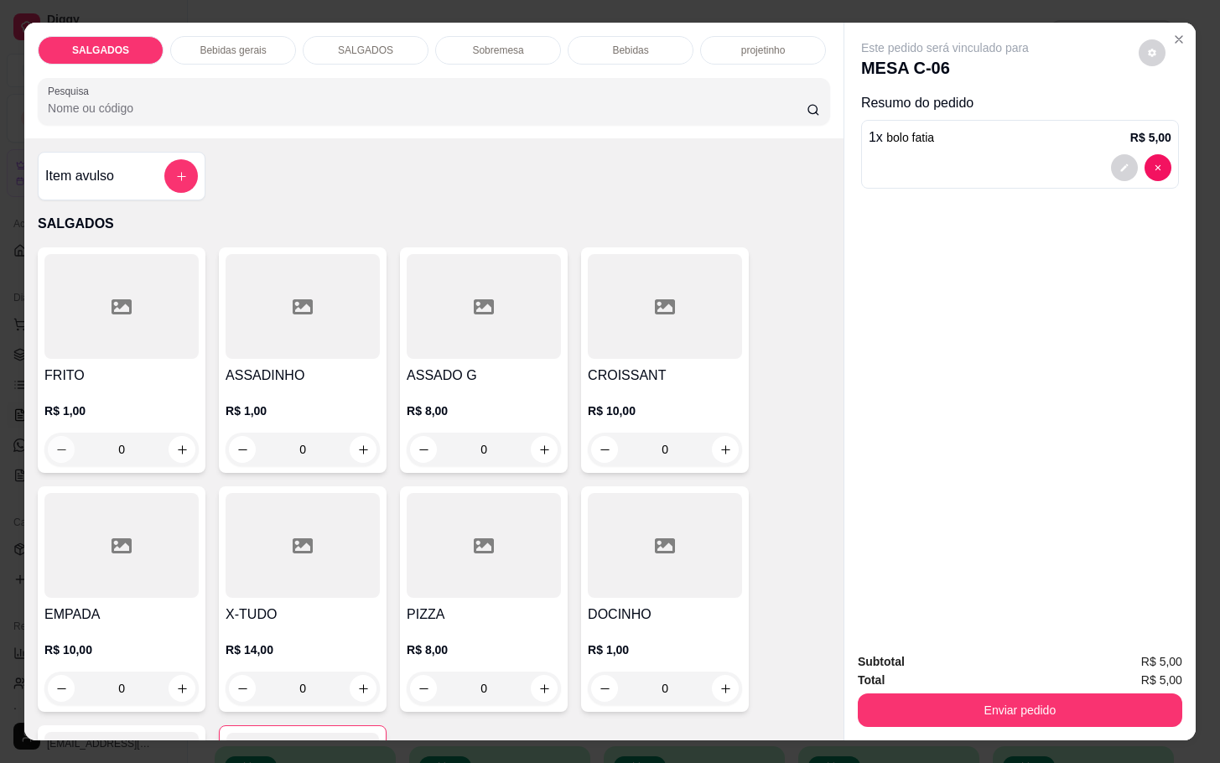
drag, startPoint x: 153, startPoint y: 440, endPoint x: -34, endPoint y: 428, distance: 188.2
click at [0, 428] on html "Diggy Sistema de Gestão M Mila Salgados ... Loja fechada Diggy Pro + 30 até 01/…" at bounding box center [610, 381] width 1220 height 763
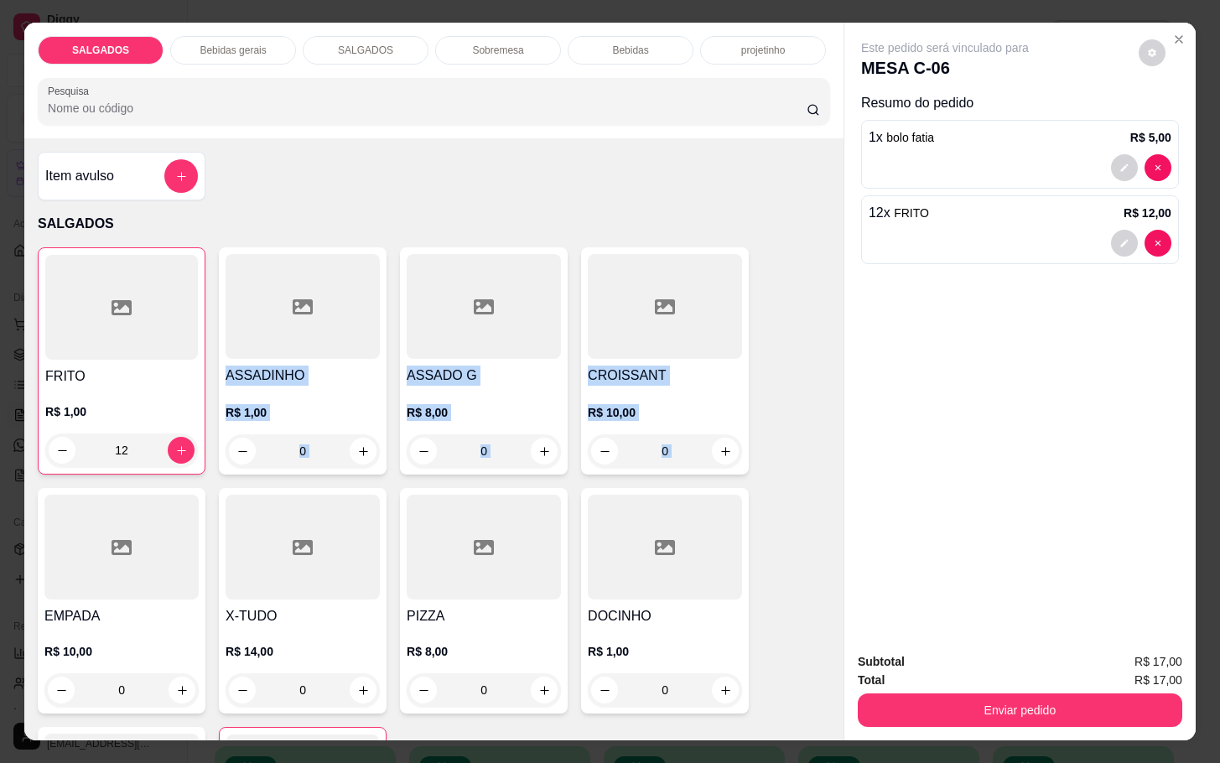
drag, startPoint x: 11, startPoint y: 504, endPoint x: 169, endPoint y: 421, distance: 178.9
click at [169, 421] on div "SALGADOS Bebidas gerais SALGADOS Sobremesa Bebidas projetinho Pesquisa Item avu…" at bounding box center [610, 381] width 1220 height 763
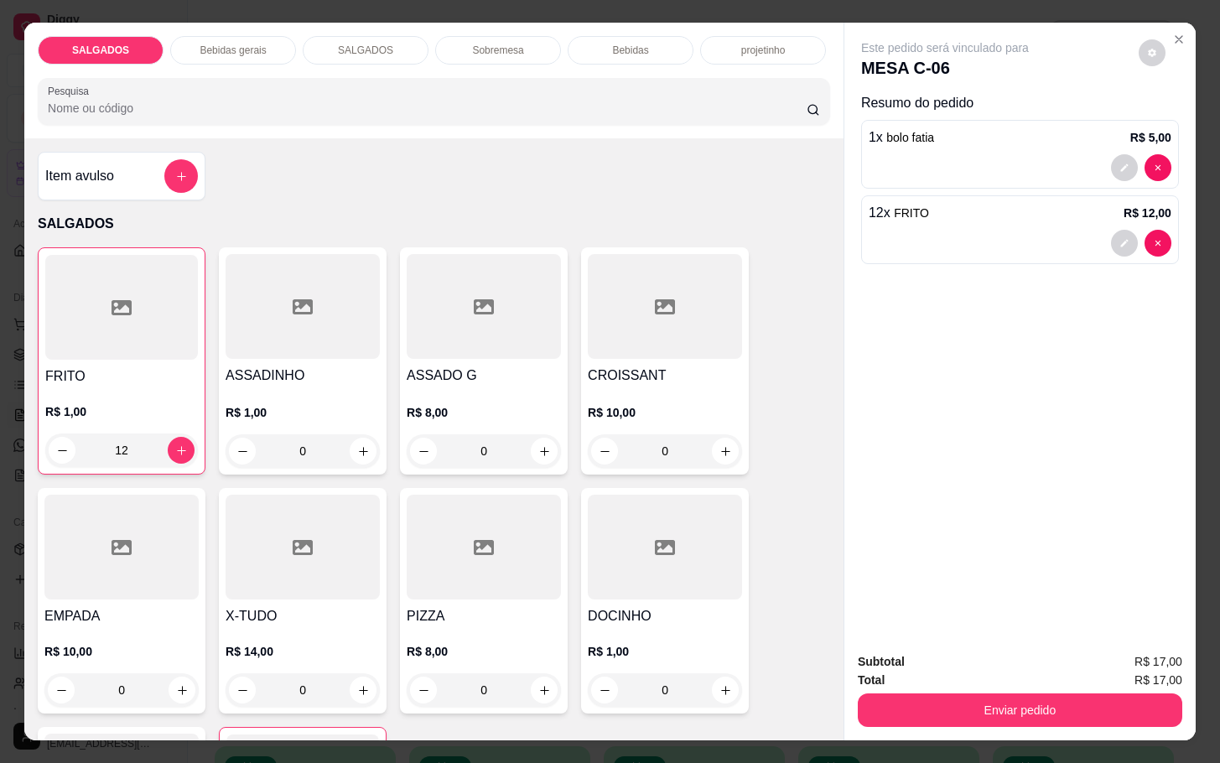
click at [1097, 481] on div "Este pedido será vinculado para MESA C-06 Resumo do pedido 1 x bolo fatia R$ 5,…" at bounding box center [1019, 330] width 351 height 615
click at [175, 445] on icon "increase-product-quantity" at bounding box center [181, 450] width 13 height 13
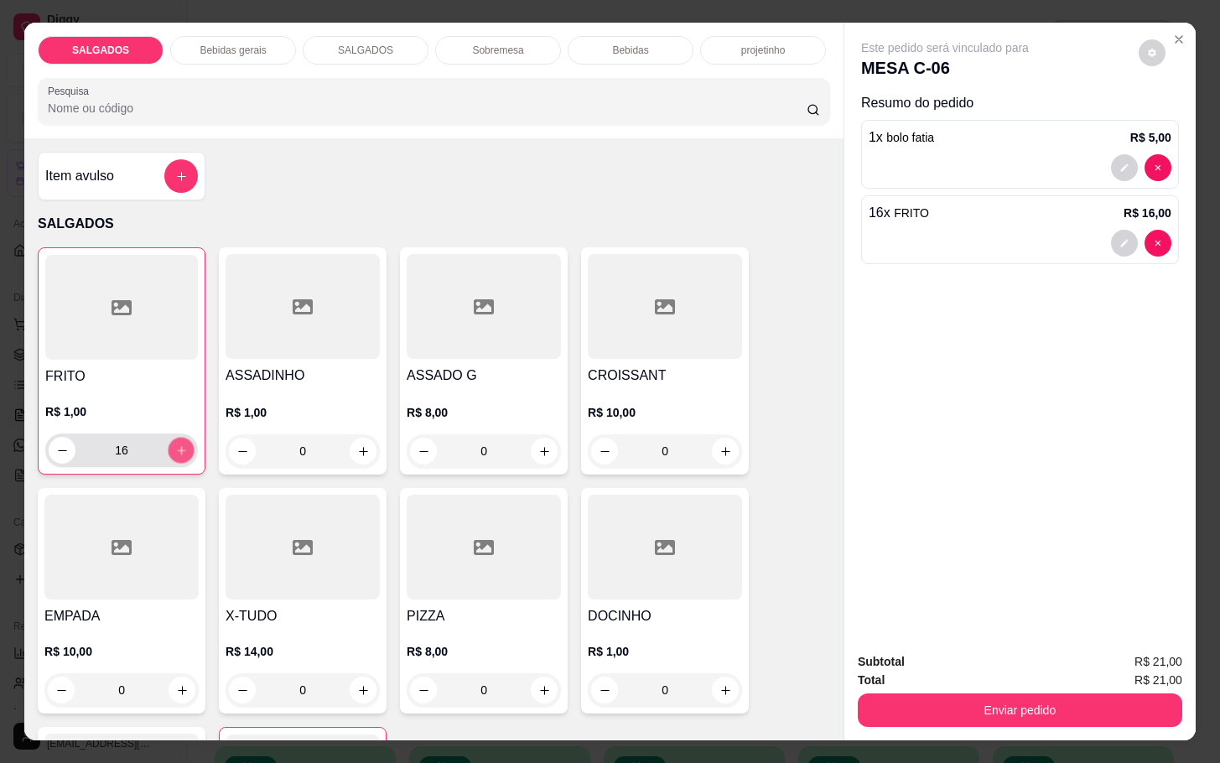
click at [175, 445] on icon "increase-product-quantity" at bounding box center [181, 450] width 13 height 13
type input "20"
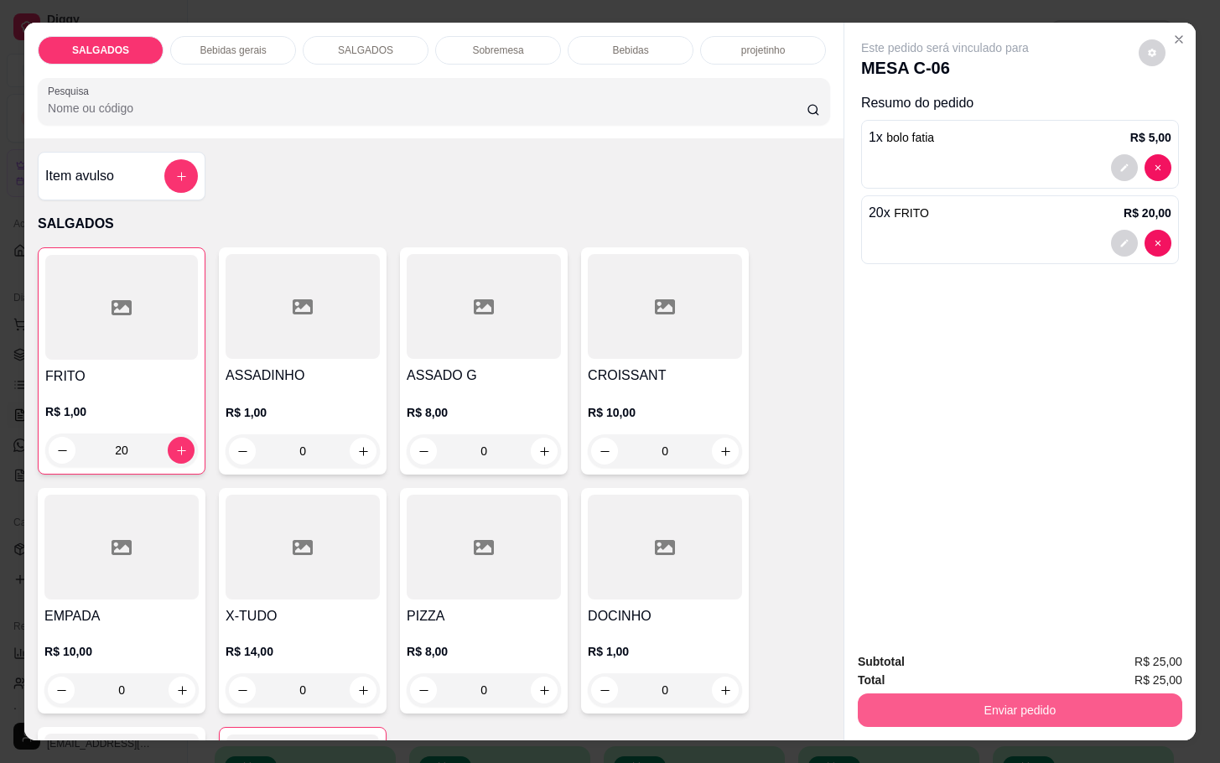
click at [996, 703] on button "Enviar pedido" at bounding box center [1020, 710] width 324 height 34
click at [974, 662] on button "Não registrar e enviar pedido" at bounding box center [961, 660] width 174 height 32
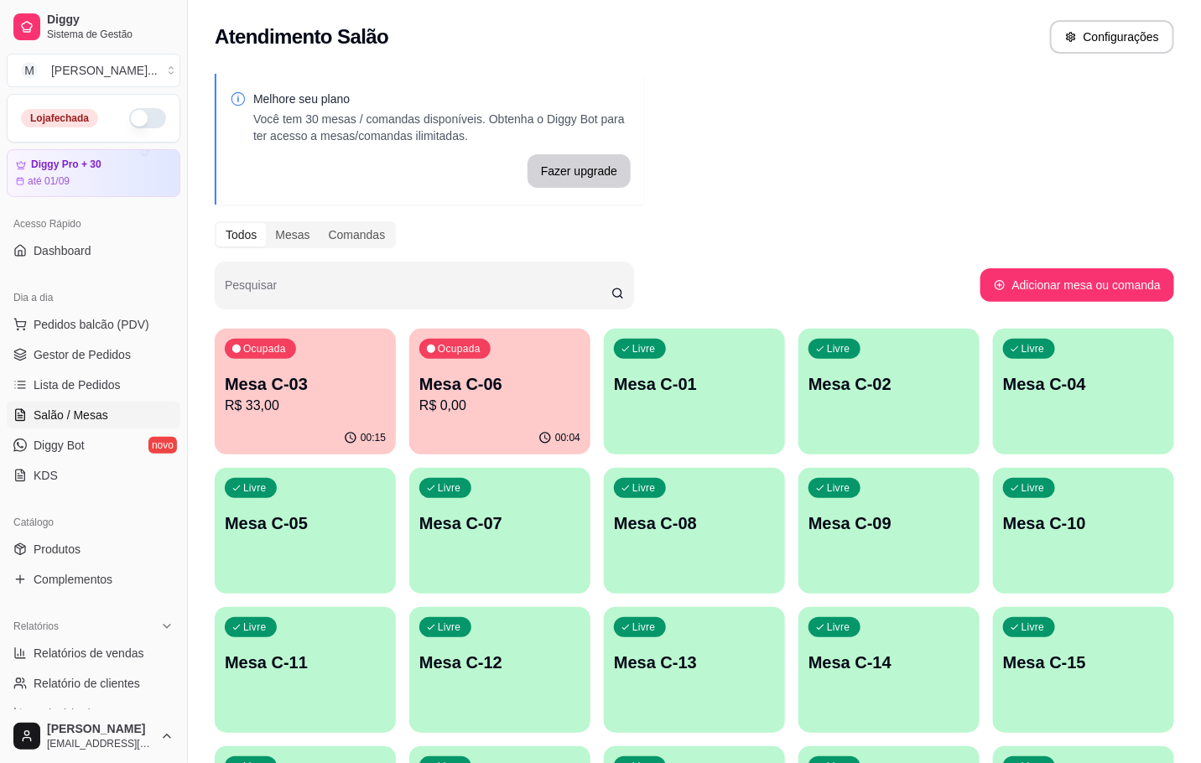
click at [289, 358] on div "Ocupada" at bounding box center [260, 349] width 71 height 20
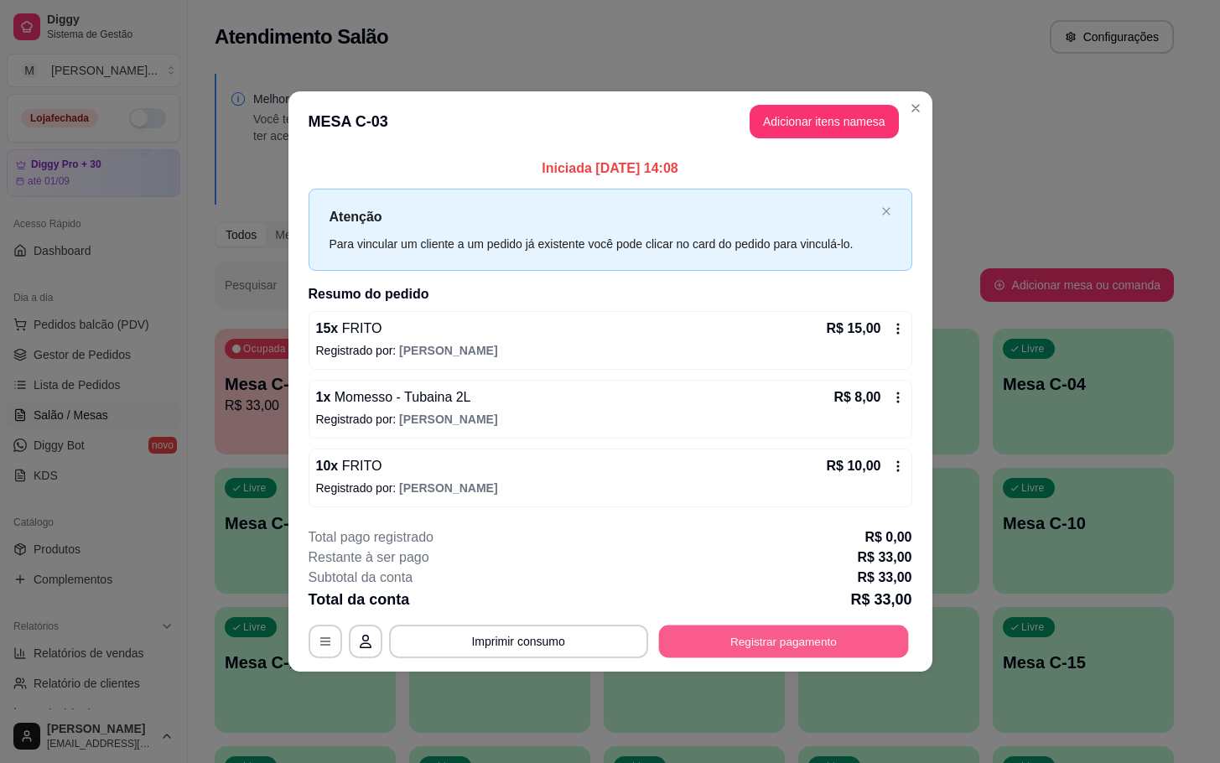
click at [905, 640] on button "Registrar pagamento" at bounding box center [783, 641] width 250 height 33
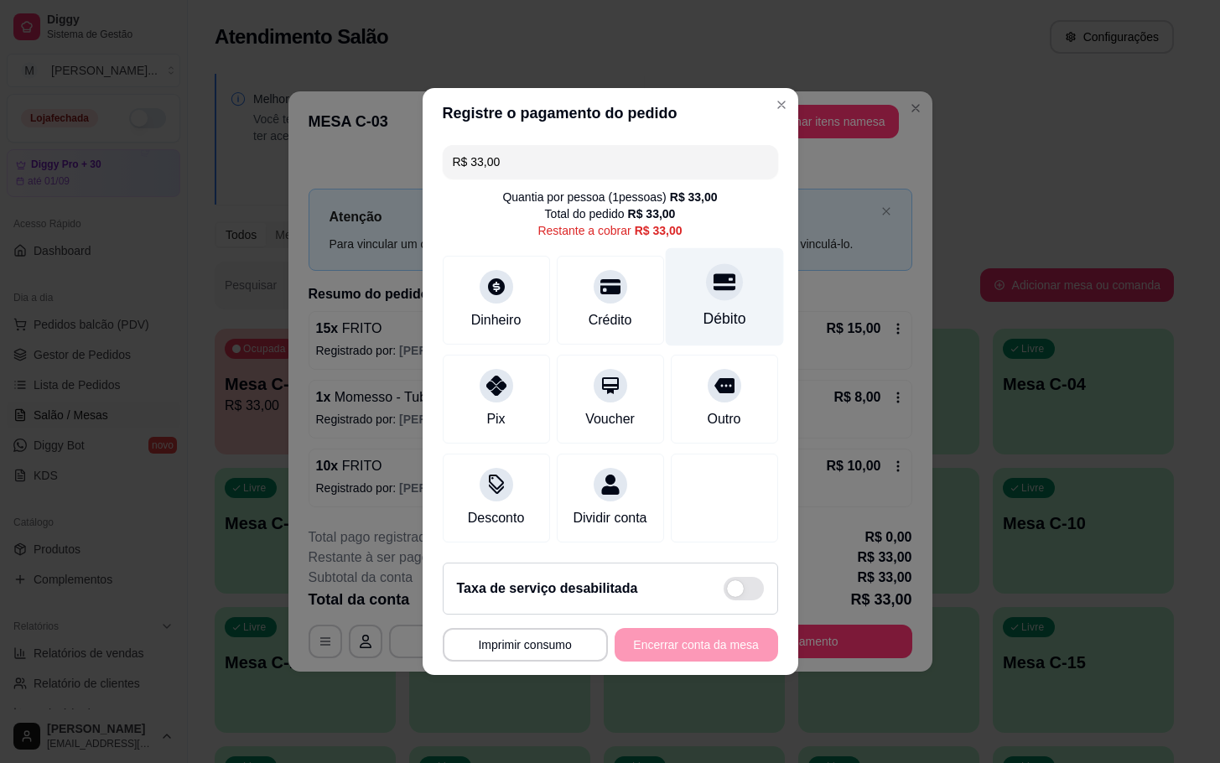
click at [722, 290] on div "Débito" at bounding box center [724, 297] width 118 height 98
type input "R$ 0,00"
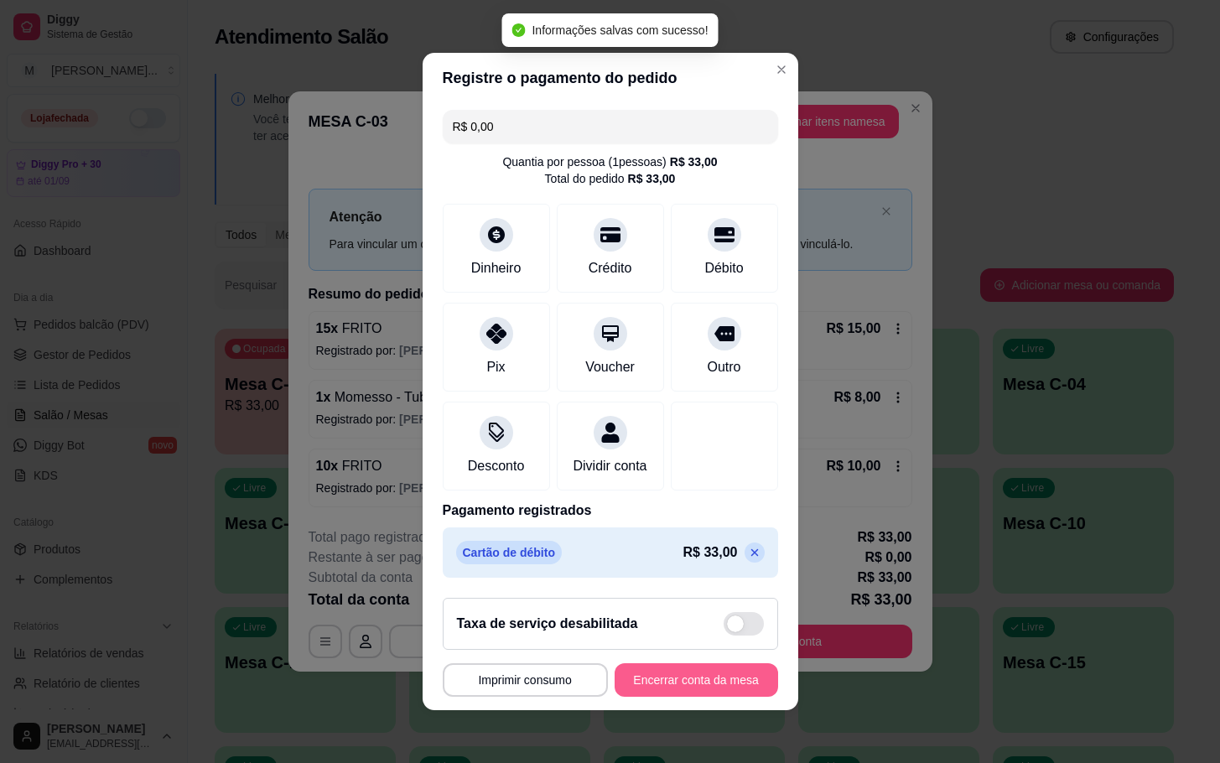
click at [699, 684] on button "Encerrar conta da mesa" at bounding box center [696, 680] width 163 height 34
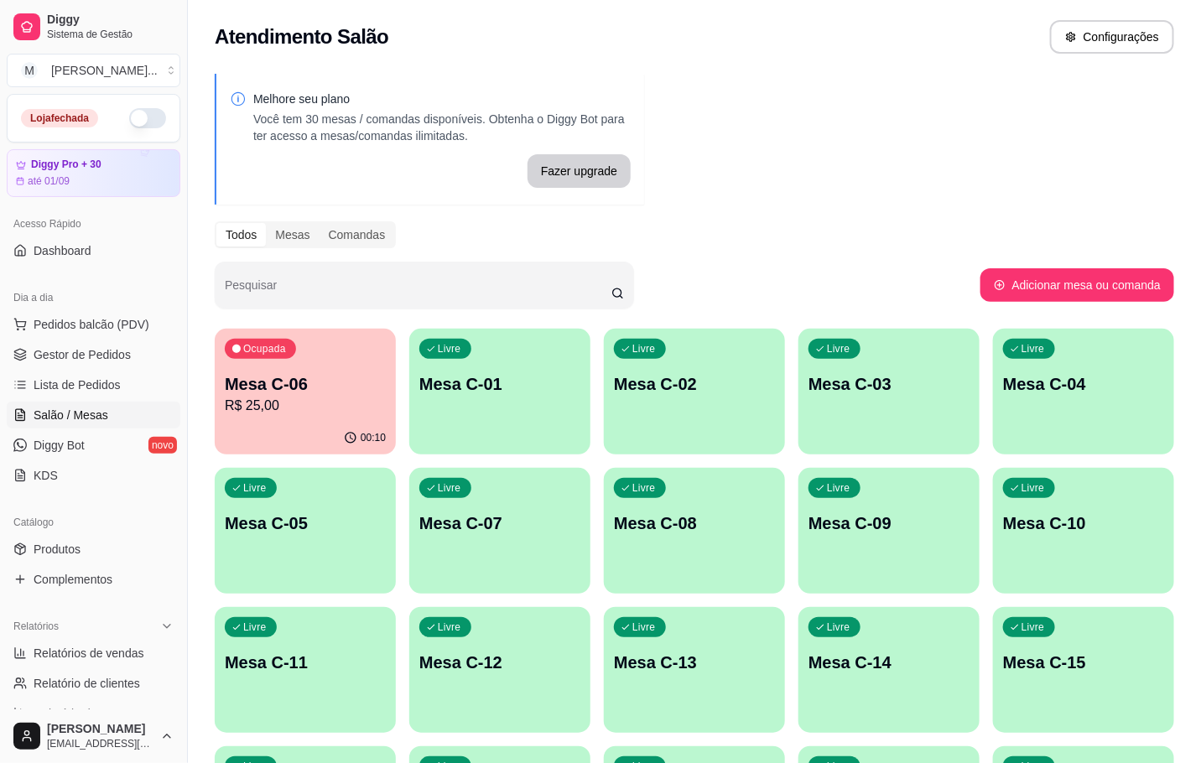
click at [267, 387] on p "Mesa C-06" at bounding box center [305, 383] width 161 height 23
click at [312, 428] on div "00:10" at bounding box center [305, 437] width 176 height 32
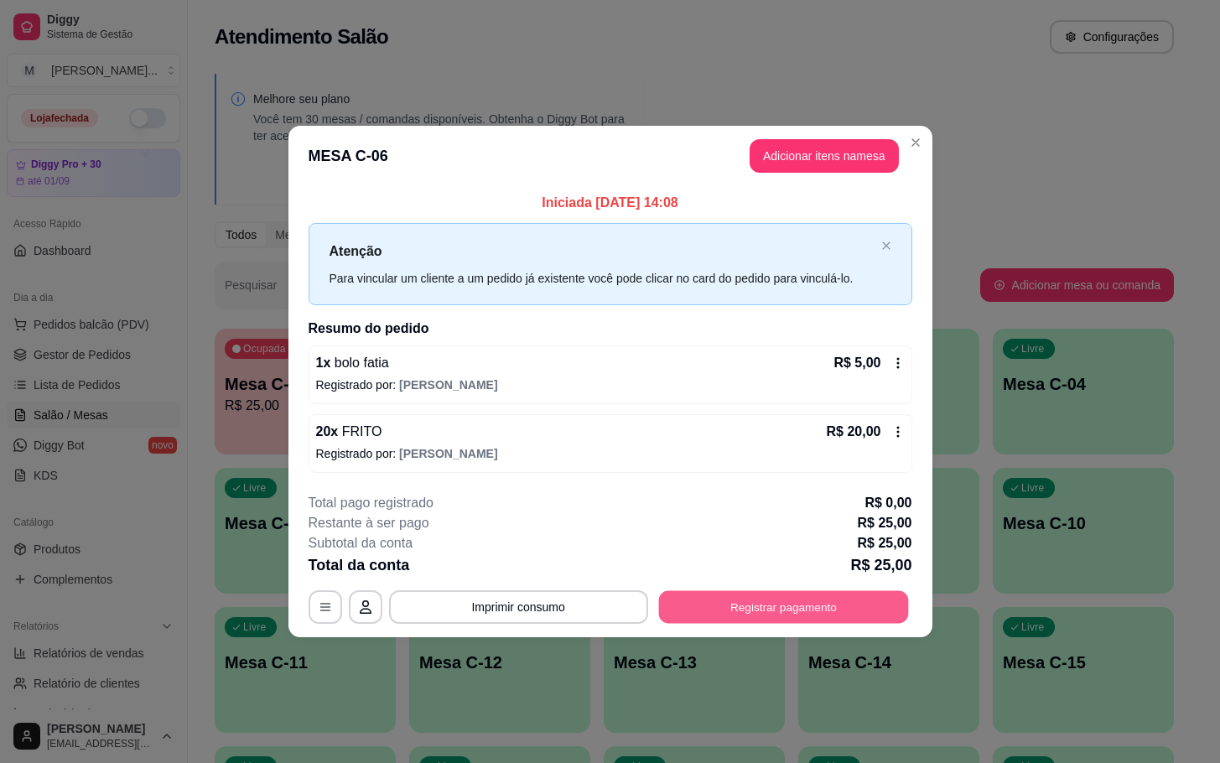
click at [704, 619] on button "Registrar pagamento" at bounding box center [783, 606] width 250 height 33
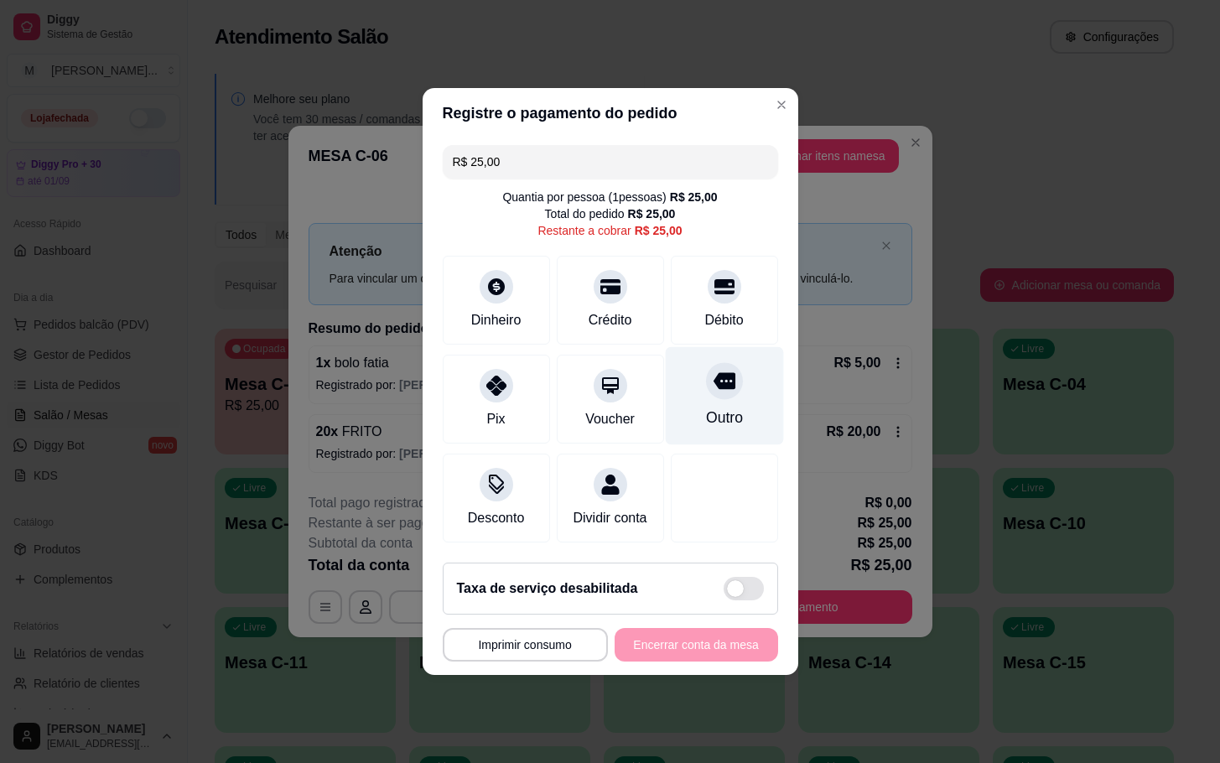
click at [720, 387] on div "Outro" at bounding box center [724, 396] width 118 height 98
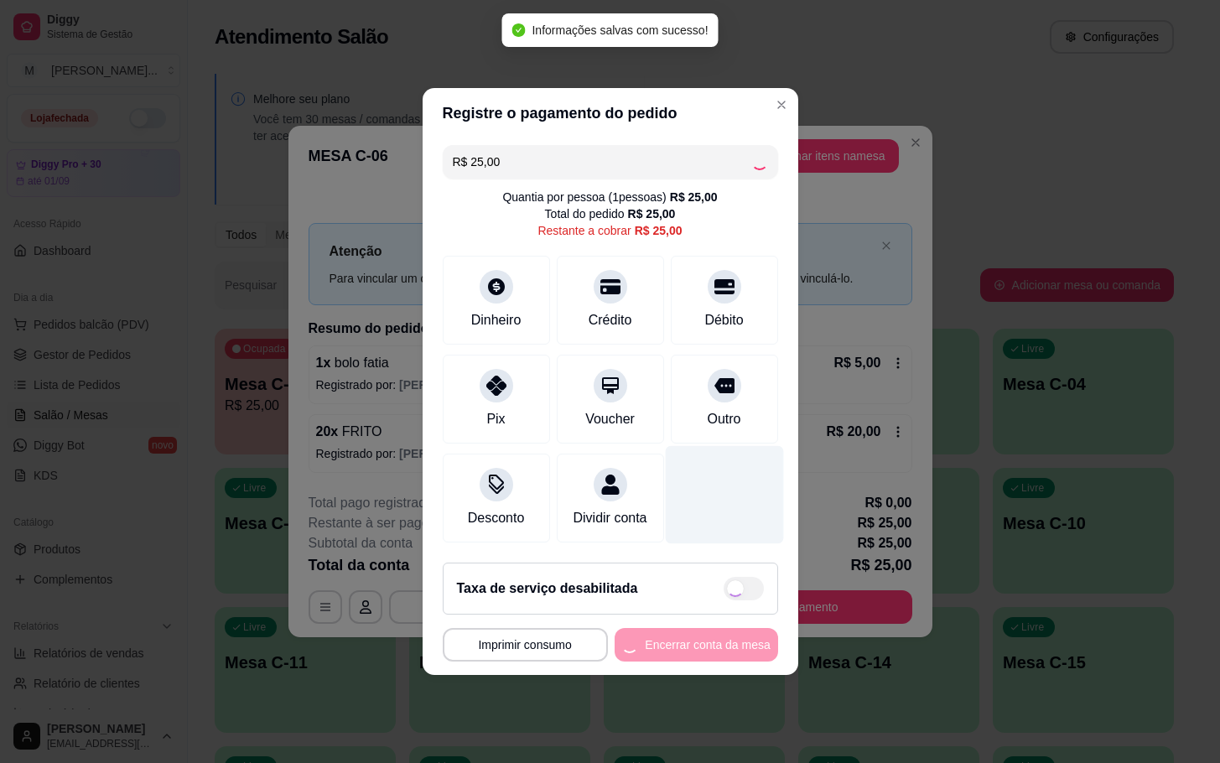
type input "R$ 0,00"
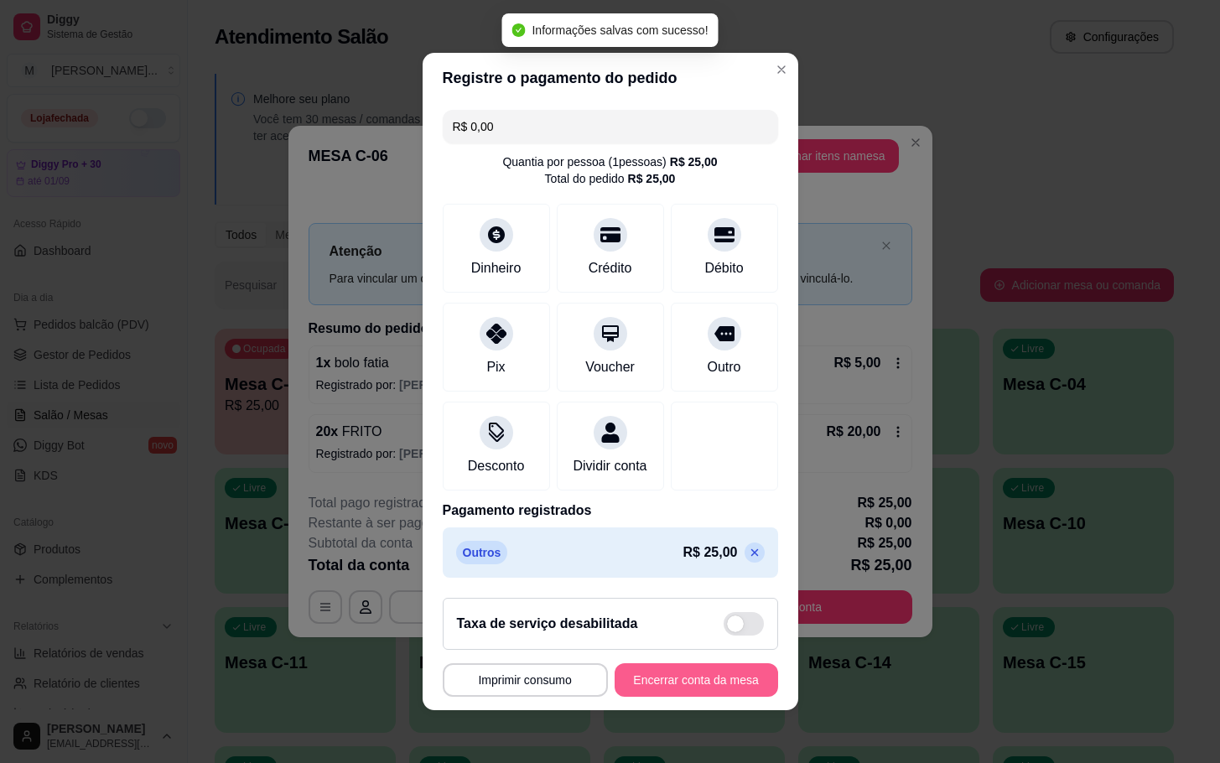
click at [665, 680] on button "Encerrar conta da mesa" at bounding box center [696, 680] width 163 height 34
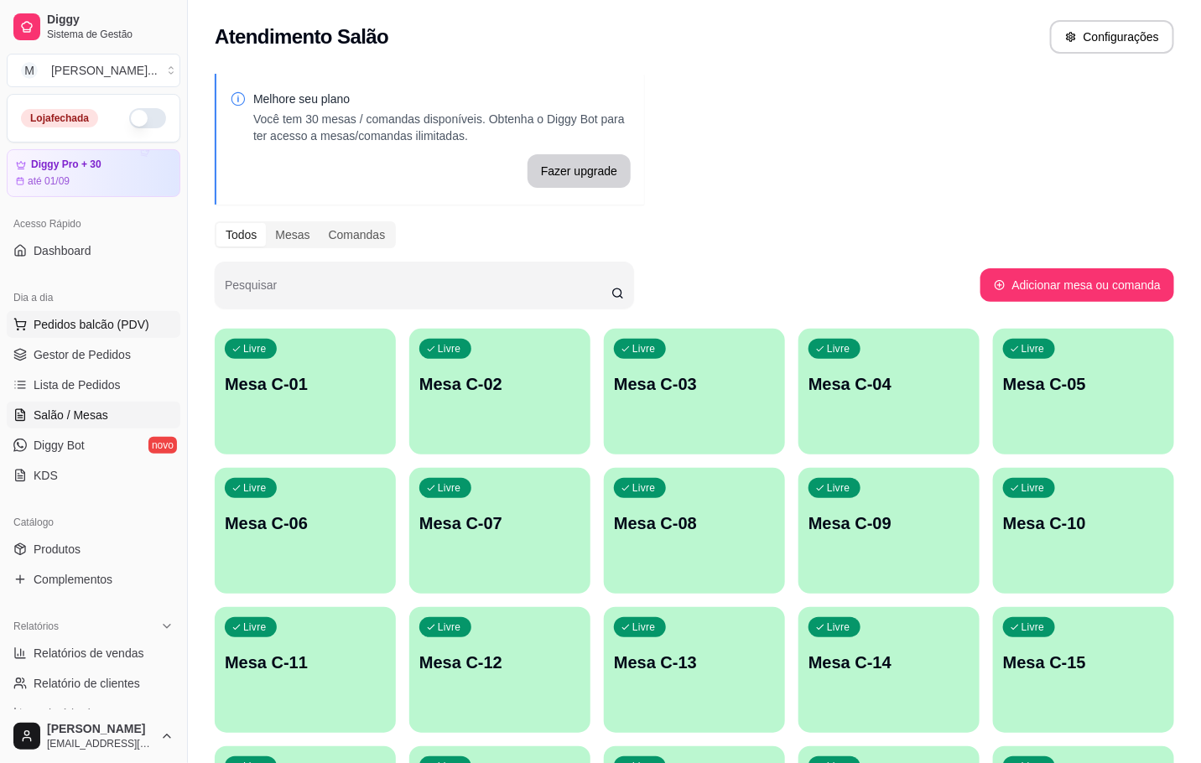
click at [75, 322] on span "Pedidos balcão (PDV)" at bounding box center [92, 324] width 116 height 17
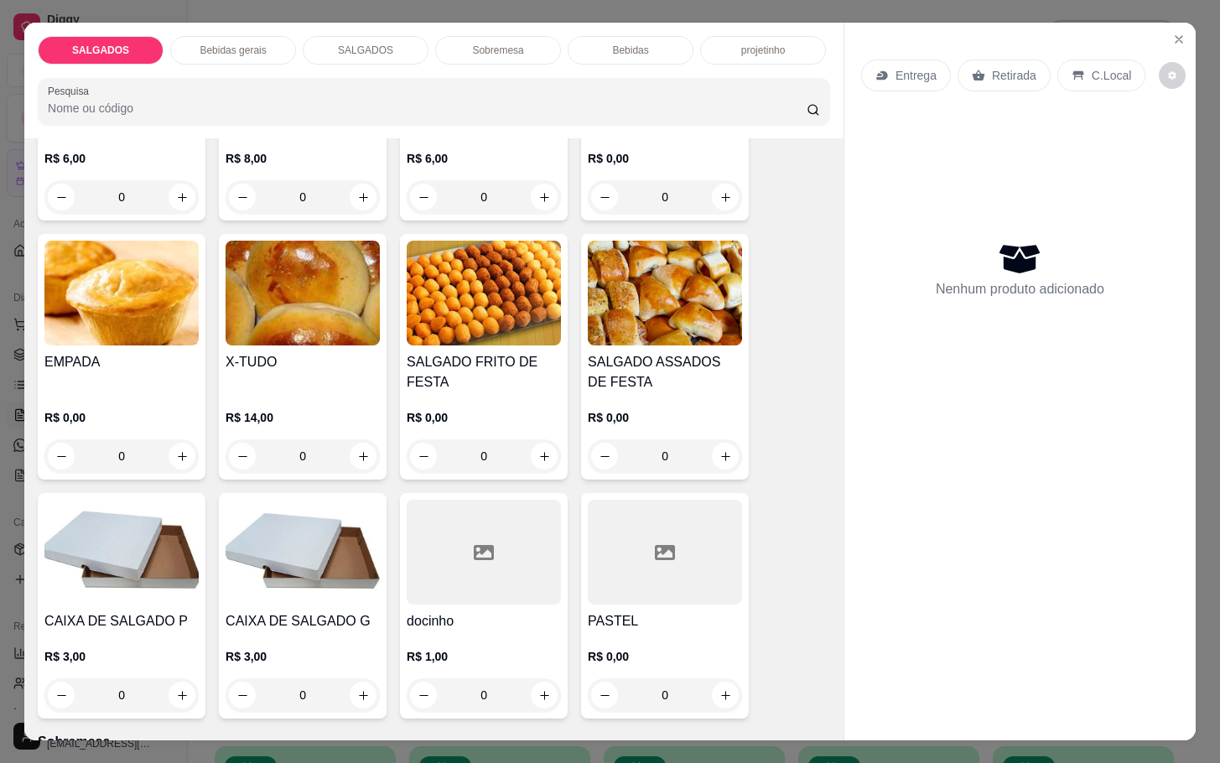
scroll to position [2138, 0]
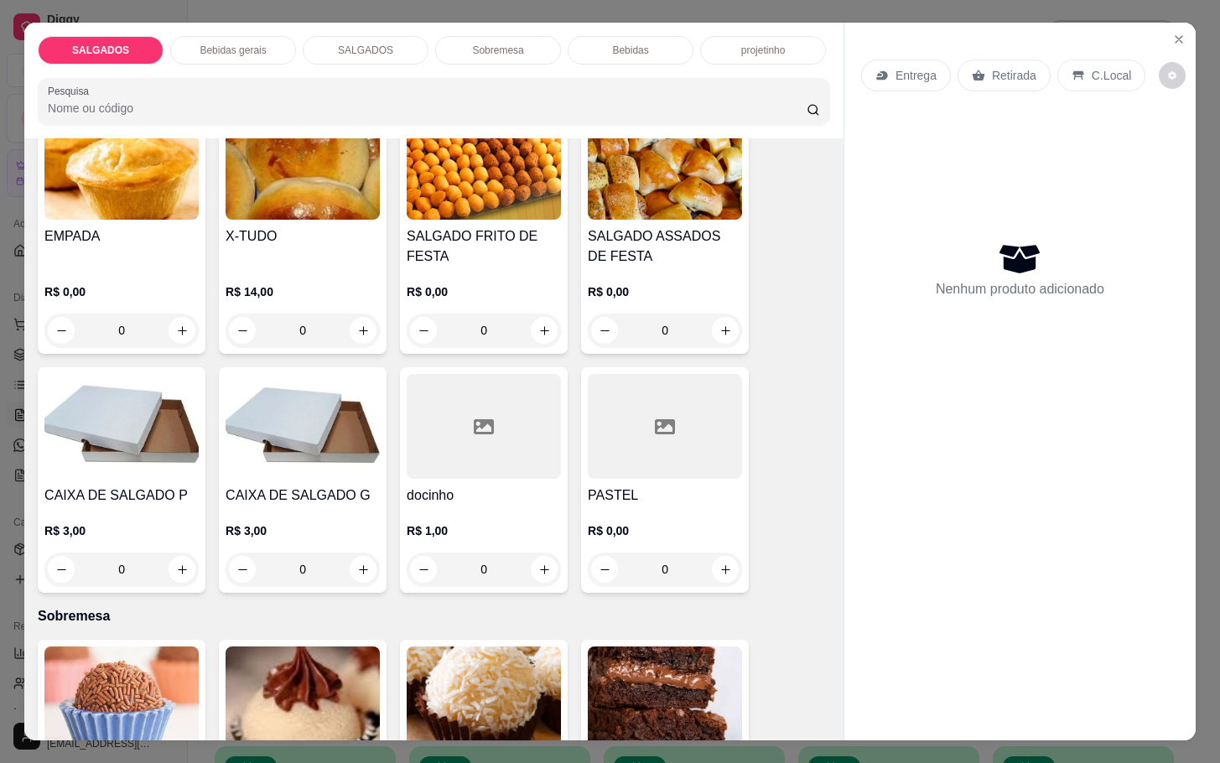
click at [533, 237] on h4 "SALGADO FRITO DE FESTA" at bounding box center [484, 246] width 154 height 40
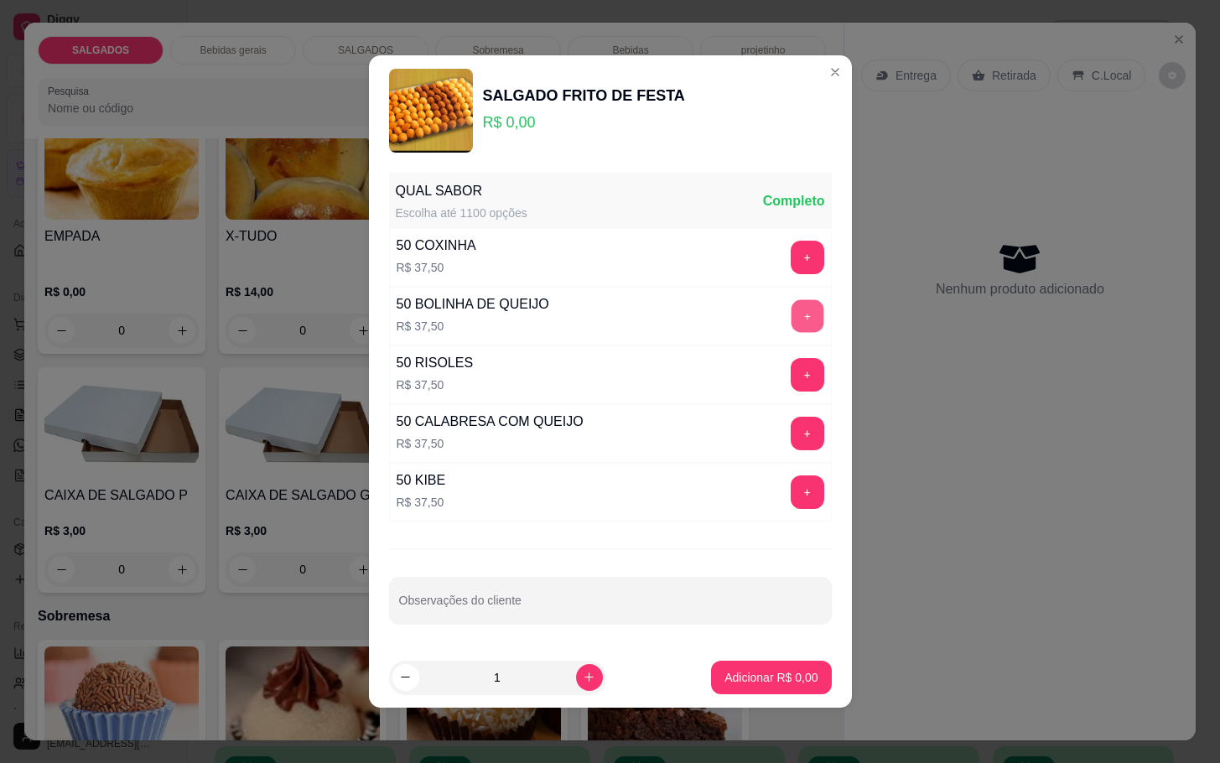
click at [791, 313] on button "+" at bounding box center [807, 315] width 33 height 33
click at [791, 245] on button "+" at bounding box center [808, 258] width 34 height 34
click at [755, 684] on p "Adicionar R$ 75,00" at bounding box center [768, 677] width 100 height 17
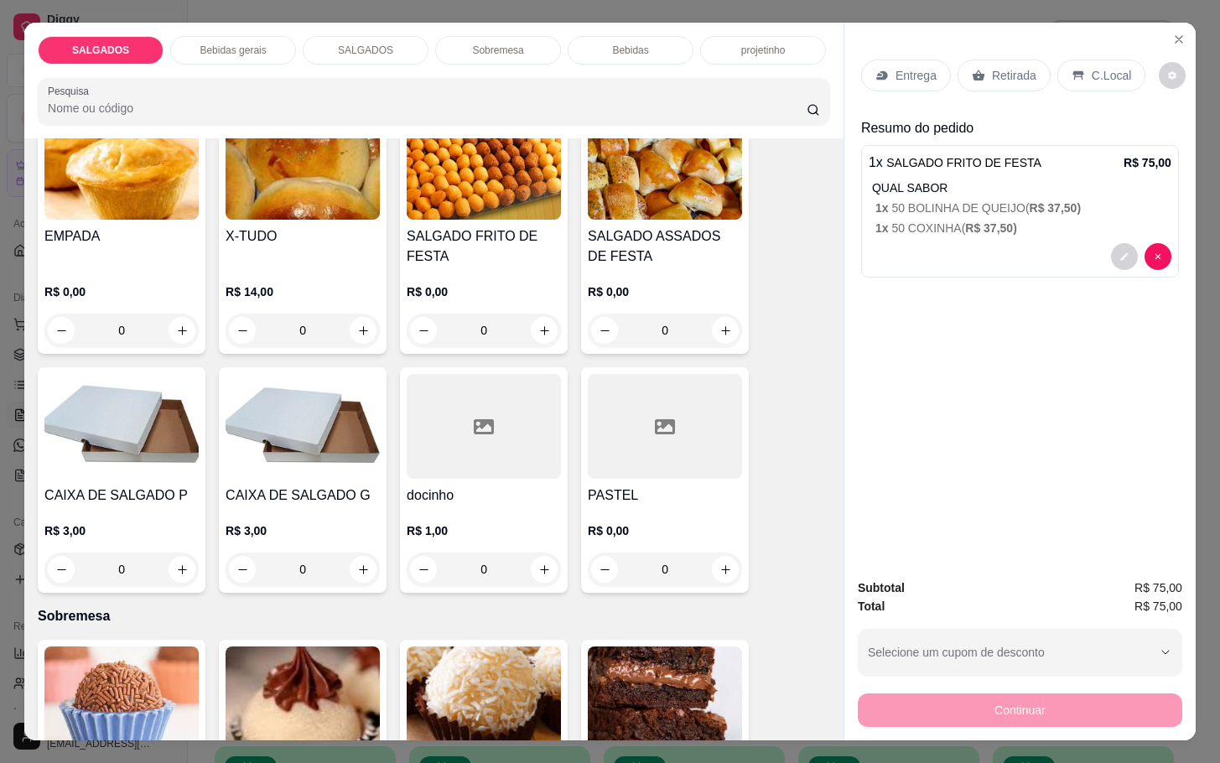
click at [1014, 67] on p "Retirada" at bounding box center [1014, 75] width 44 height 17
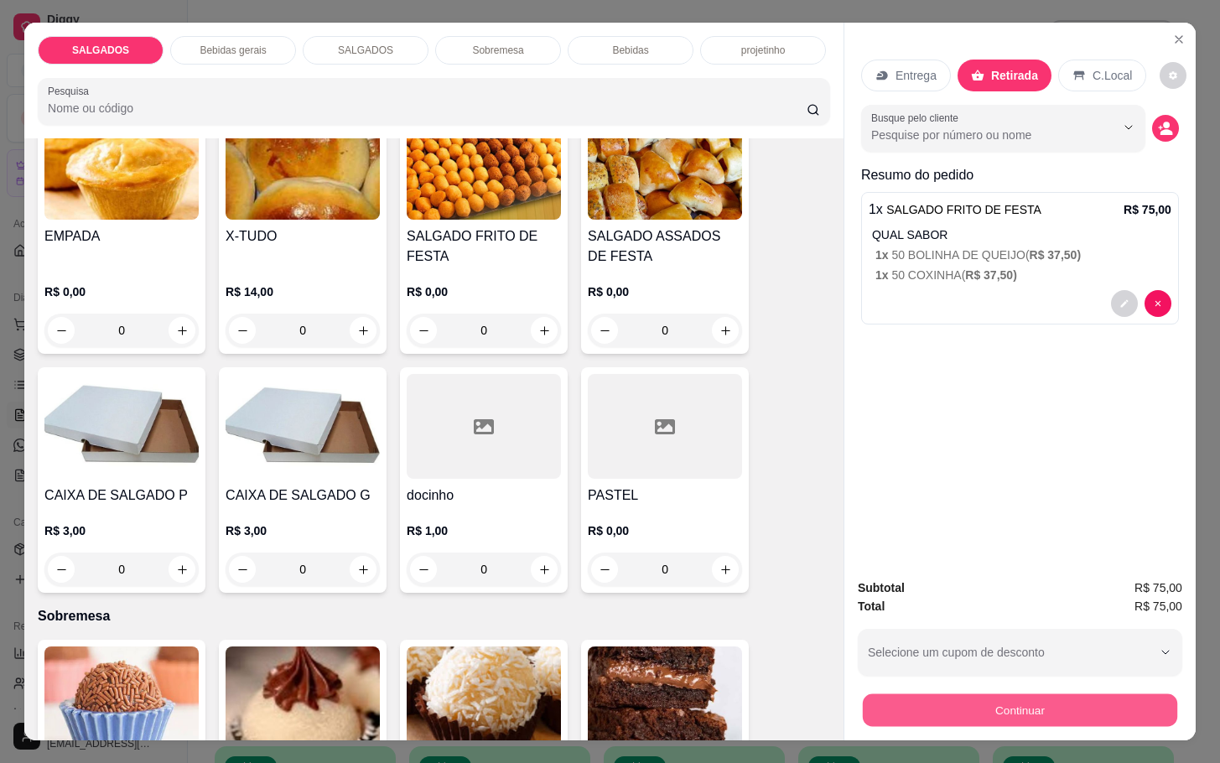
click at [969, 710] on button "Continuar" at bounding box center [1020, 709] width 314 height 33
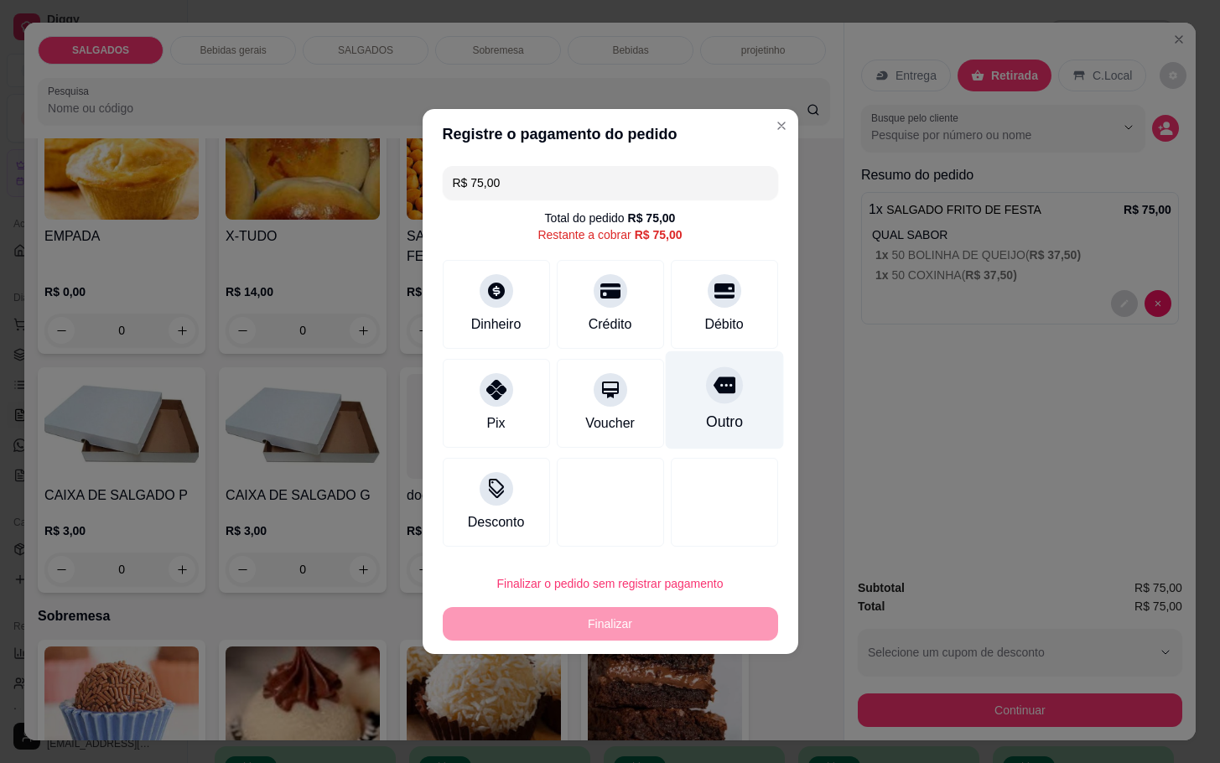
click at [694, 408] on div "Outro" at bounding box center [724, 400] width 118 height 98
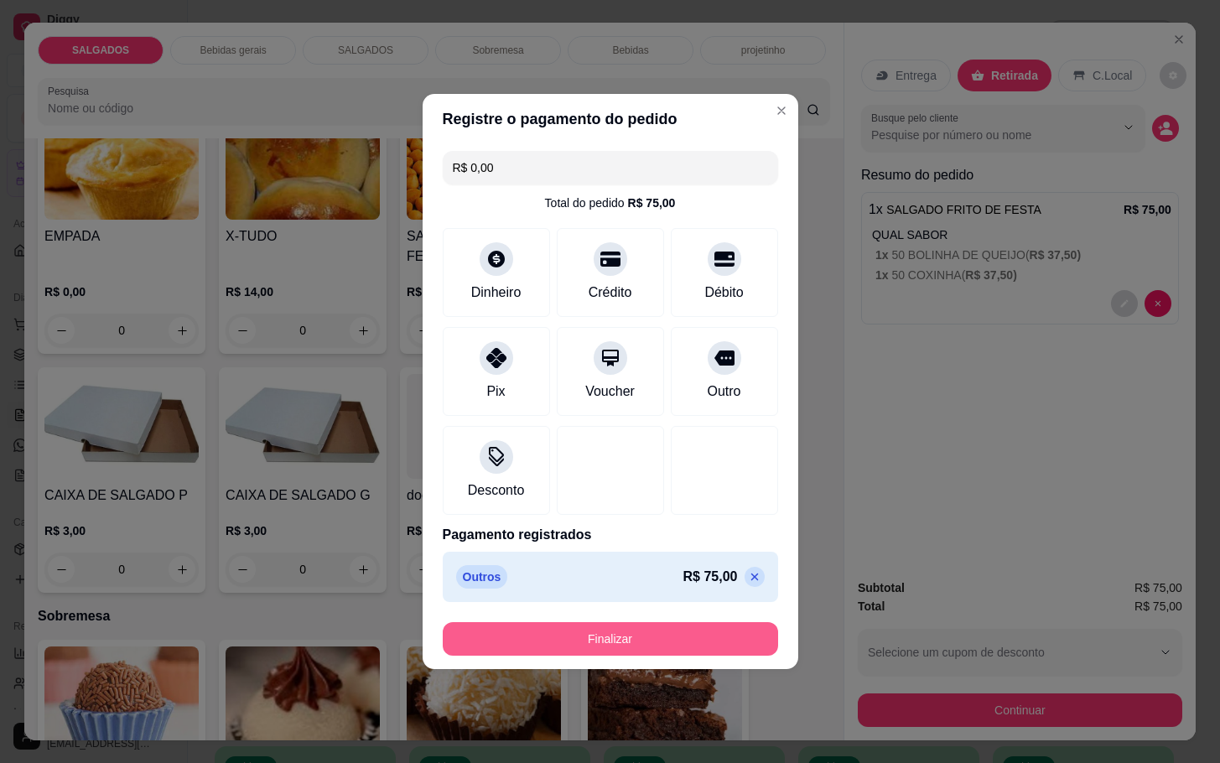
click at [586, 654] on button "Finalizar" at bounding box center [610, 639] width 335 height 34
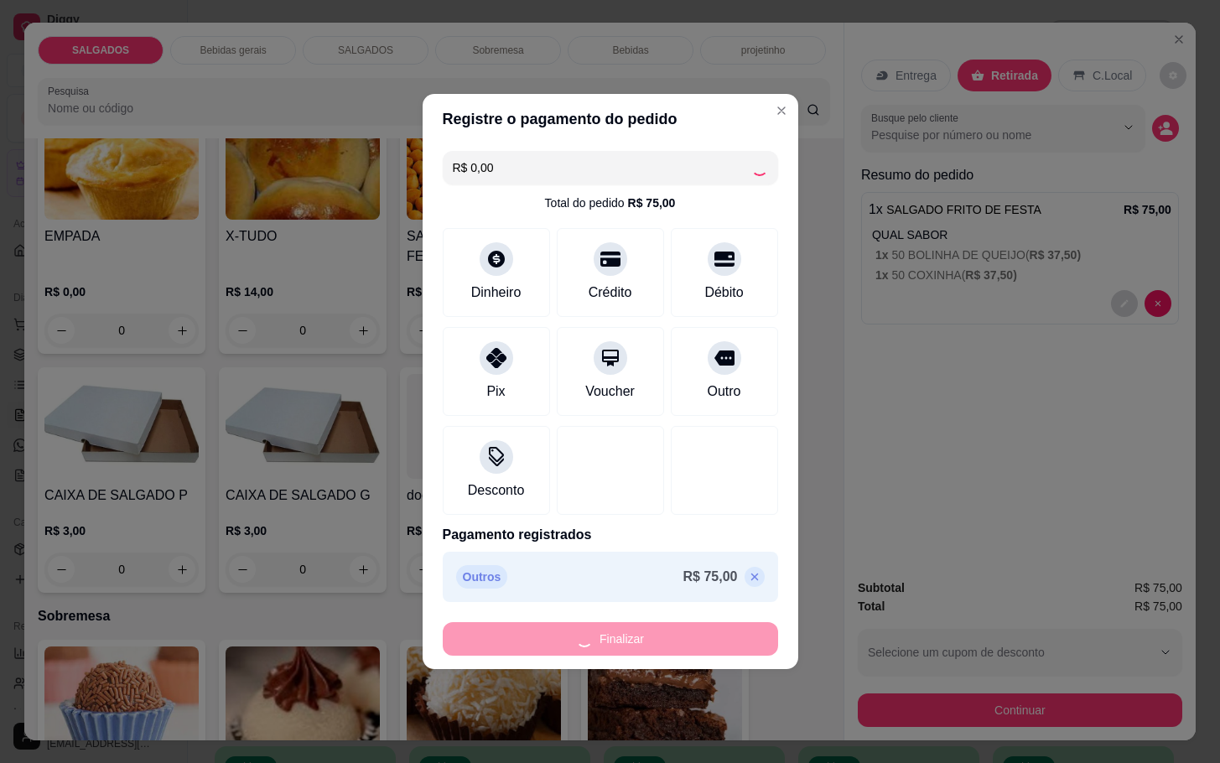
type input "-R$ 75,00"
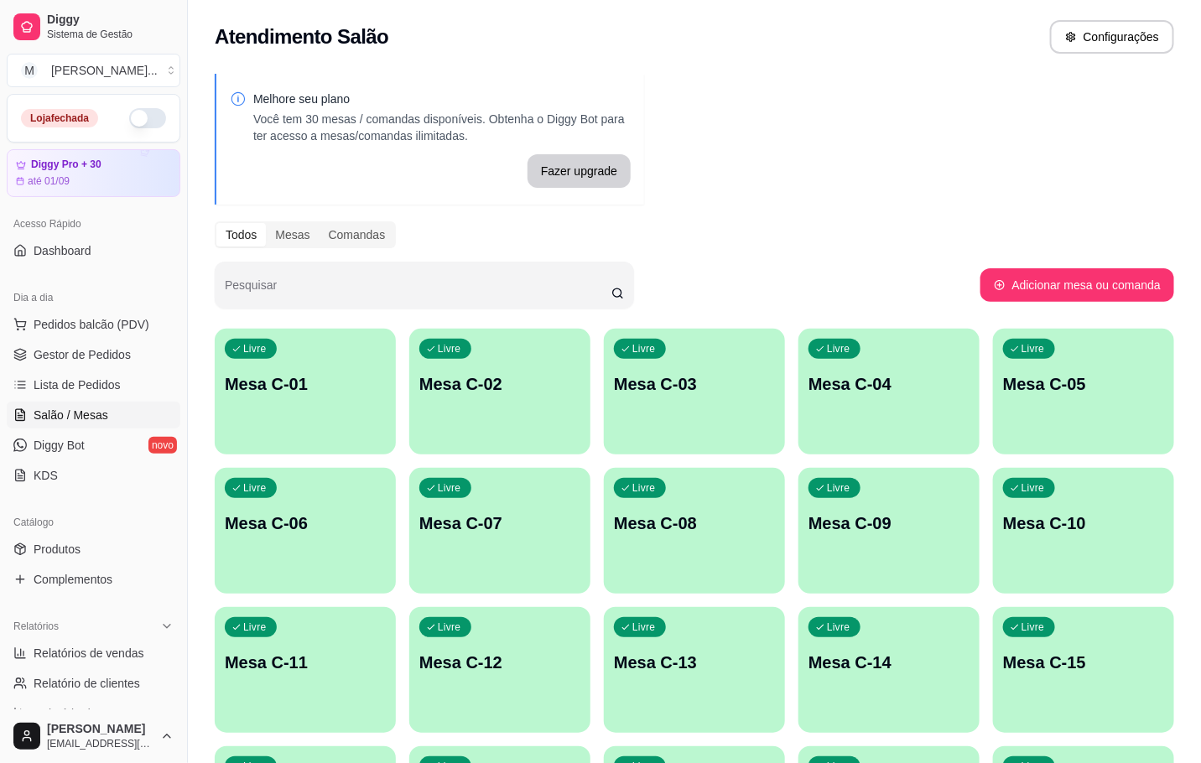
click at [129, 114] on button "button" at bounding box center [147, 118] width 37 height 20
click at [71, 305] on div "Dia a dia" at bounding box center [94, 297] width 174 height 27
click at [96, 325] on span "Pedidos balcão (PDV)" at bounding box center [92, 324] width 116 height 17
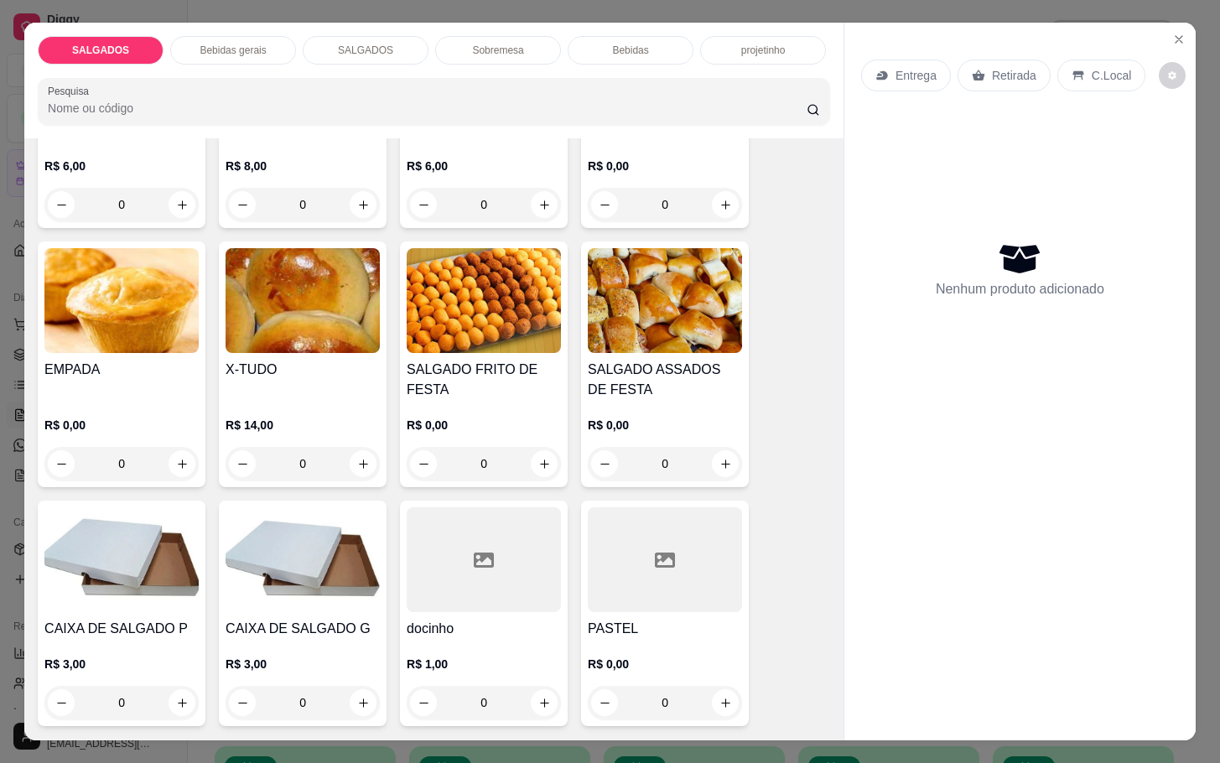
scroll to position [1879, 0]
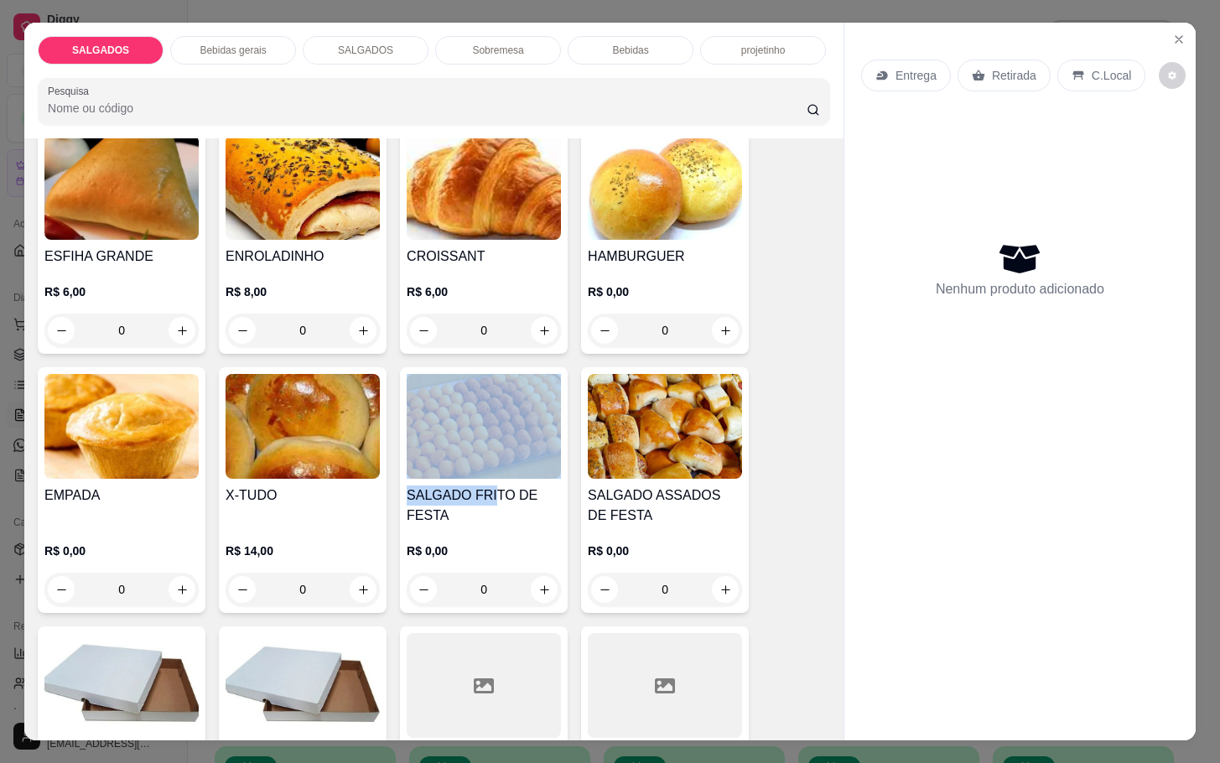
click at [478, 475] on div "SALGADO FRITO DE FESTA R$ 0,00 0" at bounding box center [484, 490] width 168 height 246
click at [475, 454] on img at bounding box center [484, 426] width 154 height 105
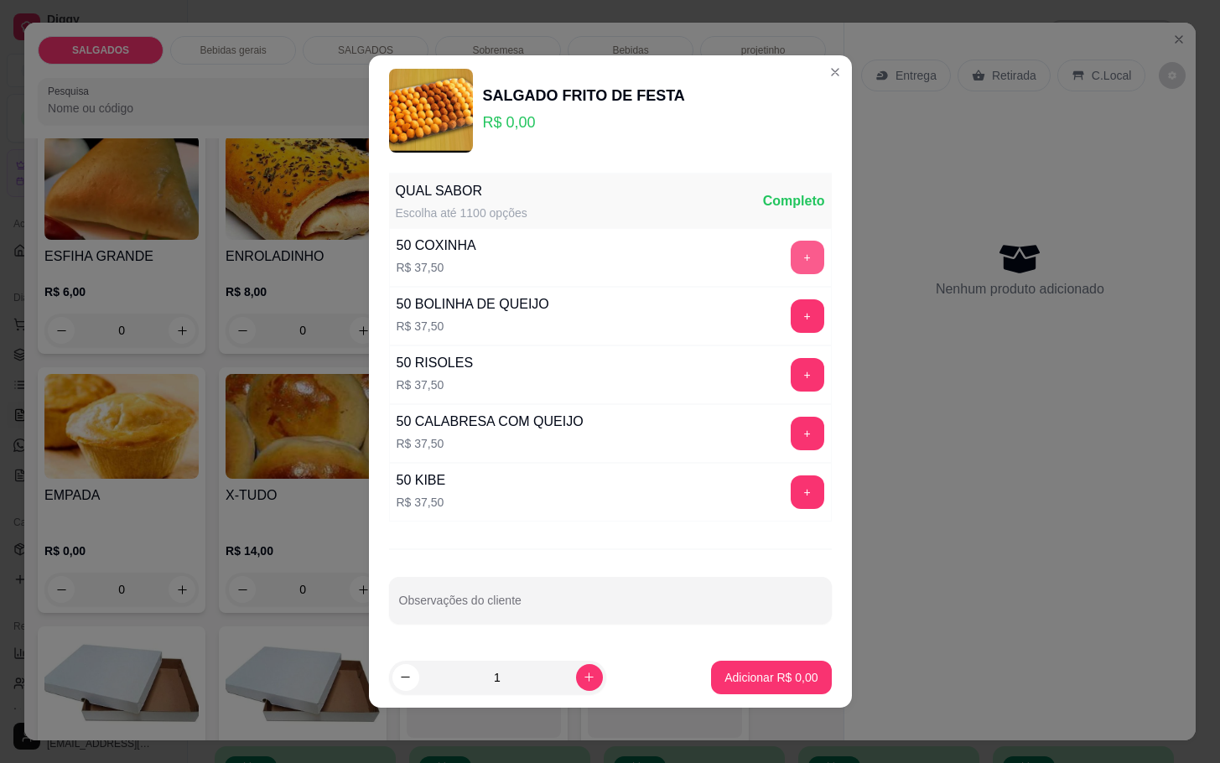
click at [791, 255] on button "+" at bounding box center [808, 258] width 34 height 34
click at [791, 300] on button "+" at bounding box center [807, 315] width 33 height 33
click at [768, 685] on p "Adicionar R$ 75,00" at bounding box center [767, 677] width 97 height 16
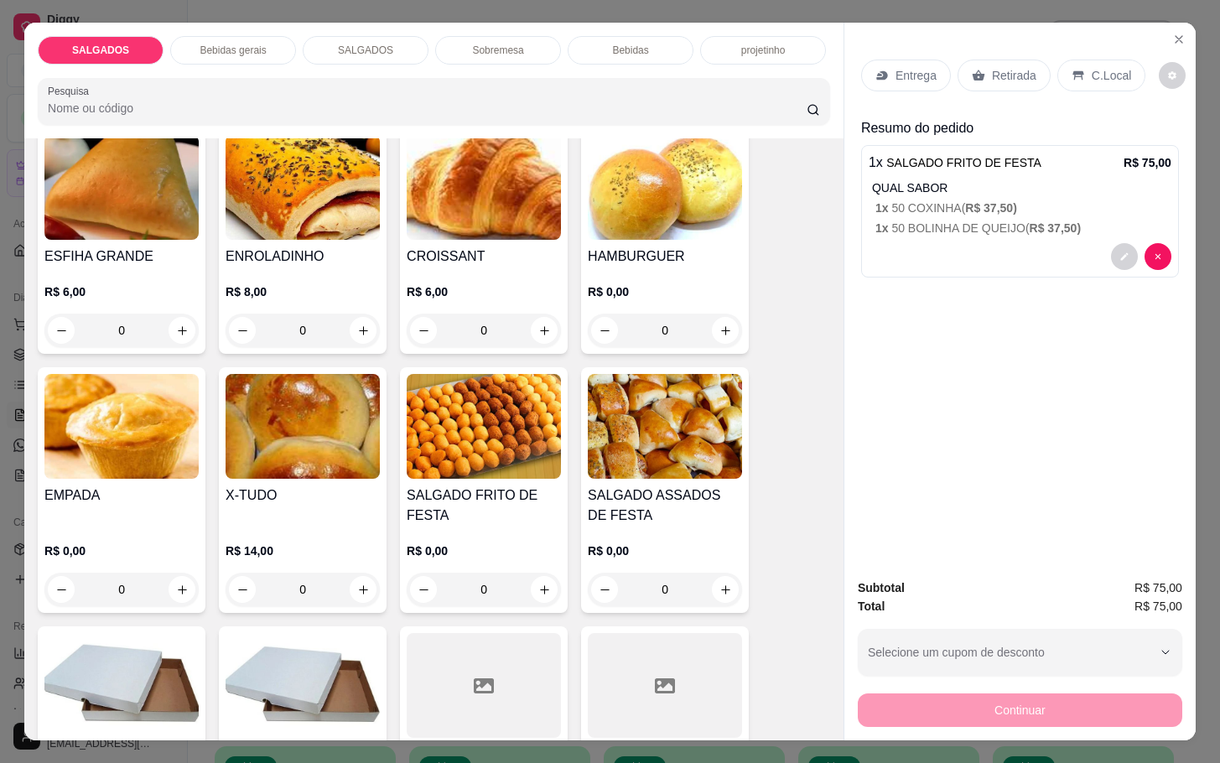
click at [992, 73] on p "Retirada" at bounding box center [1014, 75] width 44 height 17
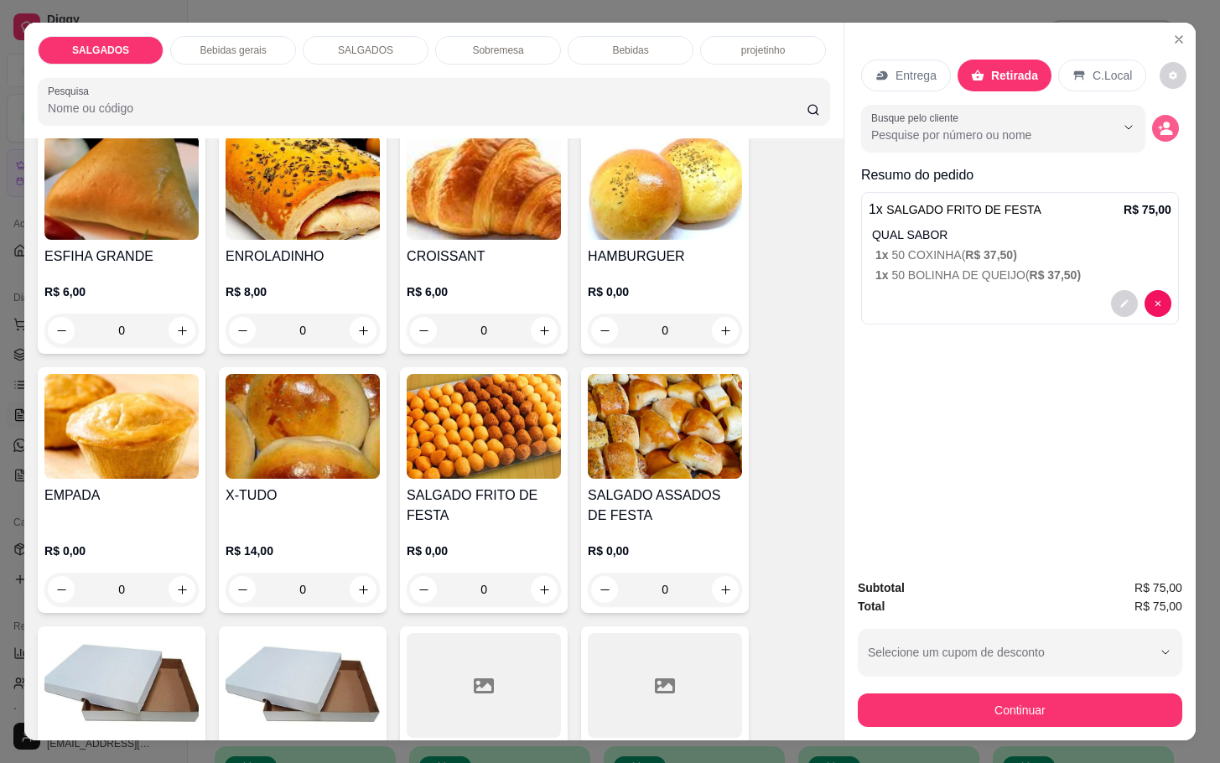
click at [1158, 121] on icon "decrease-product-quantity" at bounding box center [1165, 128] width 15 height 15
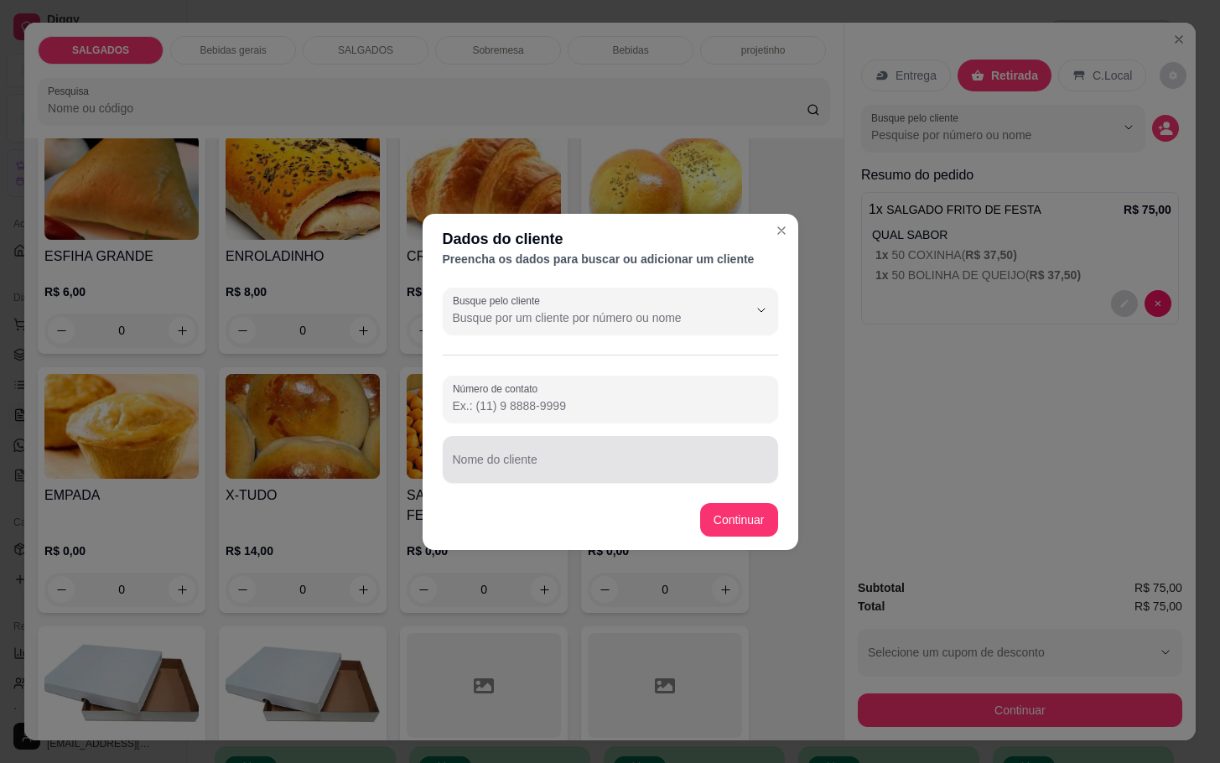
click at [559, 464] on input "Nome do cliente" at bounding box center [610, 466] width 315 height 17
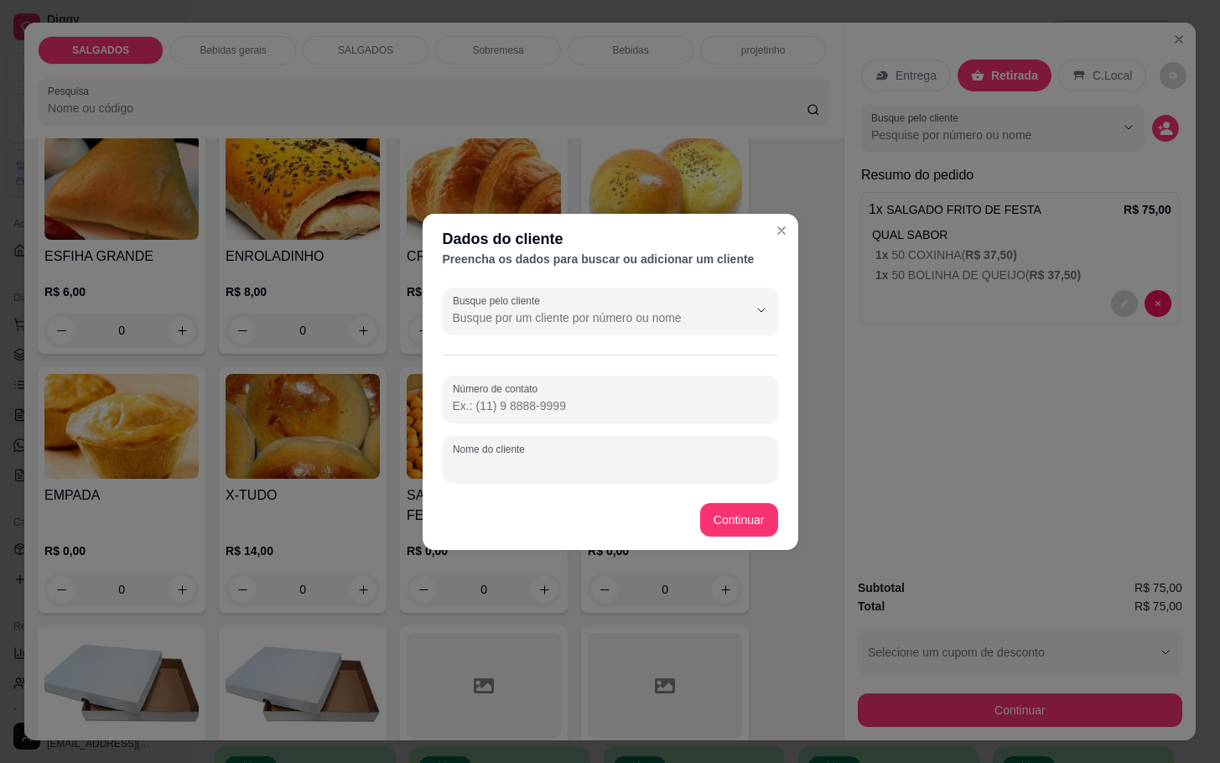
type input "e"
type input "devanil"
click at [521, 406] on input "Número de contato" at bounding box center [610, 405] width 315 height 17
type input "[PHONE_NUMBER]"
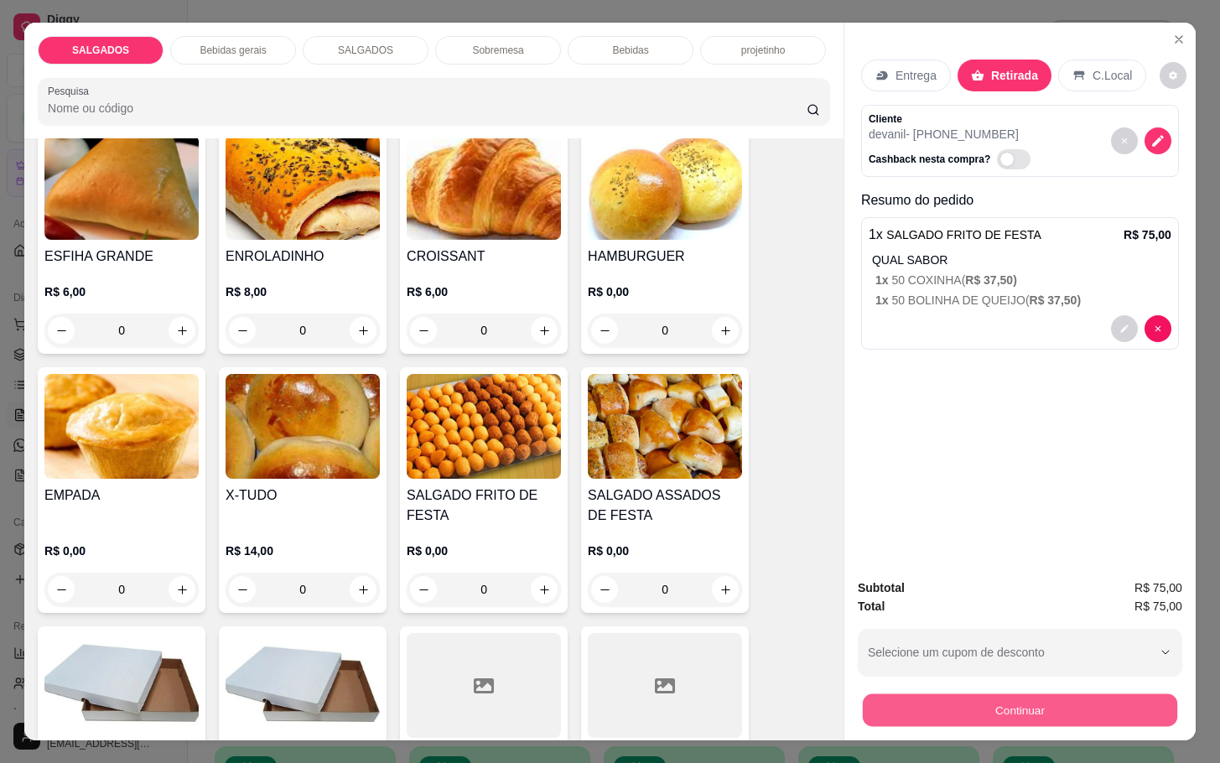
click at [982, 712] on button "Continuar" at bounding box center [1020, 709] width 314 height 33
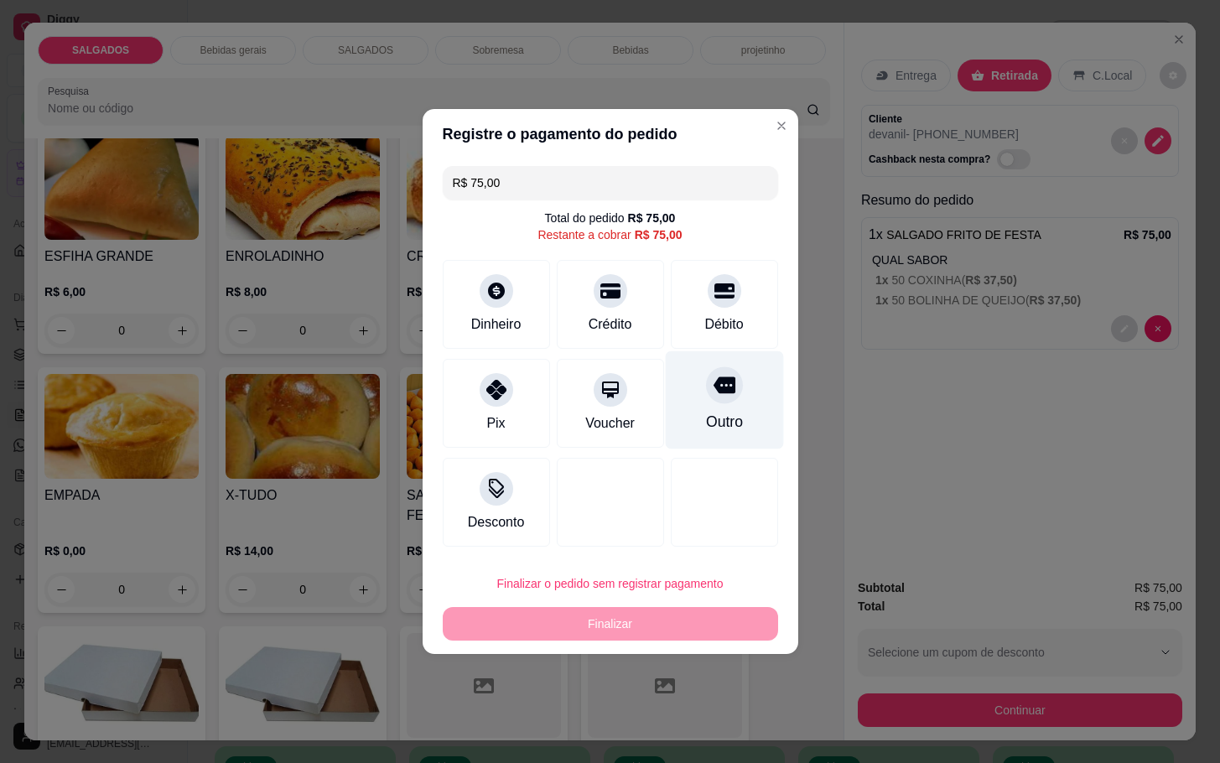
click at [714, 374] on icon at bounding box center [724, 385] width 22 height 22
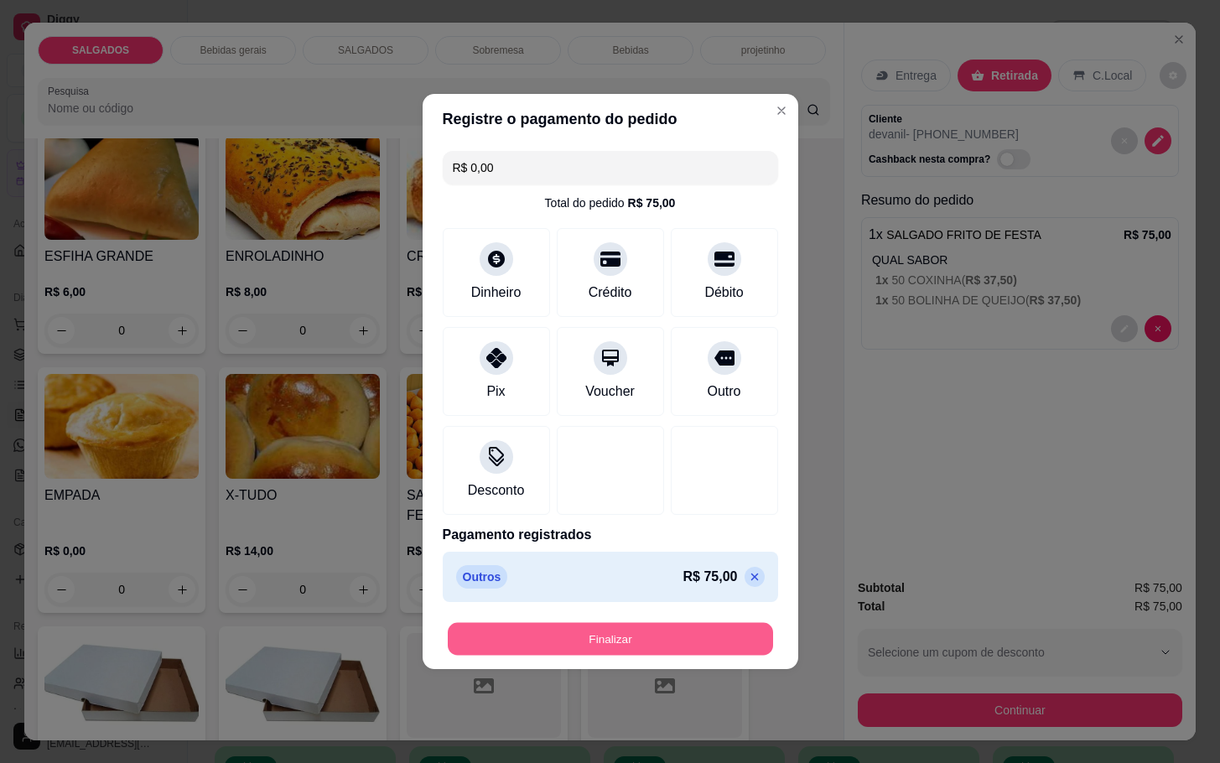
click at [642, 627] on button "Finalizar" at bounding box center [610, 639] width 325 height 33
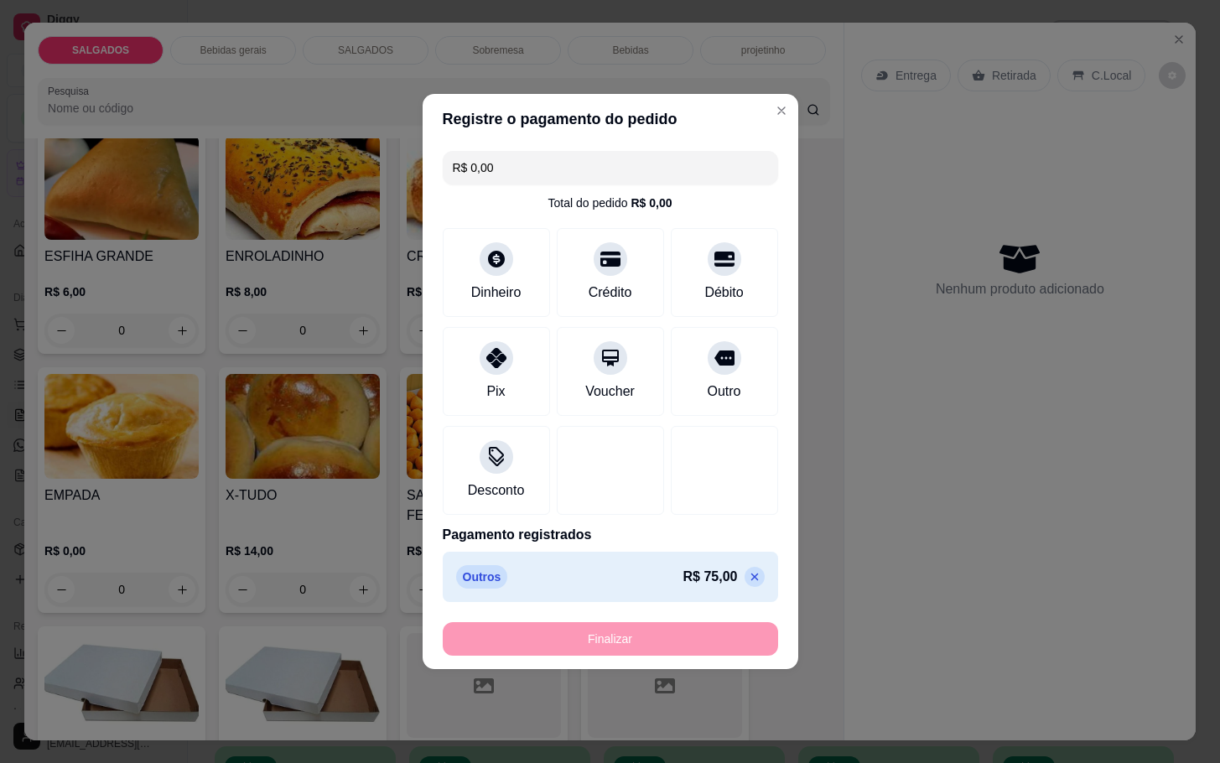
type input "-R$ 75,00"
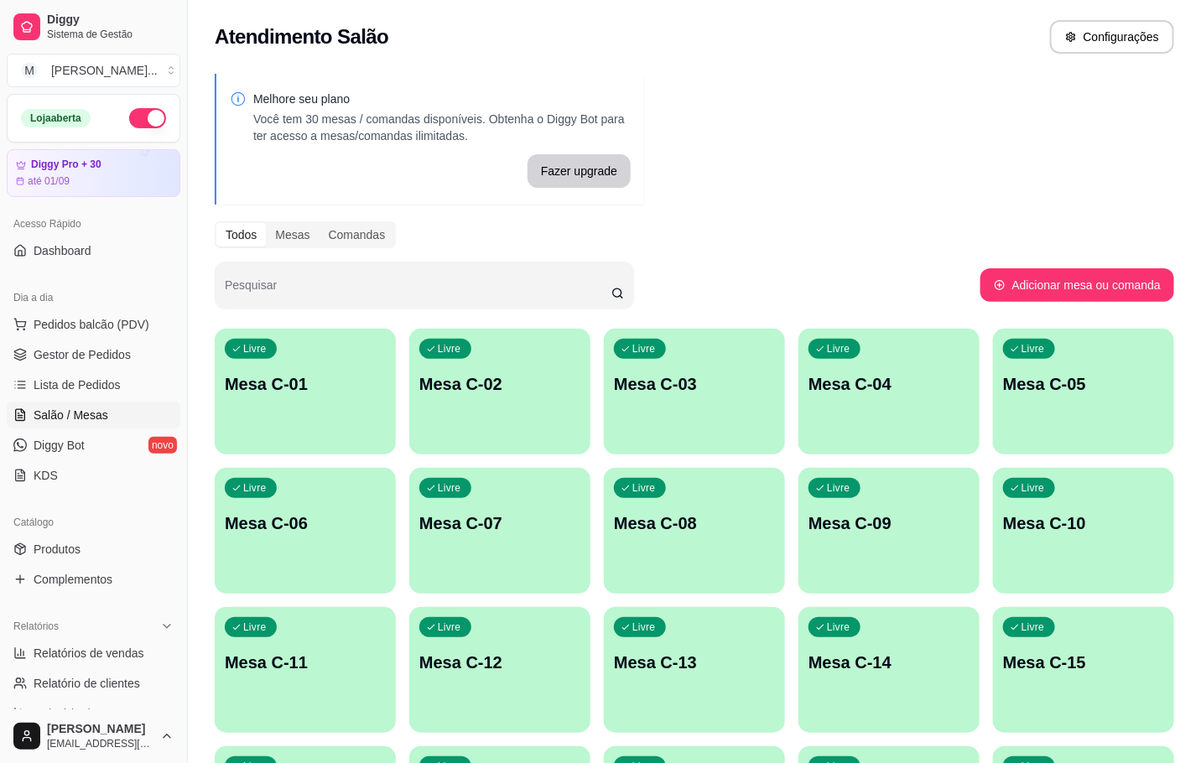
click at [848, 240] on div "Todos Mesas Comandas" at bounding box center [694, 234] width 959 height 27
click at [727, 358] on div "Livre Mesa C-03" at bounding box center [694, 382] width 181 height 106
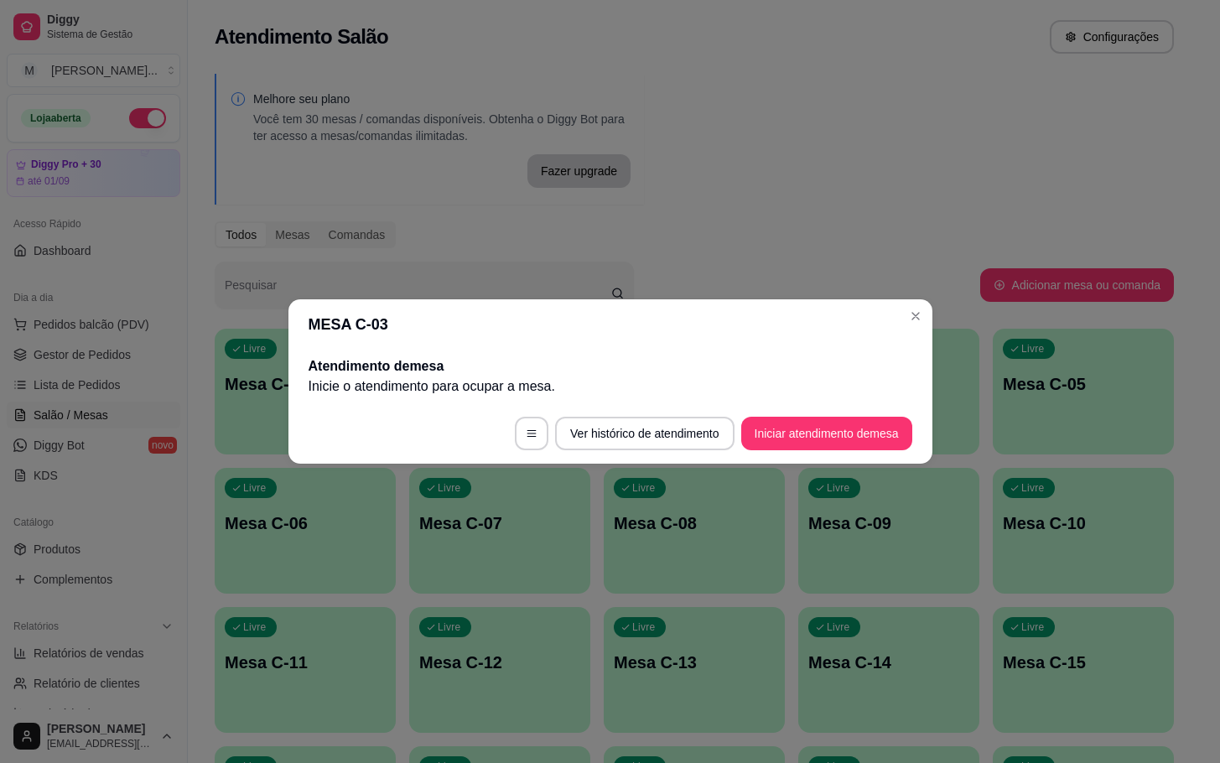
click at [833, 456] on footer "Ver histórico de atendimento Iniciar atendimento de mesa" at bounding box center [610, 433] width 644 height 60
click at [812, 418] on button "Iniciar atendimento de mesa" at bounding box center [826, 434] width 171 height 34
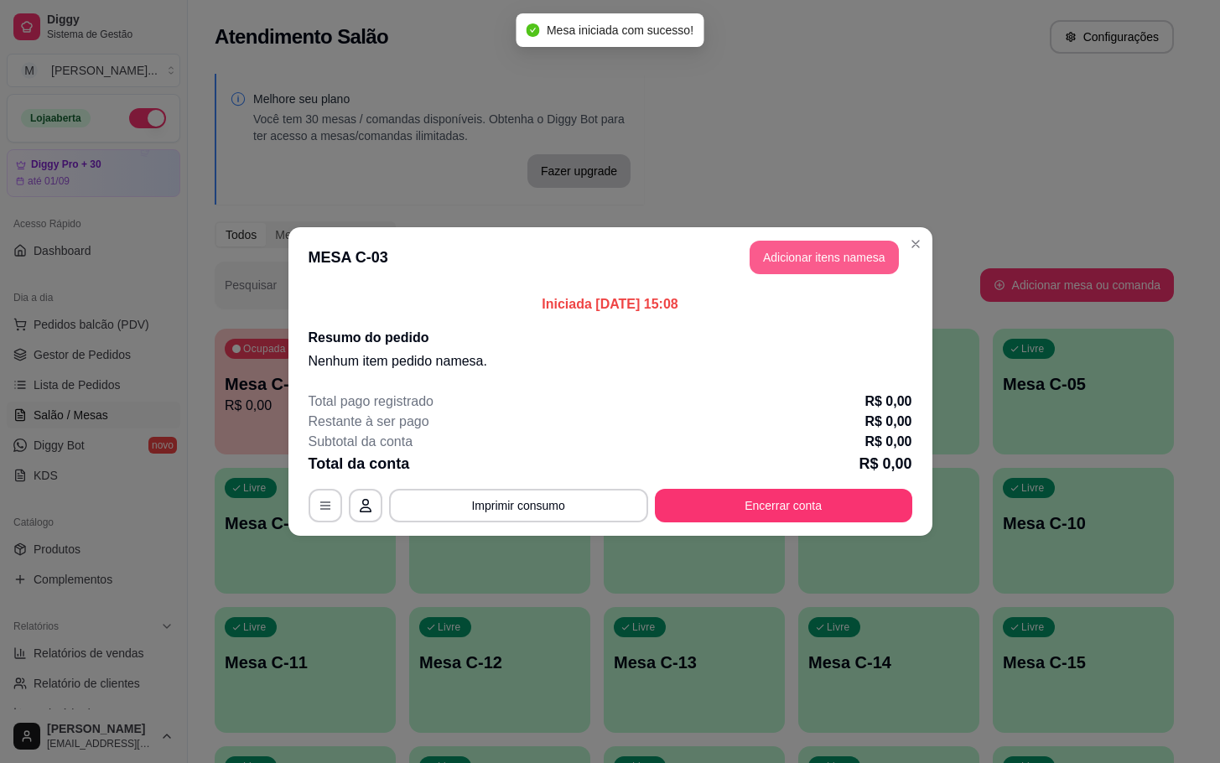
click at [798, 262] on button "Adicionar itens na mesa" at bounding box center [824, 258] width 149 height 34
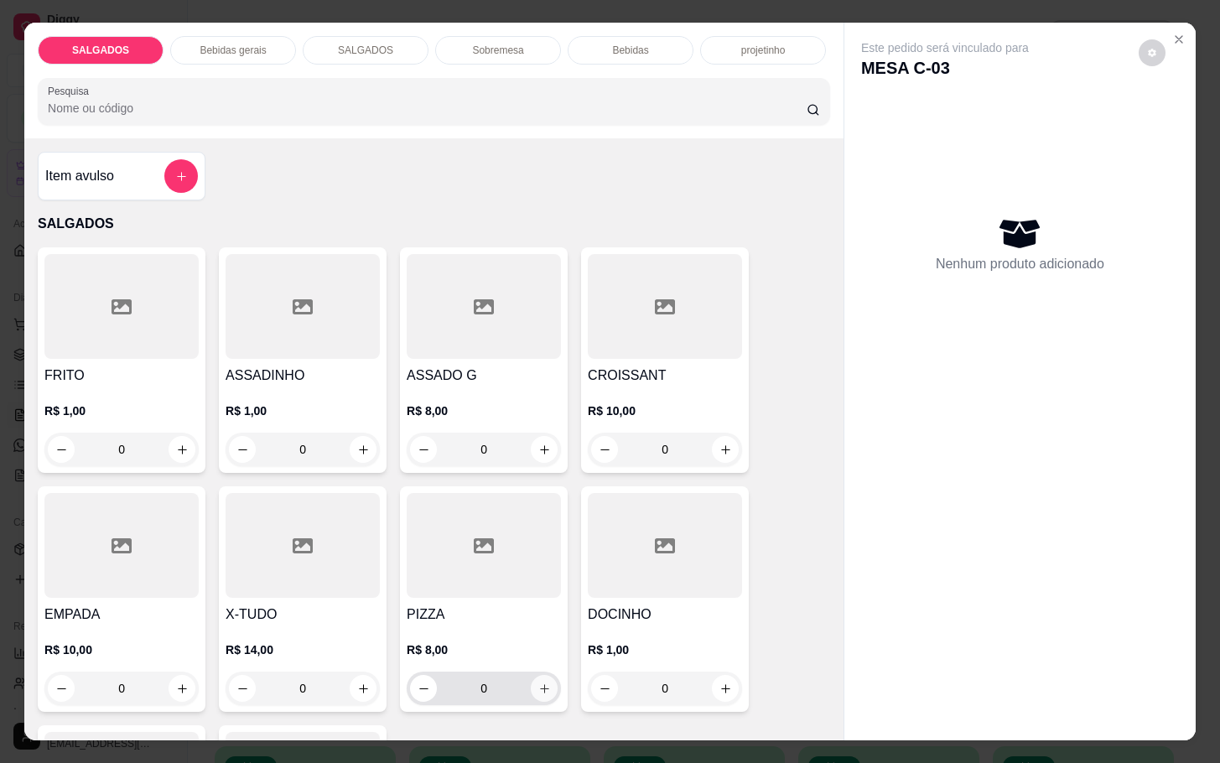
click at [539, 682] on icon "increase-product-quantity" at bounding box center [544, 688] width 13 height 13
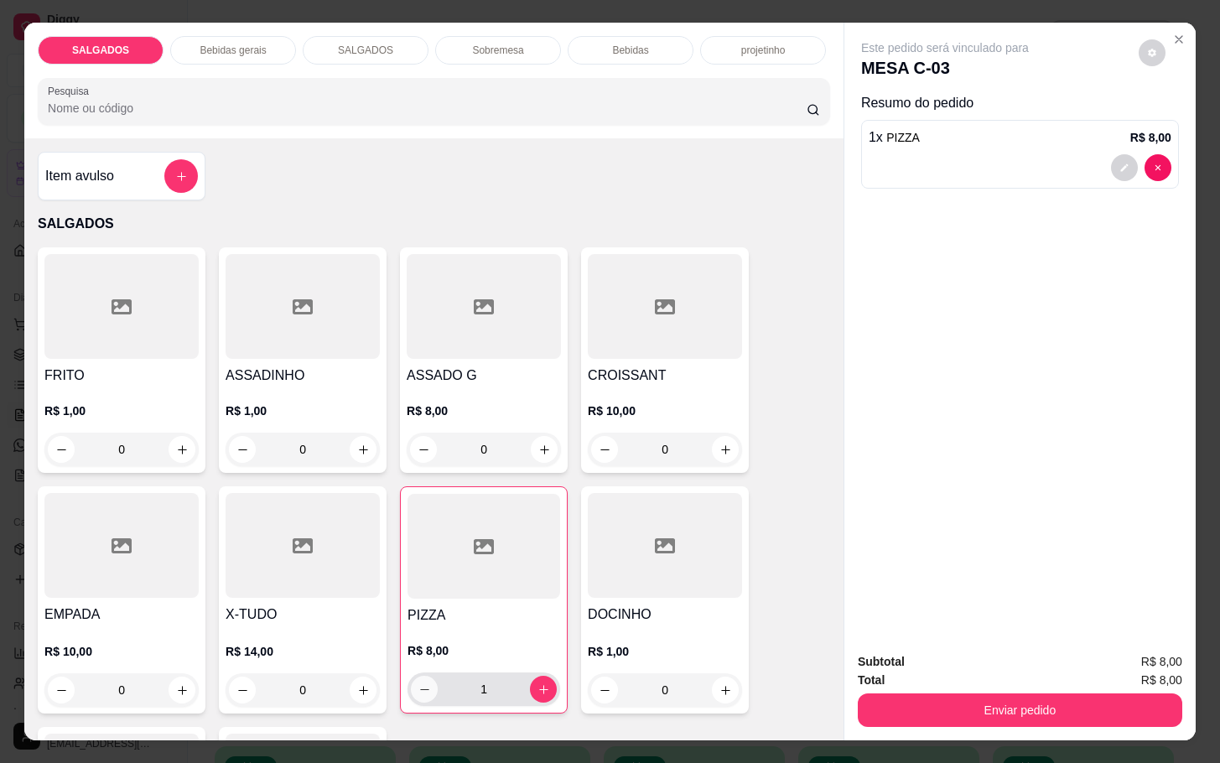
click at [418, 683] on icon "decrease-product-quantity" at bounding box center [424, 689] width 13 height 13
type input "0"
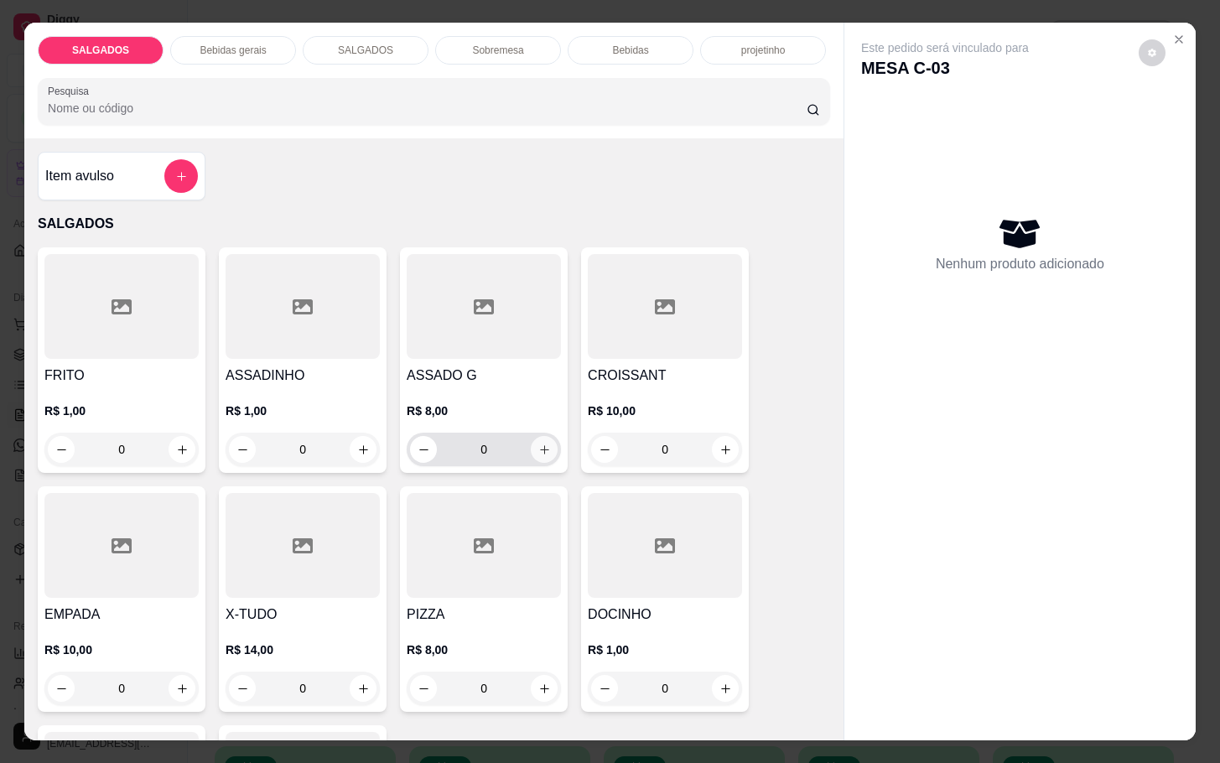
click at [538, 444] on icon "increase-product-quantity" at bounding box center [544, 450] width 13 height 13
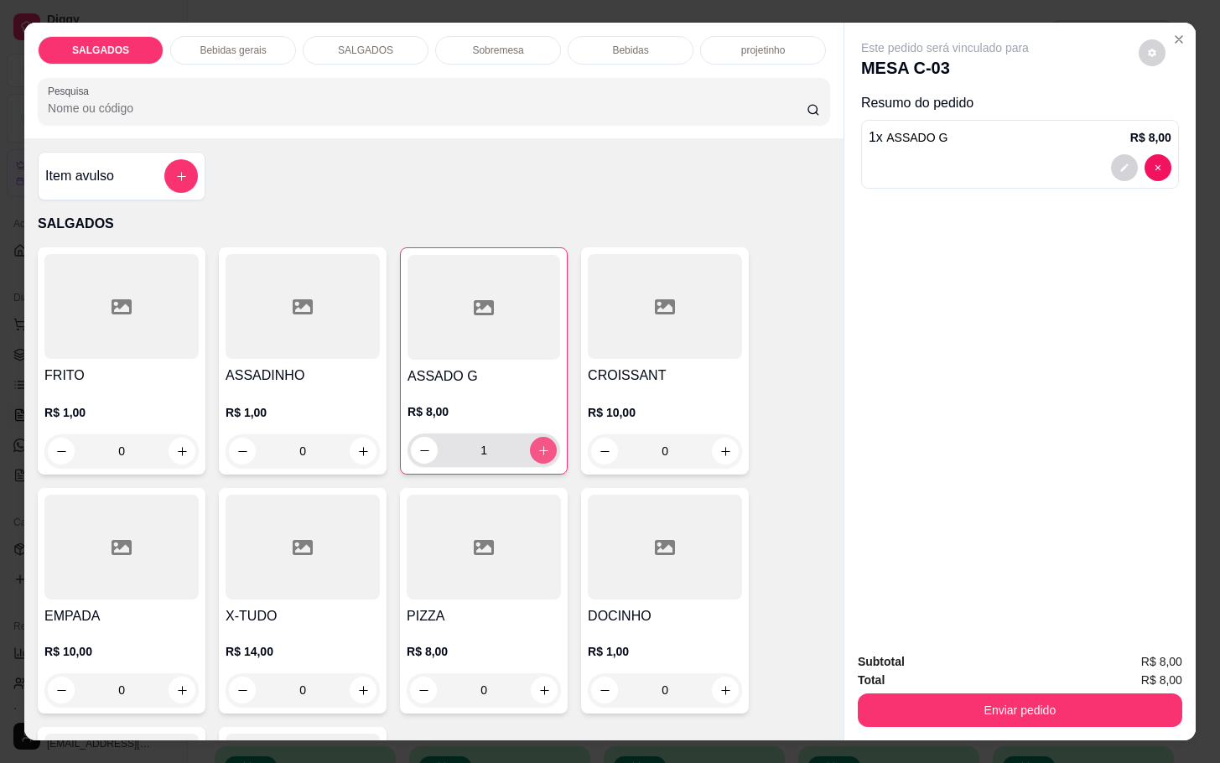
click at [530, 440] on button "increase-product-quantity" at bounding box center [543, 450] width 27 height 27
type input "2"
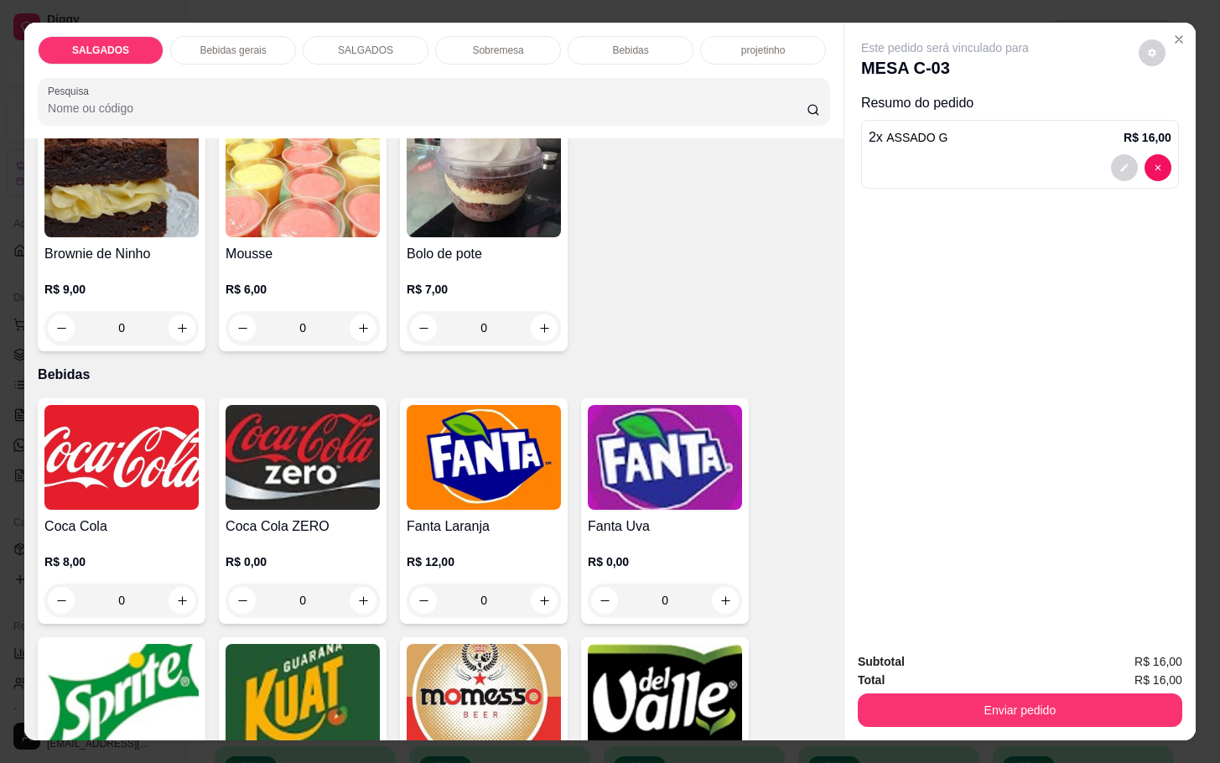
scroll to position [3018, 0]
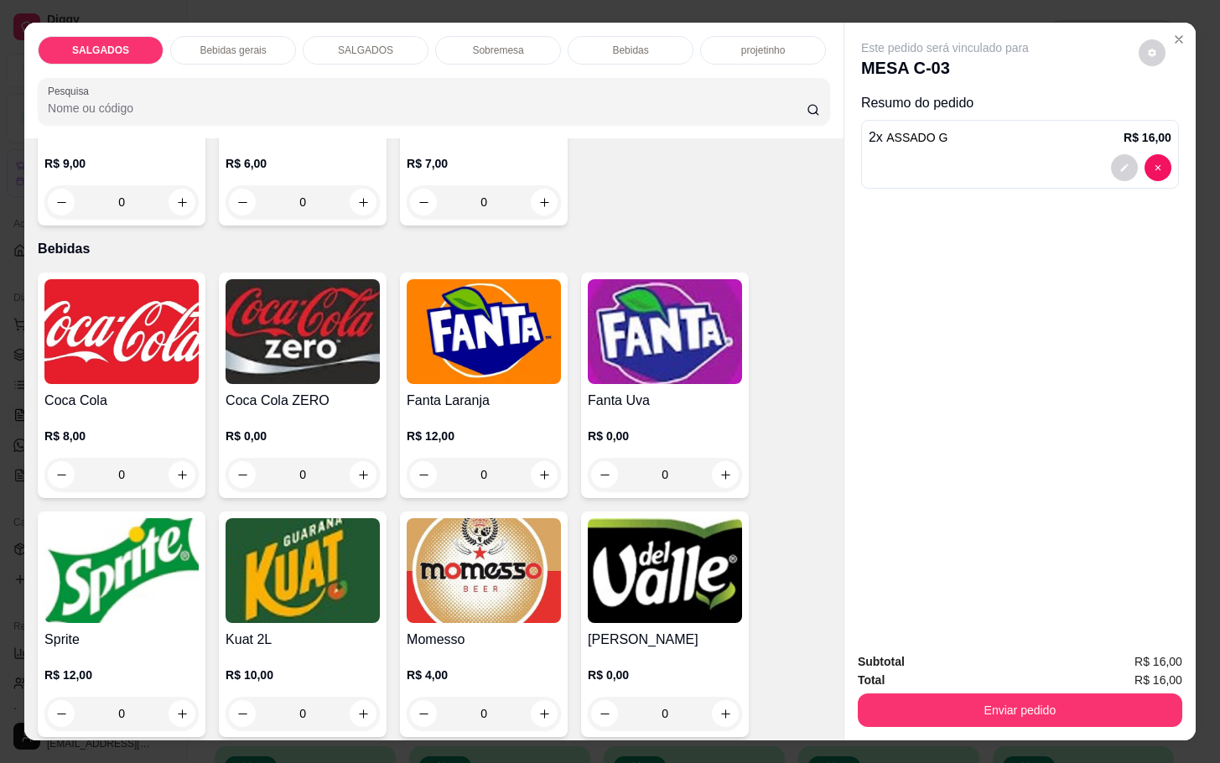
click at [101, 377] on div "Coca Cola R$ 8,00 0" at bounding box center [122, 385] width 168 height 226
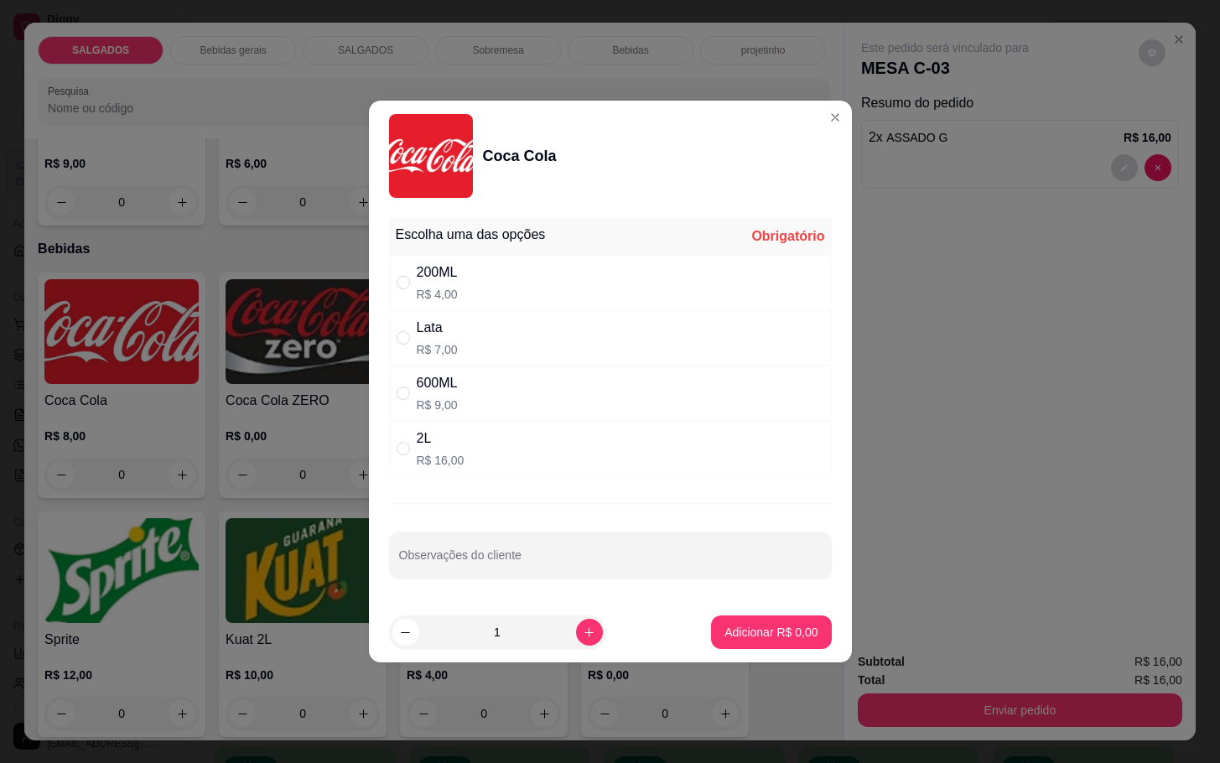
click at [484, 338] on div "Lata R$ 7,00" at bounding box center [610, 337] width 443 height 55
radio input "true"
click at [713, 640] on button "Adicionar R$ 7,00" at bounding box center [771, 632] width 117 height 33
type input "1"
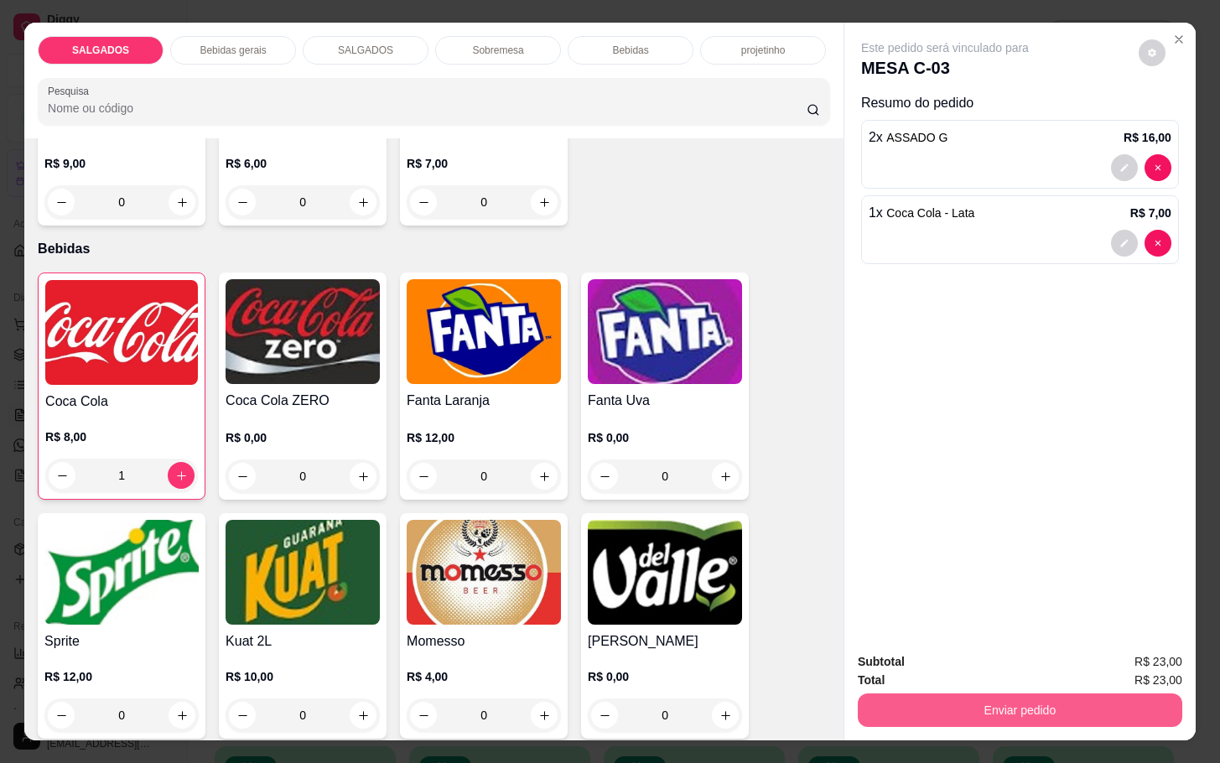
click at [1009, 708] on button "Enviar pedido" at bounding box center [1020, 710] width 324 height 34
click at [993, 659] on button "Não registrar e enviar pedido" at bounding box center [961, 660] width 174 height 32
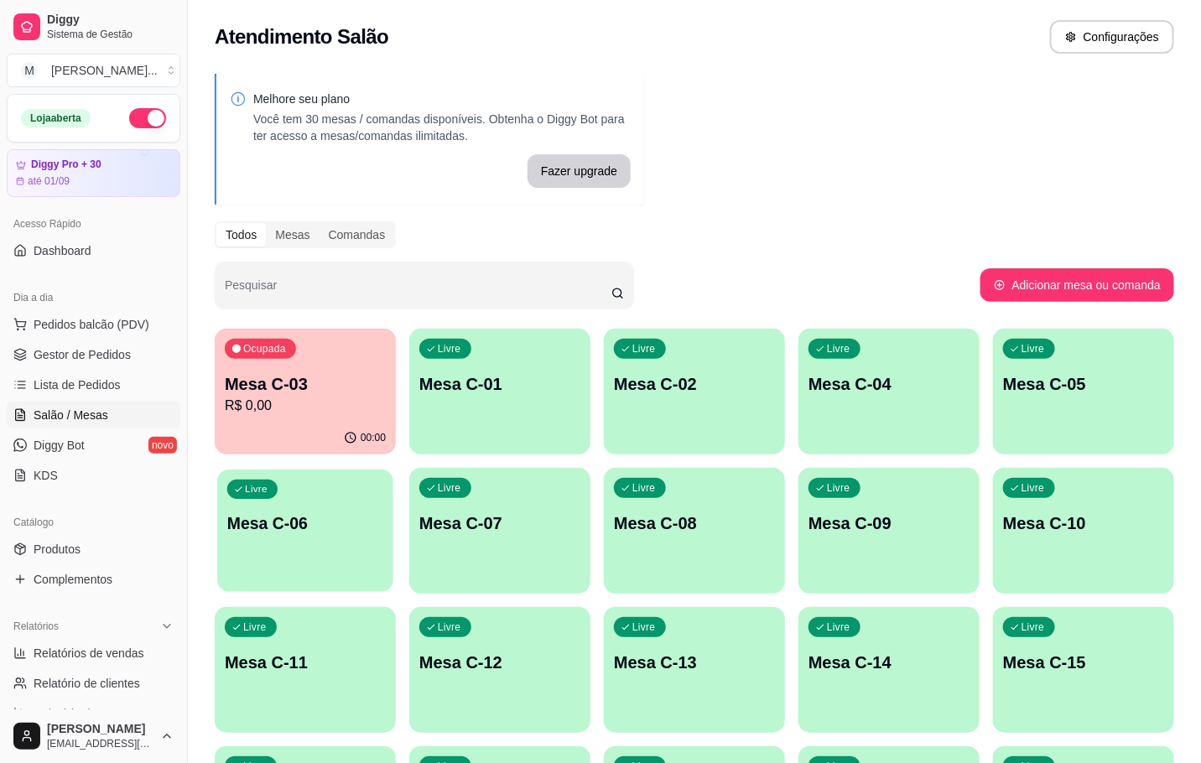
click at [299, 526] on p "Mesa C-06" at bounding box center [305, 523] width 156 height 23
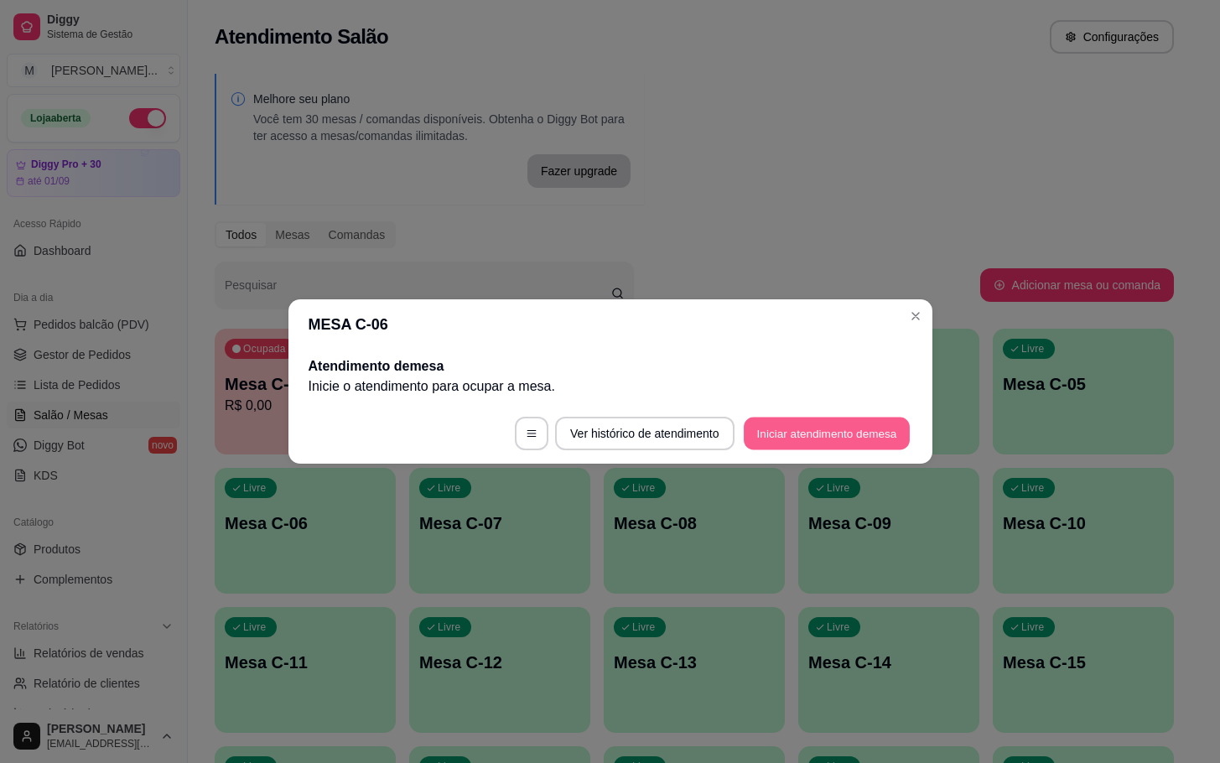
click at [781, 428] on button "Iniciar atendimento de mesa" at bounding box center [827, 434] width 166 height 33
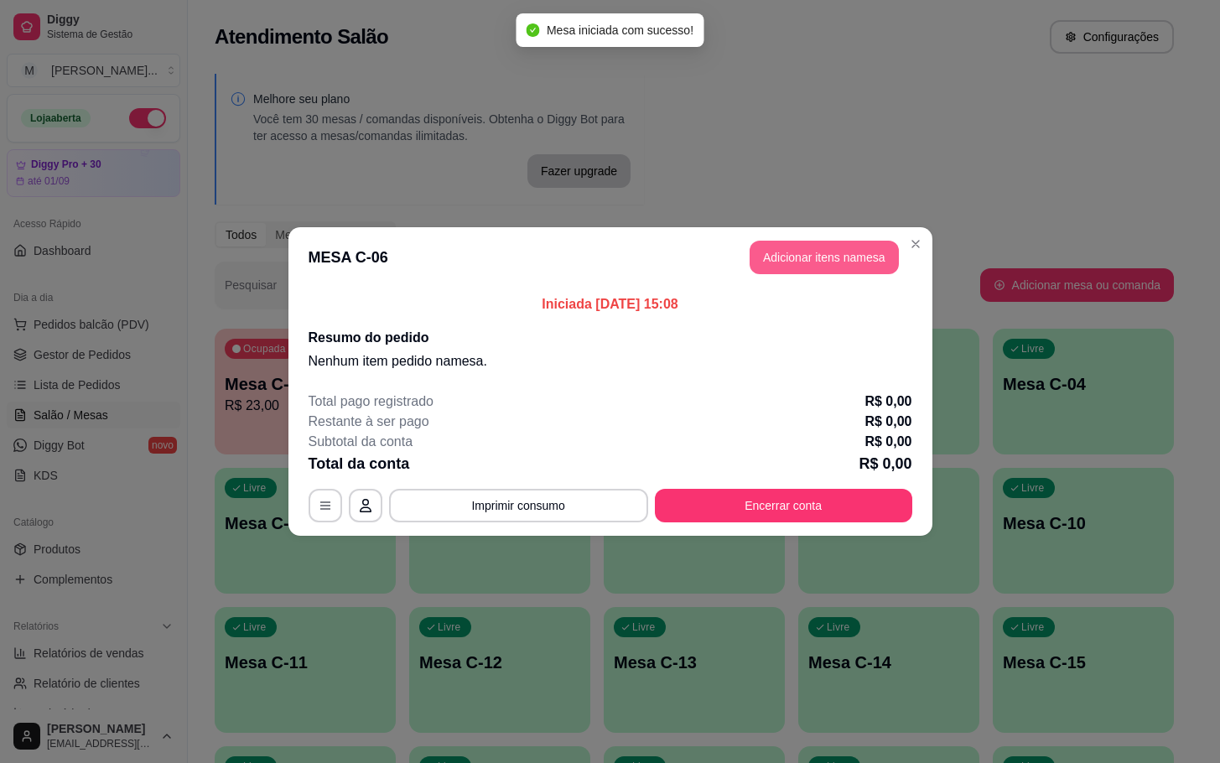
click at [843, 264] on button "Adicionar itens na mesa" at bounding box center [824, 258] width 149 height 34
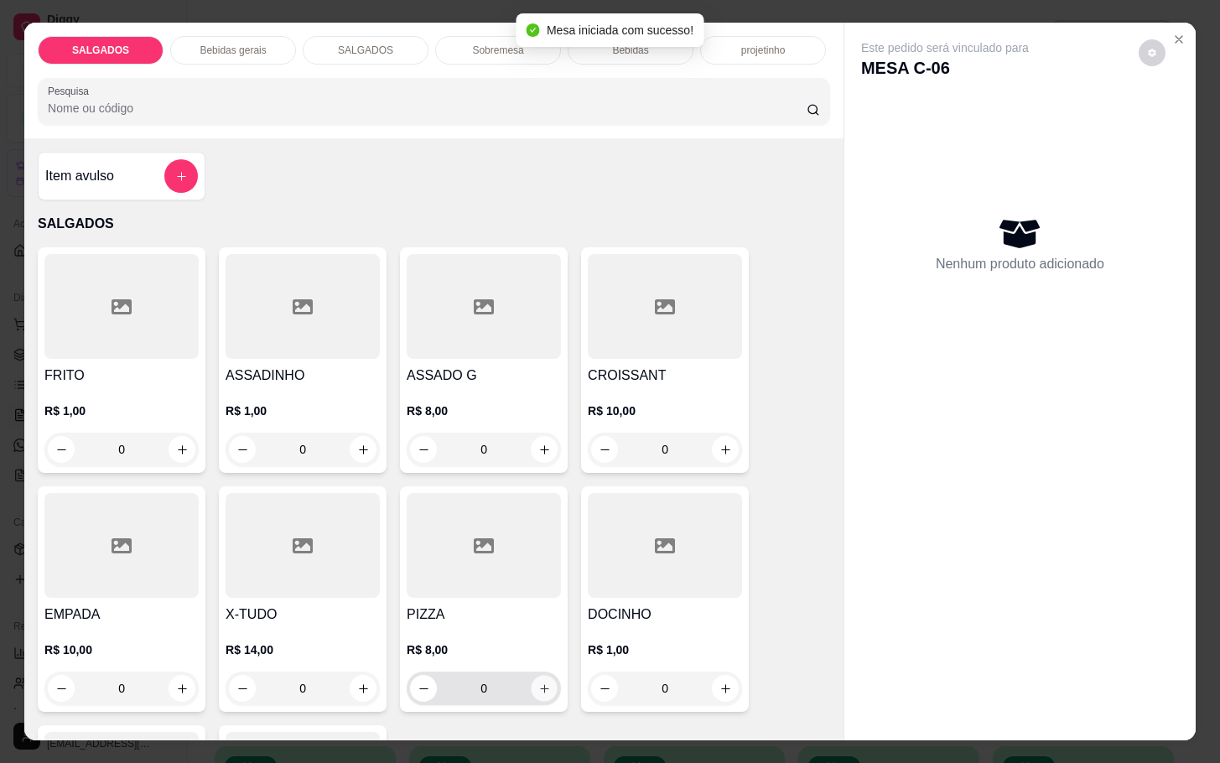
click at [538, 684] on icon "increase-product-quantity" at bounding box center [544, 688] width 13 height 13
type input "1"
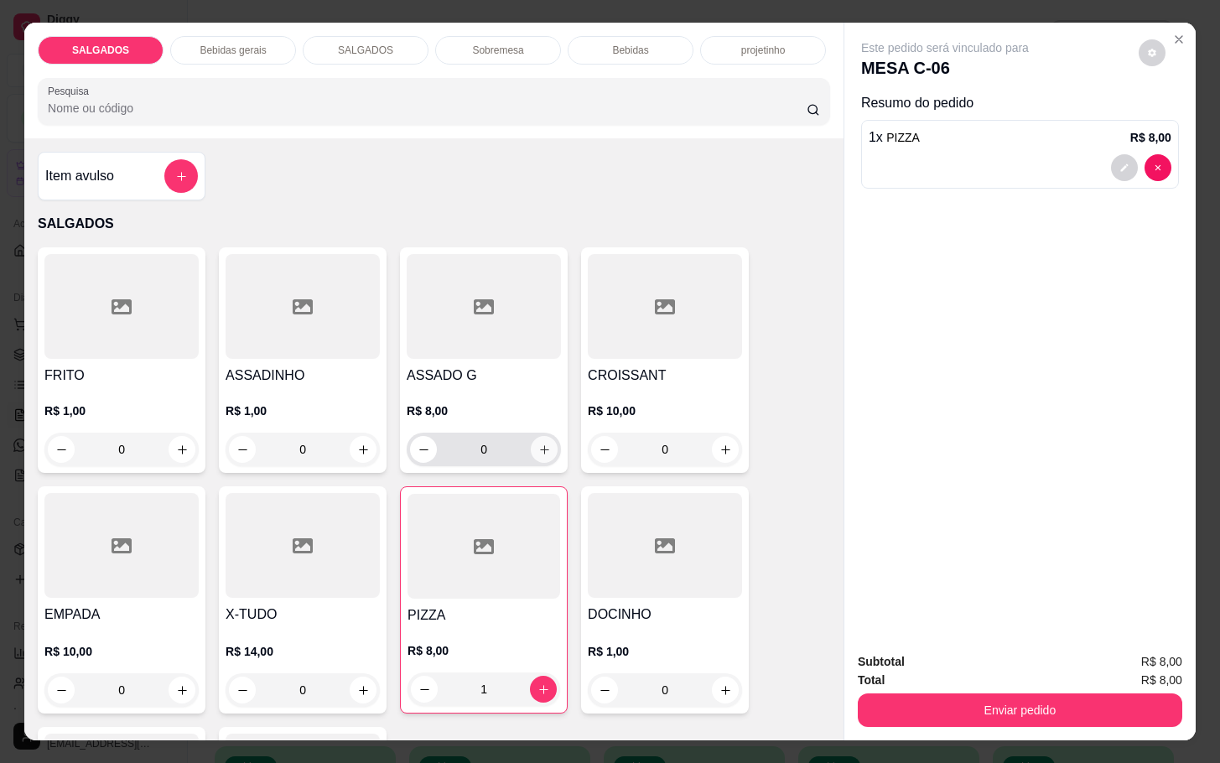
click at [538, 444] on icon "increase-product-quantity" at bounding box center [544, 450] width 13 height 13
type input "1"
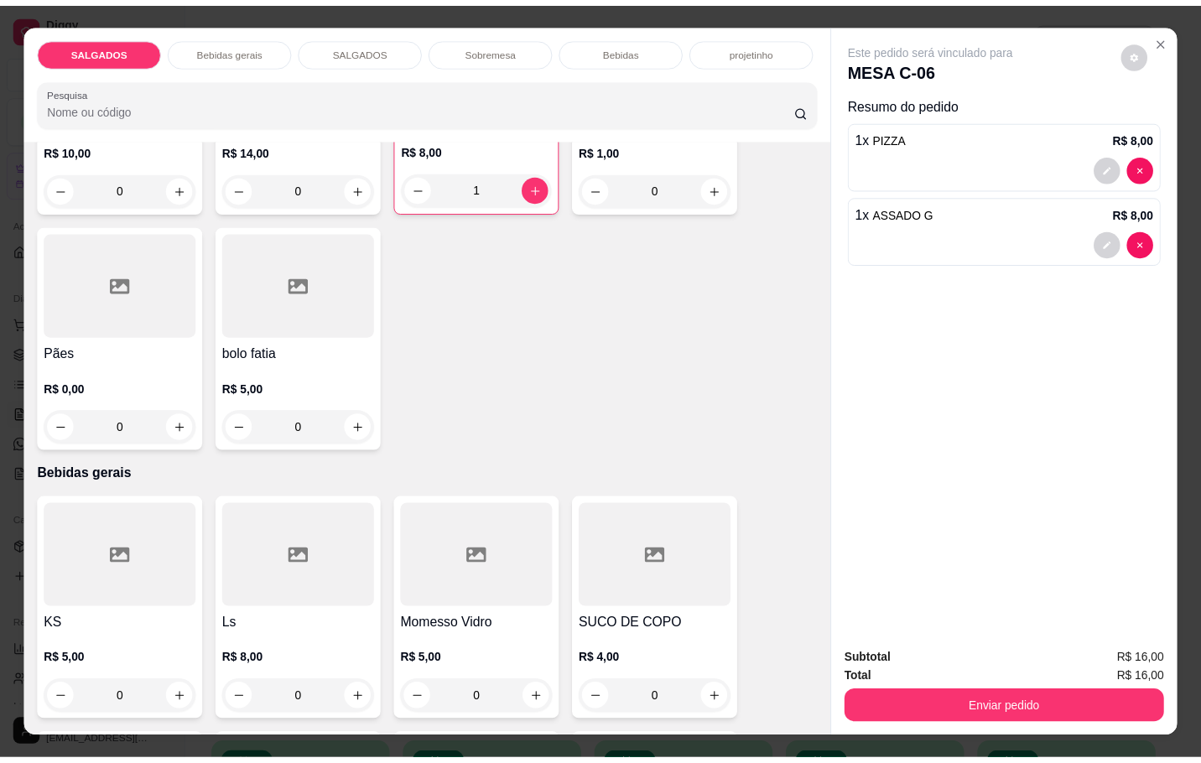
scroll to position [755, 0]
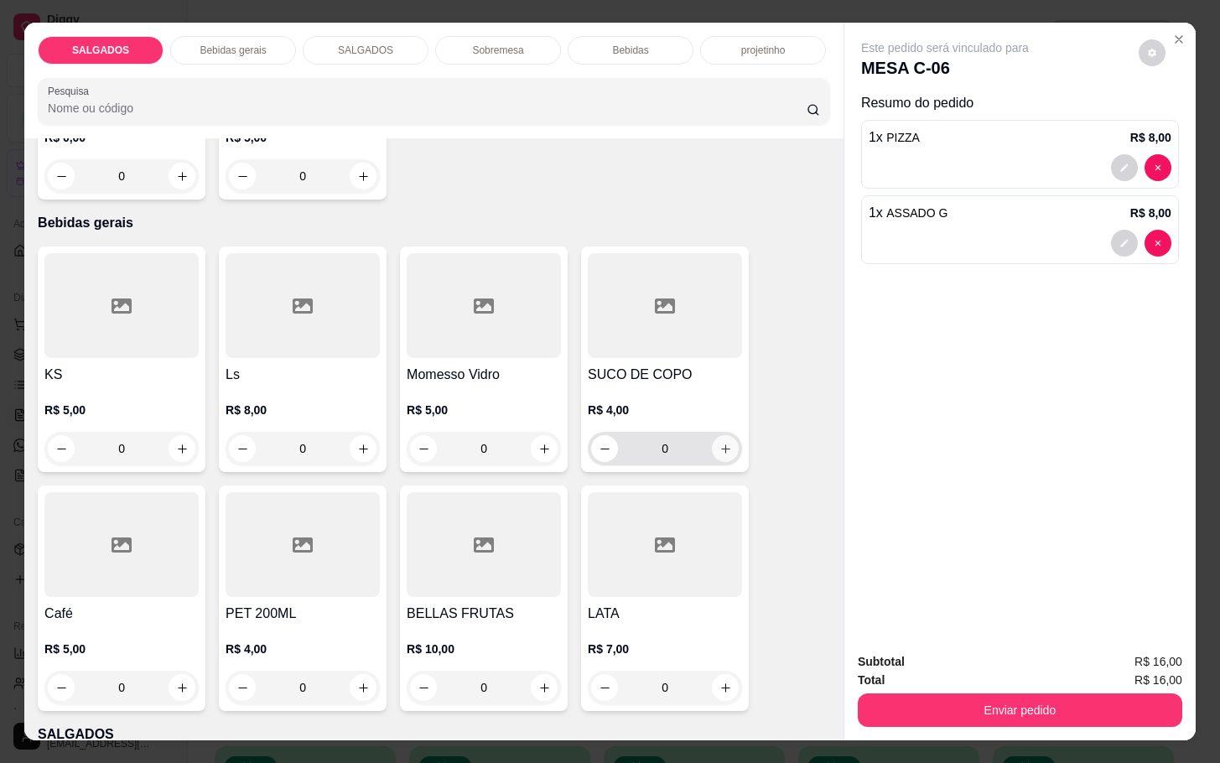
click at [723, 441] on button "increase-product-quantity" at bounding box center [725, 448] width 27 height 27
type input "1"
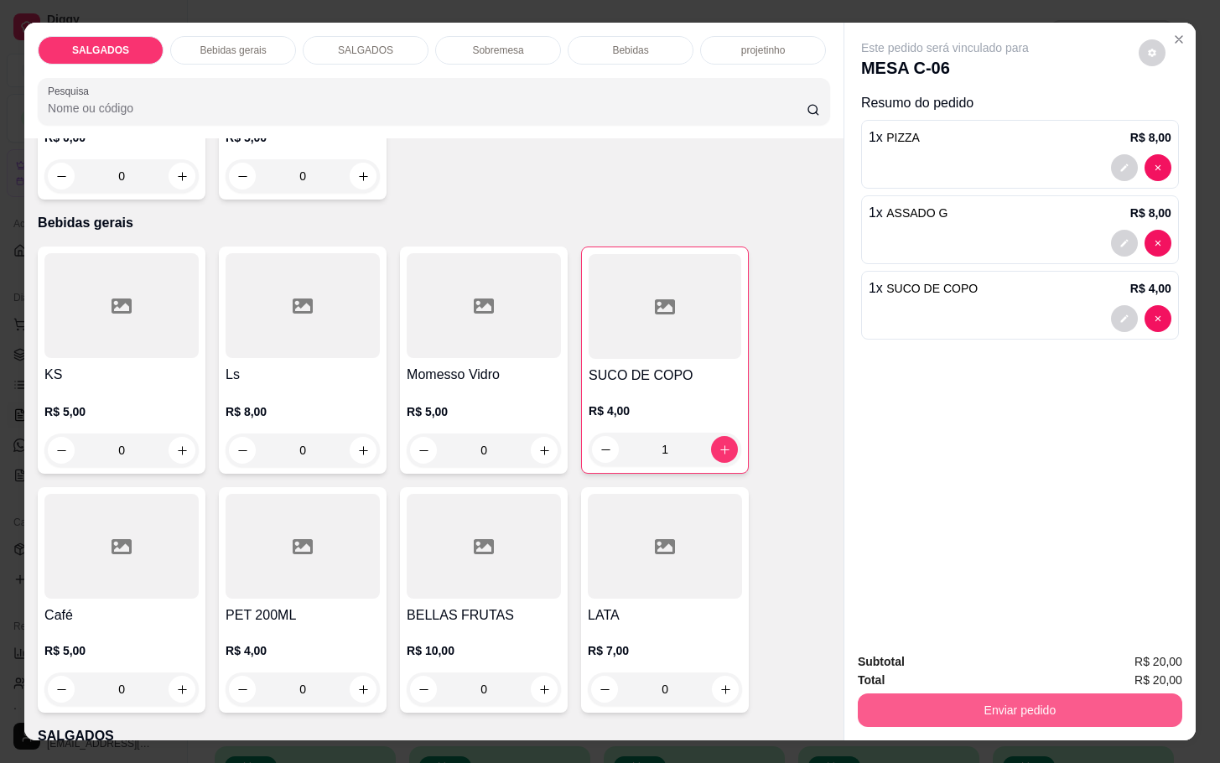
click at [969, 703] on button "Enviar pedido" at bounding box center [1020, 710] width 324 height 34
click at [986, 650] on button "Não registrar e enviar pedido" at bounding box center [961, 660] width 174 height 32
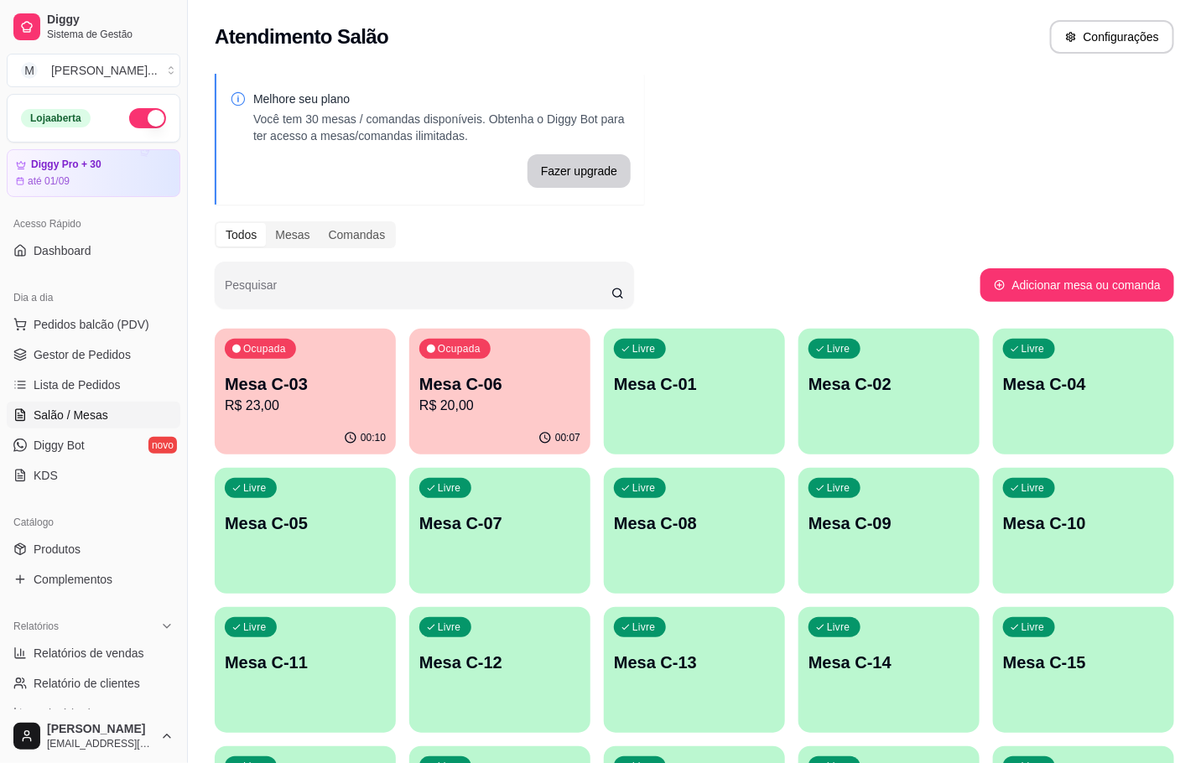
click at [293, 412] on p "R$ 23,00" at bounding box center [305, 406] width 161 height 20
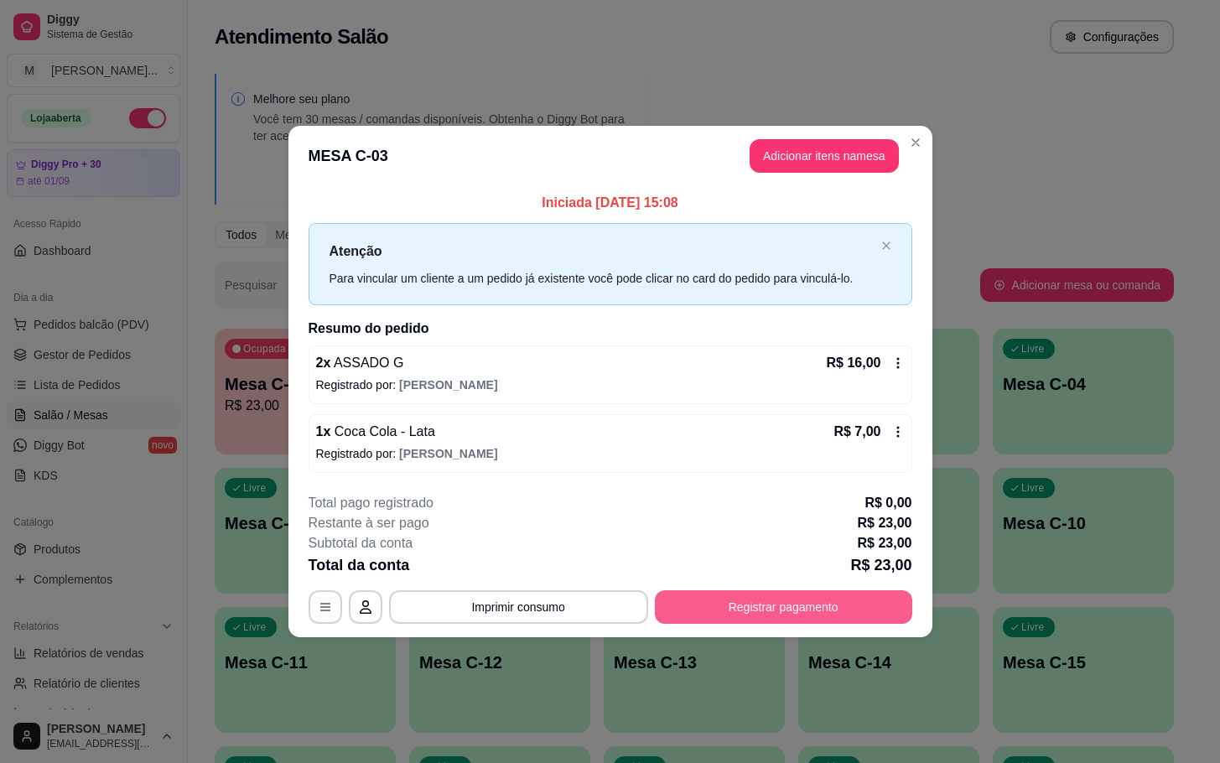
click at [760, 619] on button "Registrar pagamento" at bounding box center [783, 607] width 257 height 34
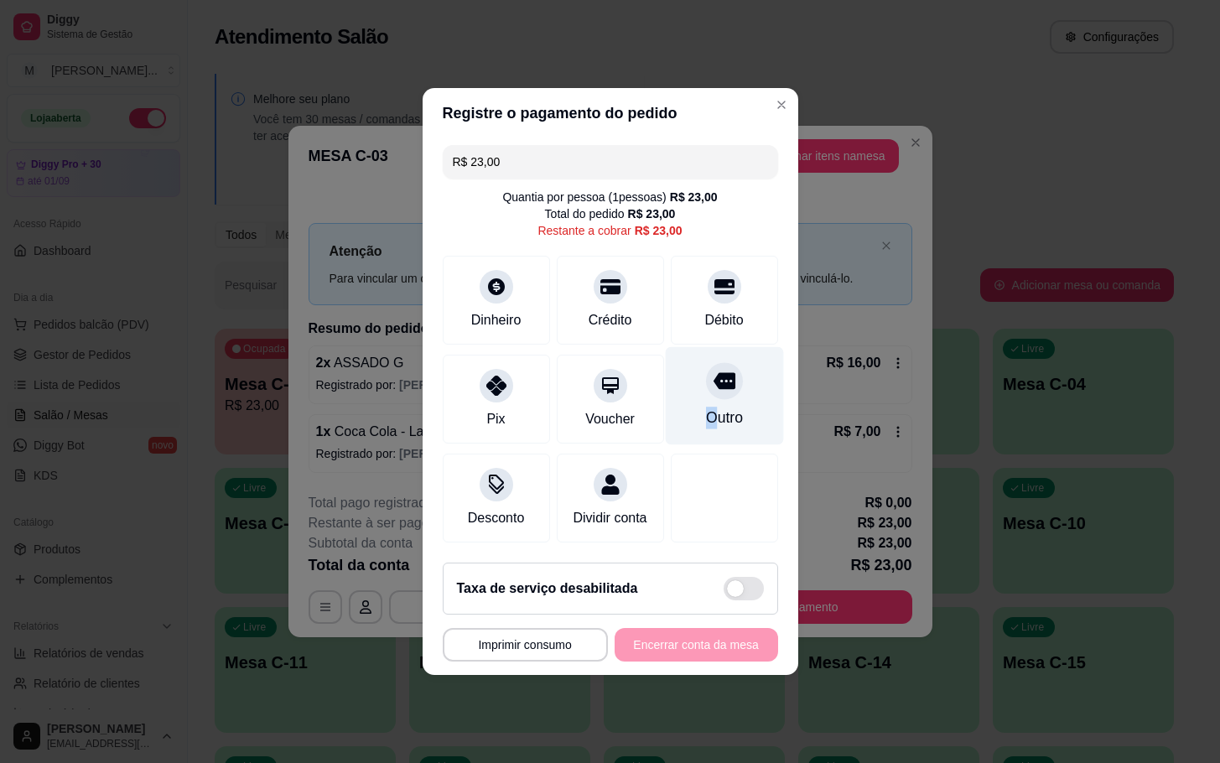
click at [695, 387] on div "Outro" at bounding box center [724, 396] width 118 height 98
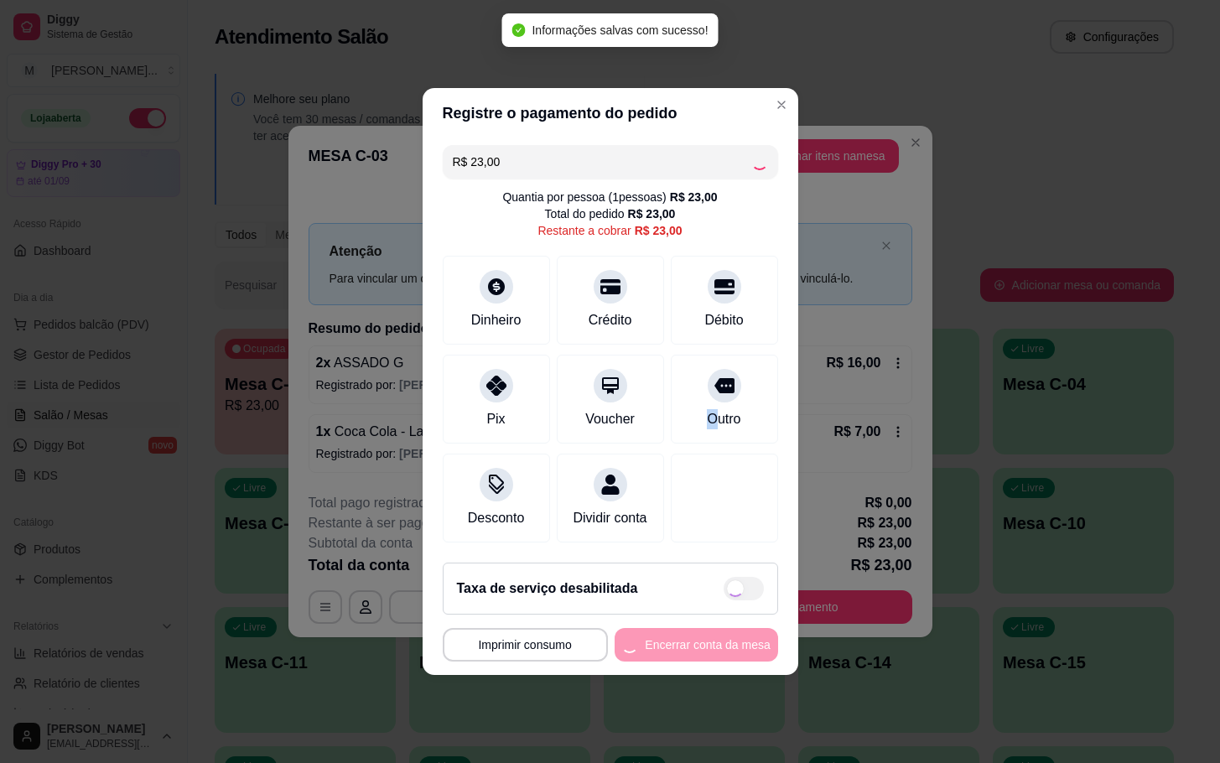
type input "R$ 0,00"
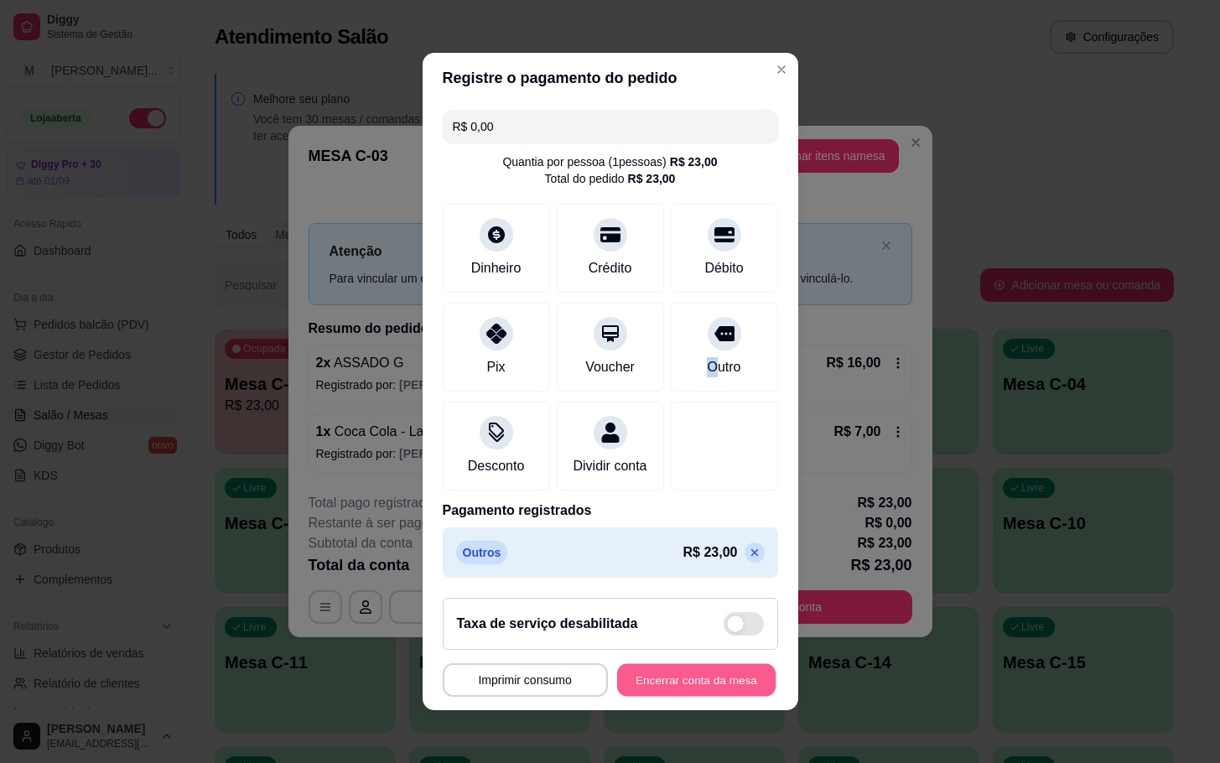
click at [670, 687] on button "Encerrar conta da mesa" at bounding box center [696, 680] width 158 height 33
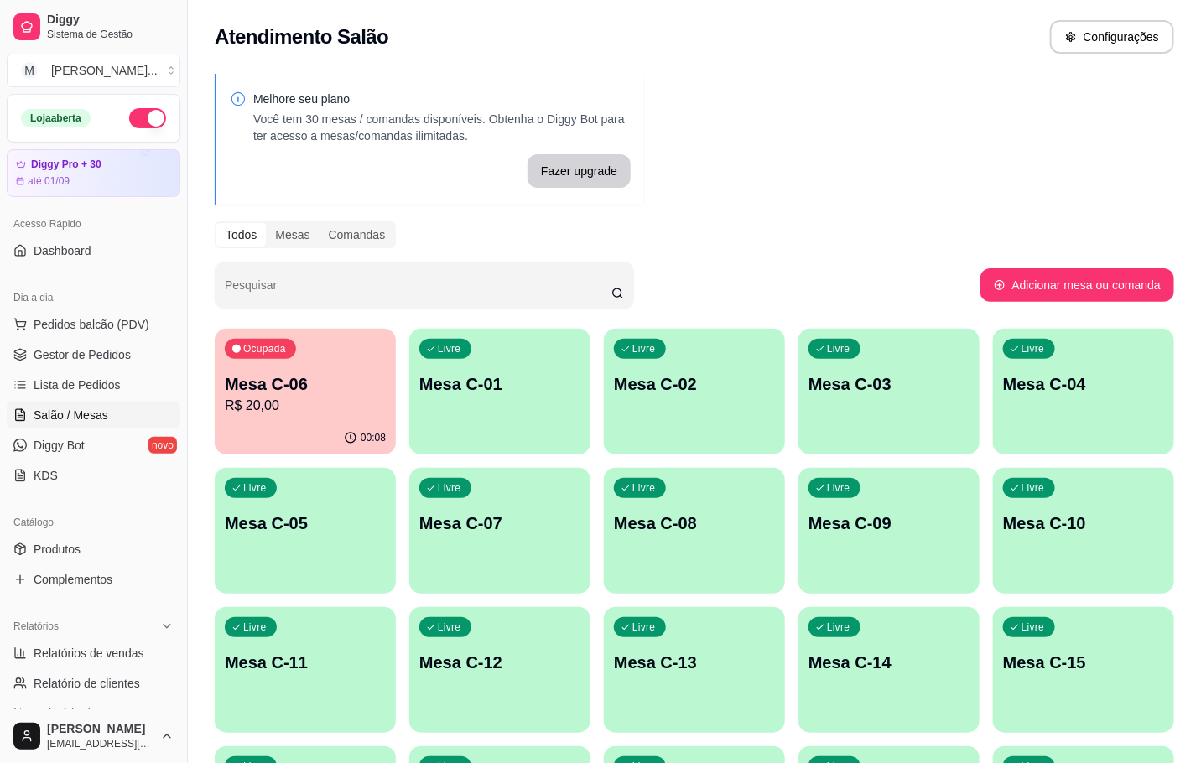
scroll to position [377, 0]
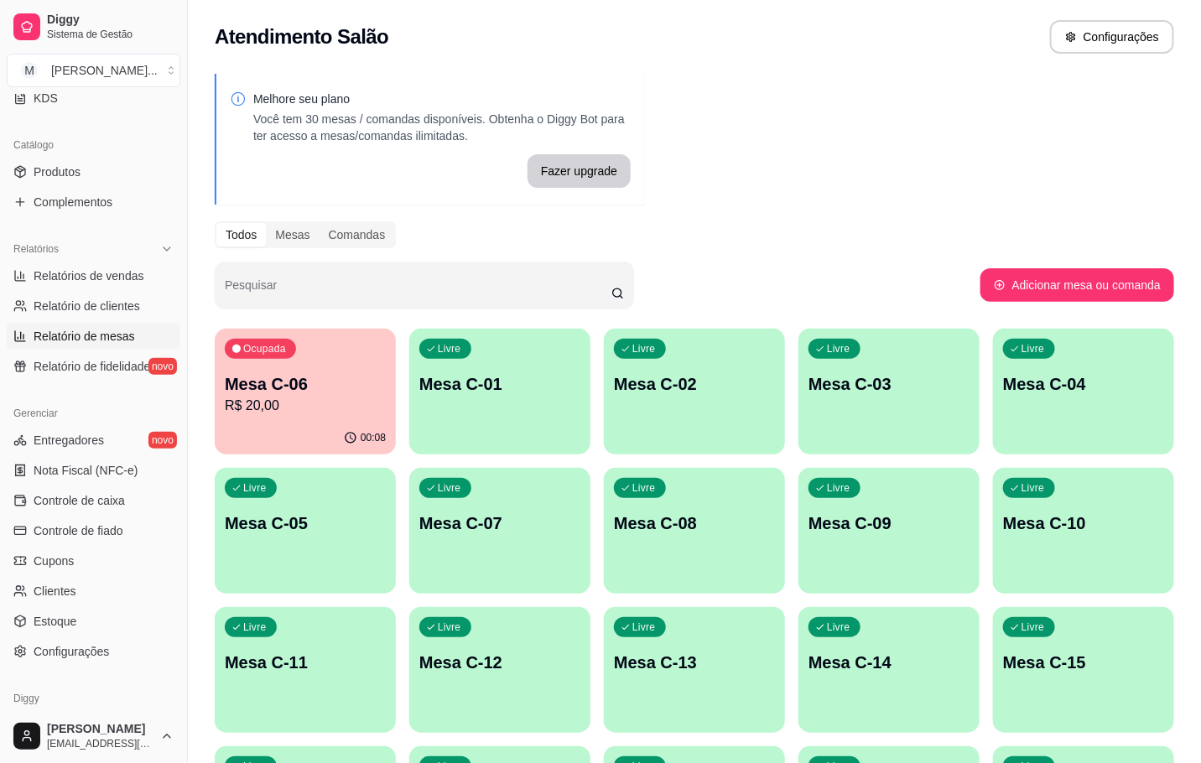
click at [127, 330] on span "Relatório de mesas" at bounding box center [84, 336] width 101 height 17
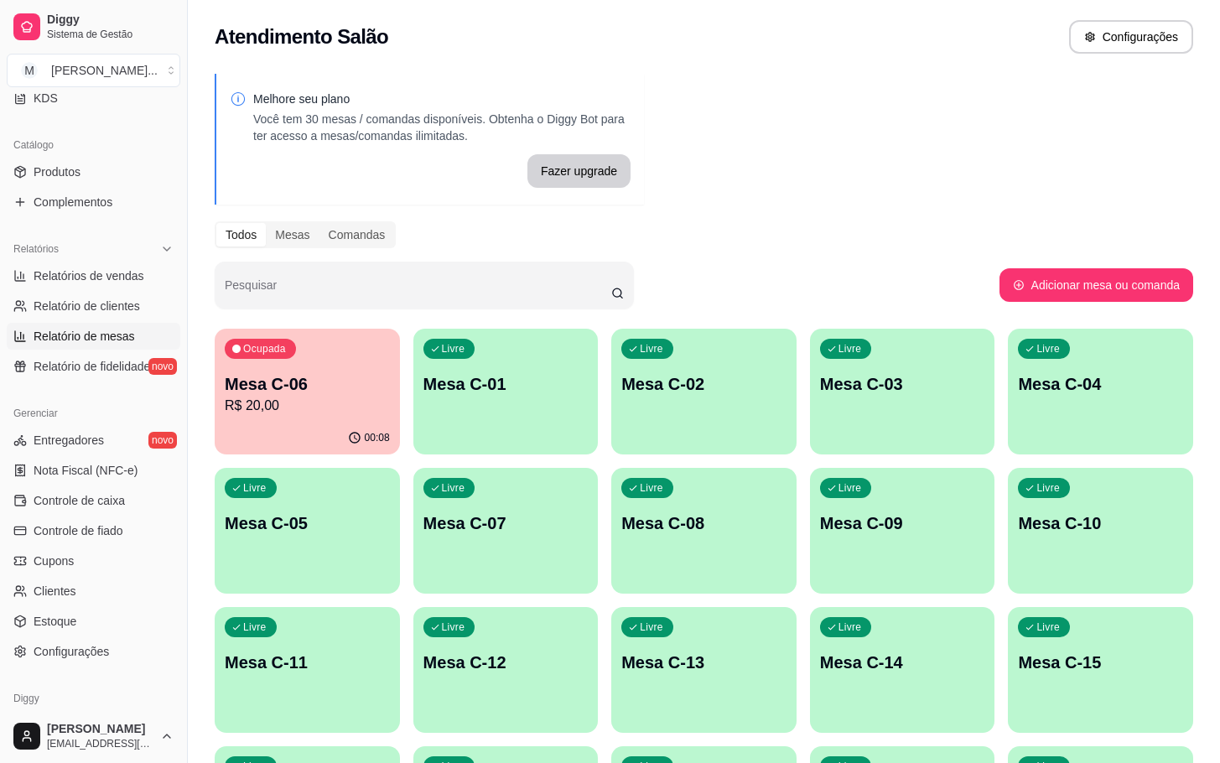
select select "TOTAL_OF_ORDERS"
select select "7"
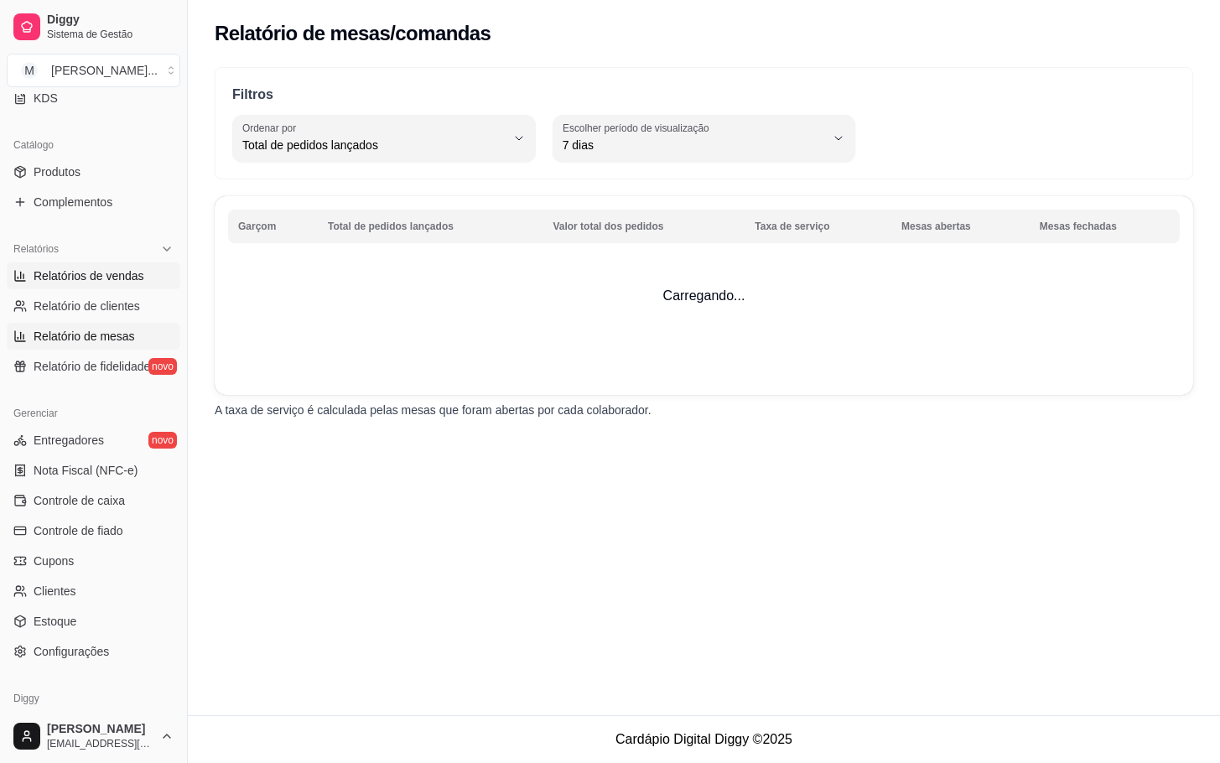
click at [124, 278] on span "Relatórios de vendas" at bounding box center [89, 275] width 111 height 17
select select "ALL"
select select "0"
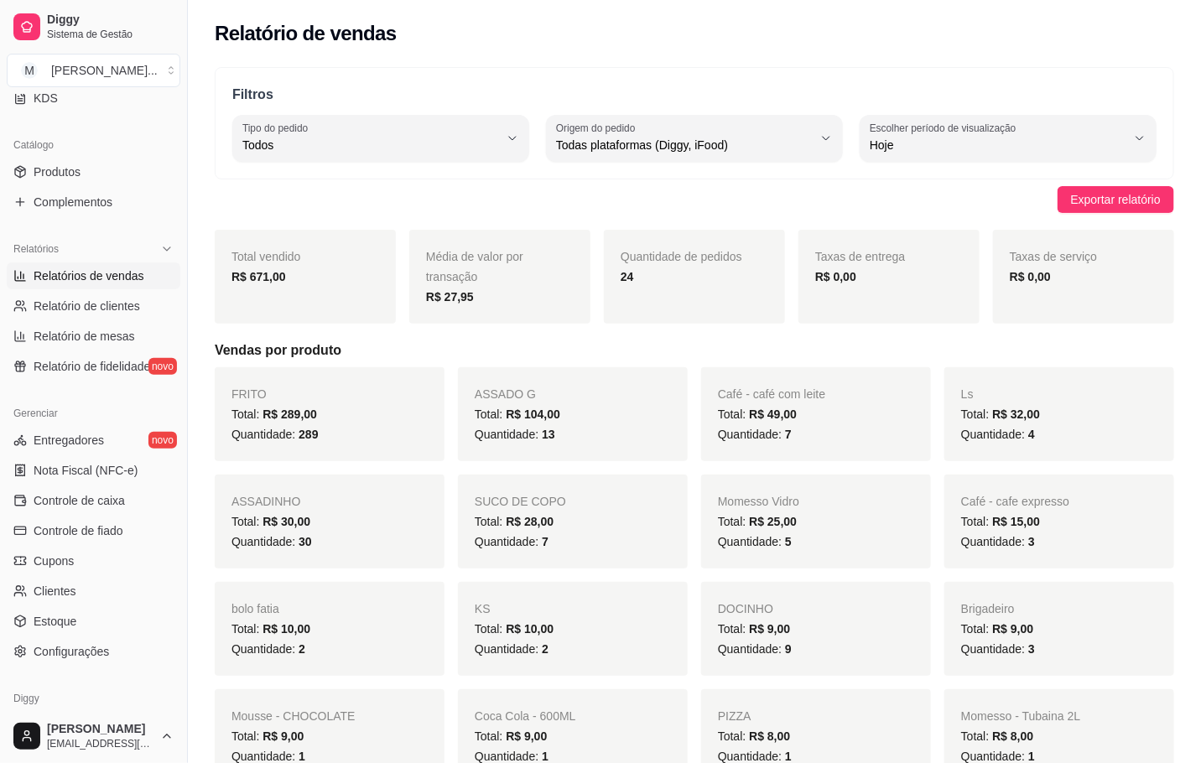
click at [61, 282] on span "Relatórios de vendas" at bounding box center [89, 275] width 111 height 17
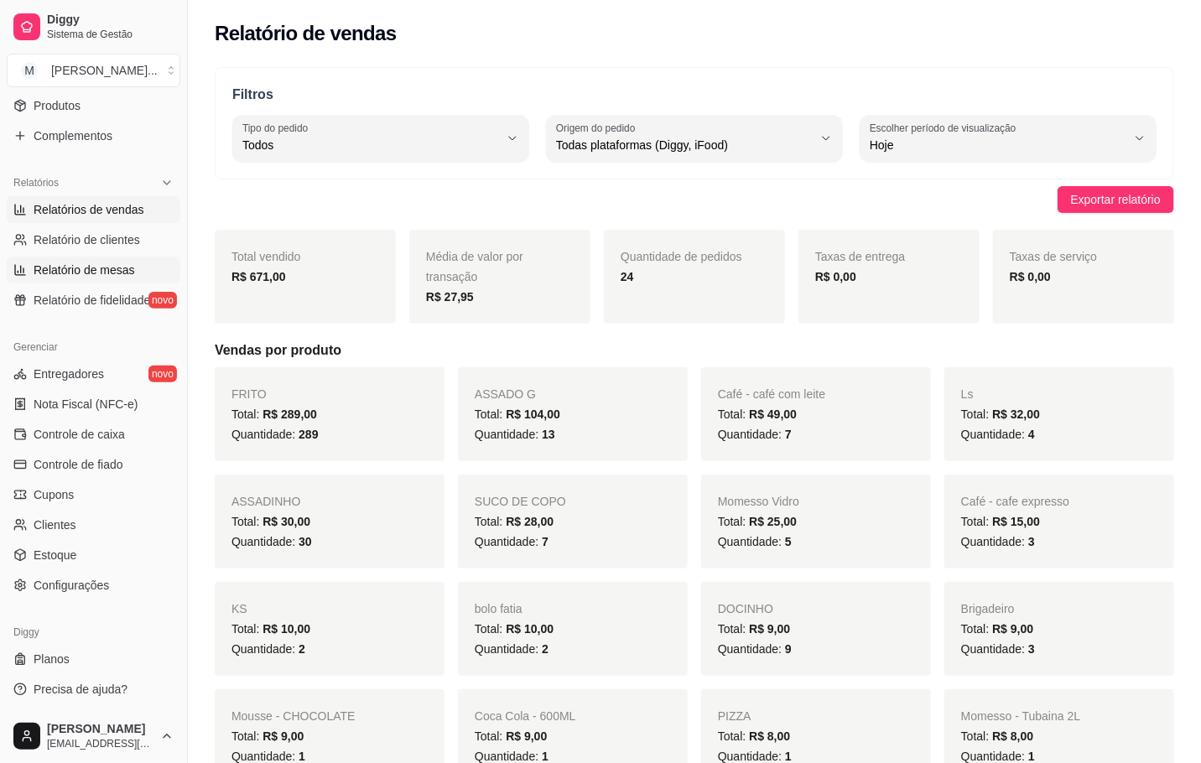
click at [69, 262] on span "Relatório de mesas" at bounding box center [84, 270] width 101 height 17
select select "TOTAL_OF_ORDERS"
select select "7"
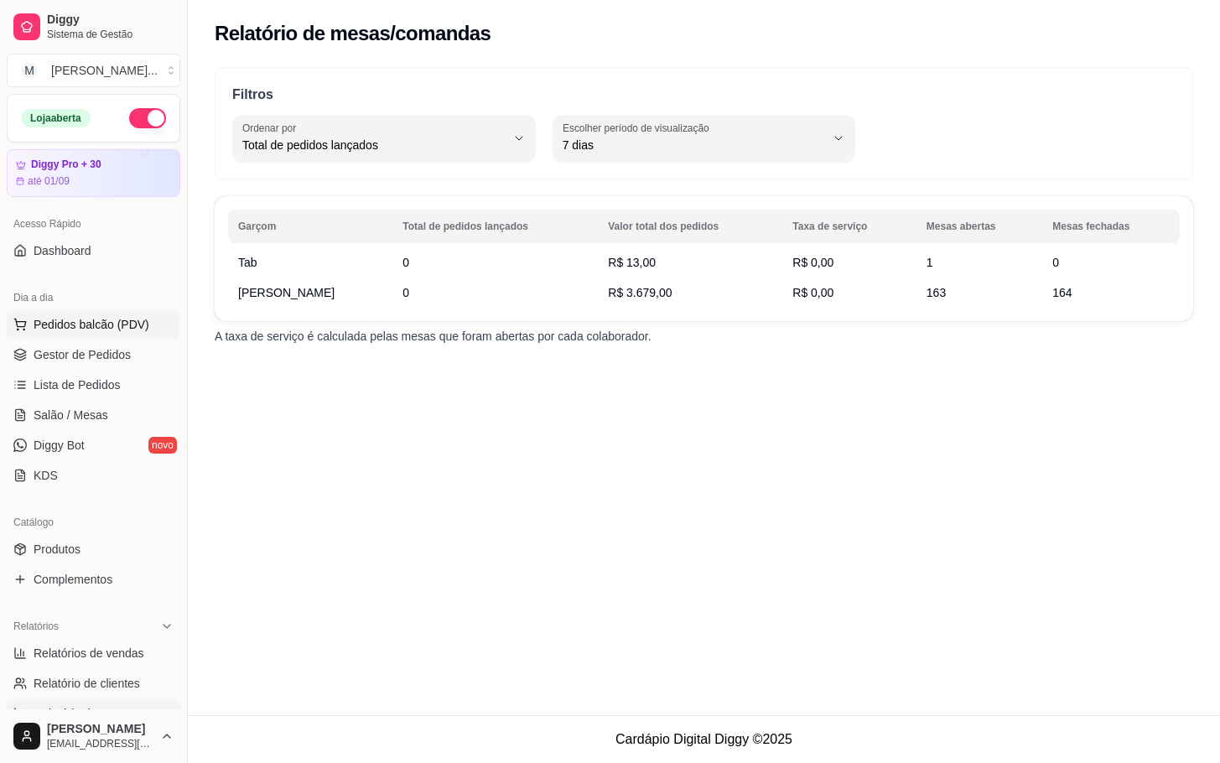
click at [79, 319] on span "Pedidos balcão (PDV)" at bounding box center [92, 324] width 116 height 17
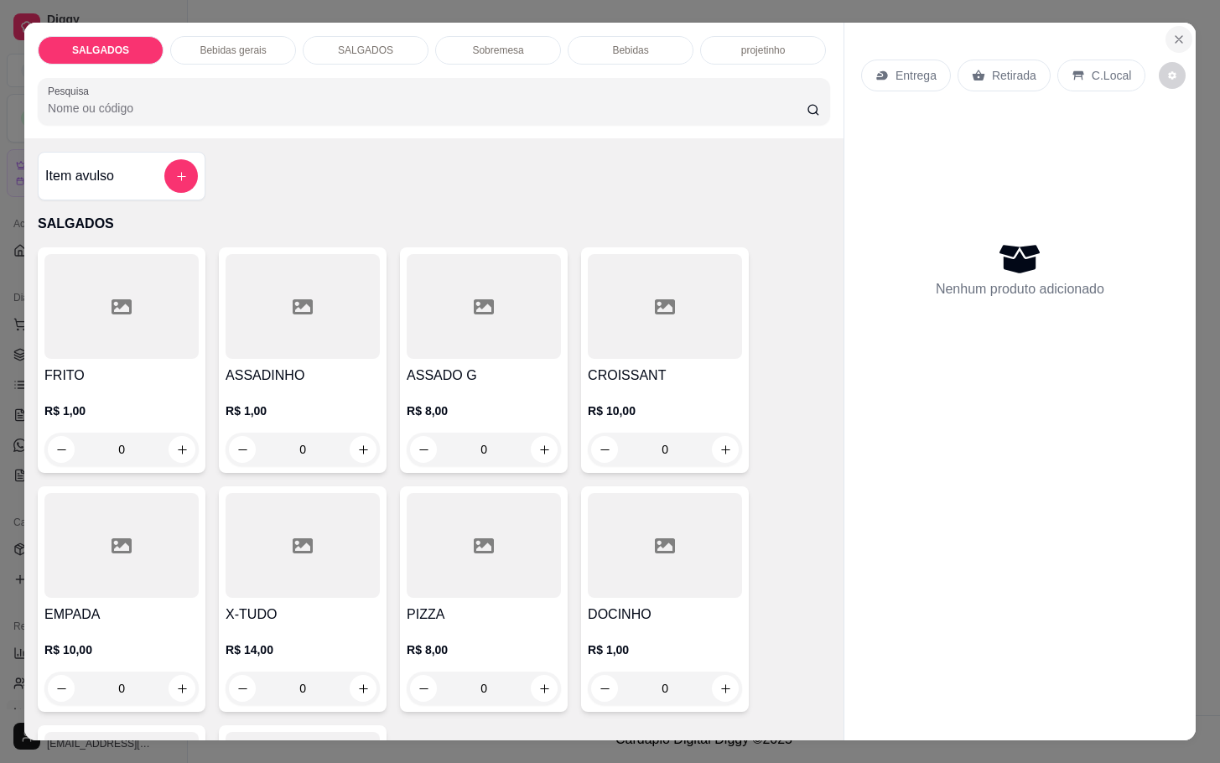
click at [1165, 40] on button "Close" at bounding box center [1178, 39] width 27 height 27
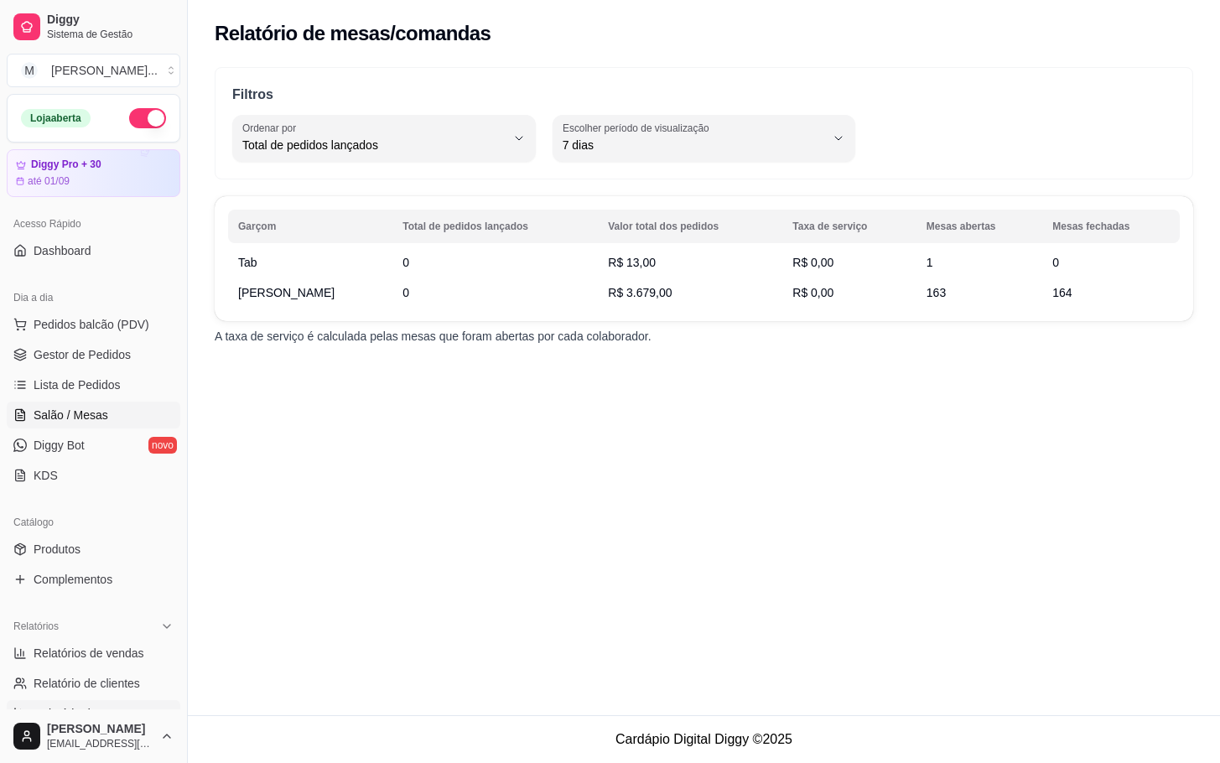
click at [86, 418] on span "Salão / Mesas" at bounding box center [71, 415] width 75 height 17
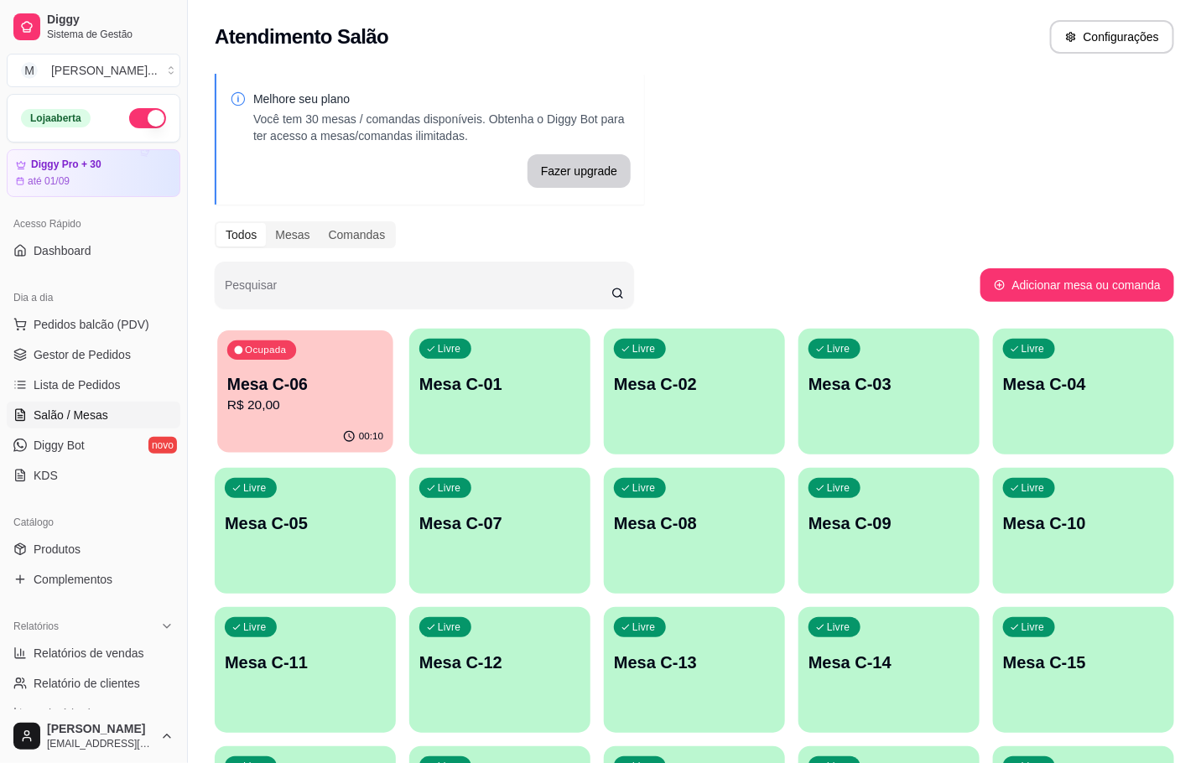
click at [252, 385] on p "Mesa C-06" at bounding box center [305, 384] width 156 height 23
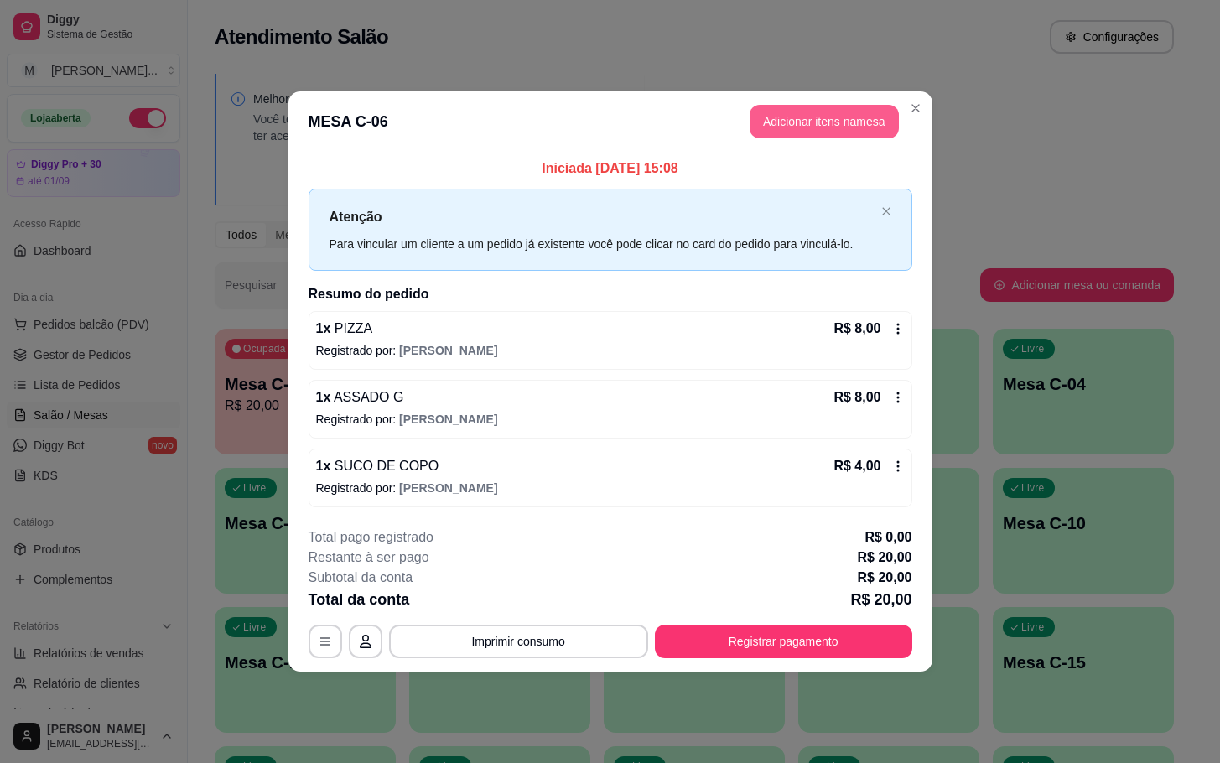
click at [835, 124] on button "Adicionar itens na mesa" at bounding box center [824, 122] width 149 height 34
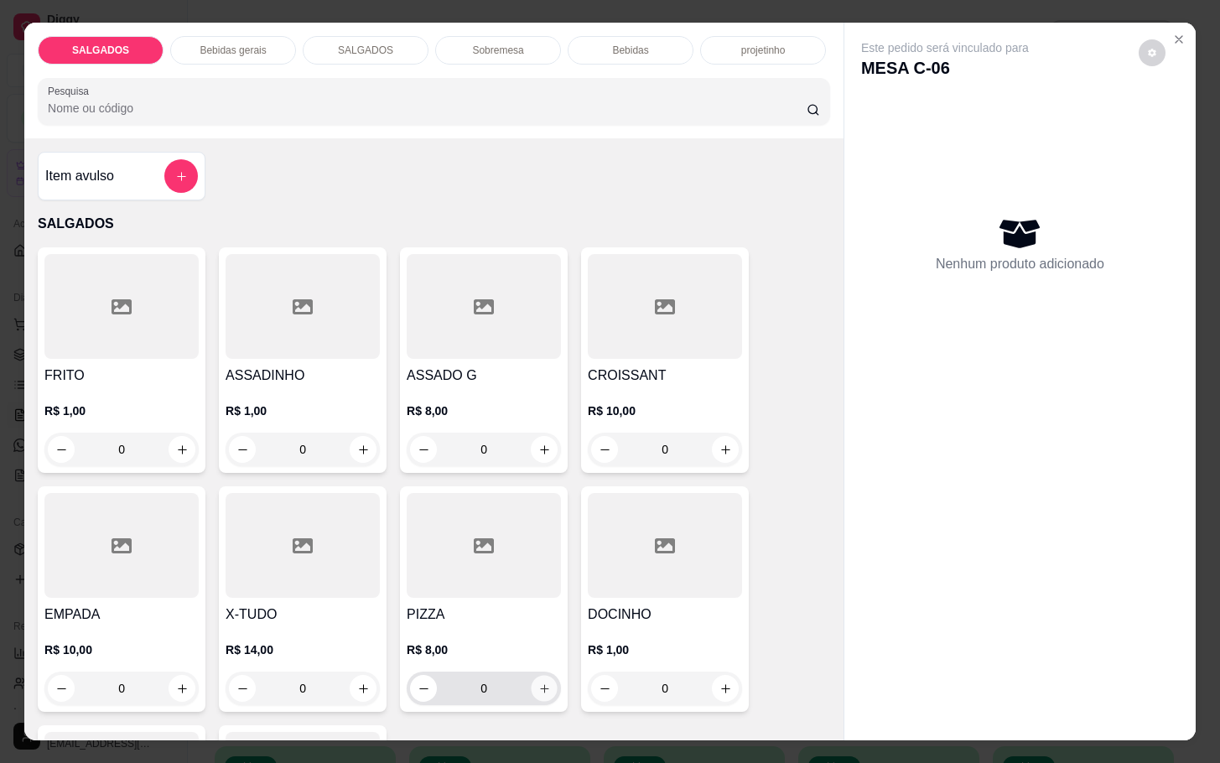
click at [541, 682] on button "increase-product-quantity" at bounding box center [545, 689] width 26 height 26
type input "1"
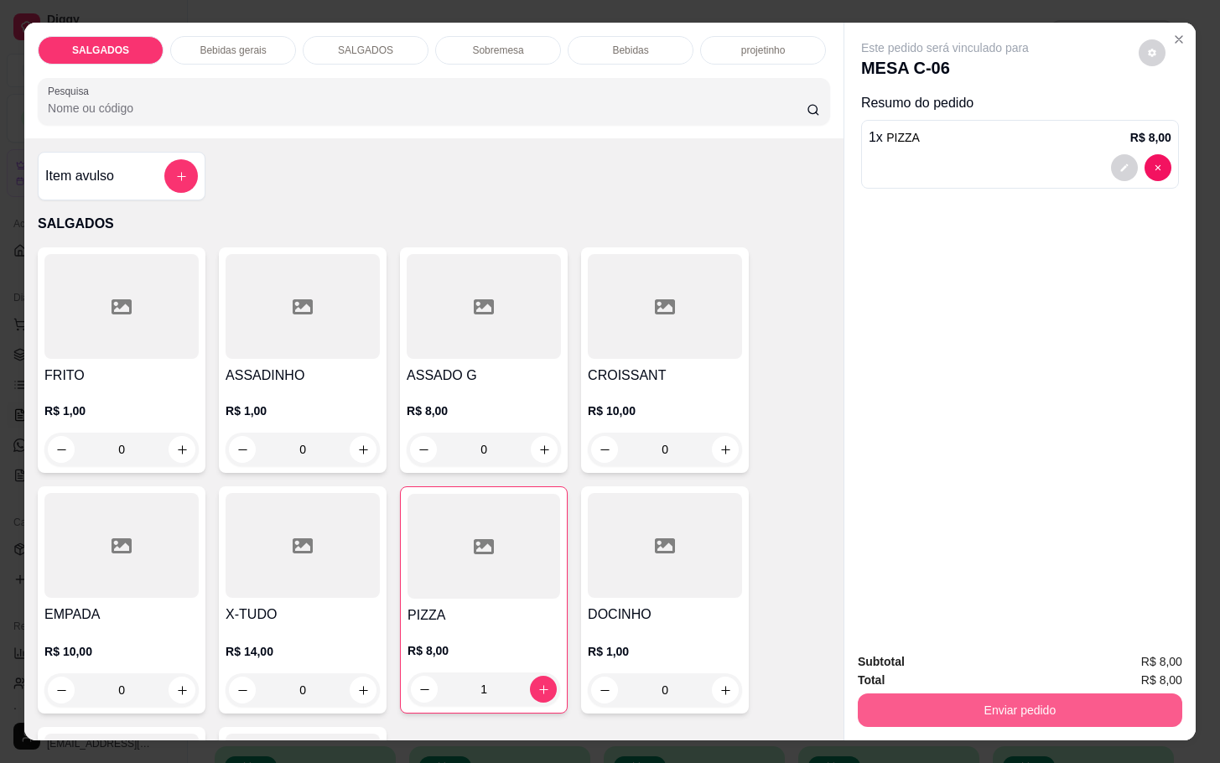
click at [966, 703] on button "Enviar pedido" at bounding box center [1020, 710] width 324 height 34
click at [958, 667] on button "Não registrar e enviar pedido" at bounding box center [961, 659] width 169 height 31
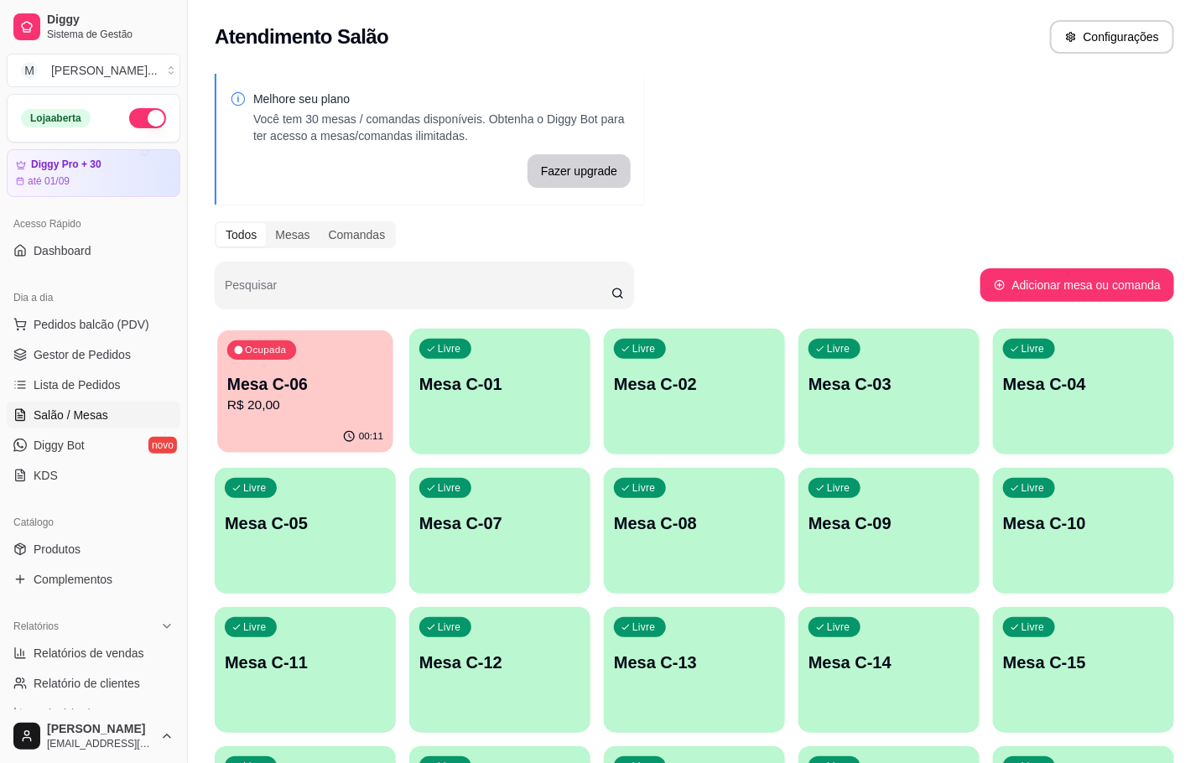
click at [353, 433] on icon "button" at bounding box center [349, 436] width 13 height 13
click at [224, 418] on div "Ocupada Mesa C-06 R$ 20,00" at bounding box center [305, 375] width 181 height 93
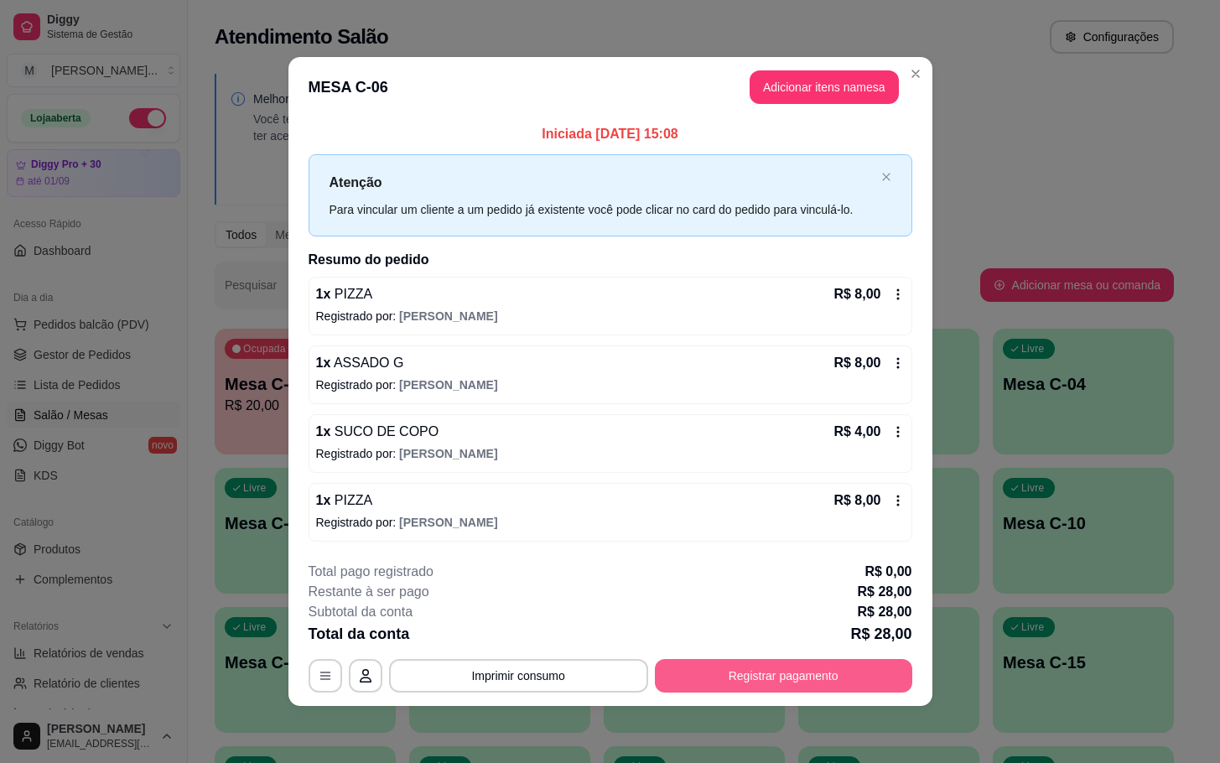
click at [760, 687] on button "Registrar pagamento" at bounding box center [783, 676] width 257 height 34
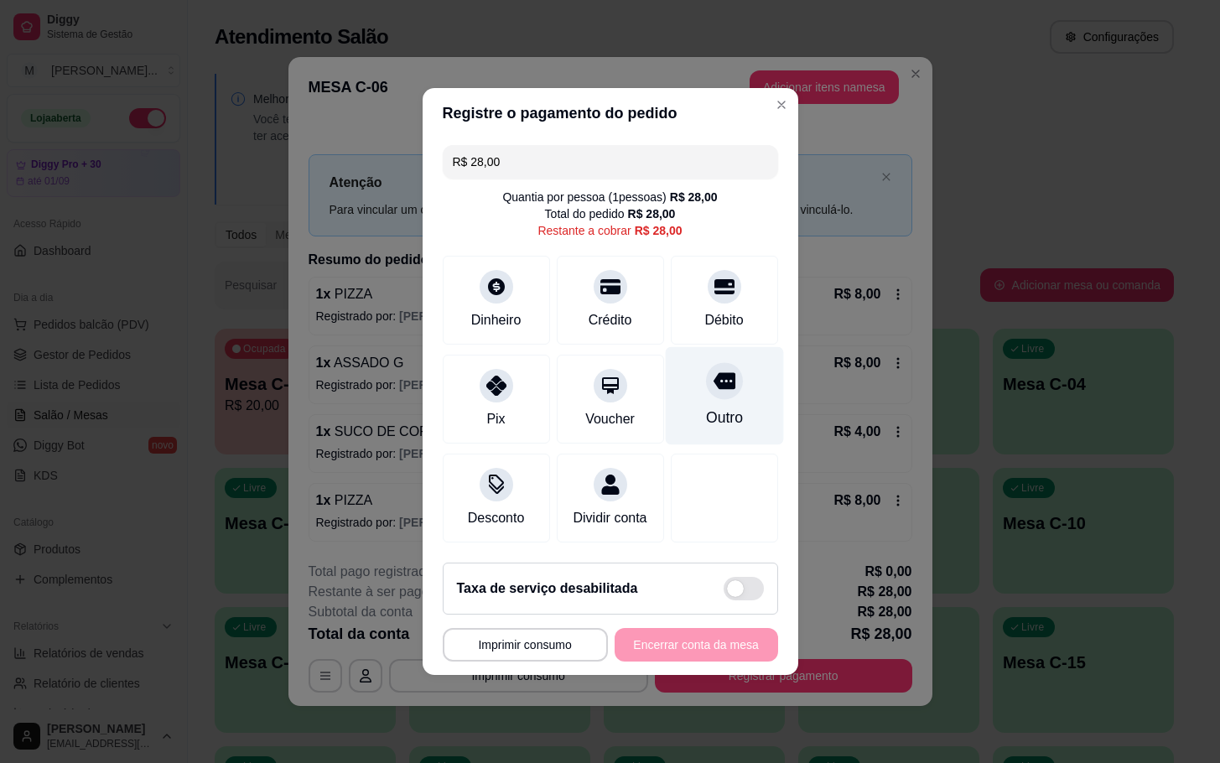
click at [665, 388] on div "Outro" at bounding box center [724, 396] width 118 height 98
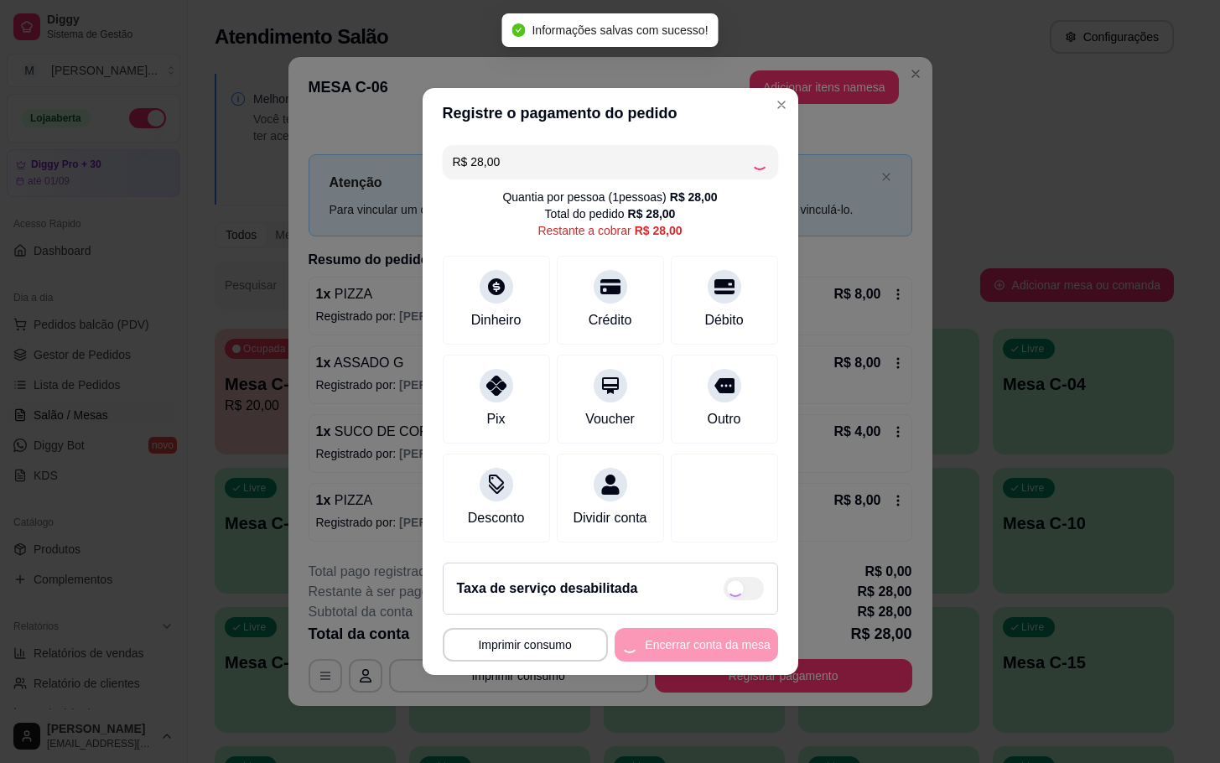
type input "R$ 0,00"
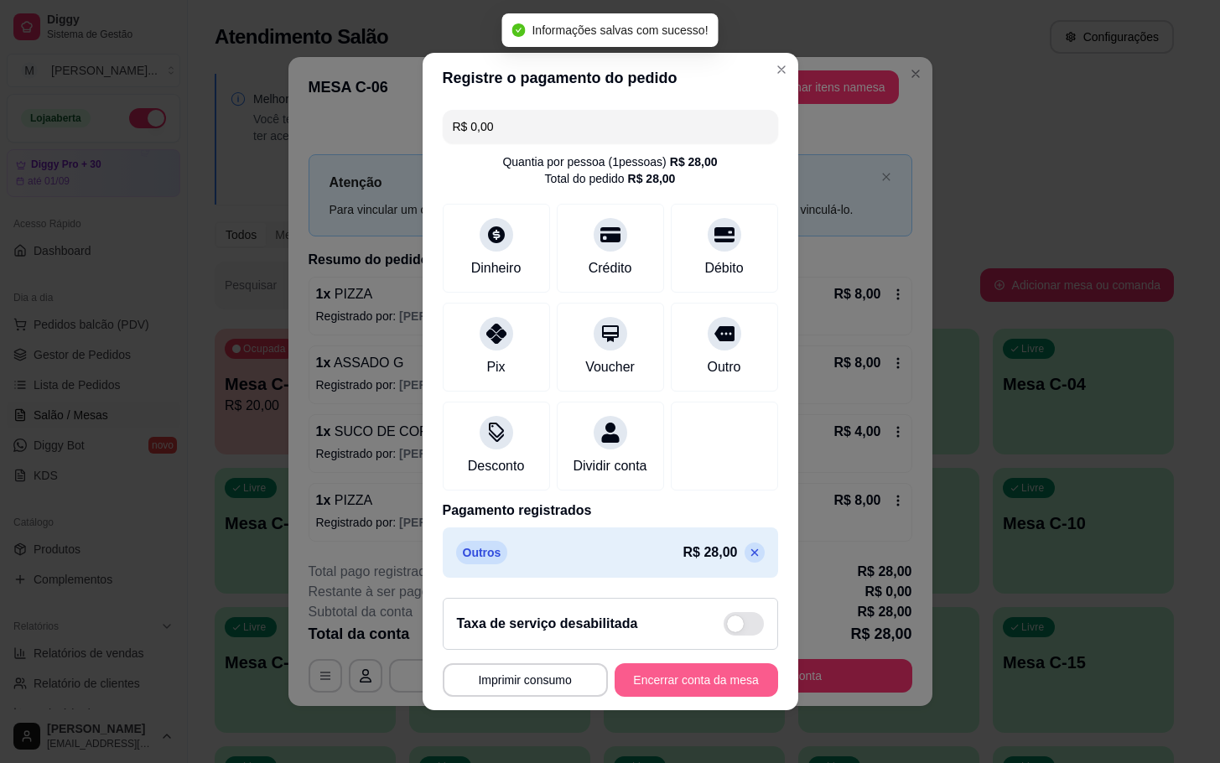
click at [737, 689] on button "Encerrar conta da mesa" at bounding box center [696, 680] width 163 height 34
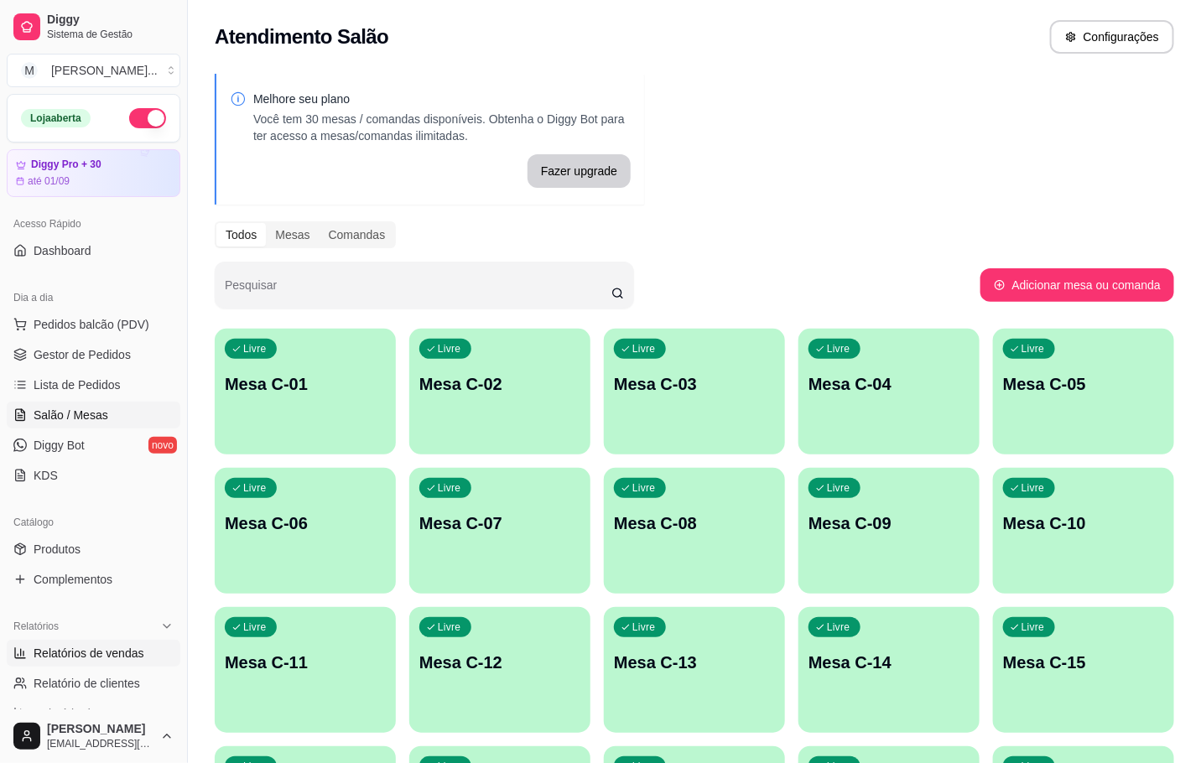
click at [106, 644] on link "Relatórios de vendas" at bounding box center [94, 653] width 174 height 27
select select "ALL"
select select "0"
